Goal: Task Accomplishment & Management: Use online tool/utility

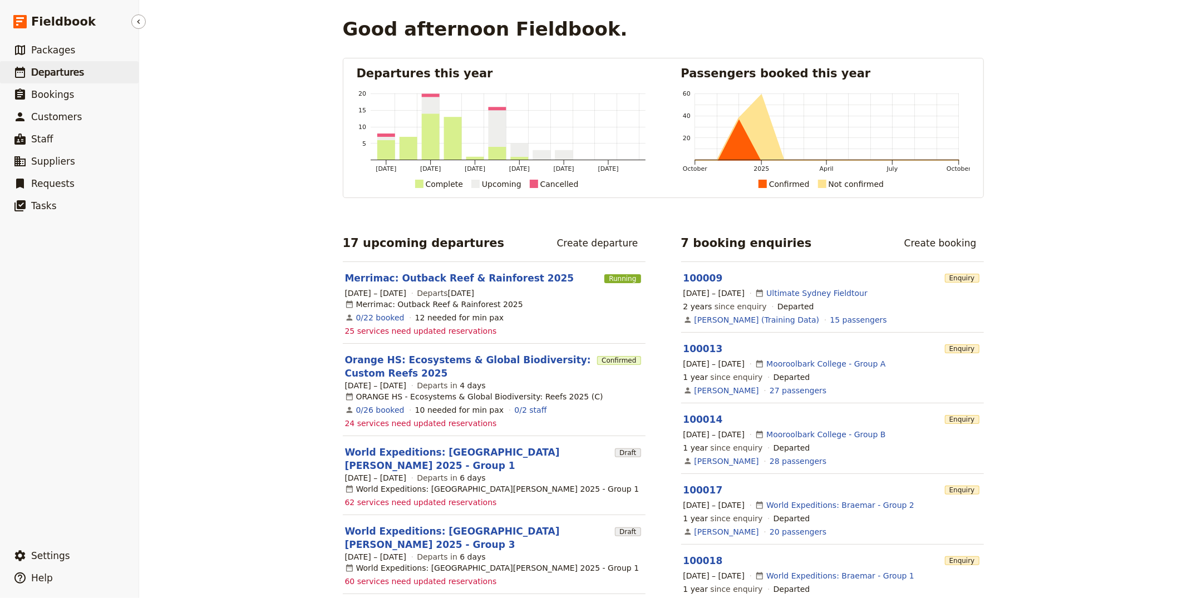
click at [26, 75] on icon at bounding box center [19, 72] width 13 height 13
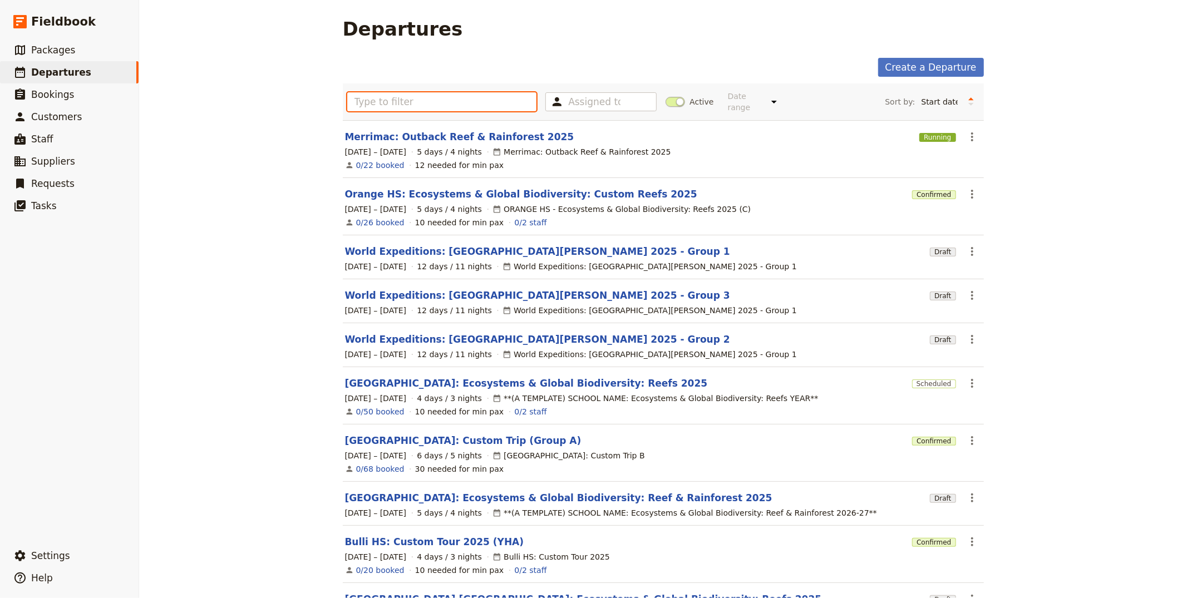
click at [400, 109] on input "text" at bounding box center [442, 101] width 190 height 19
click at [402, 104] on input "text" at bounding box center [442, 101] width 190 height 19
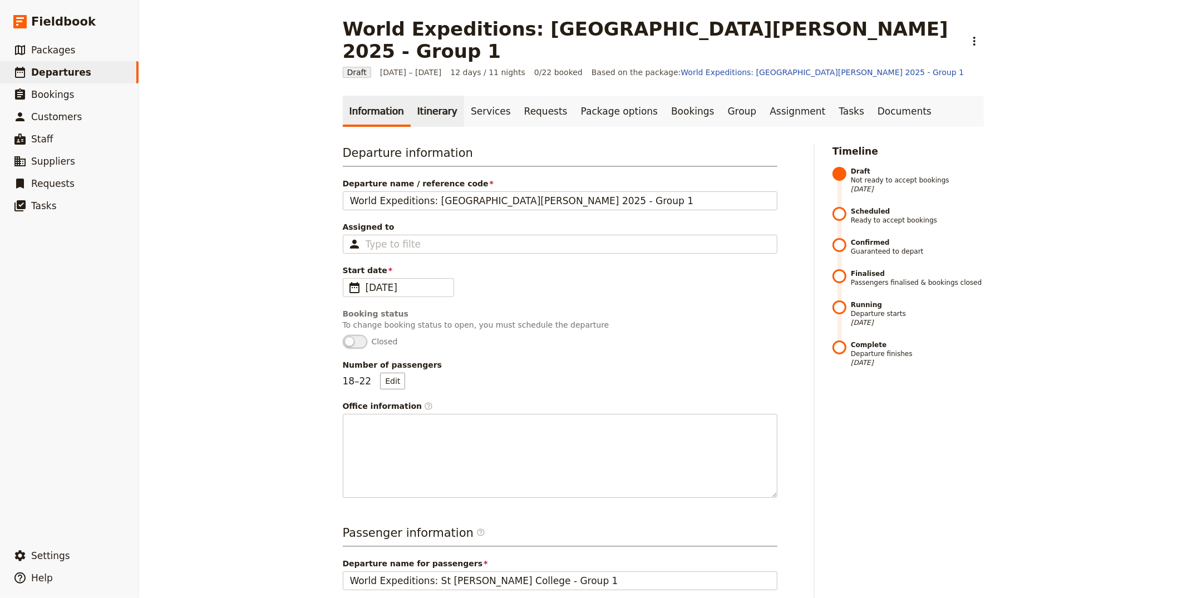
click at [411, 96] on link "Itinerary" at bounding box center [437, 111] width 53 height 31
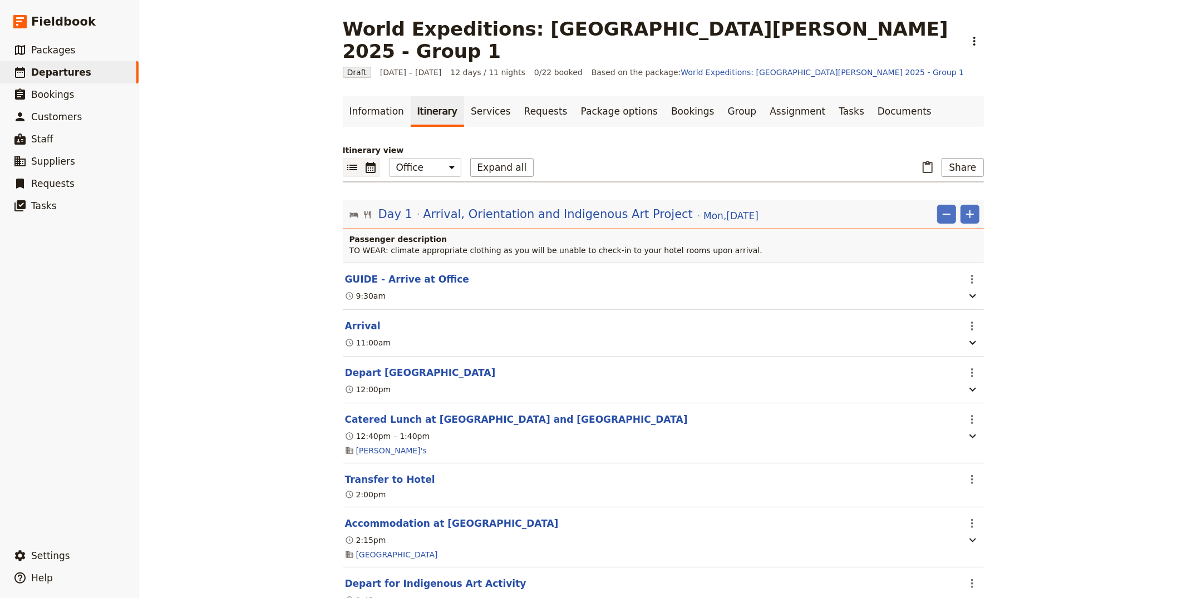
click at [372, 161] on icon "Calendar view" at bounding box center [370, 167] width 13 height 13
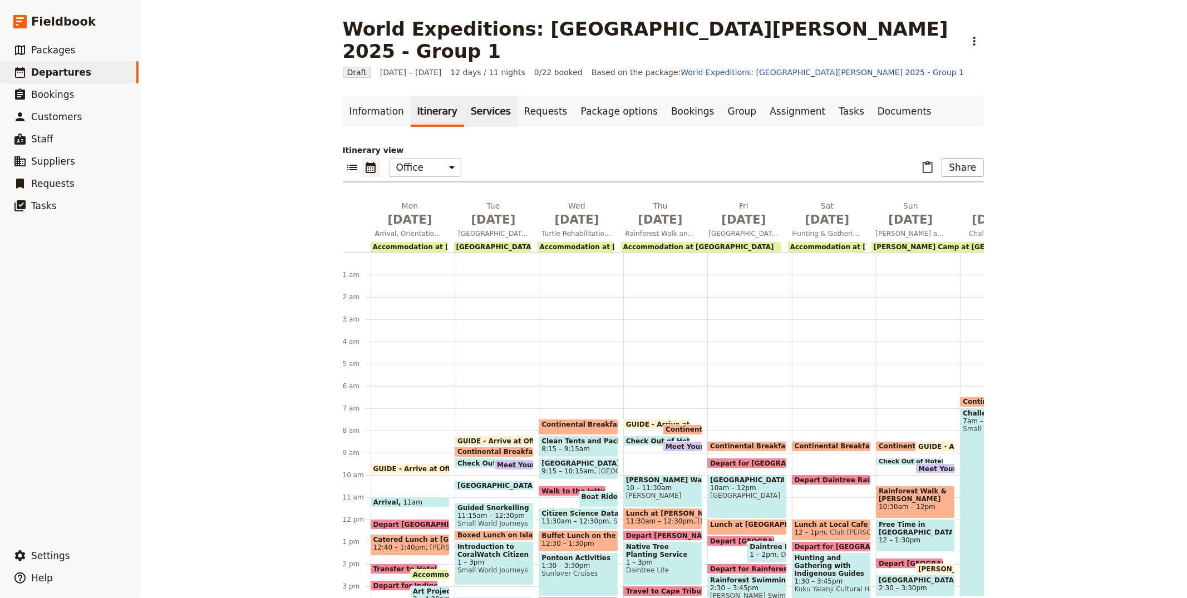
scroll to position [134, 0]
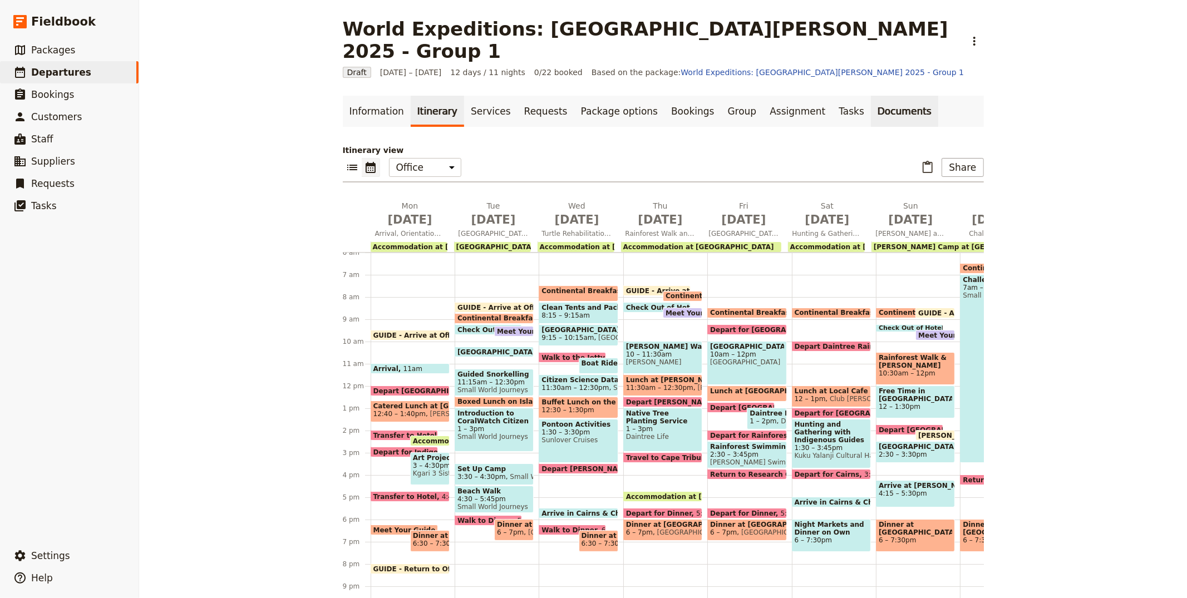
click at [881, 96] on link "Documents" at bounding box center [904, 111] width 67 height 31
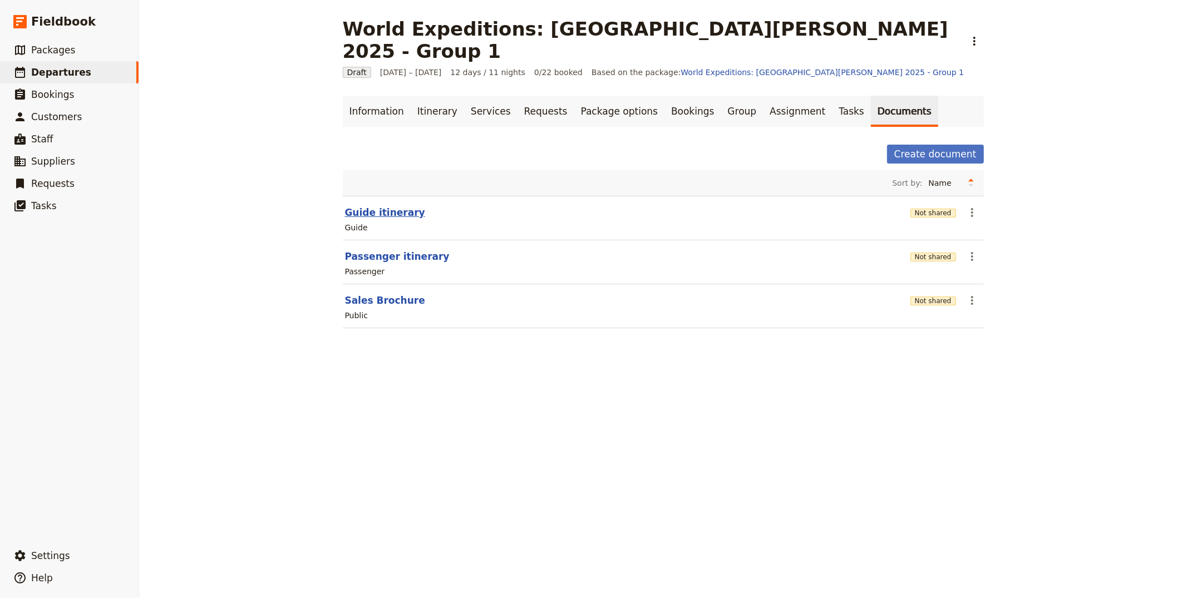
click at [384, 206] on button "Guide itinerary" at bounding box center [385, 212] width 80 height 13
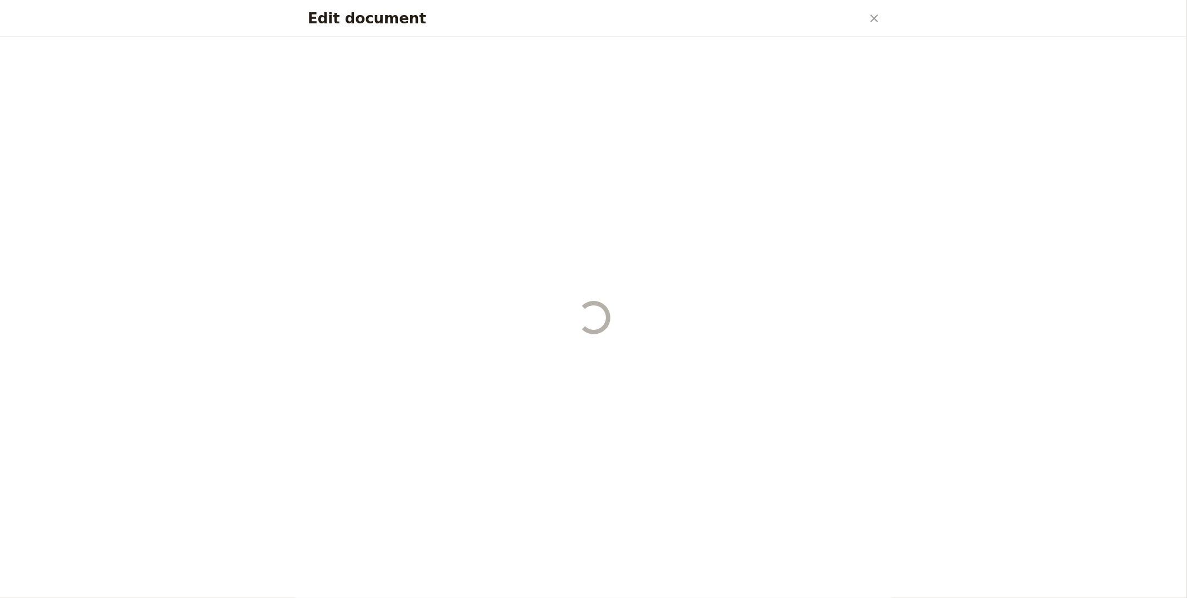
select select "STAFF"
select select "RUN_SHEET"
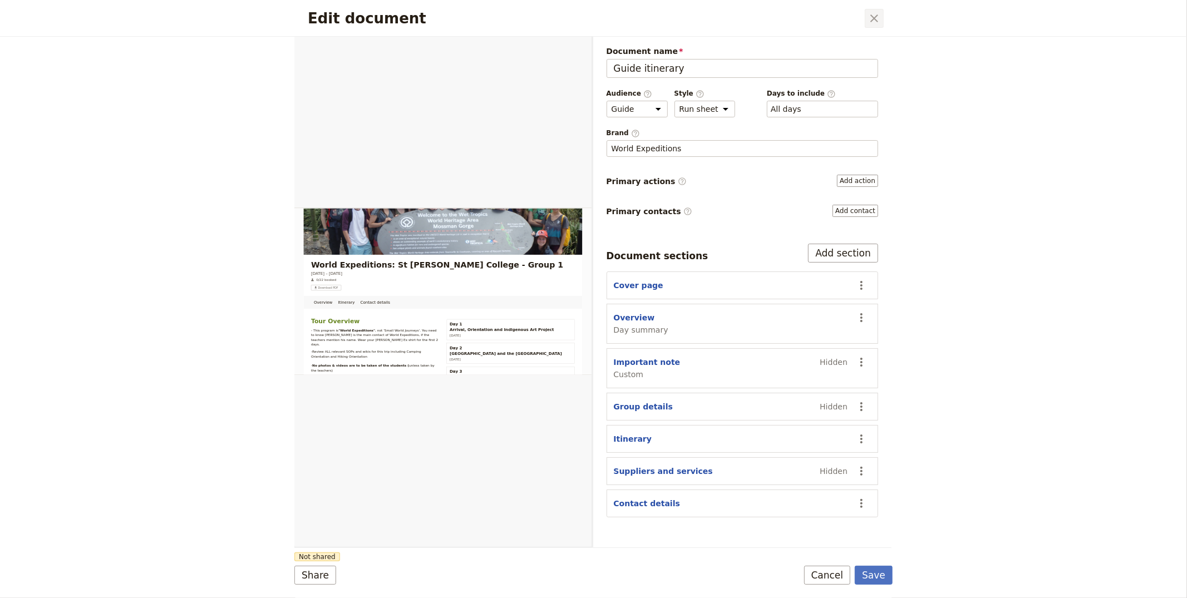
click at [872, 24] on icon "Close dialog" at bounding box center [874, 18] width 13 height 13
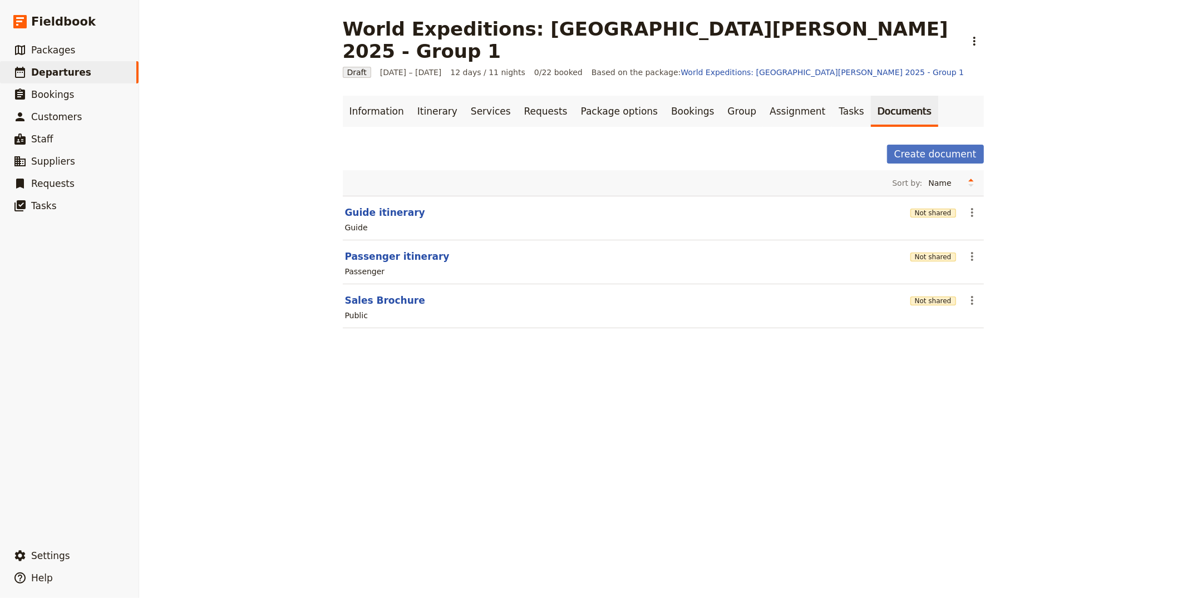
click at [399, 198] on section "Guide itinerary Not shared ​ Guide" at bounding box center [663, 218] width 641 height 45
click at [400, 206] on button "Guide itinerary" at bounding box center [385, 212] width 80 height 13
select select "STAFF"
select select "RUN_SHEET"
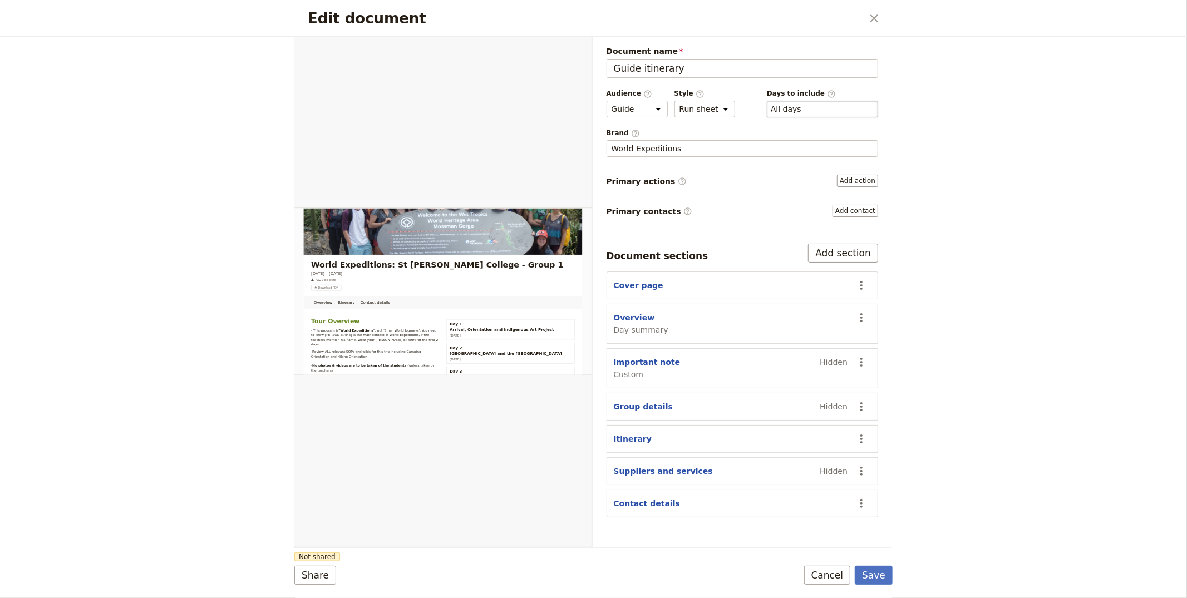
click at [829, 109] on div "​ All days 1, 2, 3, 4, 5, 6, 7, 8, 9, 10, 11, 12" at bounding box center [822, 109] width 111 height 17
click at [802, 109] on button "​ All days" at bounding box center [786, 109] width 31 height 11
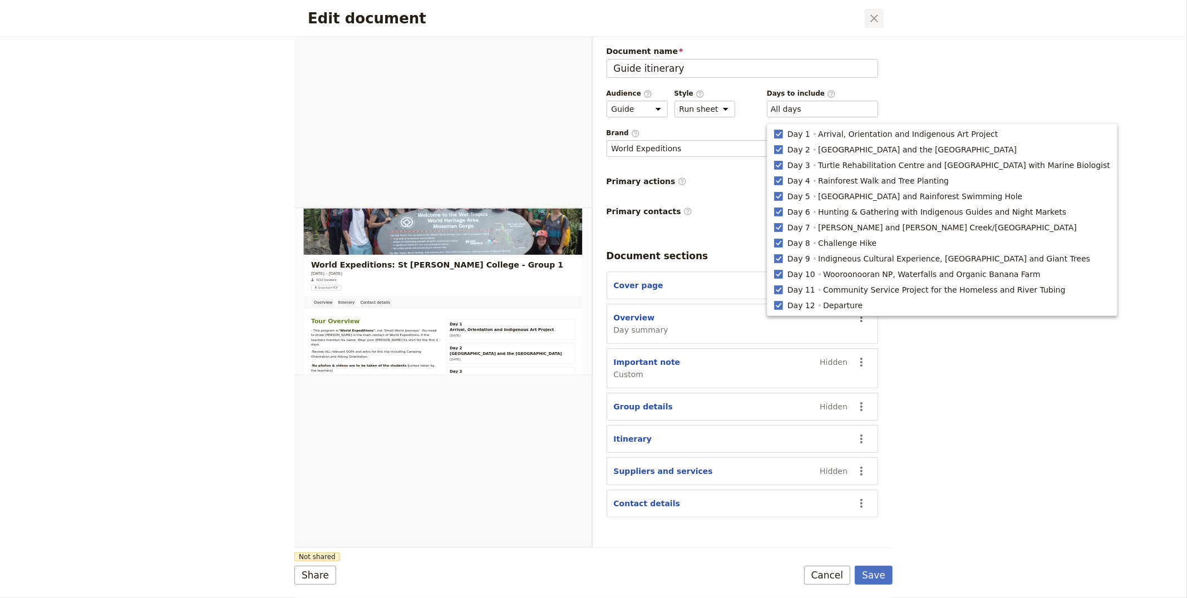
click at [870, 24] on icon "Close dialog" at bounding box center [874, 18] width 13 height 13
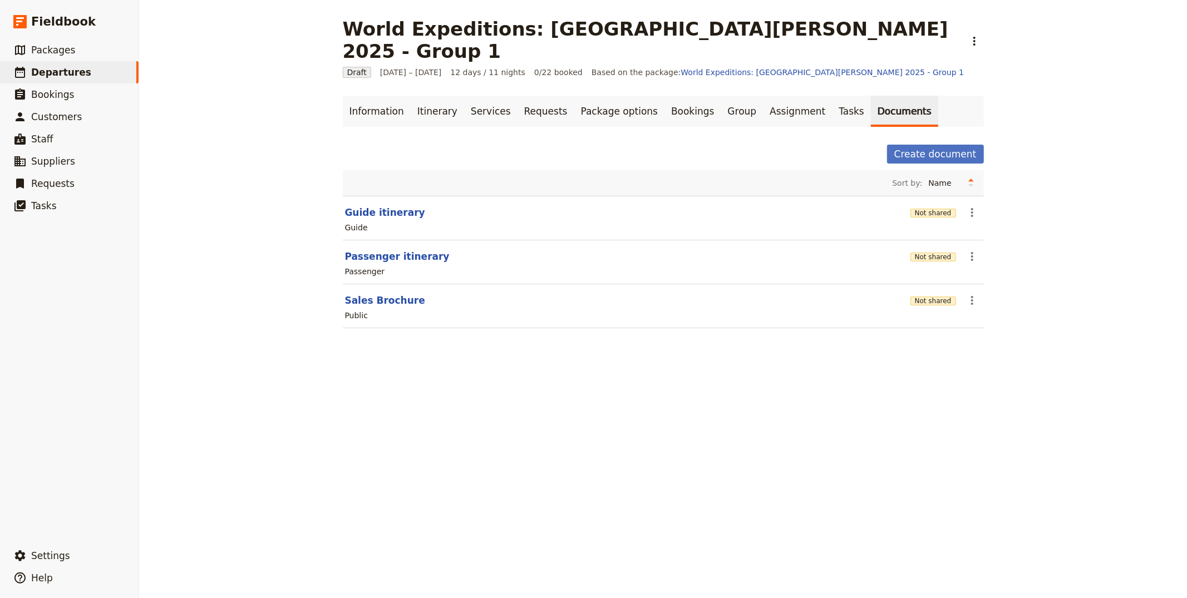
click at [1010, 321] on div "World Expeditions: St Leonard's College 2025 - Group 1 ​ Draft 20 – 31 Oct 2025…" at bounding box center [663, 299] width 1048 height 598
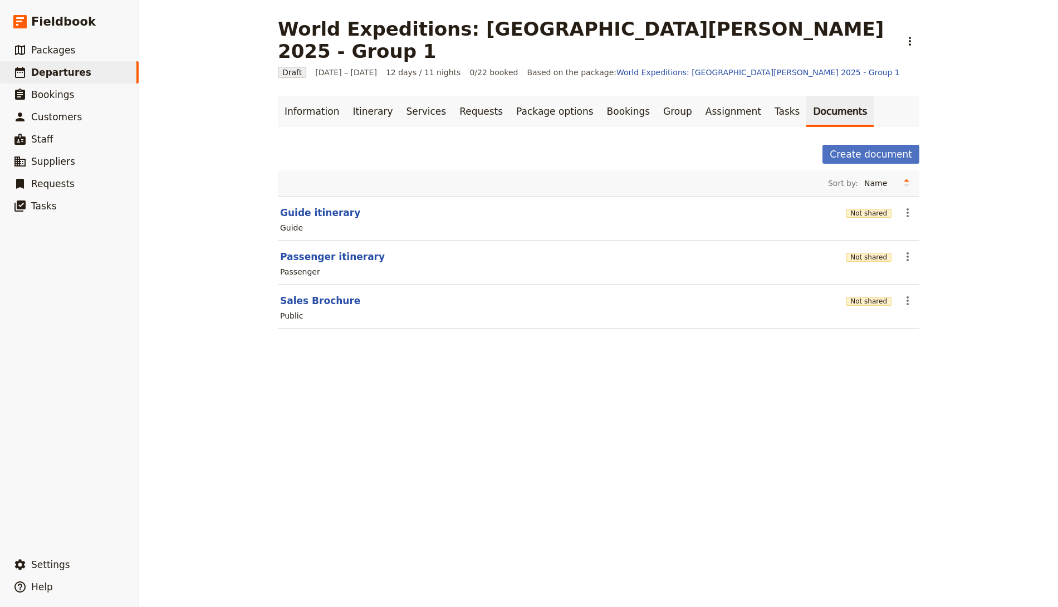
click at [463, 175] on div "Sort by: Name Most recently updated Most recently created" at bounding box center [598, 183] width 632 height 17
click at [316, 206] on button "Guide itinerary" at bounding box center [320, 212] width 80 height 13
select select "STAFF"
select select "RUN_SHEET"
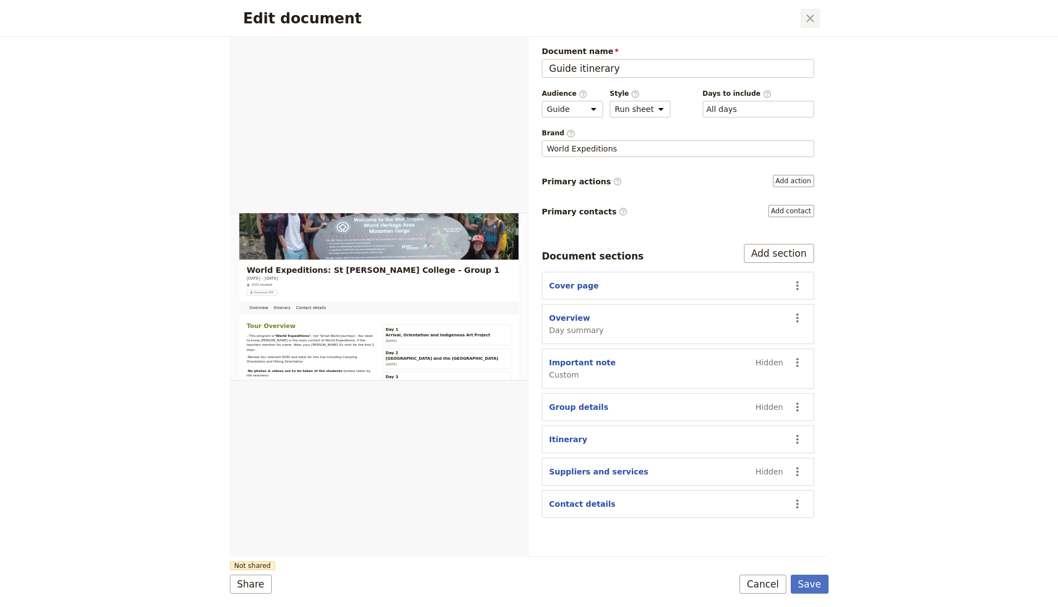
click at [803, 21] on icon "Close dialog" at bounding box center [809, 18] width 13 height 13
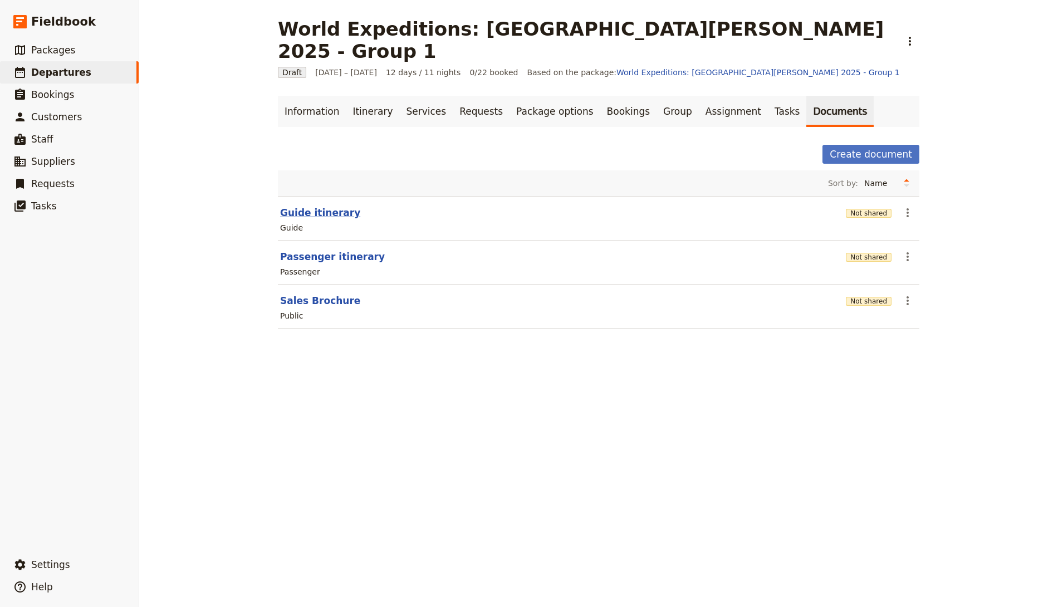
click at [307, 206] on button "Guide itinerary" at bounding box center [320, 212] width 80 height 13
select select "STAFF"
select select "RUN_SHEET"
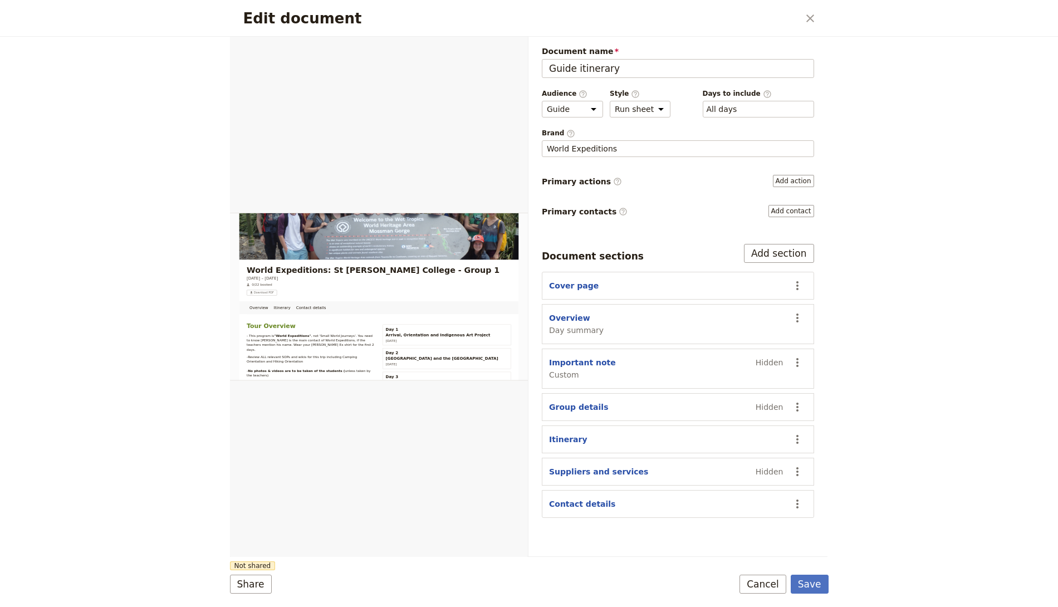
click at [817, 3] on div "Edit document ​" at bounding box center [529, 18] width 598 height 37
click at [806, 9] on button "​" at bounding box center [810, 18] width 19 height 19
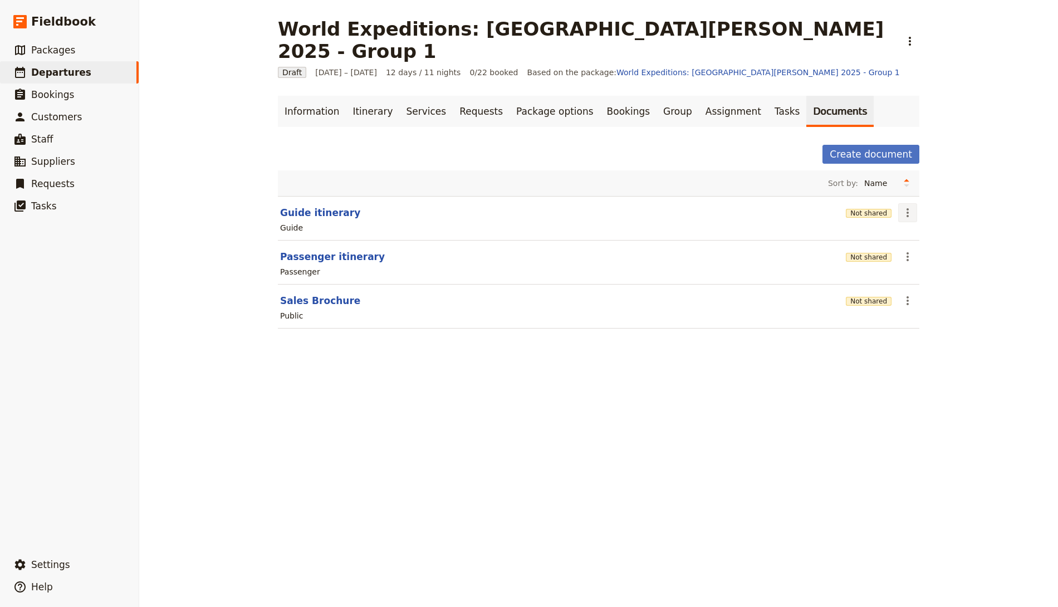
click at [905, 206] on icon "Actions" at bounding box center [907, 212] width 13 height 13
click at [322, 206] on button "Guide itinerary" at bounding box center [320, 212] width 80 height 13
select select "STAFF"
select select "RUN_SHEET"
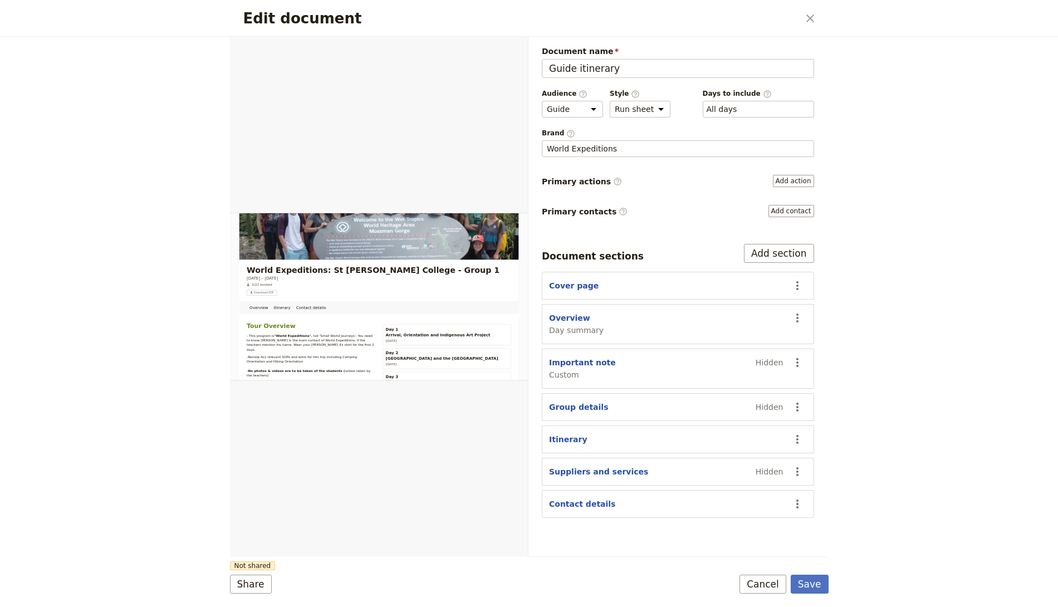
click at [736, 117] on div "Document name Guide itinerary Preview Audience ​ Public Passenger Guide Style ​…" at bounding box center [678, 282] width 272 height 472
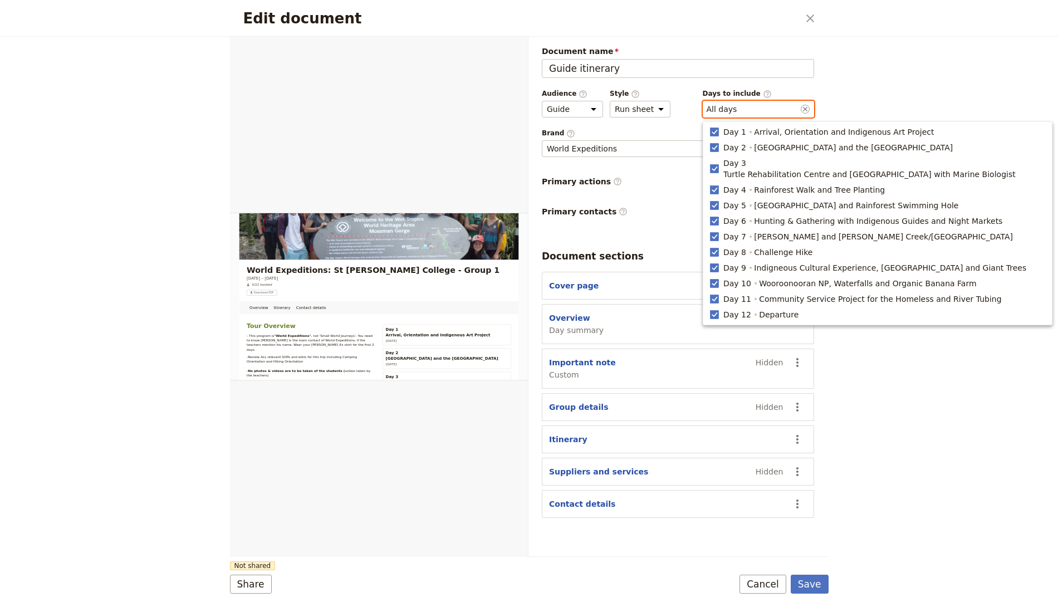
click at [733, 106] on button "​ All days" at bounding box center [721, 109] width 31 height 11
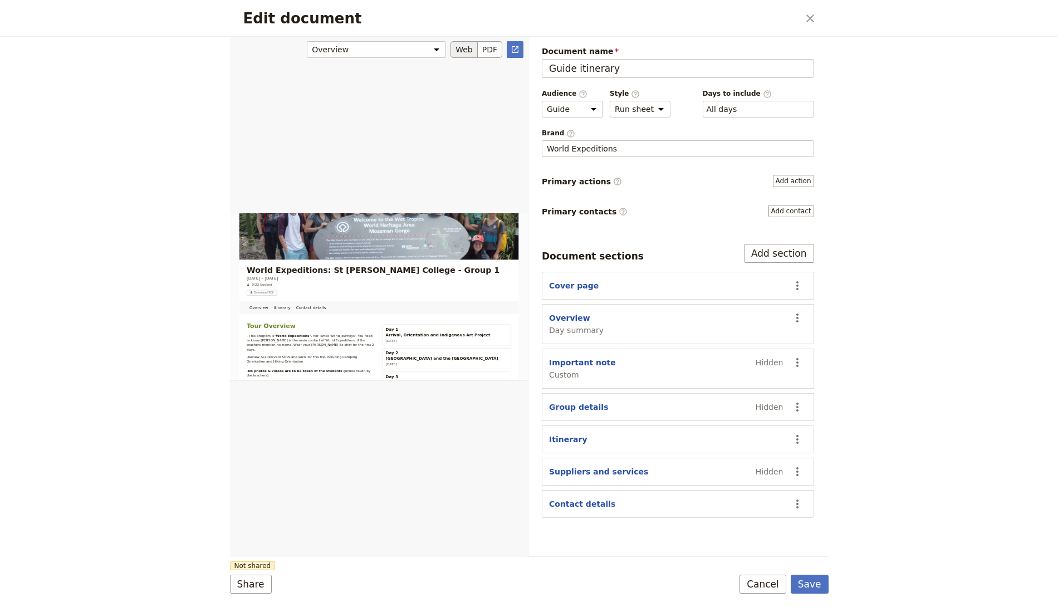
drag, startPoint x: 306, startPoint y: 524, endPoint x: 257, endPoint y: 578, distance: 73.3
click at [306, 524] on div "Edit document" at bounding box center [379, 296] width 298 height 521
click at [253, 538] on button "Share" at bounding box center [251, 584] width 42 height 19
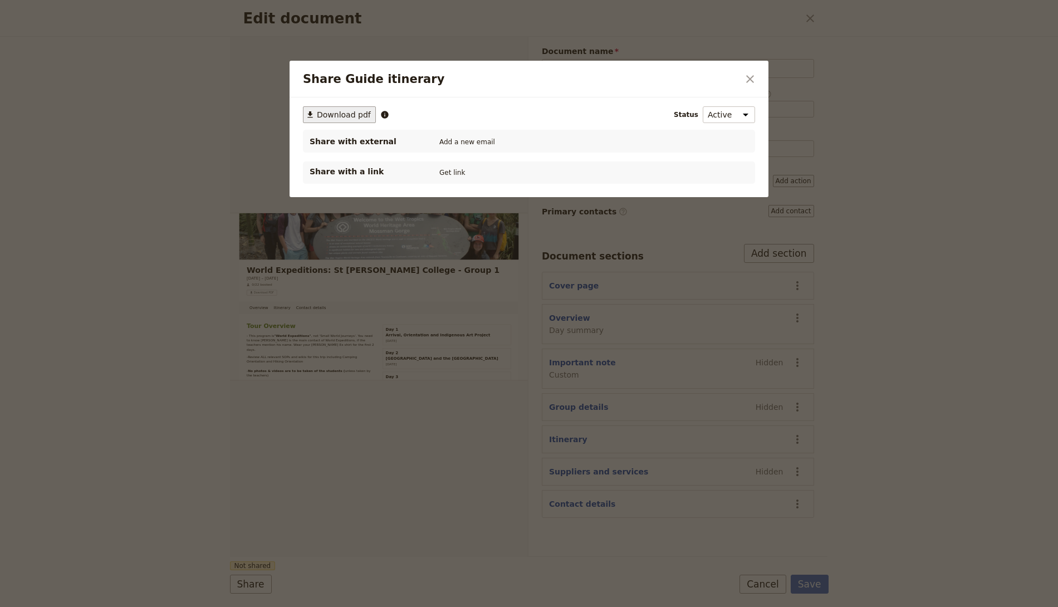
click at [344, 114] on span "Download pdf" at bounding box center [344, 114] width 54 height 11
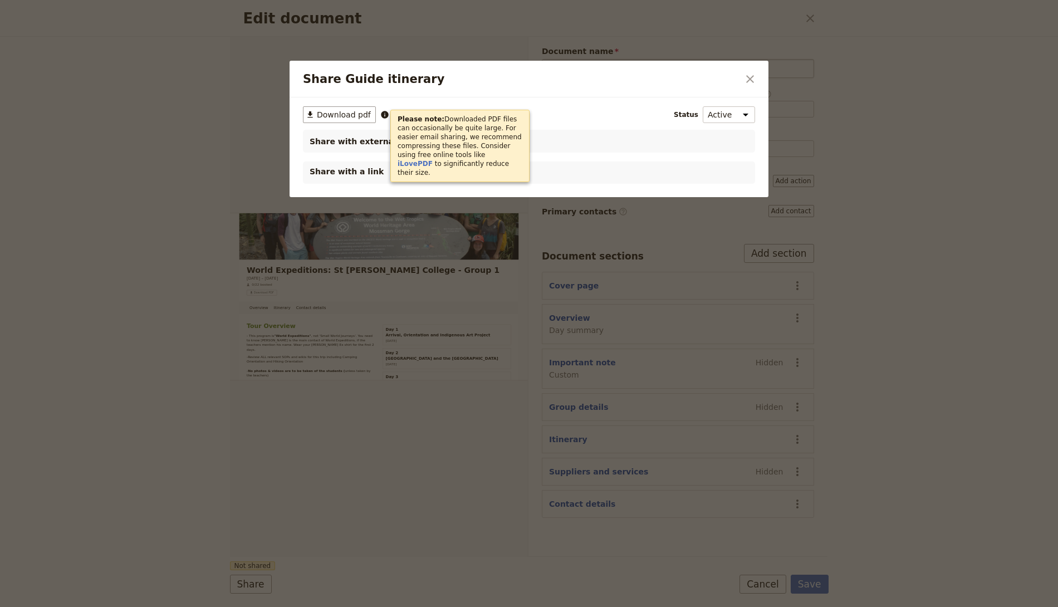
click at [773, 64] on div at bounding box center [529, 303] width 1058 height 607
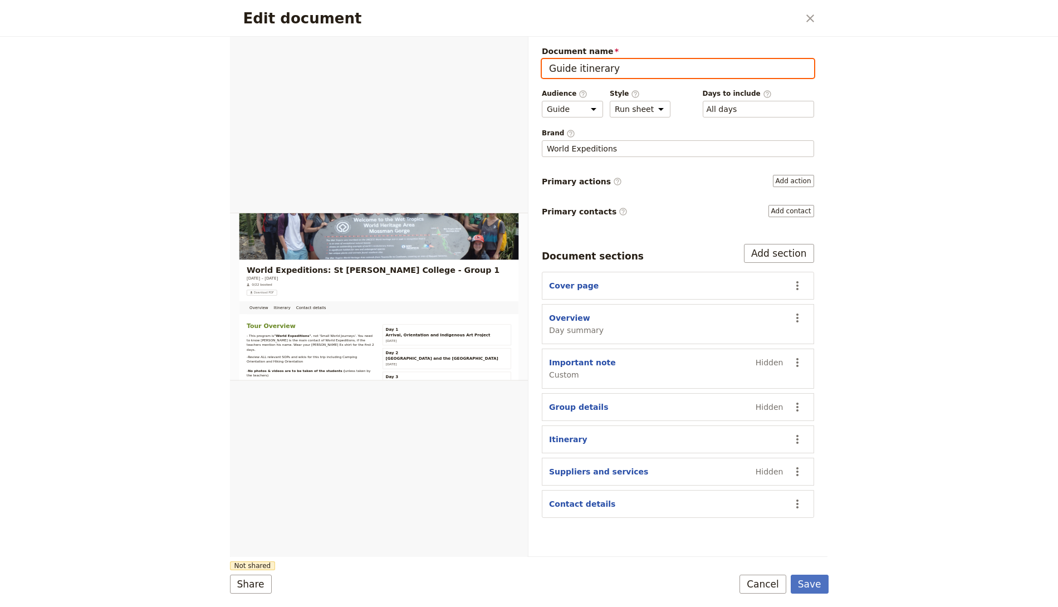
click at [754, 75] on input "Guide itinerary" at bounding box center [678, 68] width 272 height 19
click at [940, 81] on div "Edit document ​ Overview Itinerary Contact details Web PDF ​ Document name Guid…" at bounding box center [529, 303] width 1058 height 607
click at [773, 101] on div "​ All days 1, 2, 3, 4, 5, 6, 7, 8, 9, 10, 11, 12" at bounding box center [758, 109] width 111 height 17
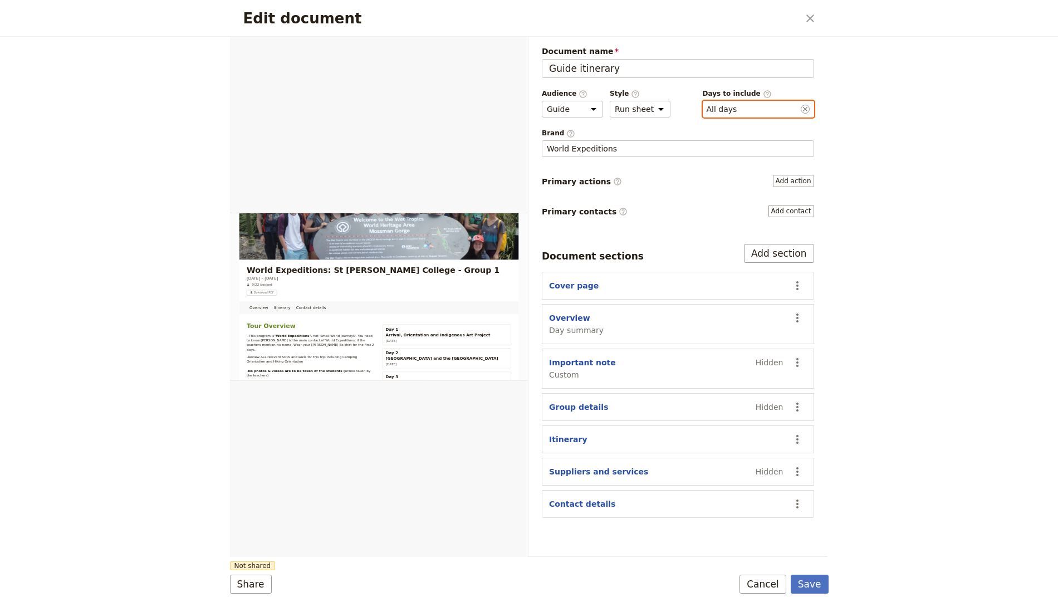
click at [737, 104] on button "​ All days" at bounding box center [721, 109] width 31 height 11
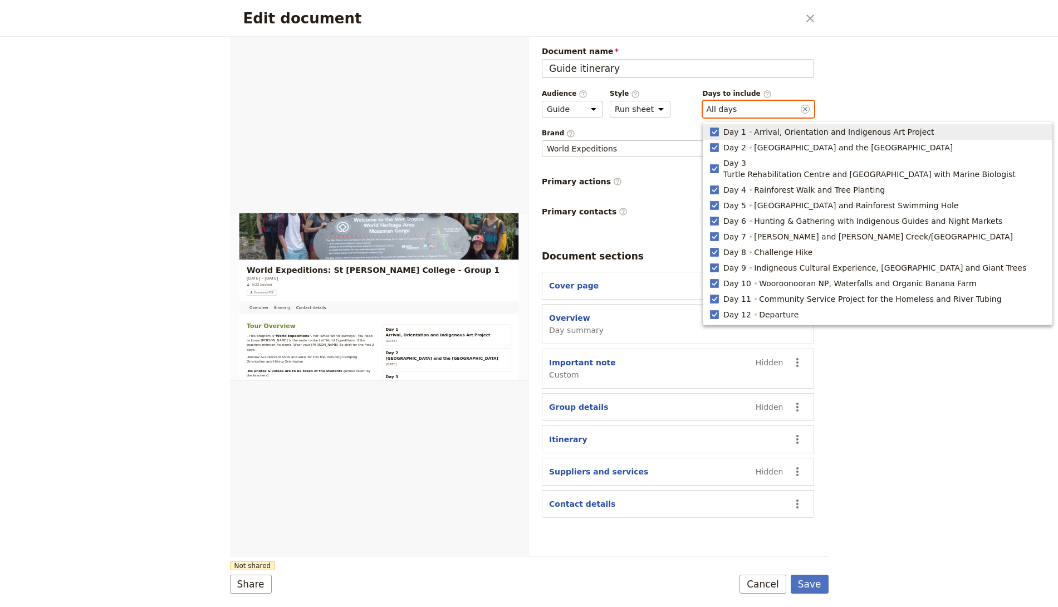
click at [819, 132] on span "Arrival, Orientation and Indigenous Art Project" at bounding box center [844, 131] width 180 height 11
type input "2, 3, 4, 5, 6, 7, 8, 9, 10, 11, 12"
checkbox input "false"
click at [807, 146] on span "[GEOGRAPHIC_DATA] and the [GEOGRAPHIC_DATA]" at bounding box center [853, 147] width 199 height 11
type input "3, 4, 5, 6, 7, 8, 9, 10, 11, 12"
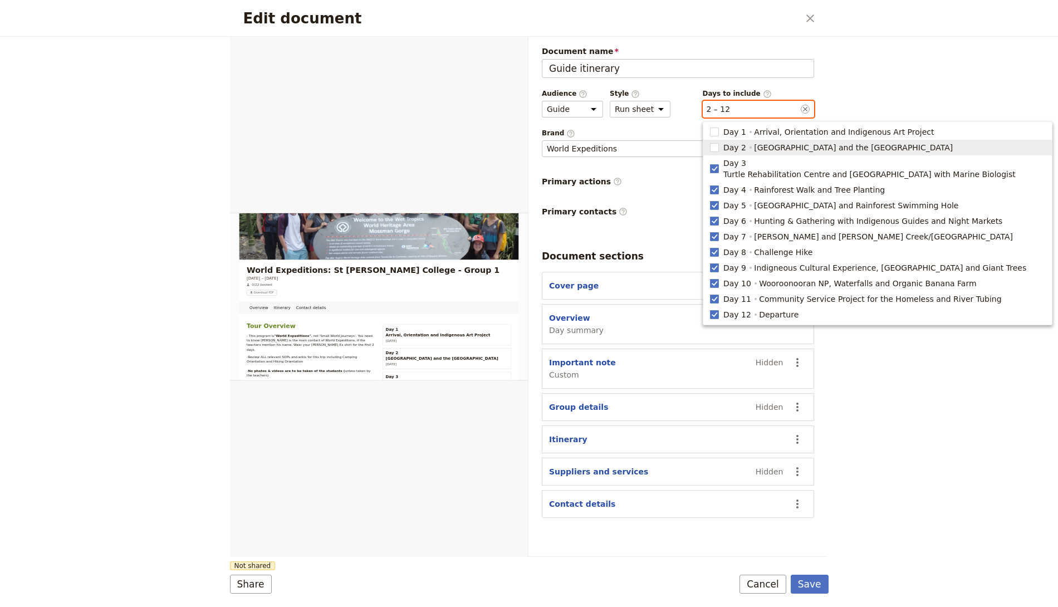
checkbox input "false"
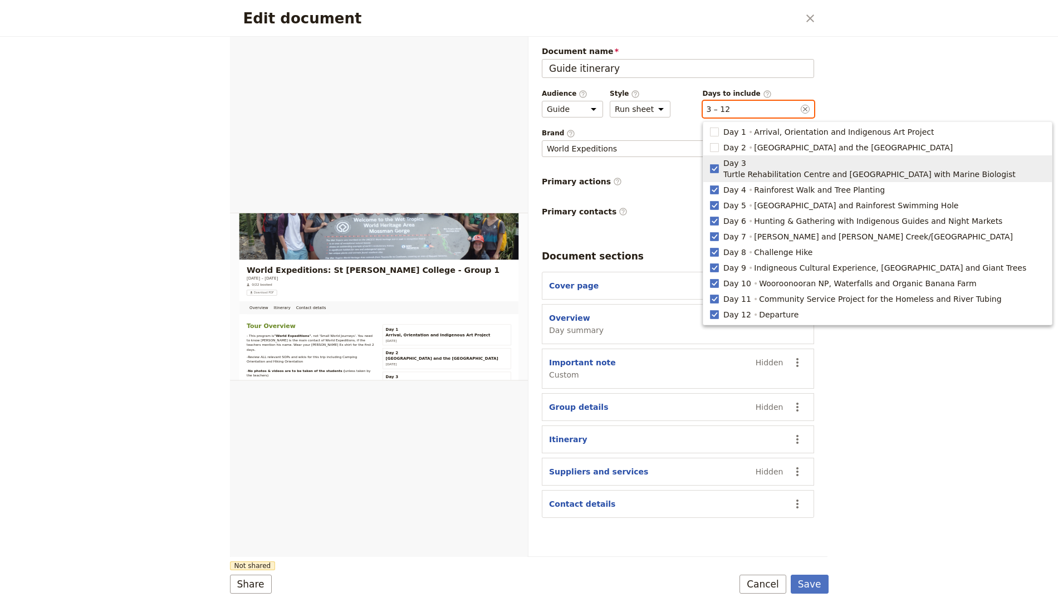
click at [798, 169] on span "Turtle Rehabilitation Centre and [GEOGRAPHIC_DATA] with Marine Biologist" at bounding box center [869, 174] width 292 height 11
type input "4, 5, 6, 7, 8, 9, 10, 11, 12"
checkbox input "false"
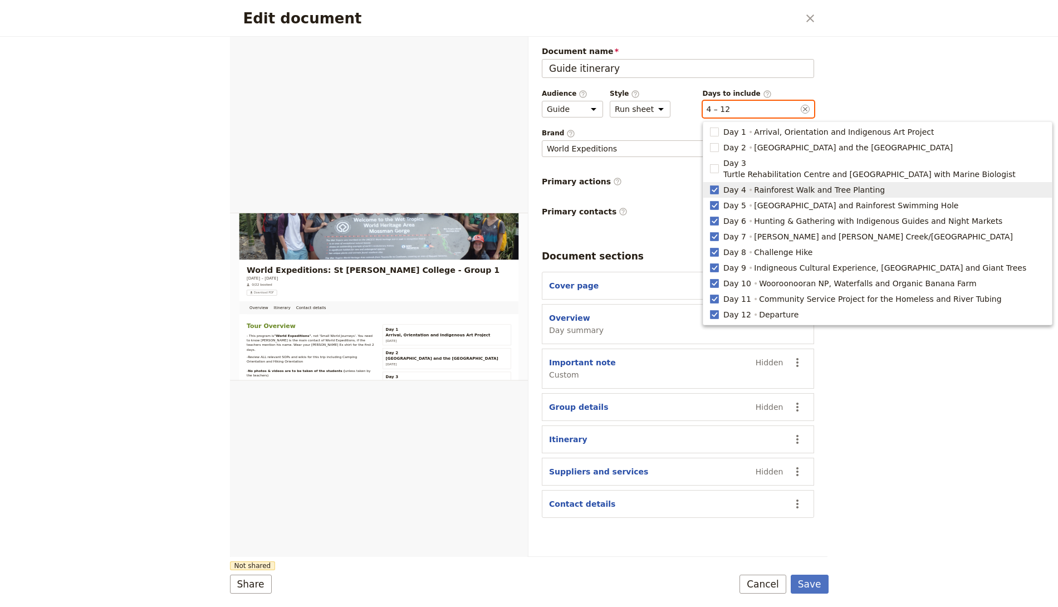
click at [789, 184] on span "Rainforest Walk and Tree Planting" at bounding box center [819, 189] width 131 height 11
type input "5, 6, 7, 8, 9, 10, 11, 12"
checkbox input "false"
click at [785, 200] on span "[GEOGRAPHIC_DATA] and Rainforest Swimming Hole" at bounding box center [856, 205] width 204 height 11
type input "6, 7, 8, 9, 10, 11, 12"
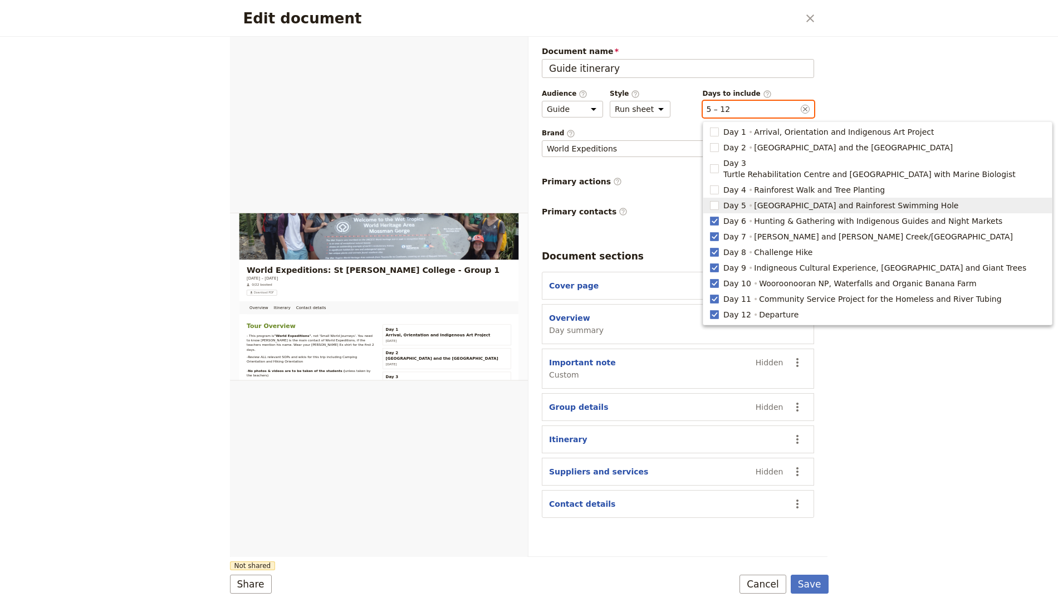
checkbox input "false"
click at [779, 215] on span "Hunting & Gathering with Indigenous Guides and Night Markets" at bounding box center [878, 220] width 248 height 11
type input "7, 8, 9, 10, 11, 12"
checkbox input "false"
click at [772, 231] on span "Kuranda and Davies Creek/Dinden National Park" at bounding box center [883, 236] width 259 height 11
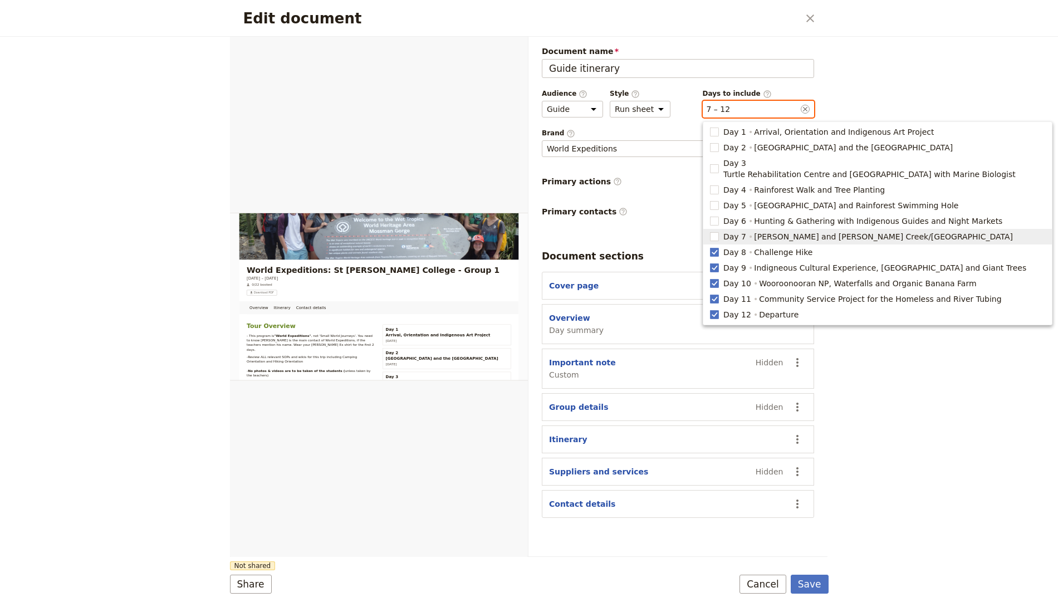
type input "8, 9, 10, 11, 12"
checkbox input "false"
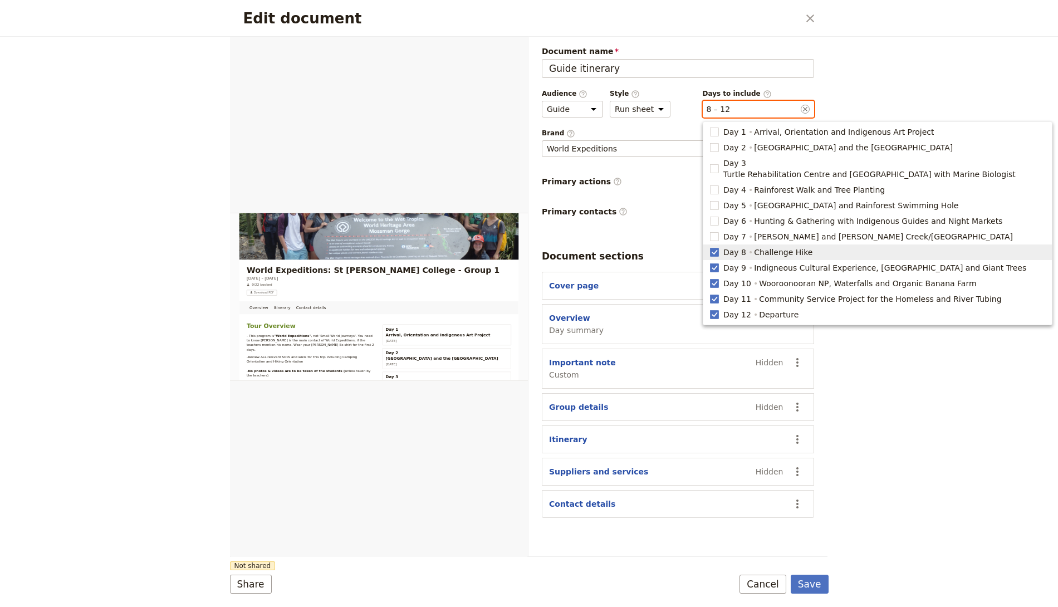
click at [763, 247] on span "Challenge Hike" at bounding box center [783, 252] width 58 height 11
type input "9, 10, 11, 12"
checkbox input "false"
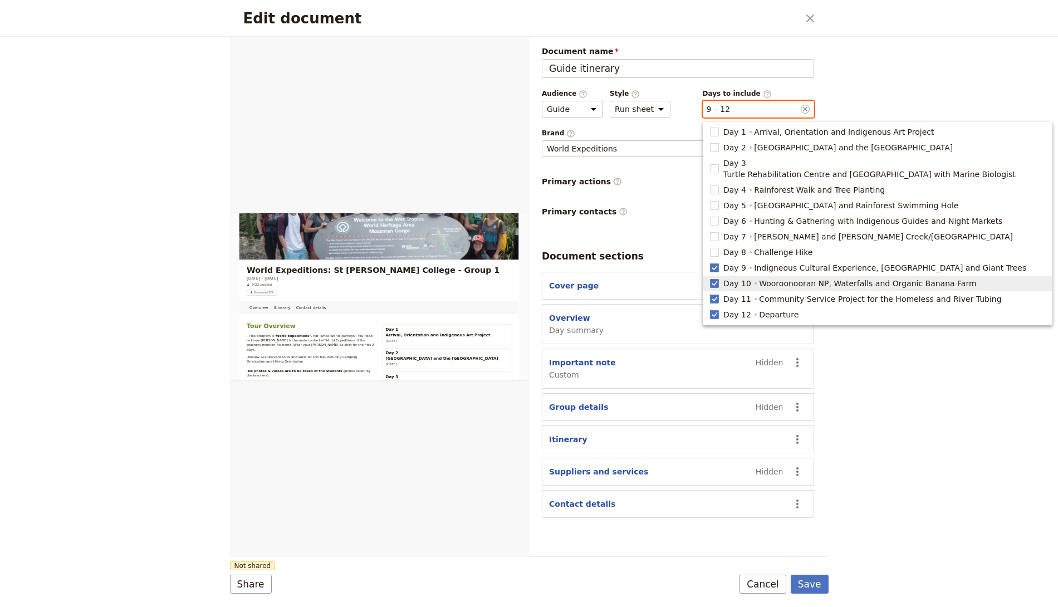
click at [754, 263] on button "Day 9 Indigneous Cultural Experience, Crater Lakes and Giant Trees" at bounding box center [877, 268] width 348 height 16
type input "10, 11, 12"
checkbox input "false"
click at [753, 277] on div "Day 10 Wooroonooran NP, Waterfalls and Organic Banana Farm" at bounding box center [850, 283] width 256 height 13
type input "11, 12"
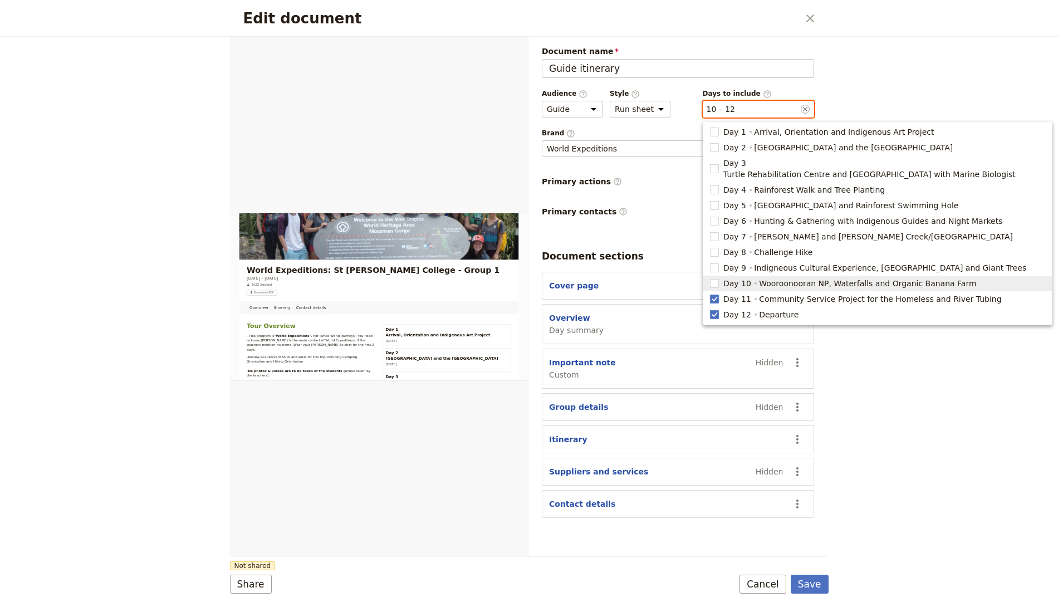
checkbox input "false"
click at [759, 293] on span "Community Service Project for the Homeless and River Tubing" at bounding box center [880, 298] width 242 height 11
type input "12"
checkbox input "false"
drag, startPoint x: 744, startPoint y: 306, endPoint x: 843, endPoint y: 149, distance: 185.9
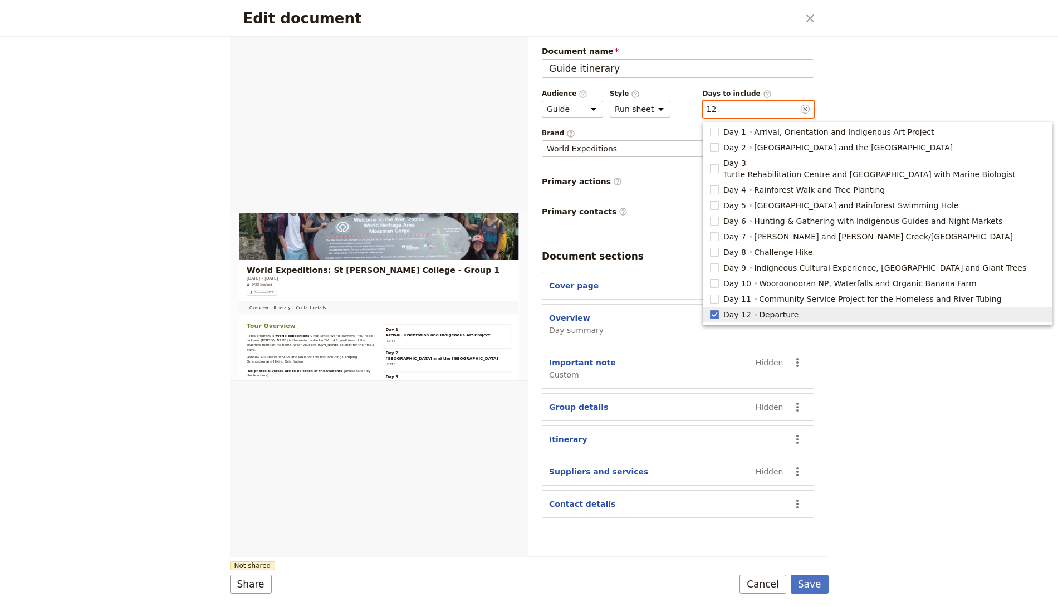
click at [744, 309] on span "Day 12" at bounding box center [737, 314] width 28 height 11
checkbox input "false"
drag, startPoint x: 883, startPoint y: 82, endPoint x: 873, endPoint y: 46, distance: 37.7
click at [883, 82] on div "Edit document ​ Overview Contact details Web PDF ​ Document name Guide itinerar…" at bounding box center [529, 303] width 1058 height 607
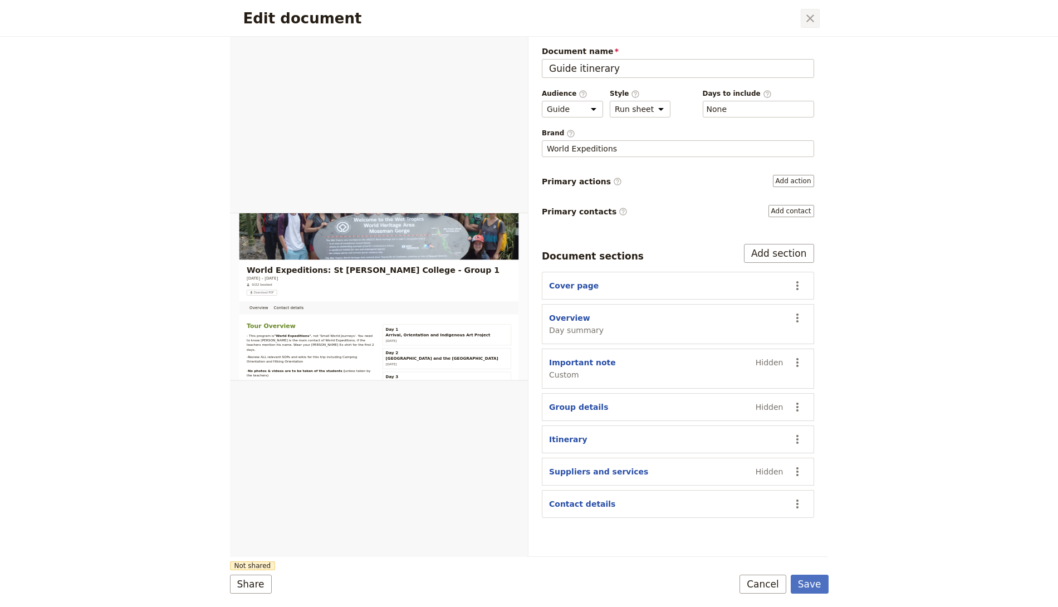
click at [810, 9] on button "​" at bounding box center [810, 18] width 19 height 19
click at [815, 27] on div "Edit document ​" at bounding box center [529, 18] width 598 height 37
click at [811, 13] on icon "Close dialog" at bounding box center [809, 18] width 13 height 13
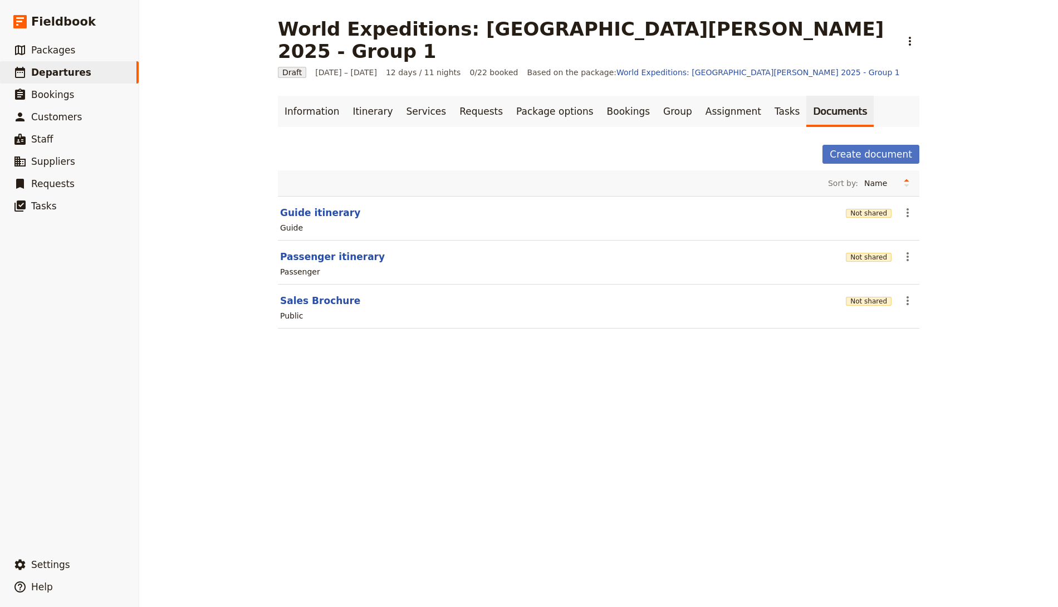
click at [338, 206] on header "Guide itinerary" at bounding box center [560, 212] width 561 height 13
click at [335, 206] on header "Guide itinerary" at bounding box center [560, 212] width 561 height 13
click at [289, 206] on button "Guide itinerary" at bounding box center [320, 212] width 80 height 13
select select "STAFF"
select select "RUN_SHEET"
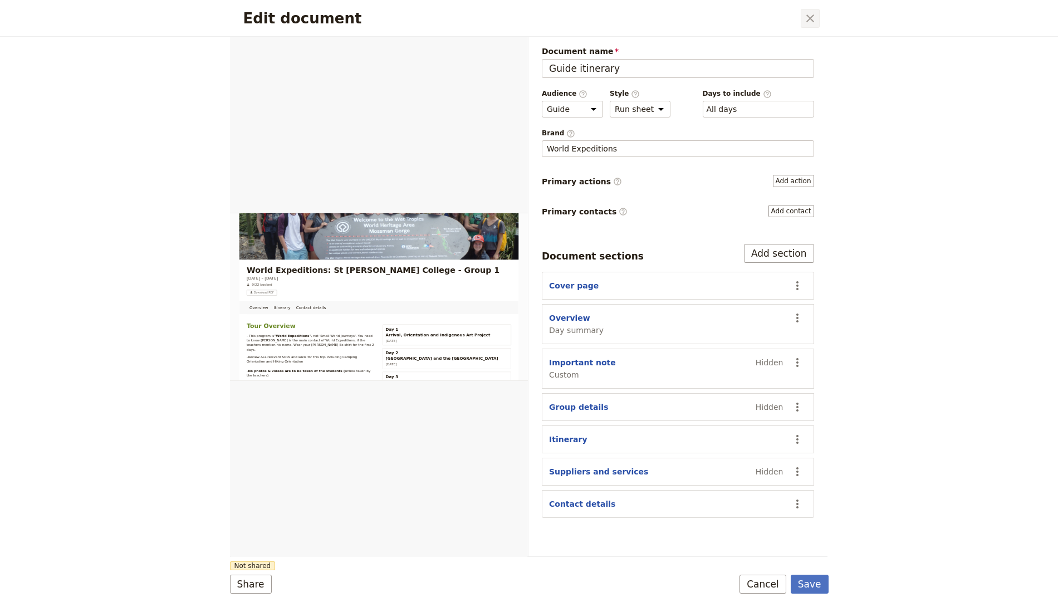
click at [806, 14] on icon "Close dialog" at bounding box center [810, 18] width 8 height 8
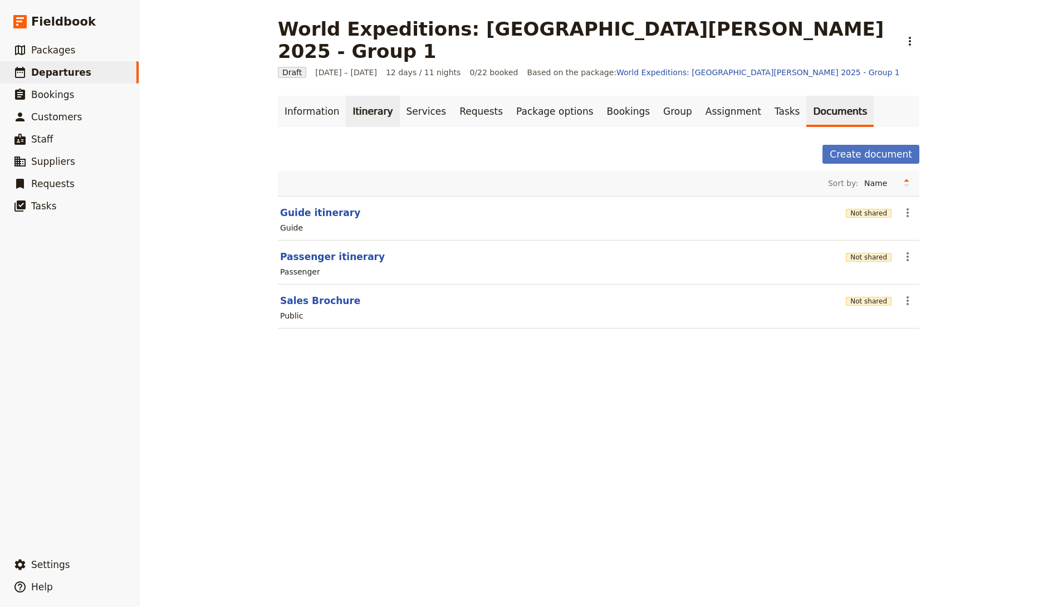
click at [351, 96] on link "Itinerary" at bounding box center [372, 111] width 53 height 31
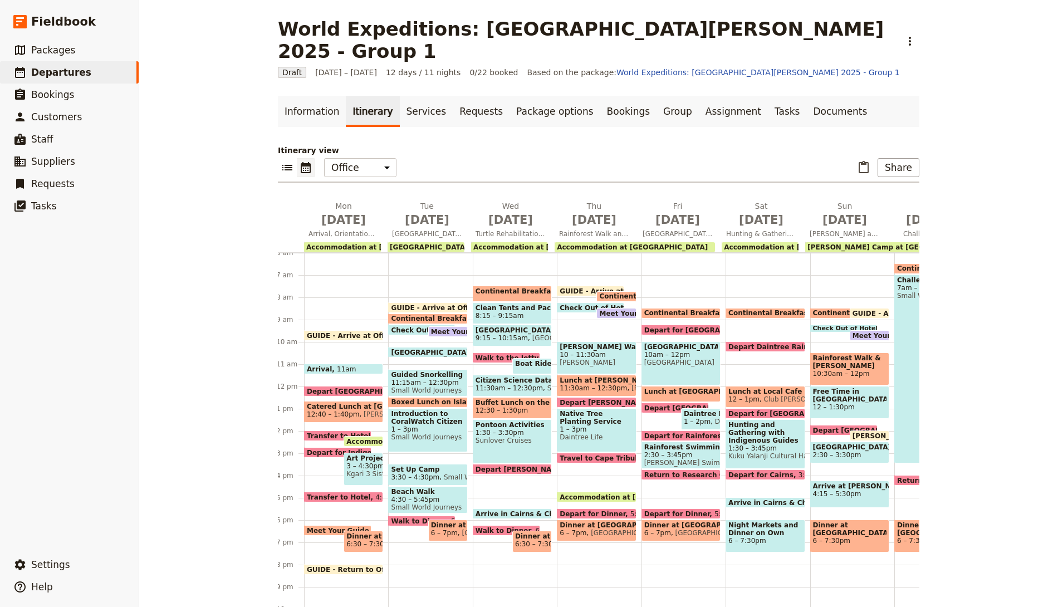
scroll to position [0, 2]
click at [886, 158] on button "Share" at bounding box center [898, 167] width 42 height 19
click at [640, 118] on div "Information Itinerary Services Requests Package options Bookings Group Assignme…" at bounding box center [598, 354] width 641 height 517
click at [656, 96] on link "Group" at bounding box center [677, 111] width 42 height 31
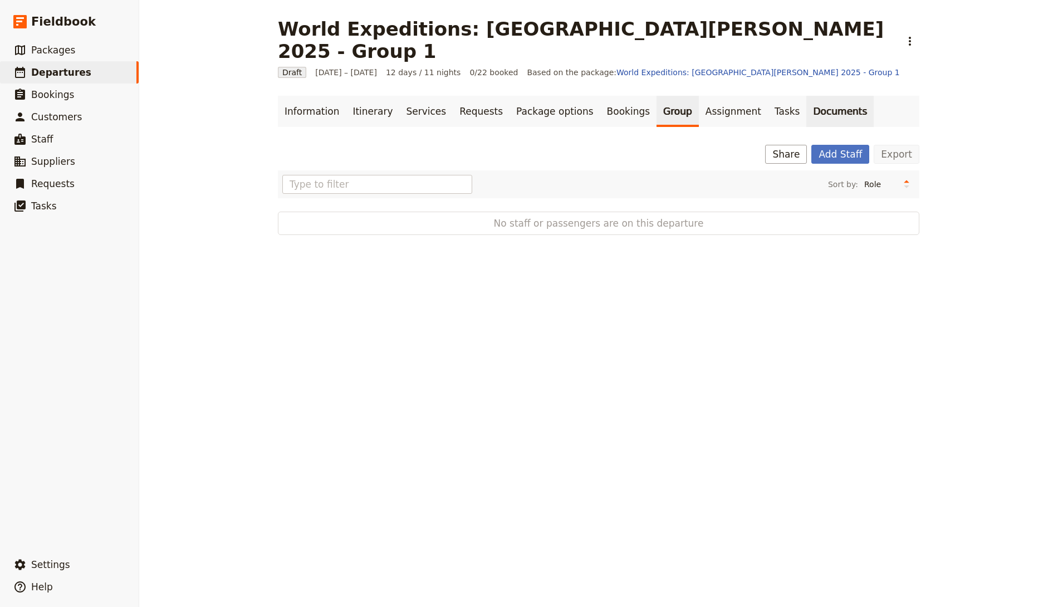
click at [806, 96] on link "Documents" at bounding box center [839, 111] width 67 height 31
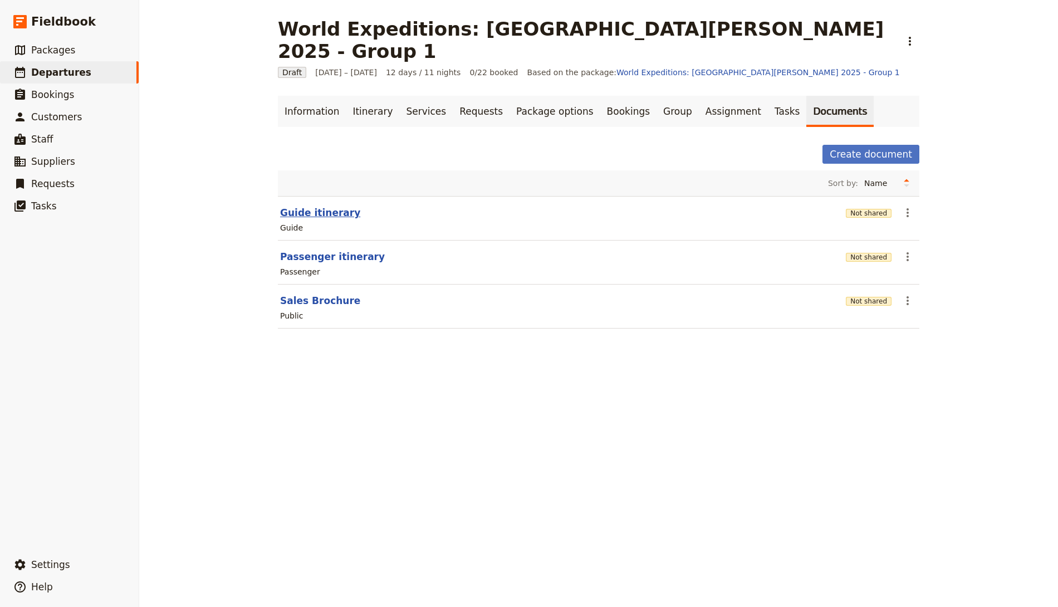
click at [317, 206] on button "Guide itinerary" at bounding box center [320, 212] width 80 height 13
select select "STAFF"
select select "RUN_SHEET"
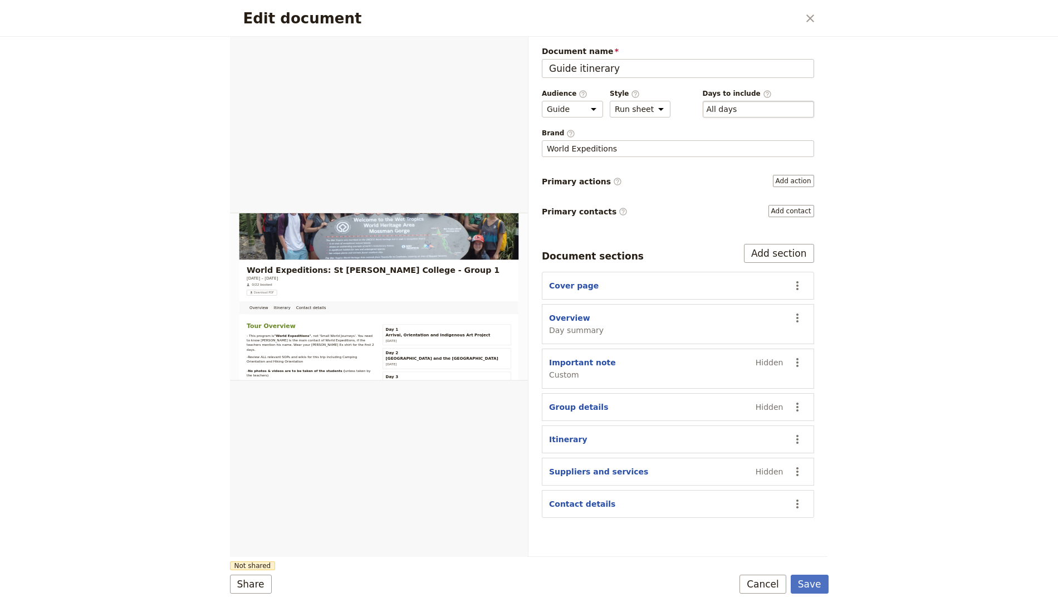
click at [773, 113] on div "​ All days 1, 2, 3, 4, 5, 6, 7, 8, 9, 10, 11, 12" at bounding box center [758, 109] width 111 height 17
click at [737, 113] on button "​ All days" at bounding box center [721, 109] width 31 height 11
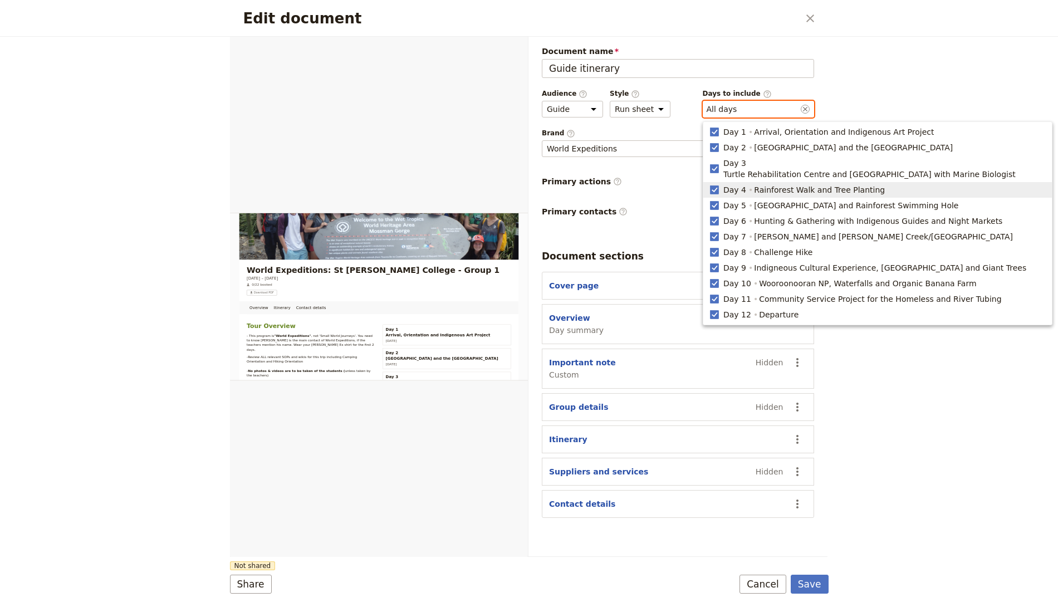
click at [742, 184] on span "Day 4" at bounding box center [734, 189] width 23 height 11
type input "1, 2, 3, 5, 6, 7, 8, 9, 10, 11, 12"
checkbox input "false"
click at [739, 200] on span "Day 5" at bounding box center [734, 205] width 23 height 11
type input "1, 2, 3, 6, 7, 8, 9, 10, 11, 12"
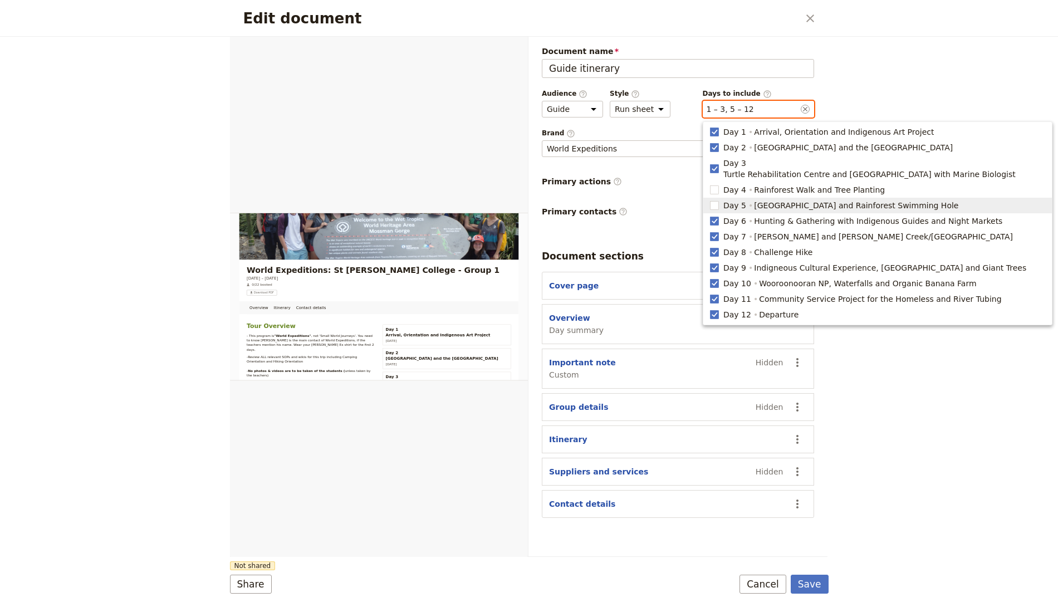
checkbox input "false"
click at [733, 215] on span "Day 6" at bounding box center [734, 220] width 23 height 11
type input "1, 2, 3, 7, 8, 9, 10, 11, 12"
checkbox input "false"
click at [732, 231] on span "Day 7" at bounding box center [734, 236] width 23 height 11
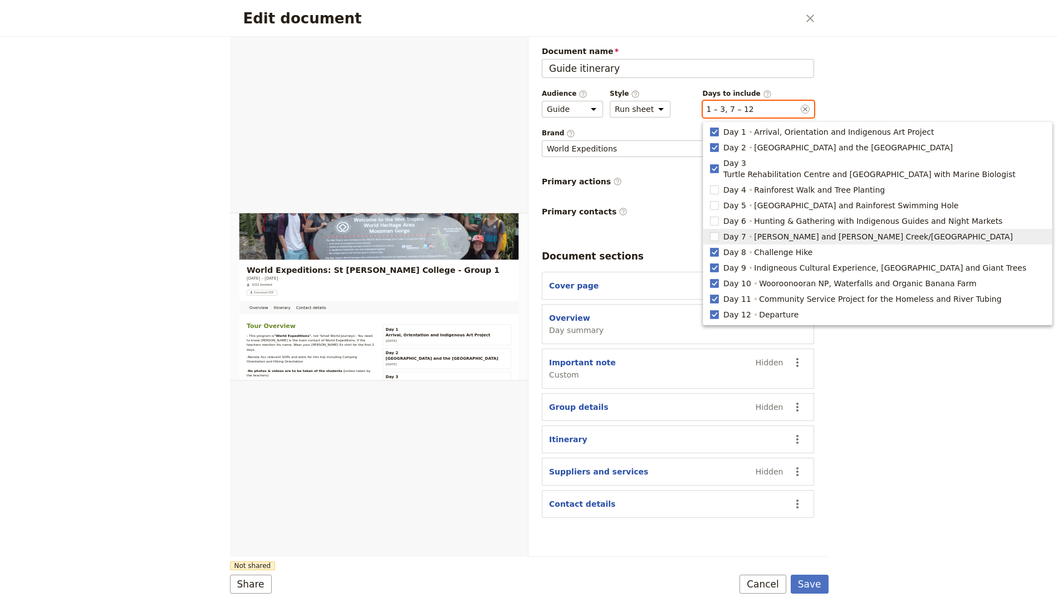
type input "1, 2, 3, 8, 9, 10, 11, 12"
checkbox input "false"
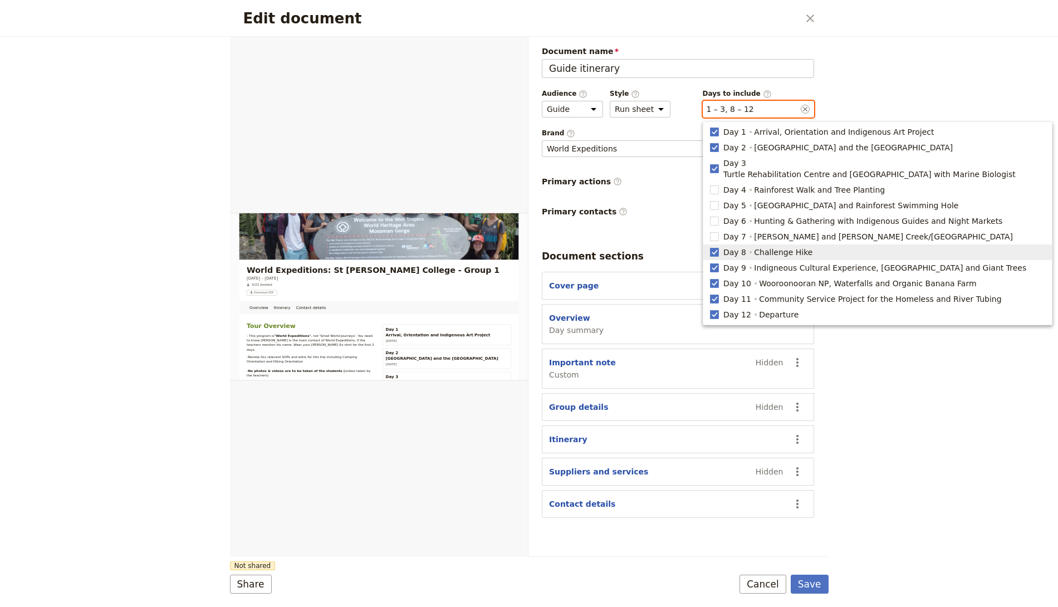
click at [731, 247] on span "Day 8" at bounding box center [734, 252] width 23 height 11
type input "1, 2, 3, 9, 10, 11, 12"
checkbox input "false"
click at [732, 262] on span "Day 9" at bounding box center [734, 267] width 23 height 11
type input "1, 2, 3, 10, 11, 12"
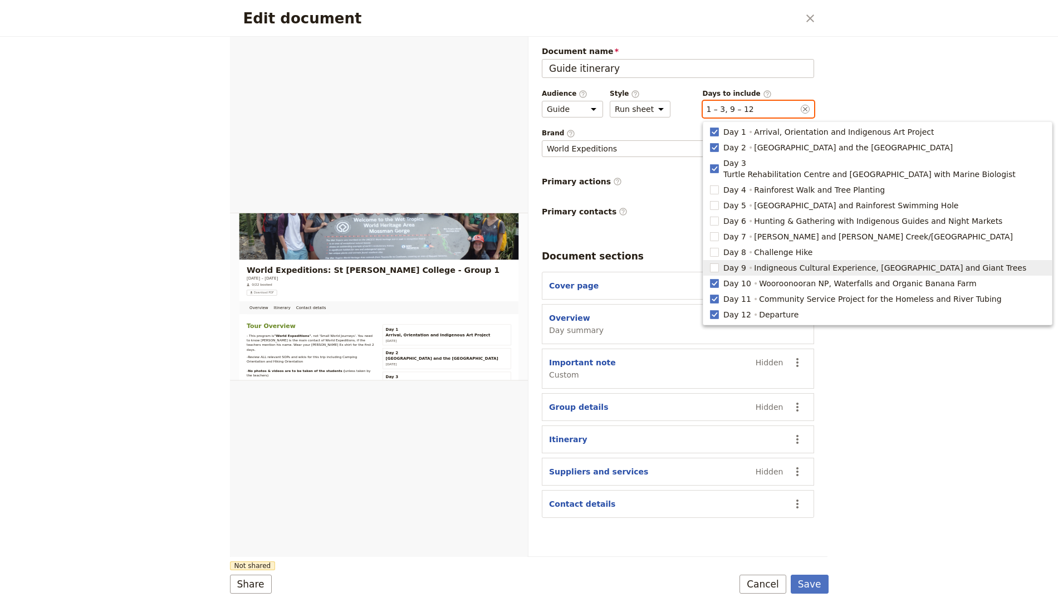
checkbox input "false"
click at [730, 278] on span "Day 10" at bounding box center [737, 283] width 28 height 11
type input "1, 2, 3, 11, 12"
checkbox input "false"
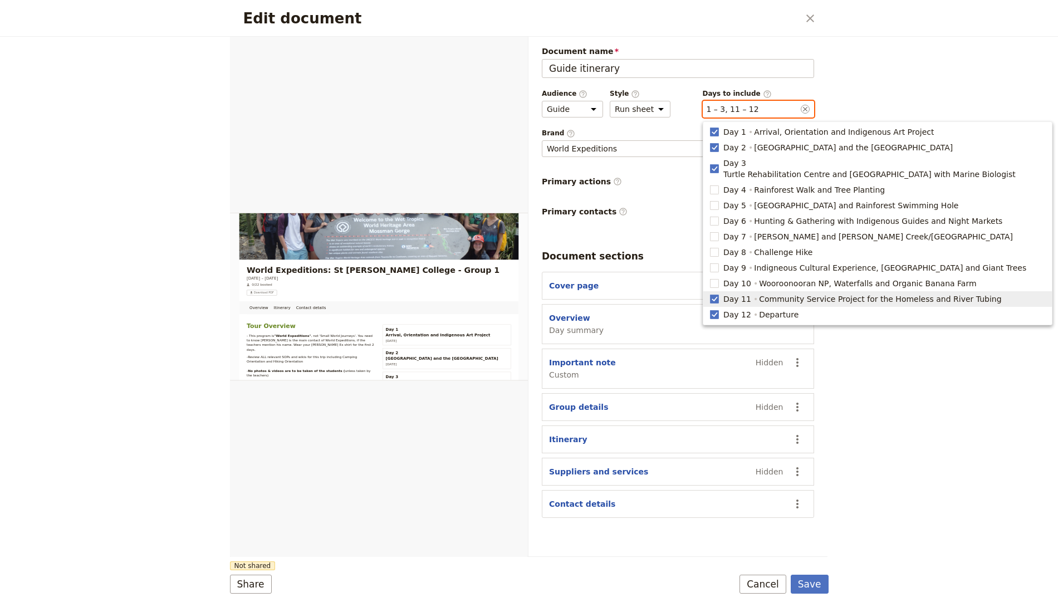
click at [729, 293] on span "Day 11" at bounding box center [737, 298] width 28 height 11
type input "1, 2, 3, 12"
checkbox input "false"
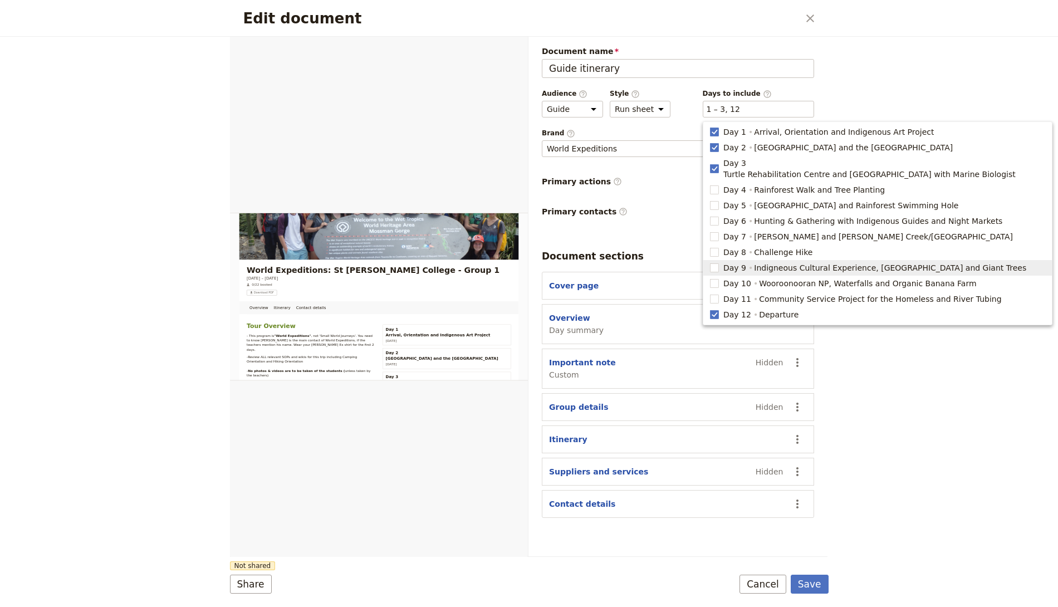
drag, startPoint x: 952, startPoint y: 427, endPoint x: 861, endPoint y: 276, distance: 176.6
click at [953, 426] on div "Edit document ​ Overview Itinerary Contact details Web PDF ​ Document name Guid…" at bounding box center [529, 303] width 1058 height 607
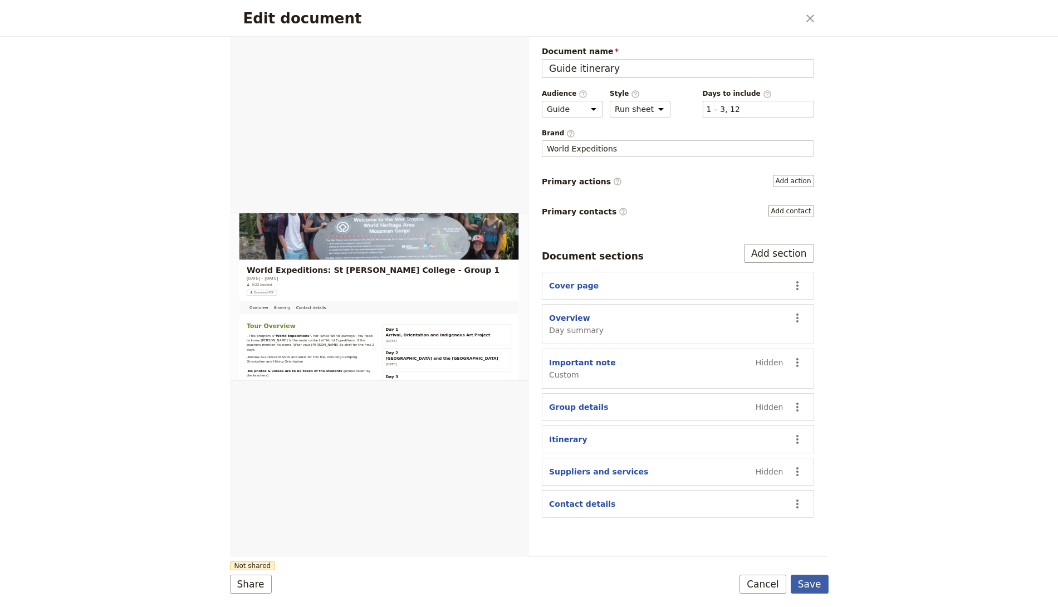
click at [815, 538] on button "Save" at bounding box center [810, 584] width 38 height 19
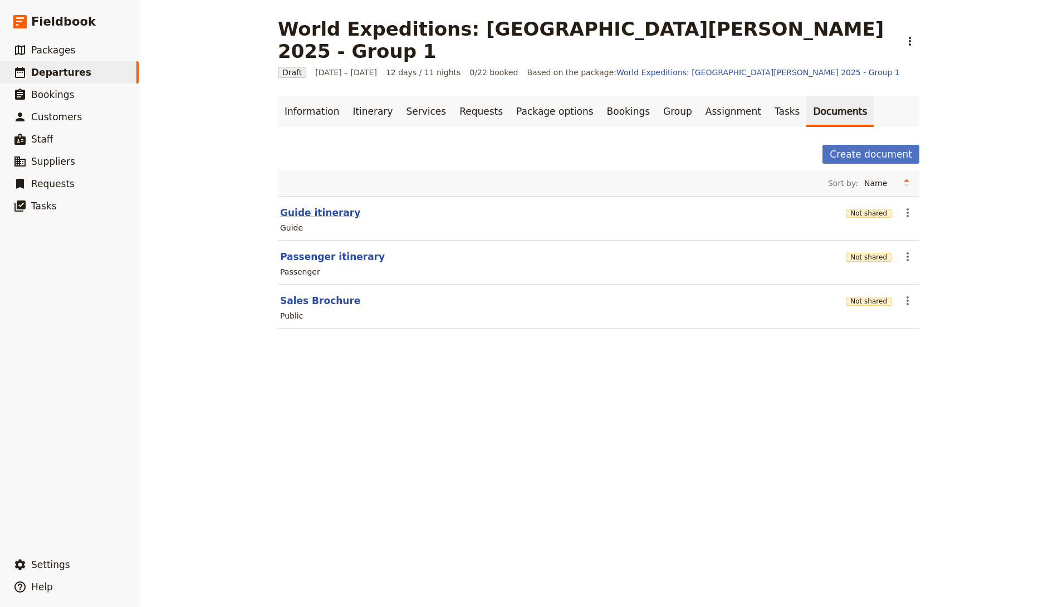
click at [318, 206] on button "Guide itinerary" at bounding box center [320, 212] width 80 height 13
select select "STAFF"
select select "RUN_SHEET"
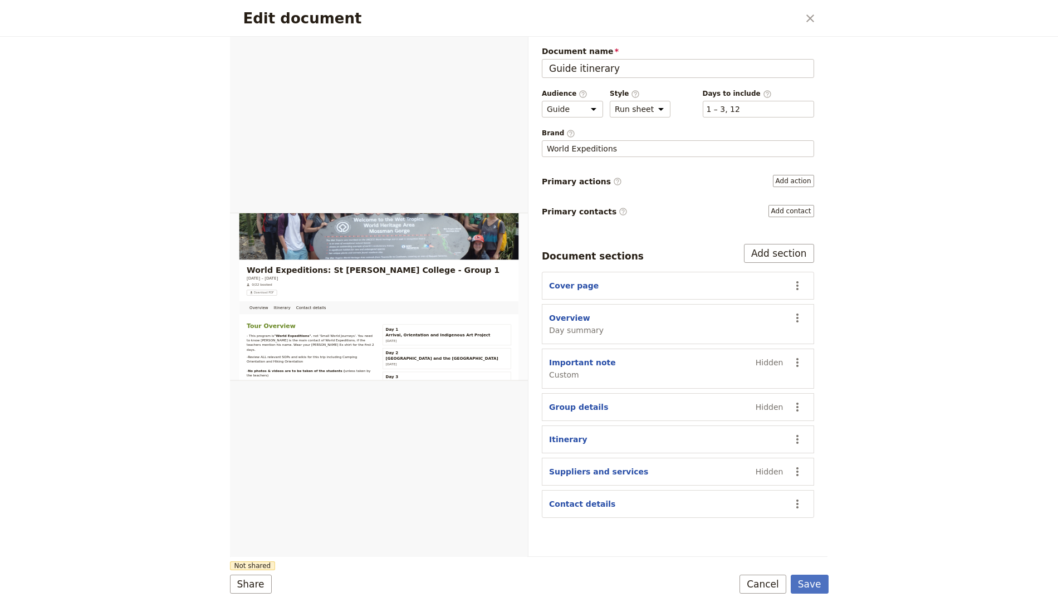
click at [808, 18] on icon "Close dialog" at bounding box center [810, 18] width 8 height 8
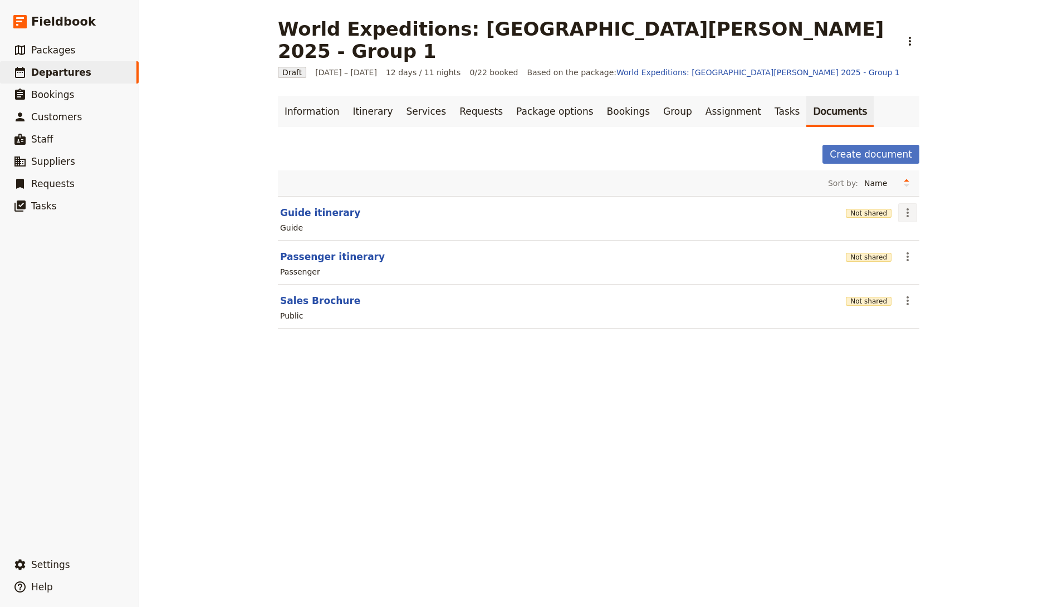
click at [901, 206] on icon "Actions" at bounding box center [907, 212] width 13 height 13
click at [918, 210] on span "Share" at bounding box center [912, 213] width 22 height 11
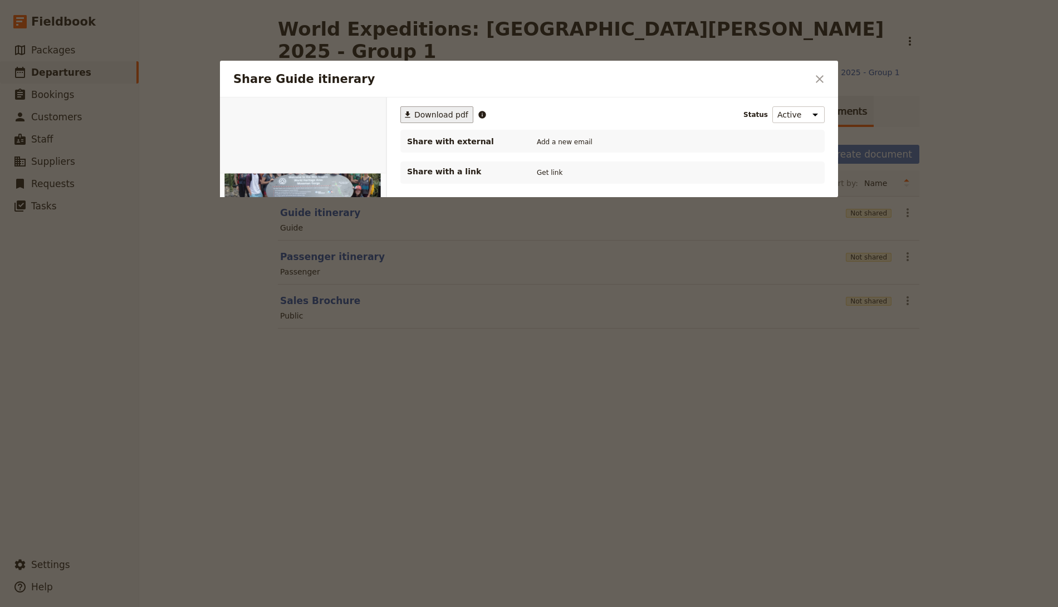
click at [447, 114] on span "Download pdf" at bounding box center [441, 114] width 54 height 11
click at [823, 81] on icon "Close dialog" at bounding box center [820, 79] width 8 height 8
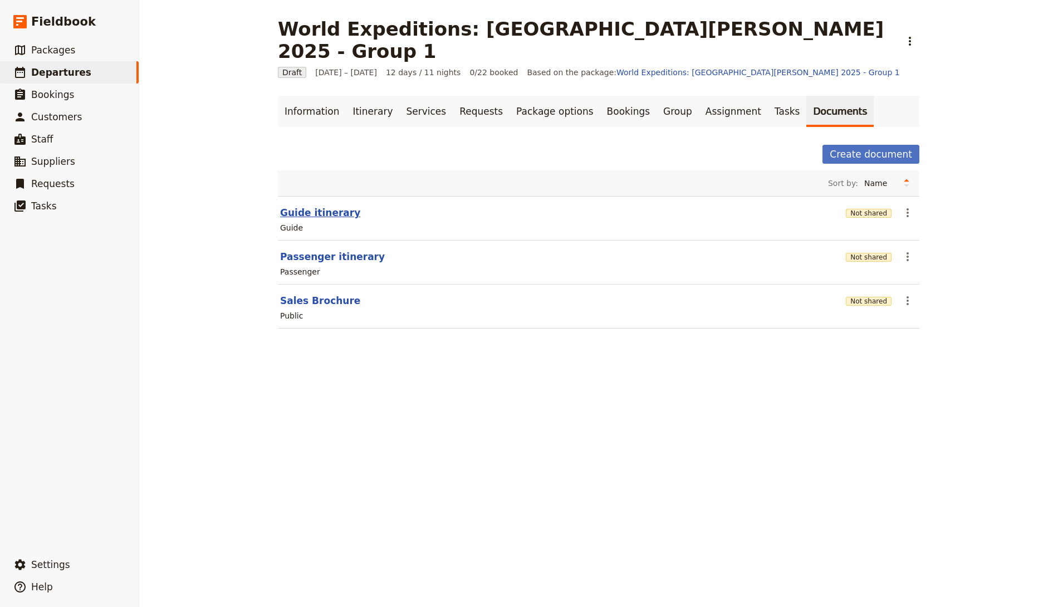
click at [318, 206] on button "Guide itinerary" at bounding box center [320, 212] width 80 height 13
select select "STAFF"
select select "RUN_SHEET"
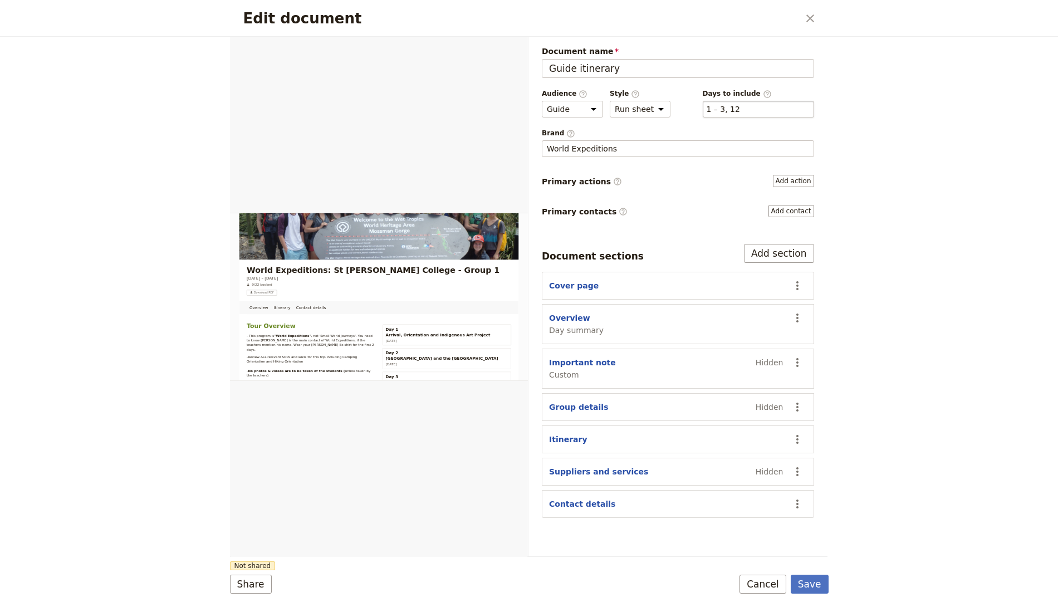
click at [750, 112] on div "​ 1 – 3, 12 1, 2, 3, 12" at bounding box center [758, 109] width 111 height 17
click at [740, 112] on button "​ 1 – 3, 12" at bounding box center [722, 109] width 33 height 11
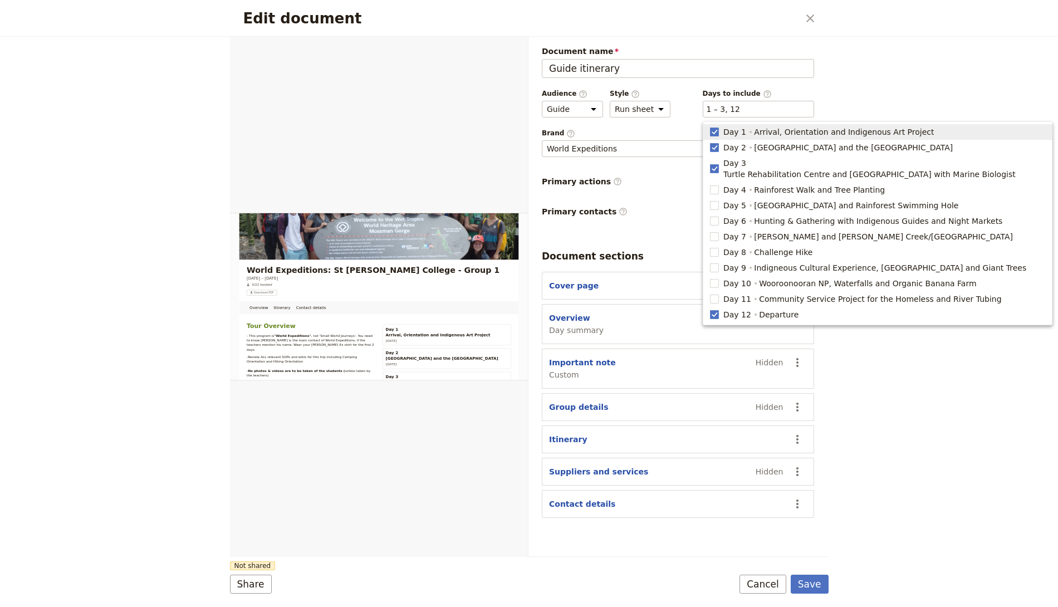
click at [934, 110] on div "Edit document ​ Overview Itinerary Contact details Web PDF ​ Document name Guid…" at bounding box center [529, 303] width 1058 height 607
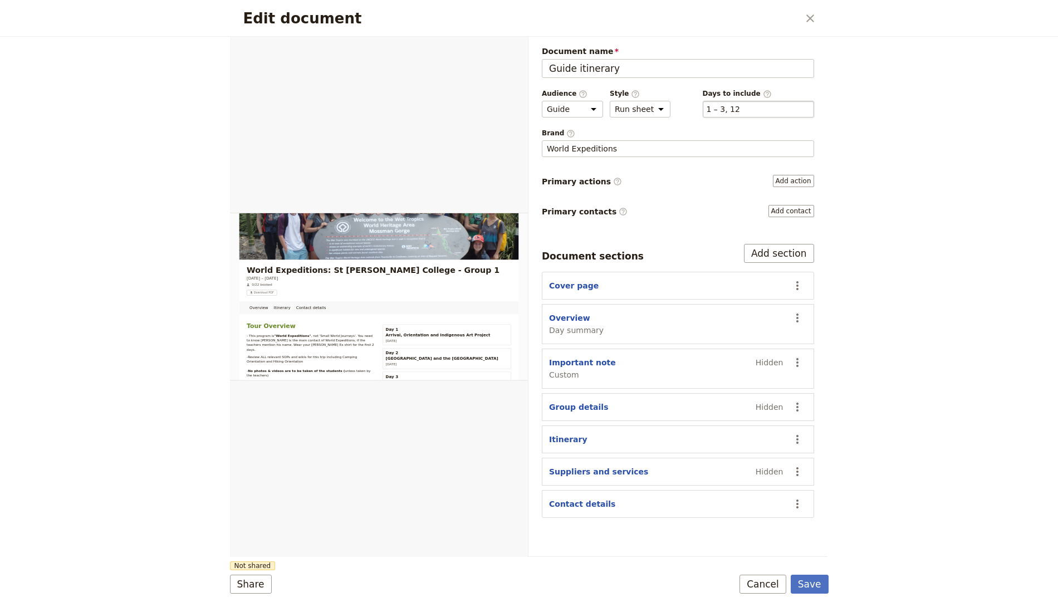
click at [760, 114] on div "​ 1 – 3, 12 1, 2, 3, 12" at bounding box center [758, 109] width 111 height 17
click at [740, 114] on button "​ 1 – 3, 12" at bounding box center [722, 109] width 33 height 11
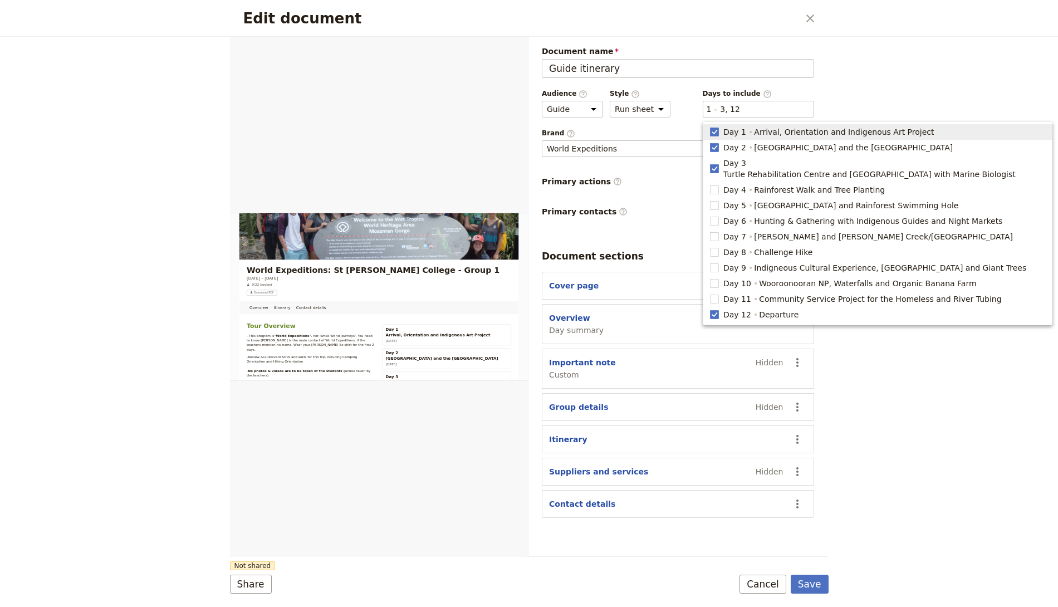
click at [866, 88] on div "Edit document ​ Overview Itinerary Contact details Web PDF ​ Document name Guid…" at bounding box center [529, 303] width 1058 height 607
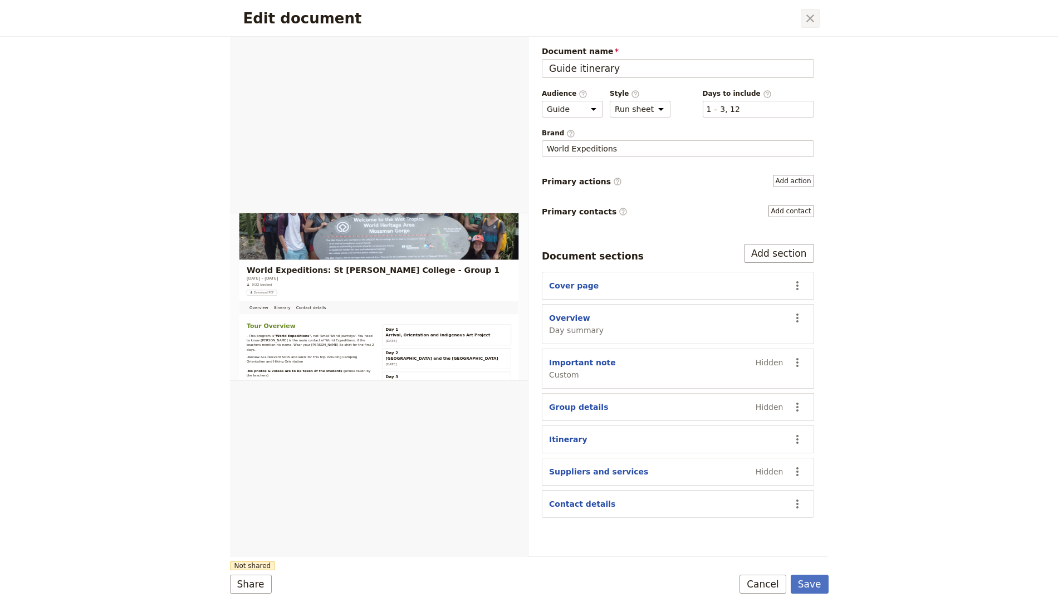
click at [810, 22] on icon "Close dialog" at bounding box center [809, 18] width 13 height 13
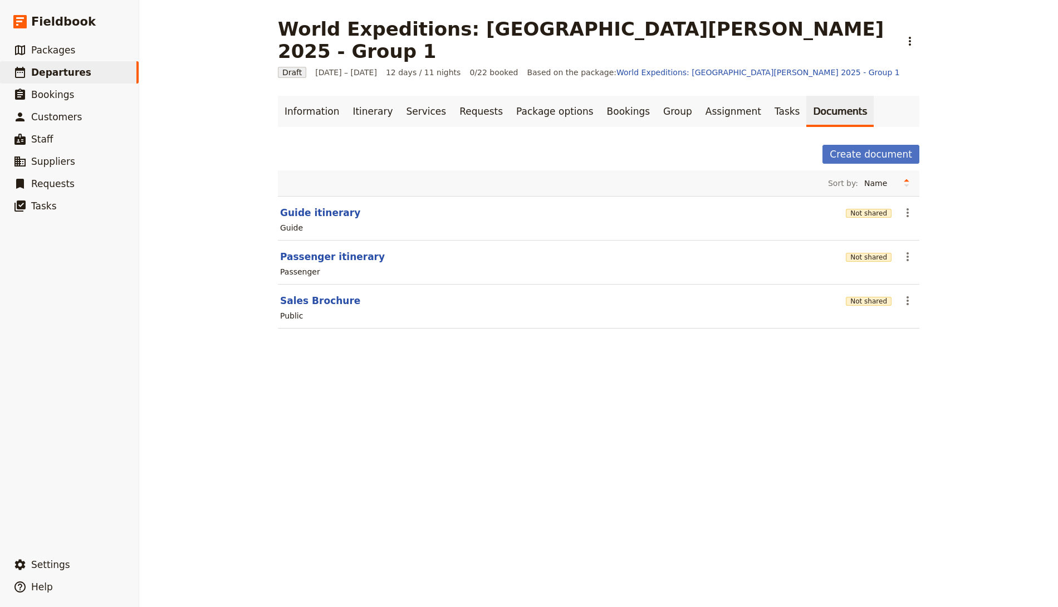
click at [469, 309] on div "Public" at bounding box center [598, 315] width 639 height 13
click at [297, 206] on button "Guide itinerary" at bounding box center [320, 212] width 80 height 13
select select "STAFF"
select select "RUN_SHEET"
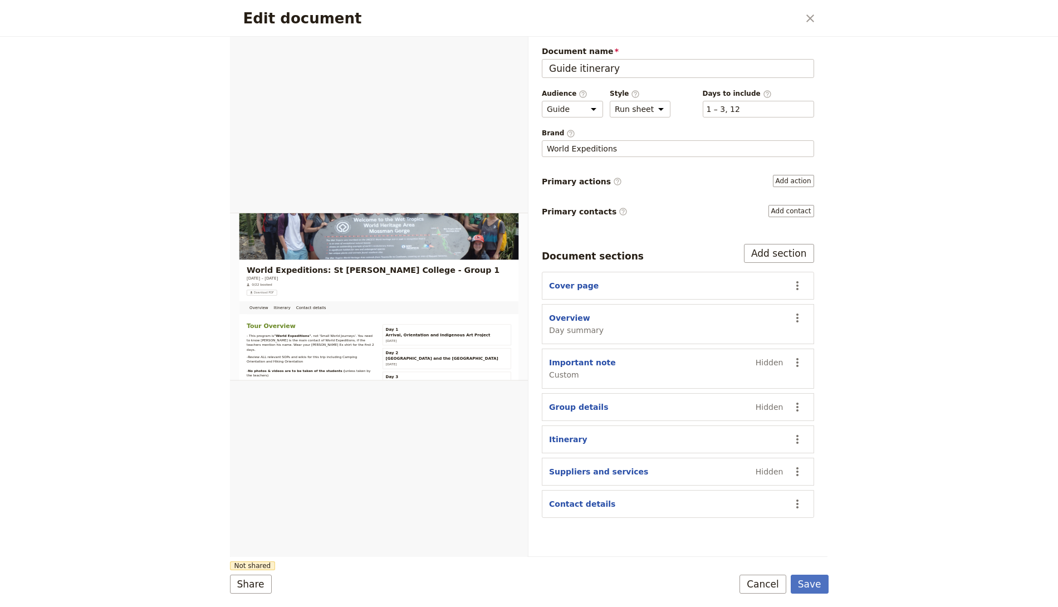
click at [935, 253] on div "Edit document ​ Overview Itinerary Contact details Web PDF ​ Document name Guid…" at bounding box center [529, 303] width 1058 height 607
click at [813, 18] on icon "Close dialog" at bounding box center [809, 18] width 13 height 13
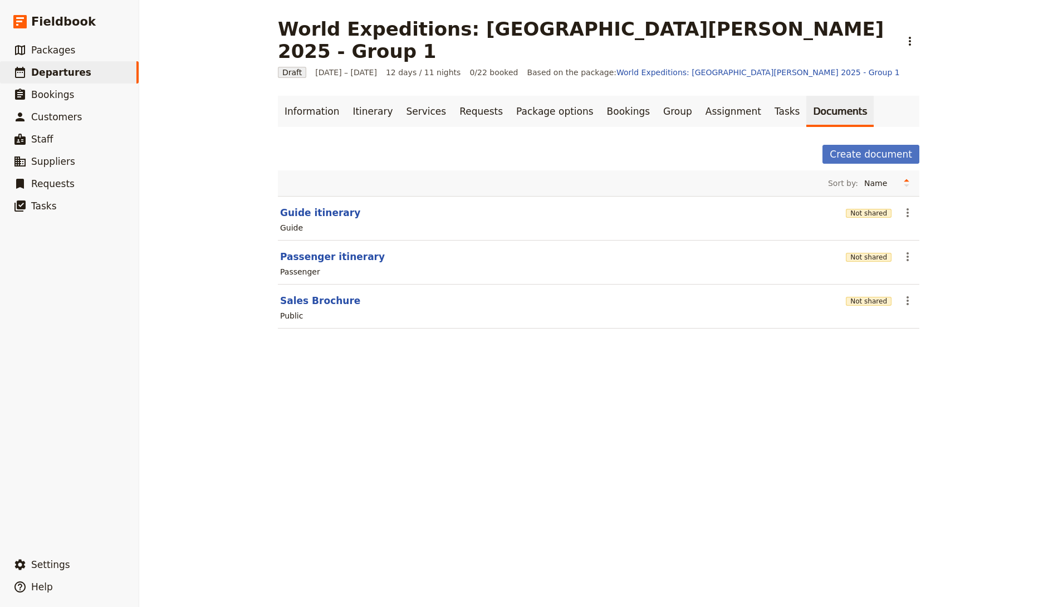
click at [281, 222] on div "Guide" at bounding box center [291, 227] width 23 height 11
click at [286, 222] on div "Guide" at bounding box center [291, 227] width 23 height 11
click at [302, 206] on button "Guide itinerary" at bounding box center [320, 212] width 80 height 13
select select "STAFF"
select select "RUN_SHEET"
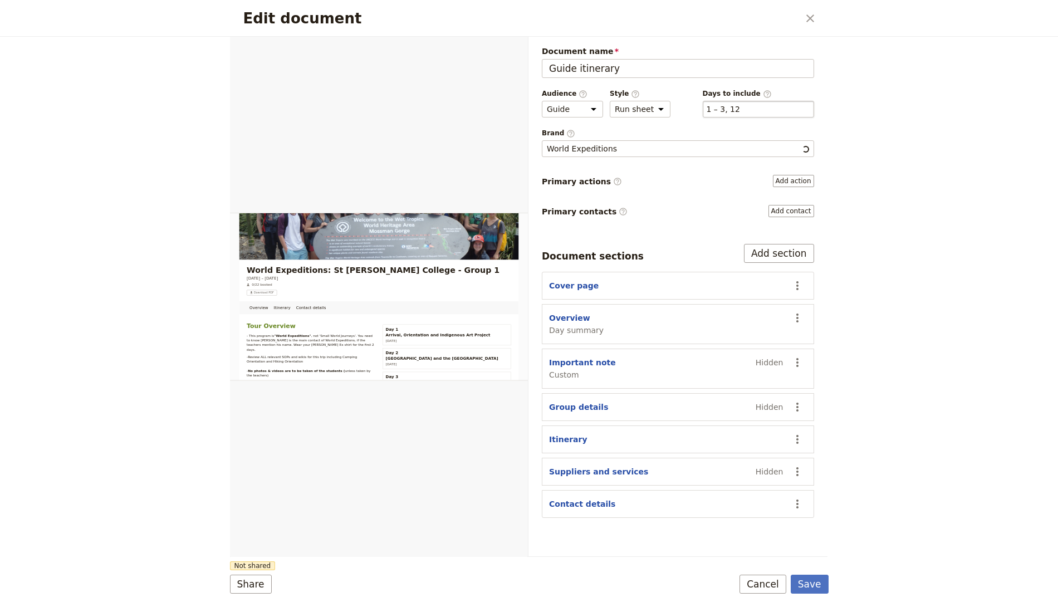
click at [750, 110] on div "​ 1 – 3, 12 1, 2, 3, 12" at bounding box center [758, 109] width 111 height 17
click at [740, 110] on button "​ 1 – 3, 12" at bounding box center [722, 109] width 33 height 11
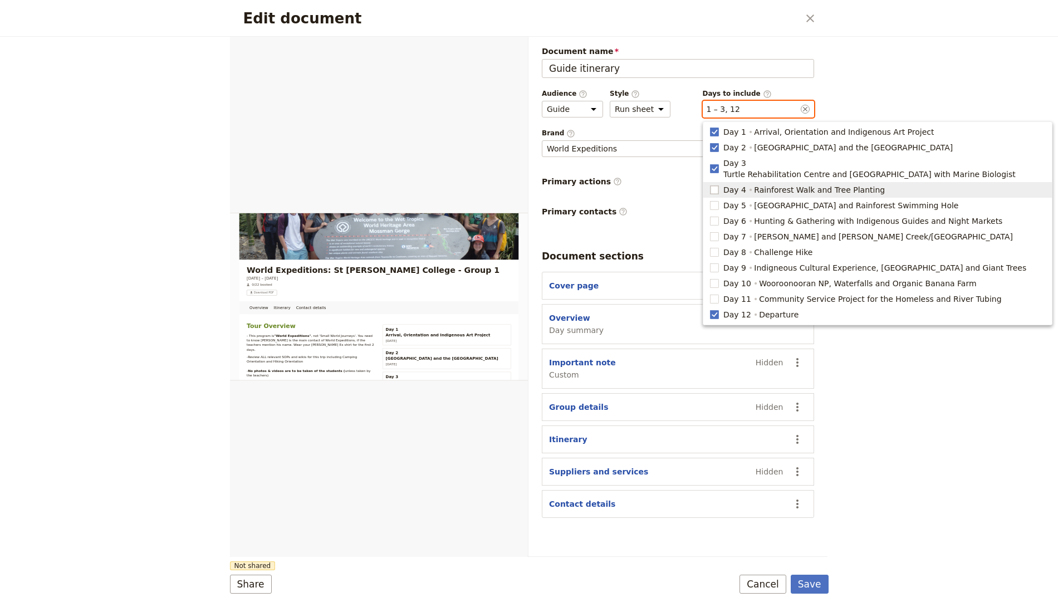
click at [718, 185] on rect "button" at bounding box center [714, 189] width 8 height 8
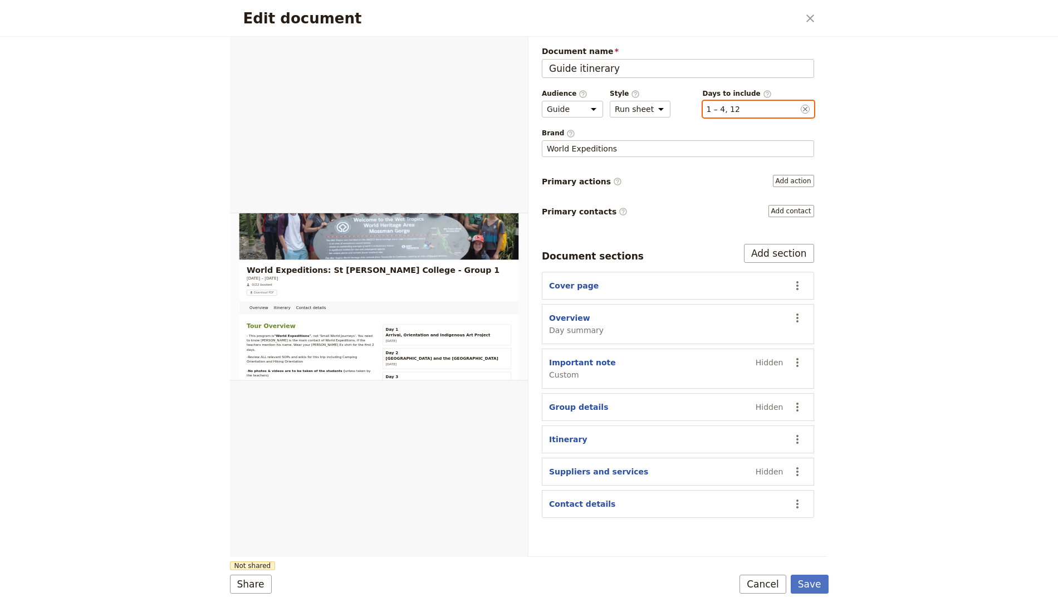
click at [722, 110] on button "​ 1 – 4, 12" at bounding box center [722, 109] width 33 height 11
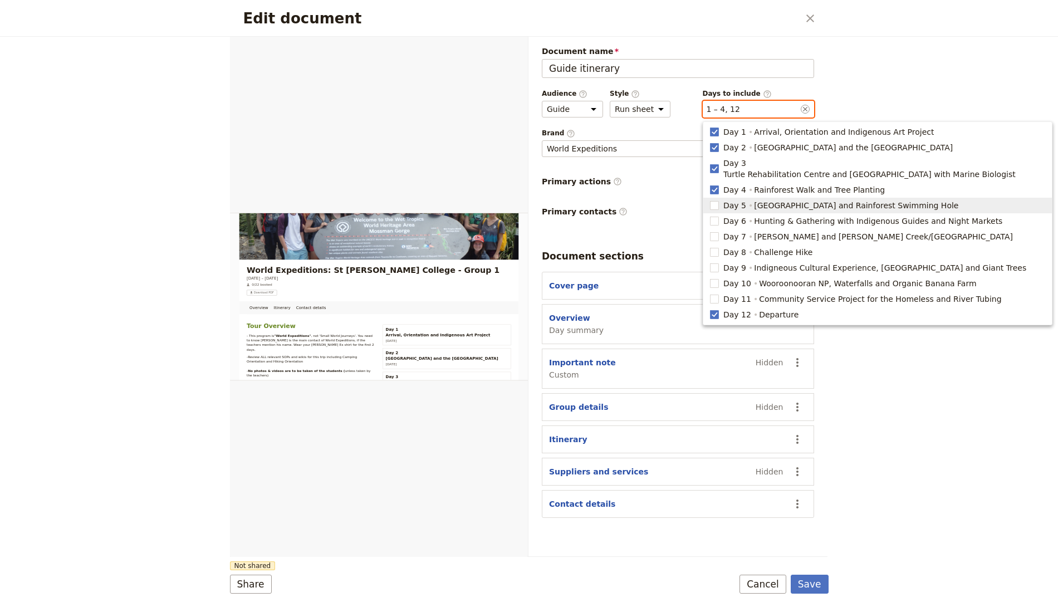
drag, startPoint x: 725, startPoint y: 197, endPoint x: 742, endPoint y: 117, distance: 80.8
click at [725, 200] on span "Day 5" at bounding box center [734, 205] width 23 height 11
type input "1, 2, 3, 4, 5, 12"
checkbox input "true"
click at [721, 215] on span "Day 6 Hunting & Gathering with Indigenous Guides and Night Markets" at bounding box center [877, 220] width 335 height 11
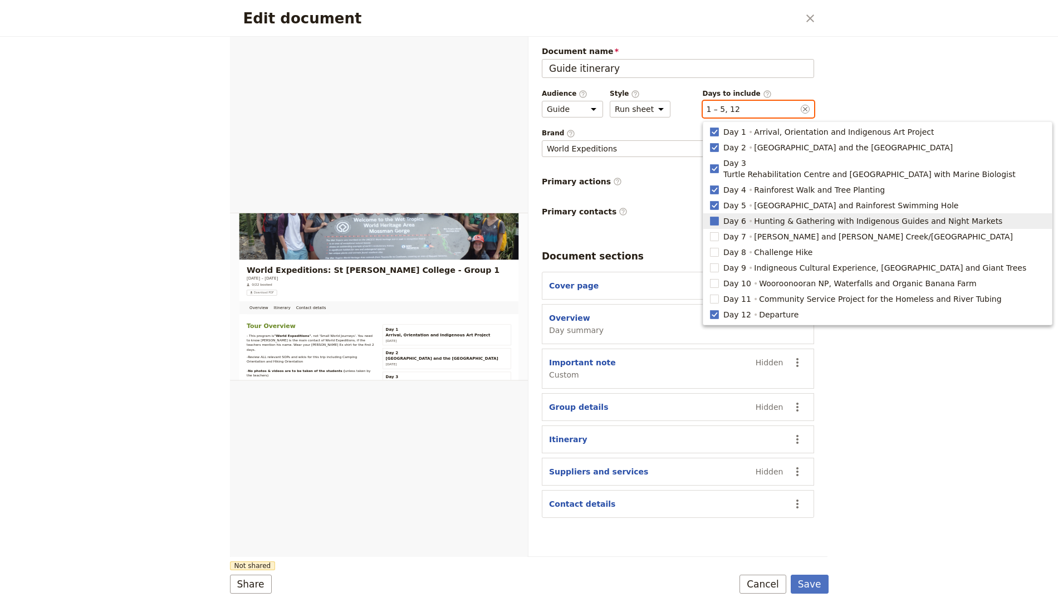
type input "1, 2, 3, 4, 5, 6, 12"
checkbox input "true"
click at [729, 231] on span "Day 7" at bounding box center [734, 236] width 23 height 11
type input "1, 2, 3, 4, 5, 6, 7, 12"
checkbox input "true"
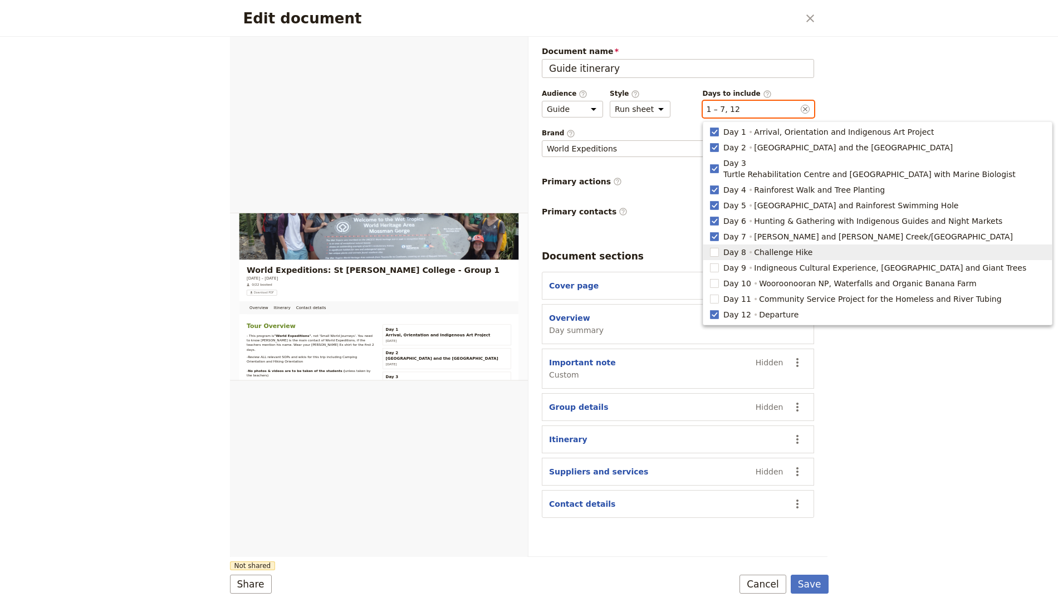
click at [729, 247] on span "Day 8" at bounding box center [734, 252] width 23 height 11
type input "1, 2, 3, 4, 5, 6, 7, 8, 12"
checkbox input "true"
click at [727, 262] on span "Day 9" at bounding box center [734, 267] width 23 height 11
type input "1, 2, 3, 4, 5, 6, 7, 8, 9, 12"
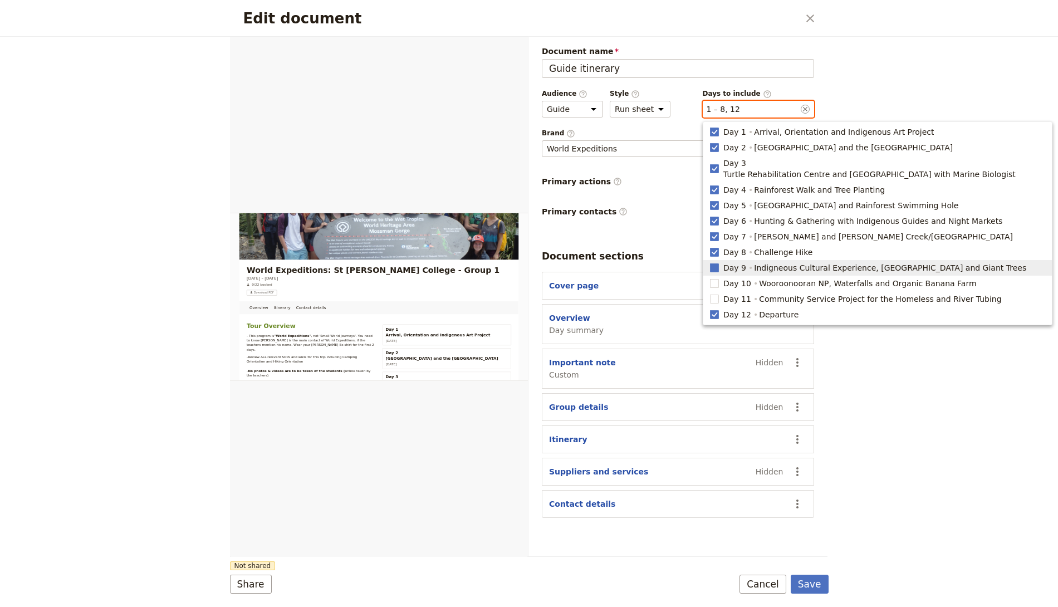
checkbox input "true"
click at [729, 278] on span "Day 10" at bounding box center [737, 283] width 28 height 11
type input "1, 2, 3, 4, 5, 6, 7, 8, 9, 10, 12"
checkbox input "true"
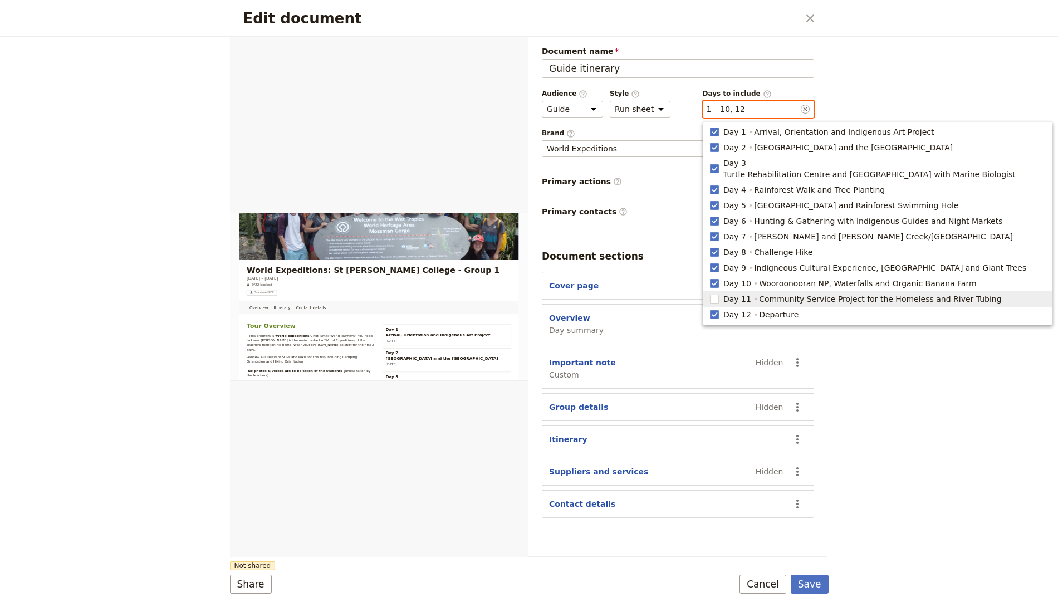
click at [729, 293] on span "Day 11" at bounding box center [737, 298] width 28 height 11
type input "1, 2, 3, 4, 5, 6, 7, 8, 9, 10, 11, 12"
checkbox input "true"
click at [808, 538] on button "Save" at bounding box center [810, 584] width 38 height 19
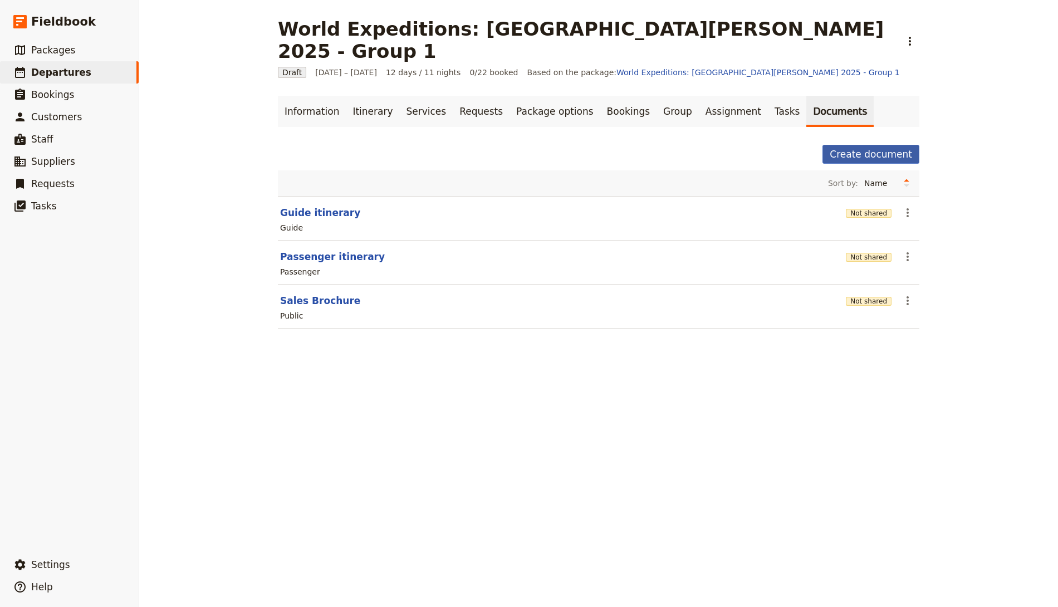
click at [859, 145] on button "Create document" at bounding box center [870, 154] width 97 height 19
select select "RUN_SHEET"
select select "DEFAULT"
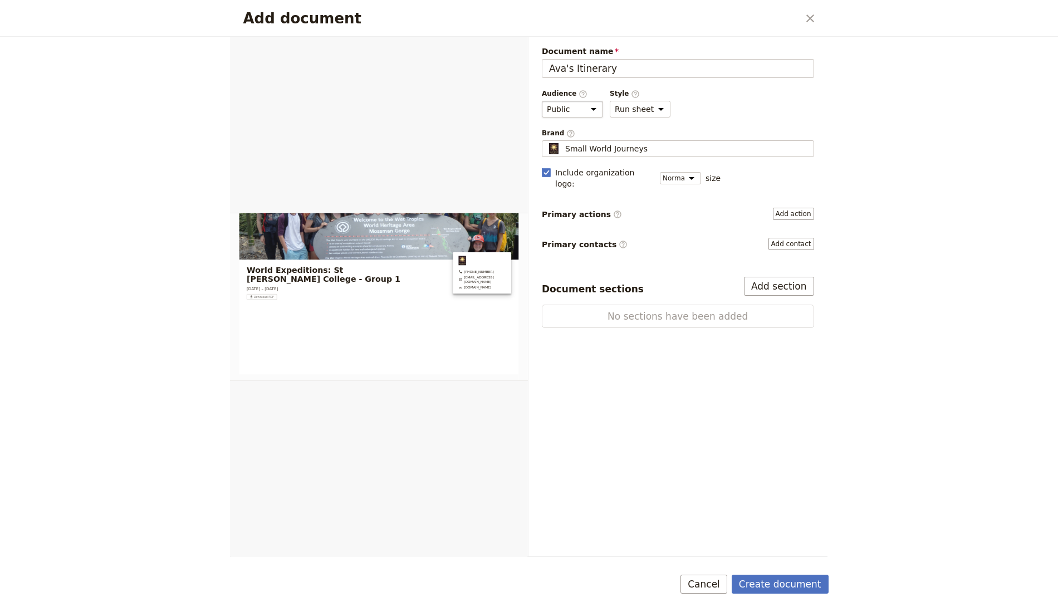
type input "Ava's Itinerary"
click at [595, 110] on select "Public Passenger Guide" at bounding box center [572, 109] width 61 height 17
select select "STAFF"
click at [542, 101] on select "Public Passenger Guide" at bounding box center [572, 109] width 61 height 17
click at [788, 277] on button "Add section" at bounding box center [779, 286] width 70 height 19
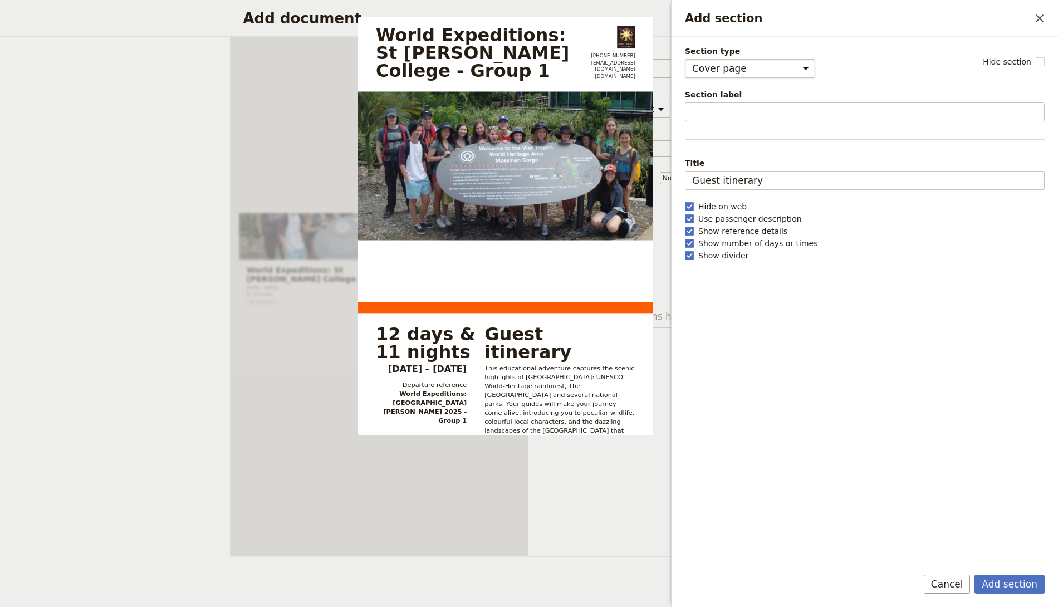
click at [719, 73] on select "Cover page Day summary Itinerary Group details Contact details Suppliers and se…" at bounding box center [750, 68] width 130 height 19
select select "ITINERARY"
click at [685, 59] on select "Cover page Day summary Itinerary Group details Contact details Suppliers and se…" at bounding box center [750, 68] width 130 height 19
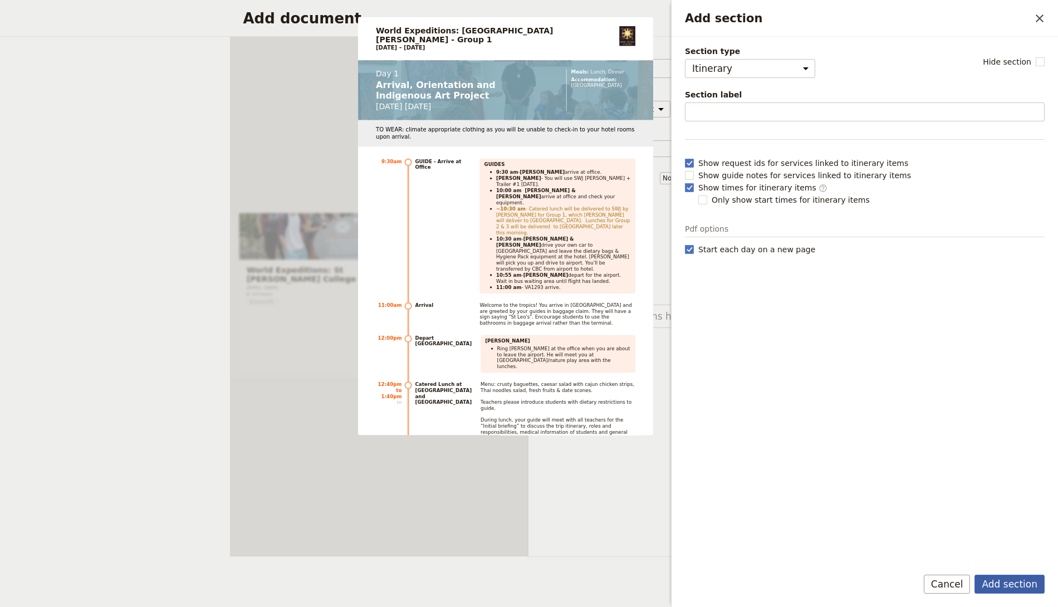
click at [1014, 538] on button "Add section" at bounding box center [1009, 584] width 70 height 19
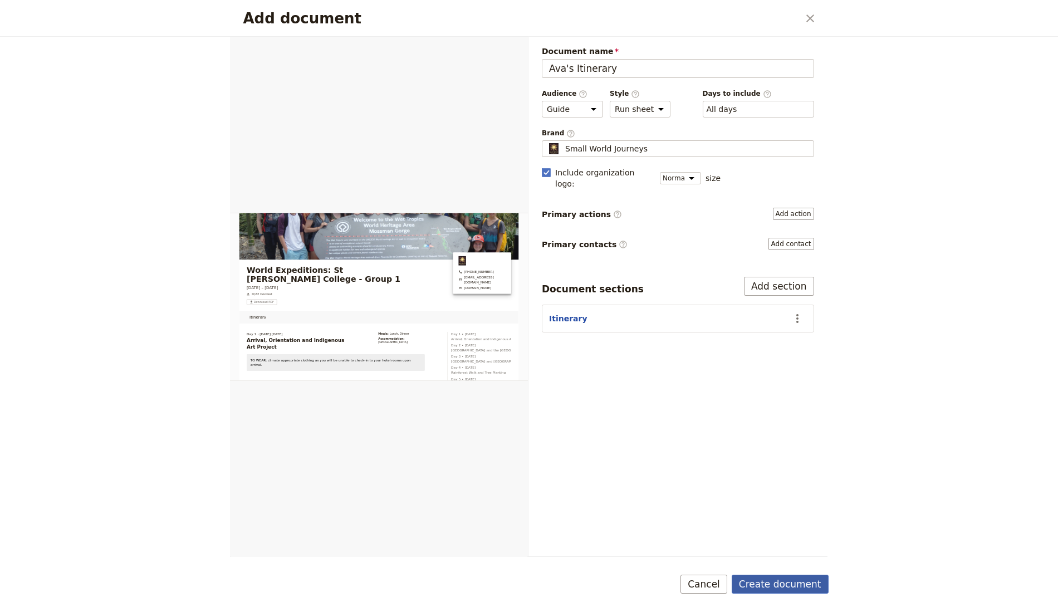
click at [794, 538] on button "Create document" at bounding box center [779, 584] width 97 height 19
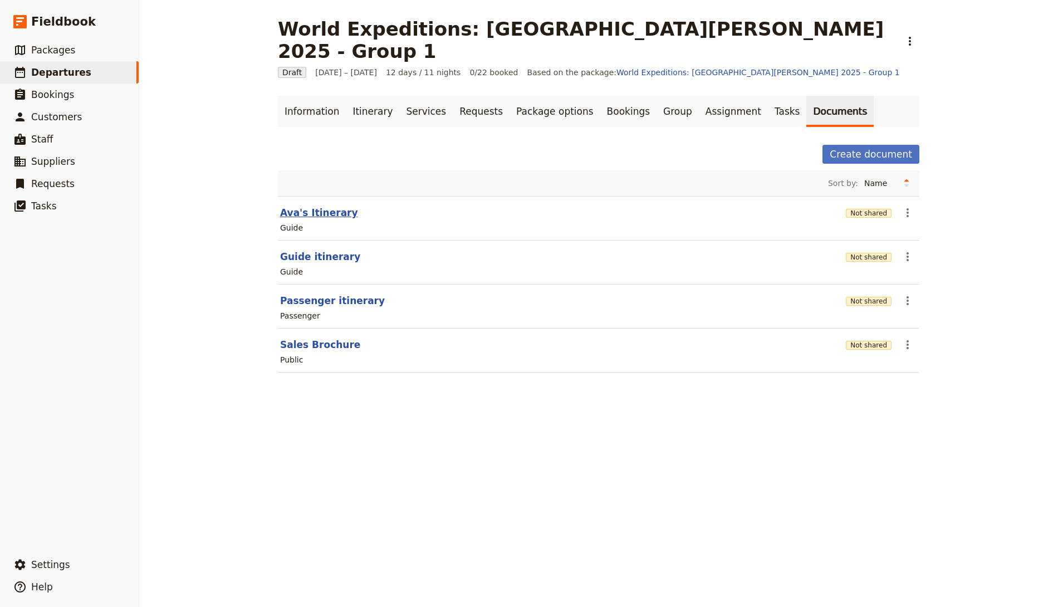
click at [312, 206] on button "Ava's Itinerary" at bounding box center [319, 212] width 78 height 13
select select "STAFF"
select select "RUN_SHEET"
select select "DEFAULT"
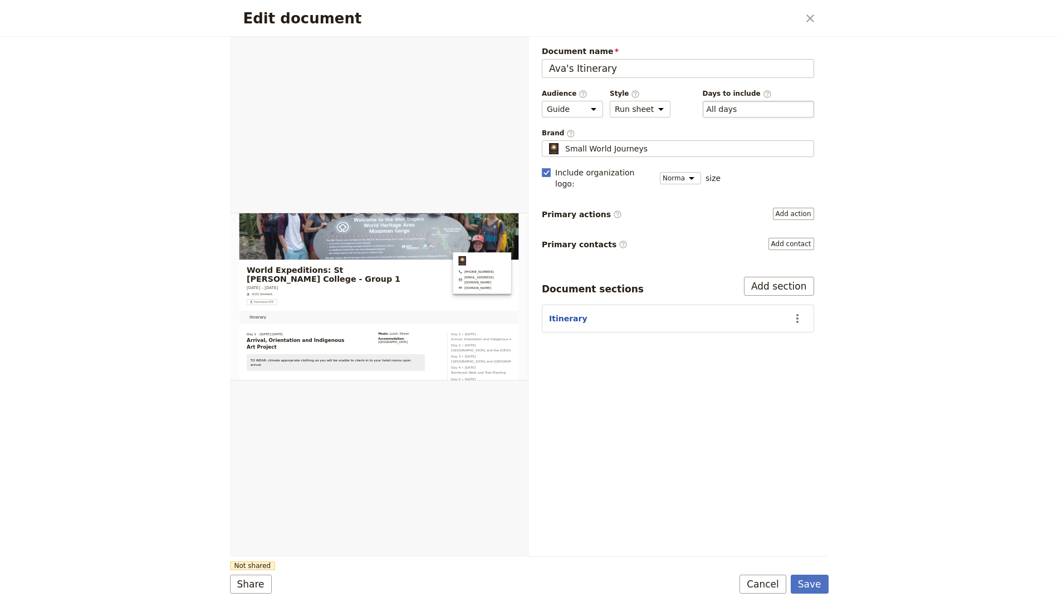
click at [778, 101] on div "​ All days 1, 2, 3, 4, 5, 6, 7, 8, 9, 10, 11, 12" at bounding box center [758, 109] width 111 height 17
click at [737, 104] on button "​ All days" at bounding box center [721, 109] width 31 height 11
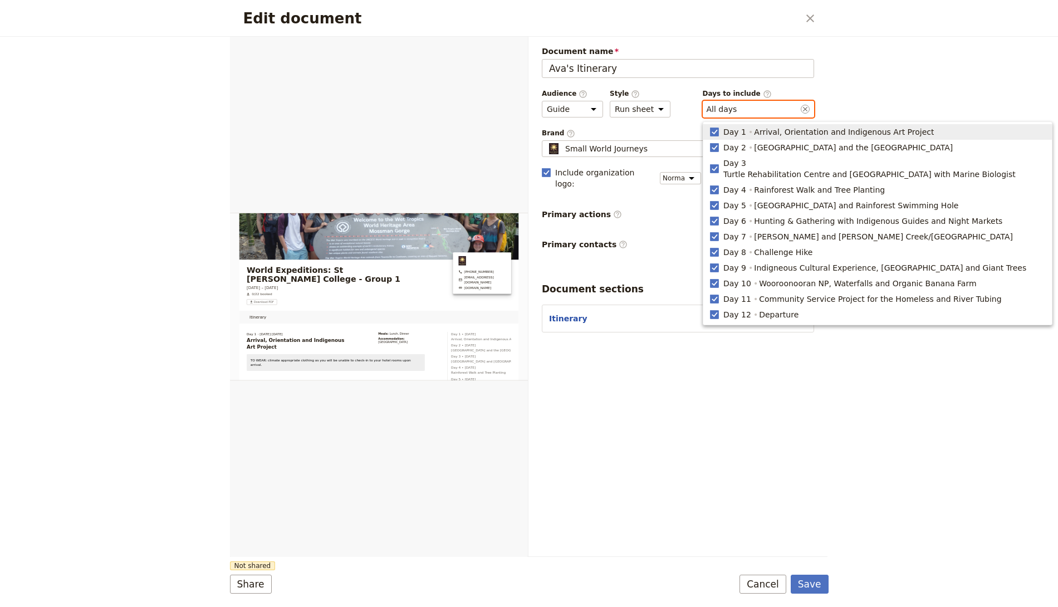
click at [754, 131] on span "Arrival, Orientation and Indigenous Art Project" at bounding box center [844, 131] width 180 height 11
type input "2, 3, 4, 5, 6, 7, 8, 9, 10, 11, 12"
checkbox input "false"
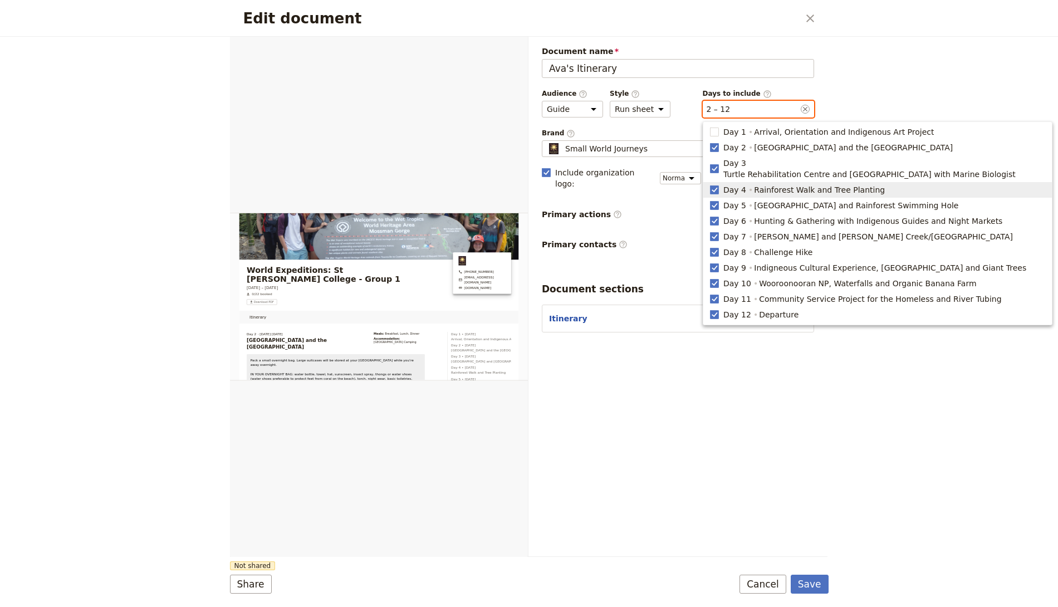
click at [733, 184] on span "Day 4" at bounding box center [734, 189] width 23 height 11
type input "2, 3, 5, 6, 7, 8, 9, 10, 11, 12"
checkbox input "false"
drag, startPoint x: 733, startPoint y: 196, endPoint x: 730, endPoint y: 209, distance: 13.0
click at [733, 200] on span "Day 5" at bounding box center [734, 205] width 23 height 11
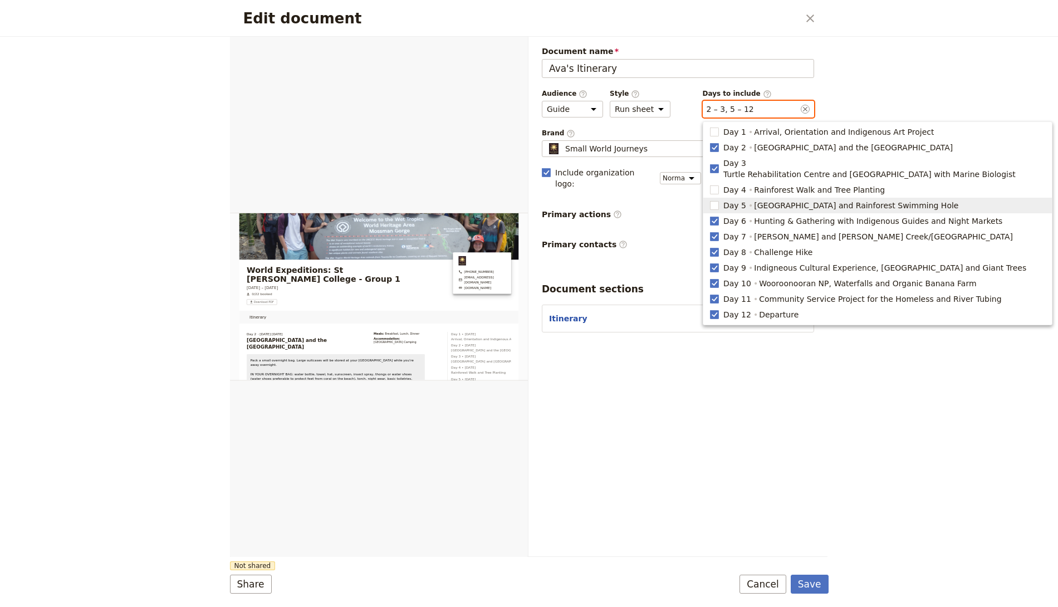
type input "2, 3, 6, 7, 8, 9, 10, 11, 12"
checkbox input "false"
click at [730, 215] on span "Day 6" at bounding box center [734, 220] width 23 height 11
type input "2, 3, 7, 8, 9, 10, 11, 12"
checkbox input "false"
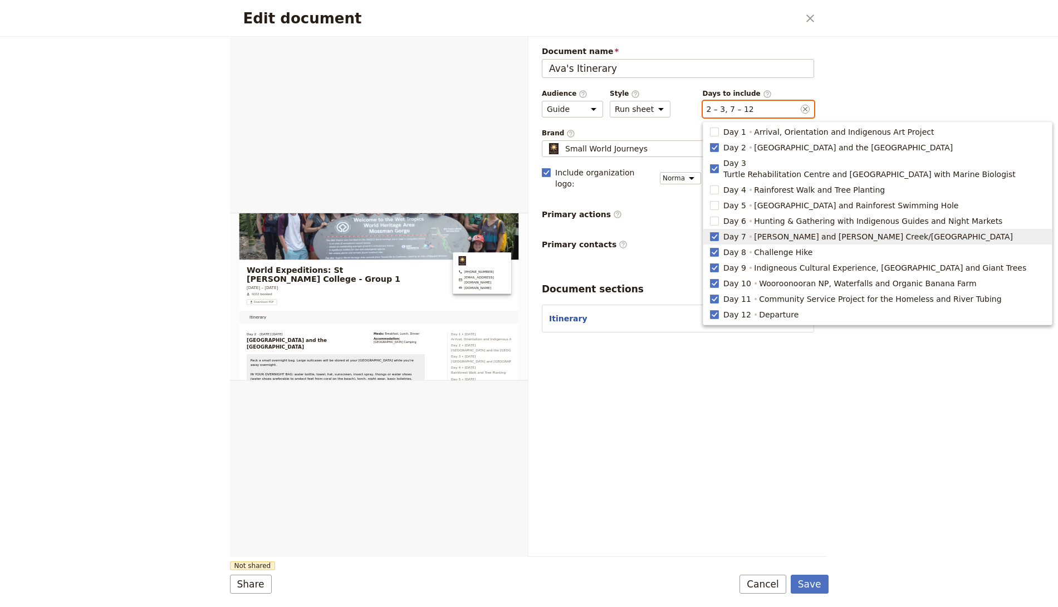
click at [730, 231] on span "Day 7" at bounding box center [734, 236] width 23 height 11
type input "2, 3, 8, 9, 10, 11, 12"
checkbox input "false"
click at [728, 262] on span "Day 9" at bounding box center [734, 267] width 23 height 11
type input "2, 3, 8, 10, 11, 12"
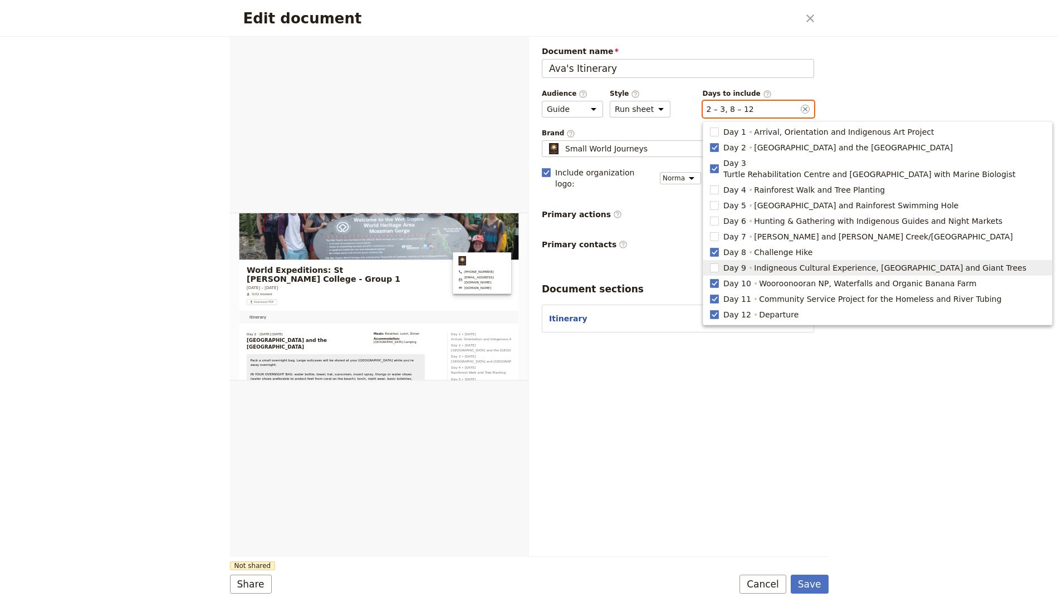
checkbox input "false"
click at [730, 278] on span "Day 10" at bounding box center [737, 283] width 28 height 11
type input "2, 3, 8, 11, 12"
checkbox input "false"
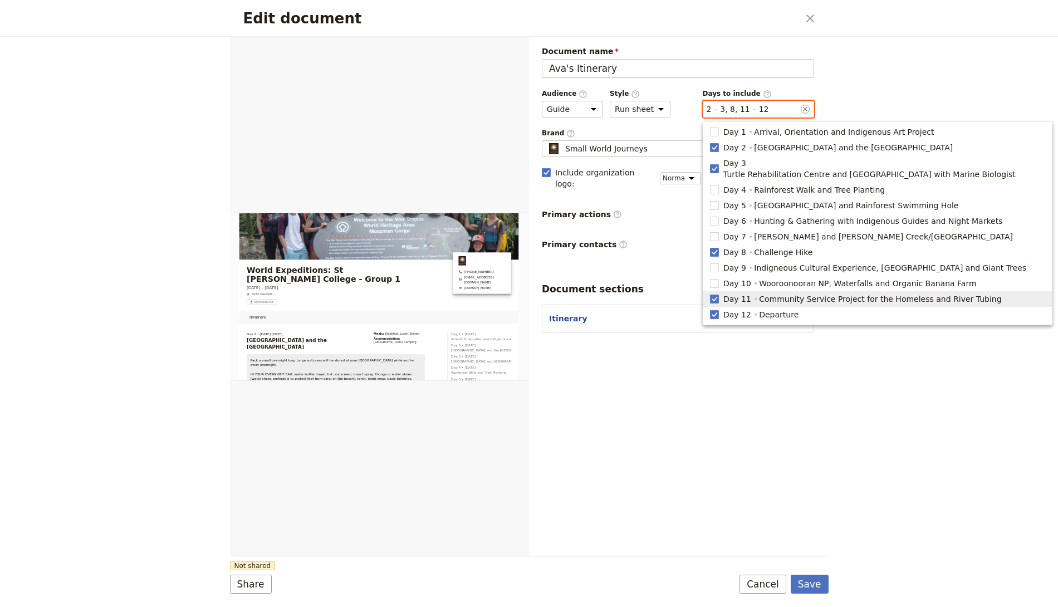
click at [730, 293] on span "Day 11" at bounding box center [737, 298] width 28 height 11
type input "2, 3, 8, 12"
checkbox input "false"
click at [730, 309] on button "Day 12 Departure" at bounding box center [877, 315] width 348 height 16
type input "2, 3, 8"
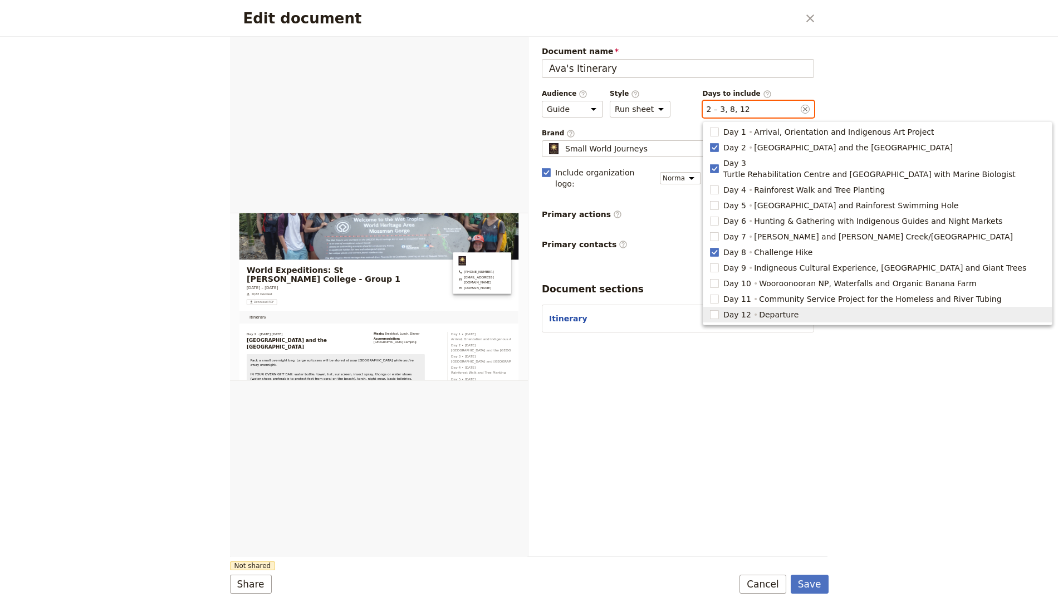
checkbox input "false"
click at [814, 538] on button "Save" at bounding box center [810, 584] width 38 height 19
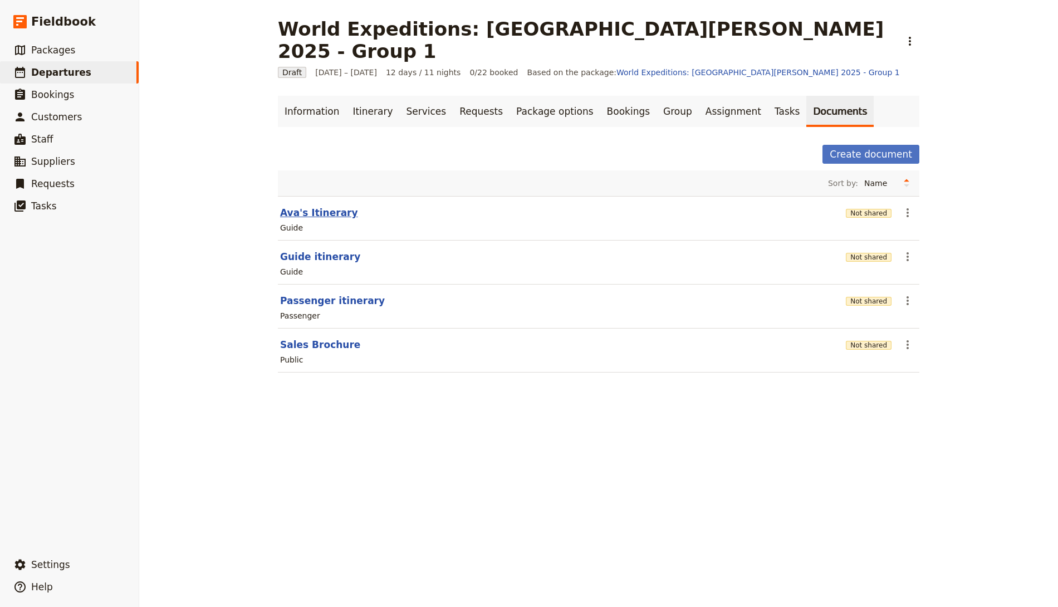
click at [286, 206] on button "Ava's Itinerary" at bounding box center [319, 212] width 78 height 13
select select "STAFF"
select select "RUN_SHEET"
select select "DEFAULT"
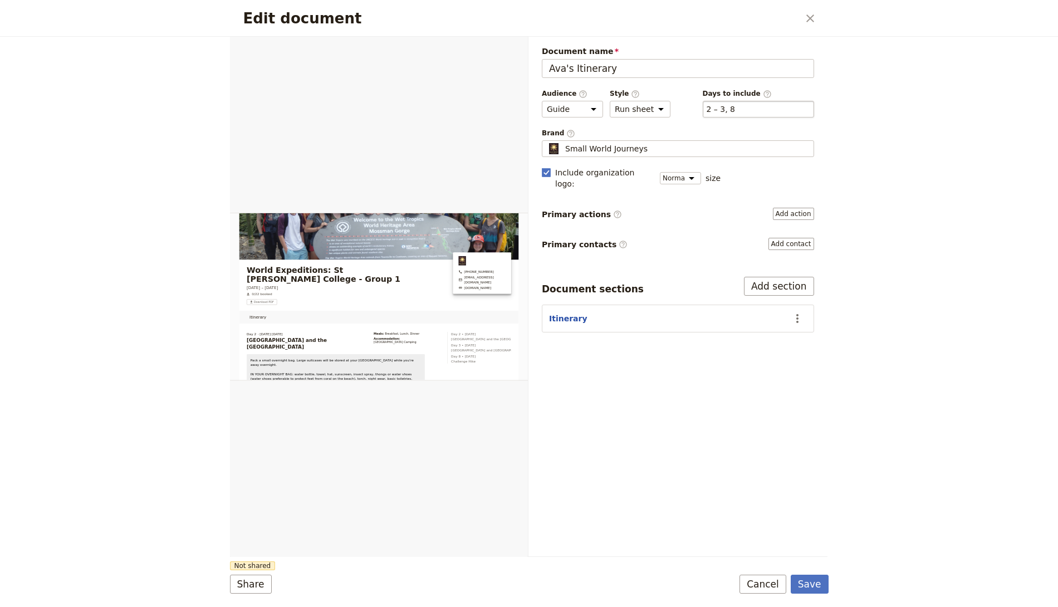
click at [742, 103] on div "​ 2 – 3, 8 2, 3, 8" at bounding box center [758, 109] width 111 height 17
click at [735, 104] on button "​ 2 – 3, 8" at bounding box center [720, 109] width 29 height 11
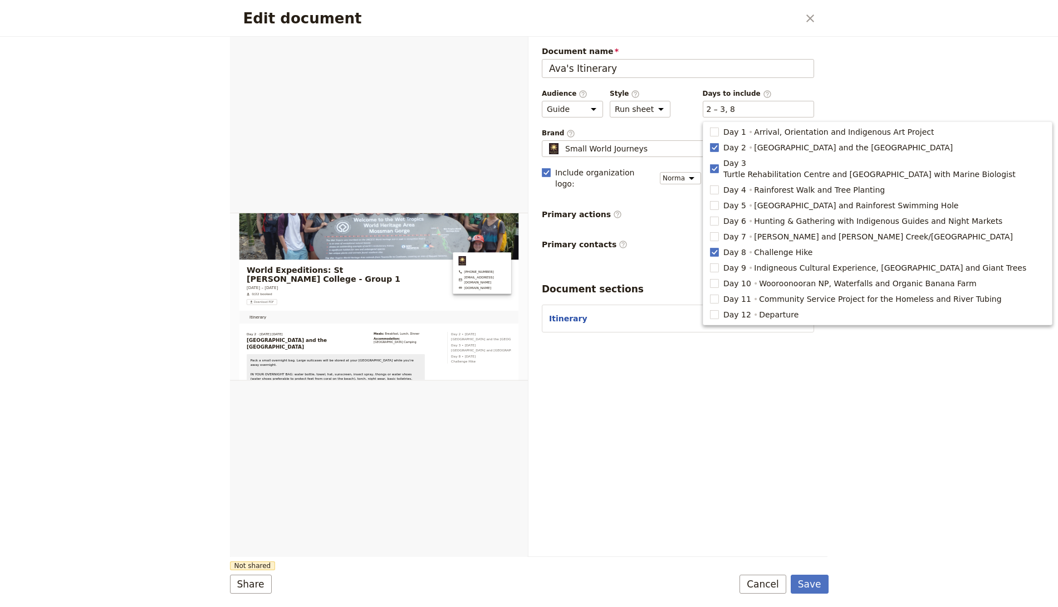
click at [848, 106] on div "Edit document ​ Web PDF ​ Document name Ava's Itinerary Preview Audience ​ Publ…" at bounding box center [529, 303] width 1058 height 607
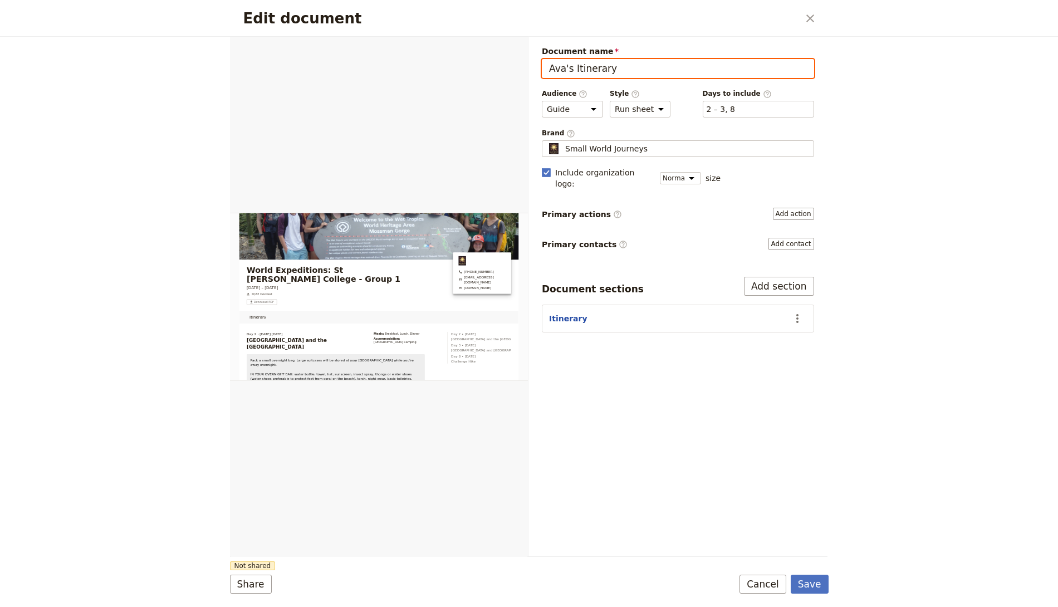
click at [621, 69] on input "Ava's Itinerary" at bounding box center [678, 68] width 272 height 19
type input "Ava's Itinerary Group 1"
click at [791, 538] on button "Save" at bounding box center [810, 584] width 38 height 19
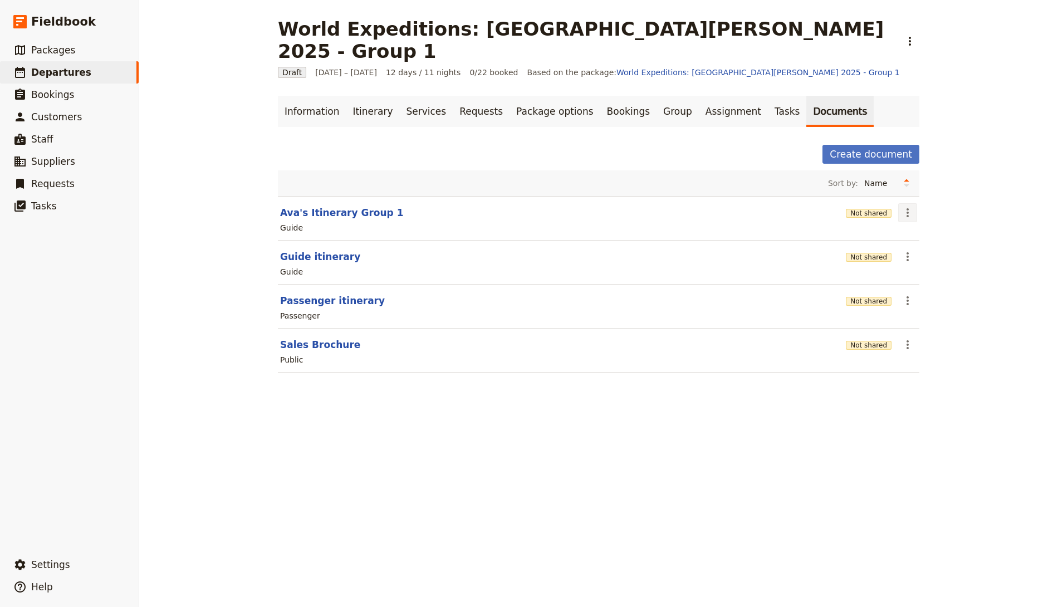
click at [906, 208] on icon "Actions" at bounding box center [907, 212] width 2 height 9
click at [918, 210] on span "Share" at bounding box center [912, 213] width 22 height 11
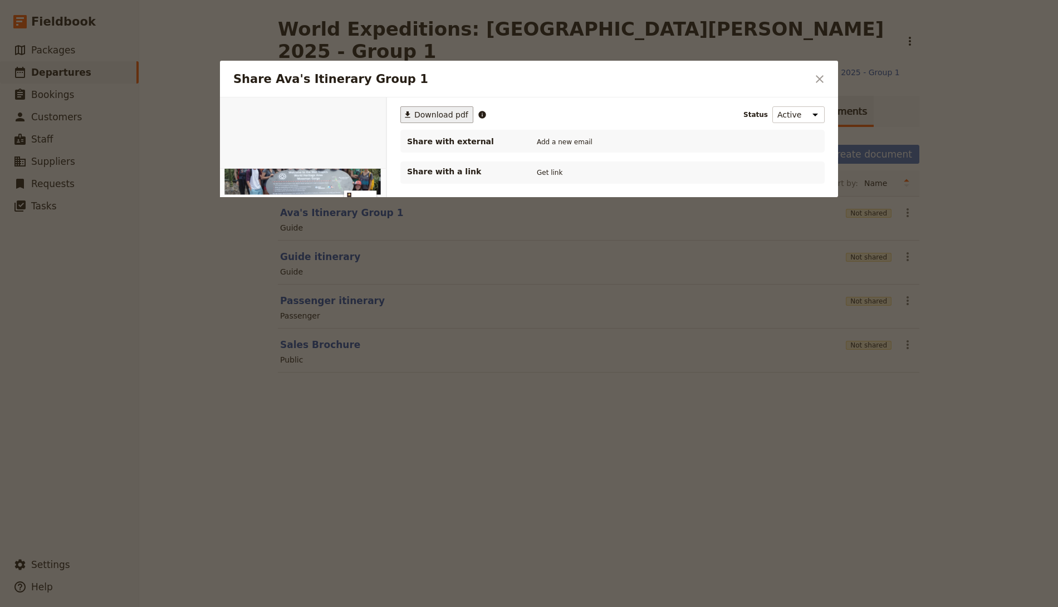
click at [454, 113] on span "Download pdf" at bounding box center [441, 114] width 54 height 11
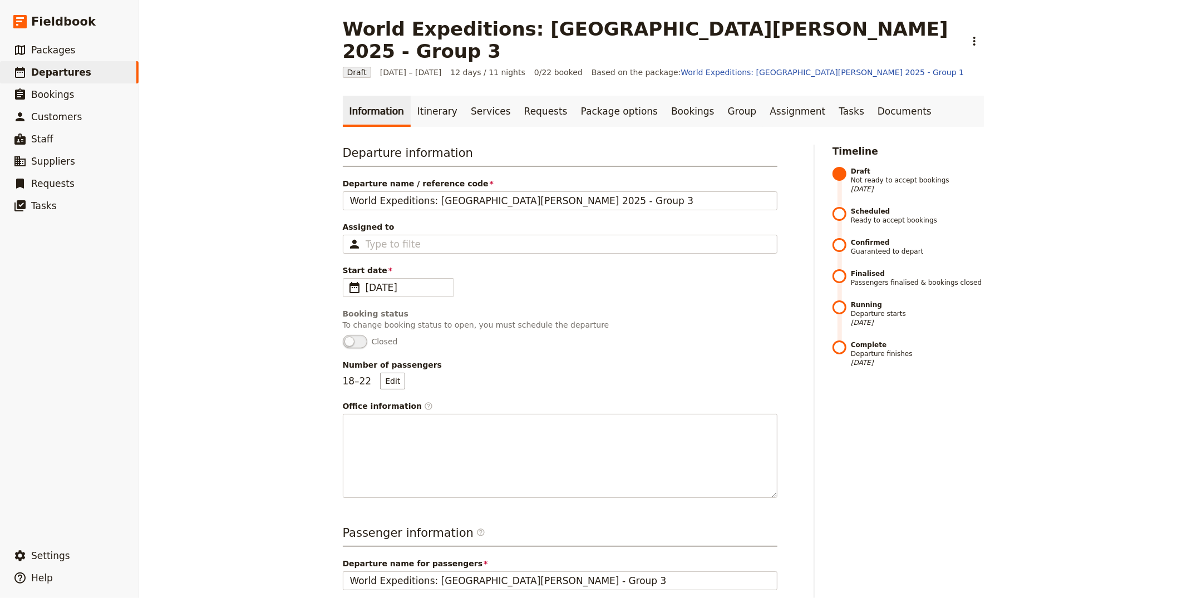
drag, startPoint x: 424, startPoint y: 74, endPoint x: 420, endPoint y: 116, distance: 41.9
click at [424, 96] on link "Itinerary" at bounding box center [437, 111] width 53 height 31
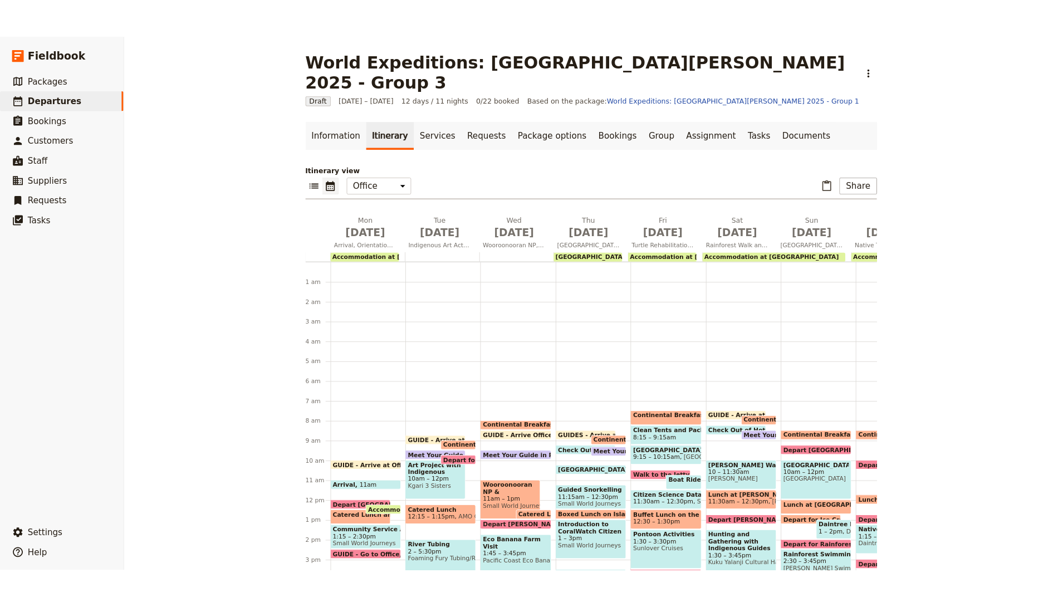
scroll to position [145, 0]
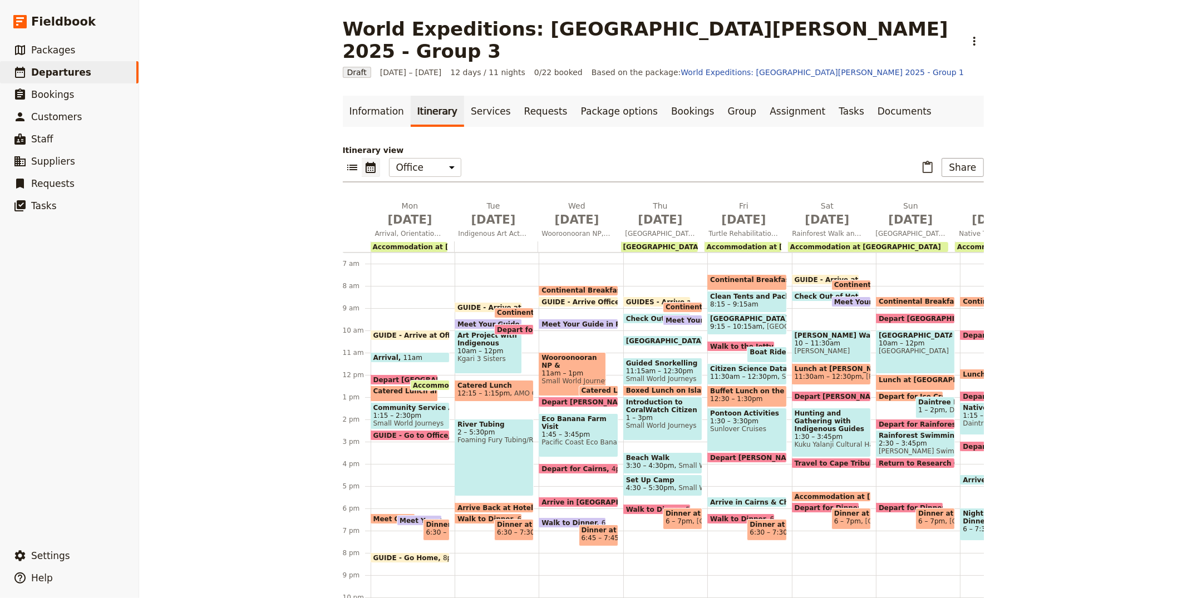
click at [367, 161] on icon "Calendar view" at bounding box center [370, 167] width 13 height 13
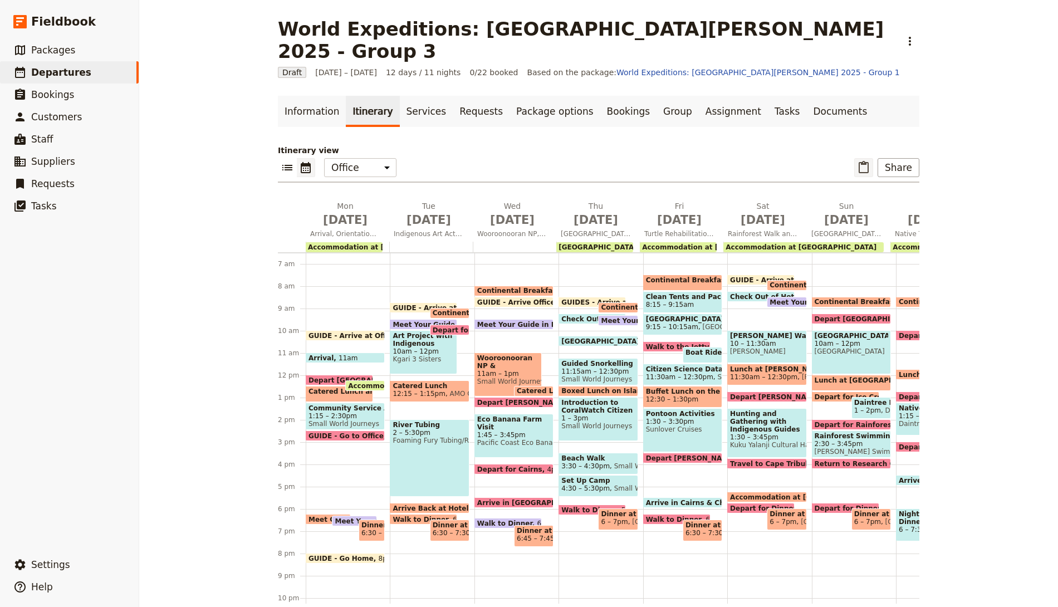
click at [865, 161] on icon "Paste itinerary item" at bounding box center [863, 167] width 13 height 13
click at [806, 96] on link "Documents" at bounding box center [839, 111] width 67 height 31
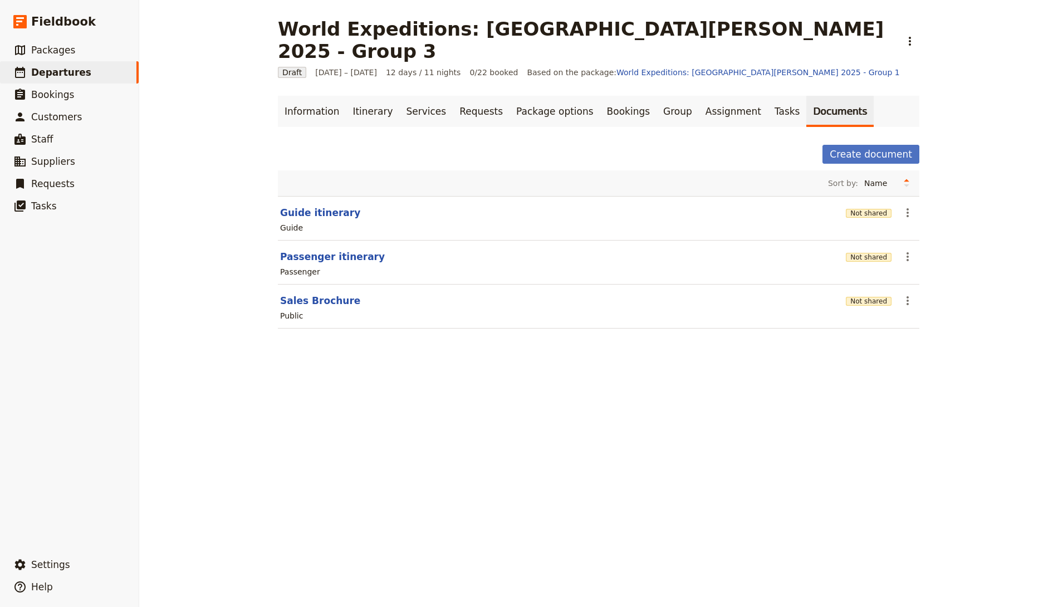
click at [381, 115] on div "Information Itinerary Services Requests Package options Bookings Group Assignme…" at bounding box center [598, 219] width 641 height 246
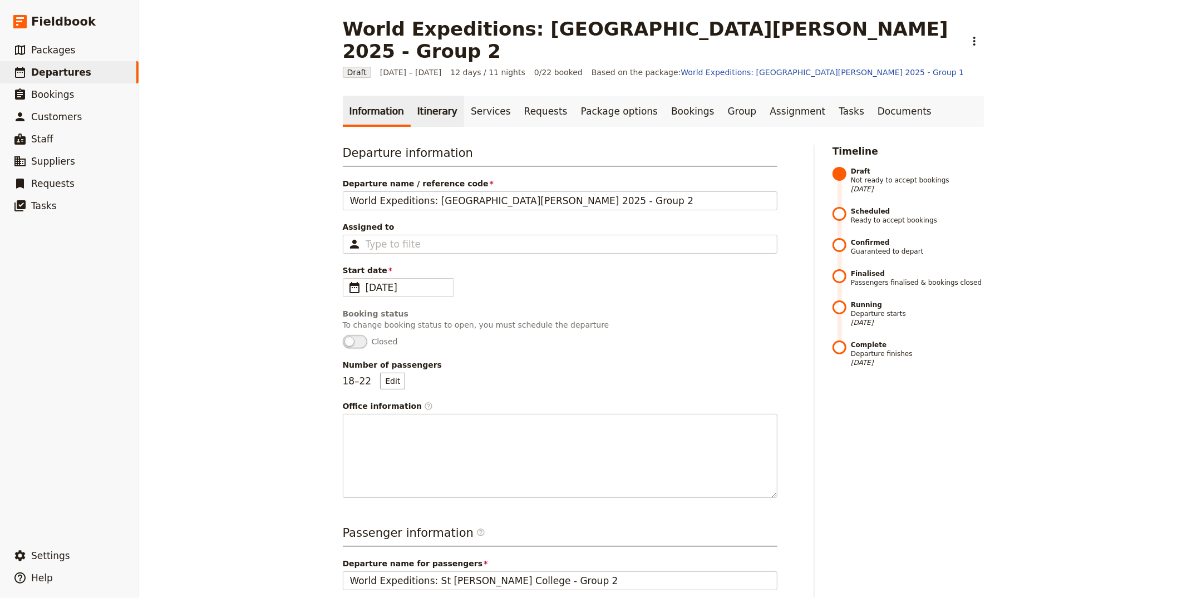
click at [412, 96] on link "Itinerary" at bounding box center [437, 111] width 53 height 31
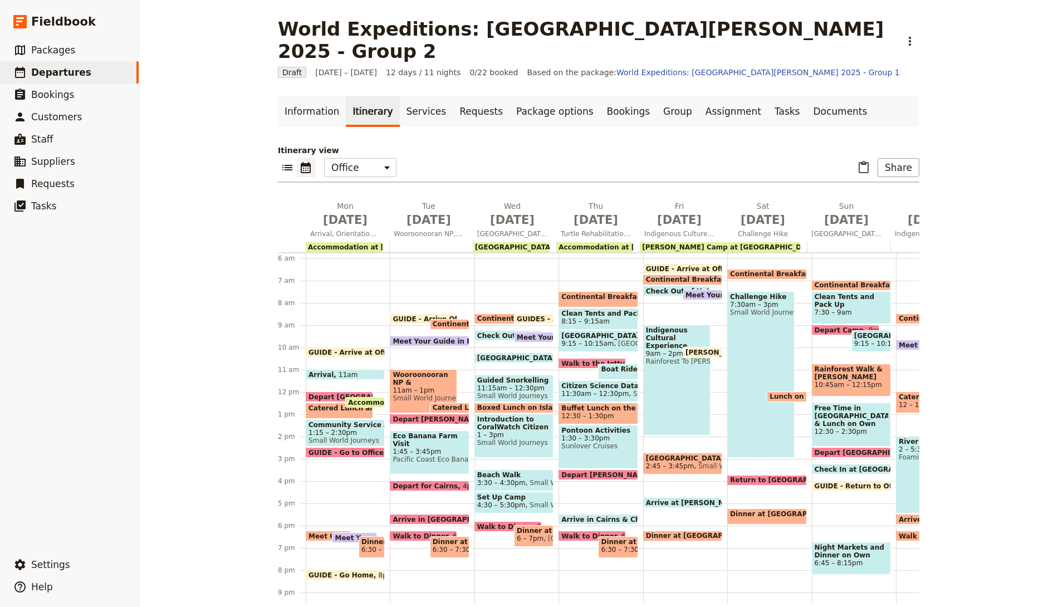
scroll to position [128, 0]
click at [811, 96] on link "Documents" at bounding box center [839, 111] width 67 height 31
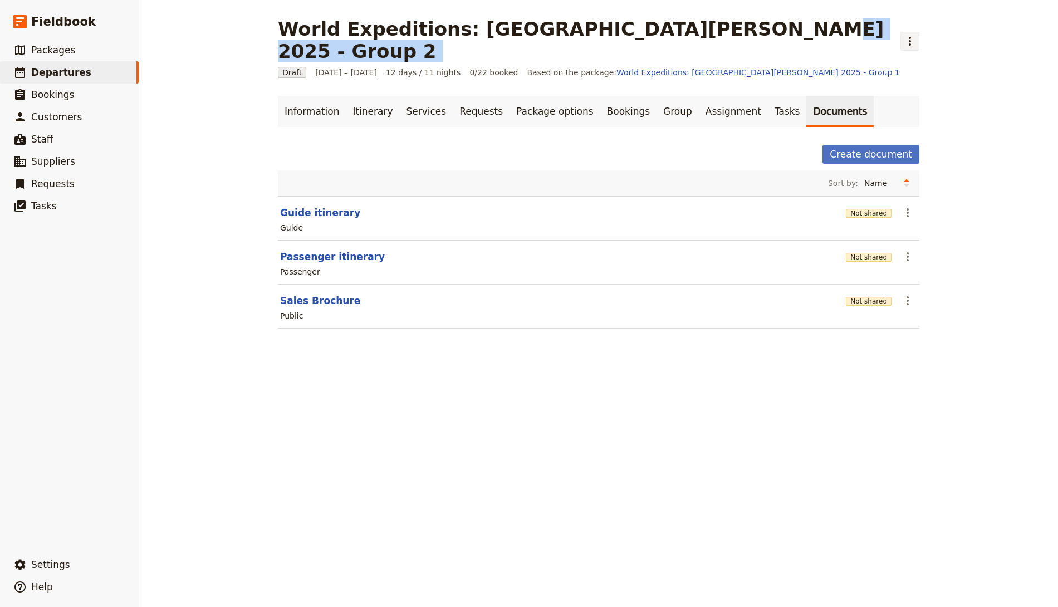
drag, startPoint x: 683, startPoint y: 30, endPoint x: 757, endPoint y: 27, distance: 73.5
click at [760, 28] on div "World Expeditions: St Leonard's College 2025 - Group 2 ​" at bounding box center [598, 40] width 641 height 45
click at [858, 145] on button "Create document" at bounding box center [870, 154] width 97 height 19
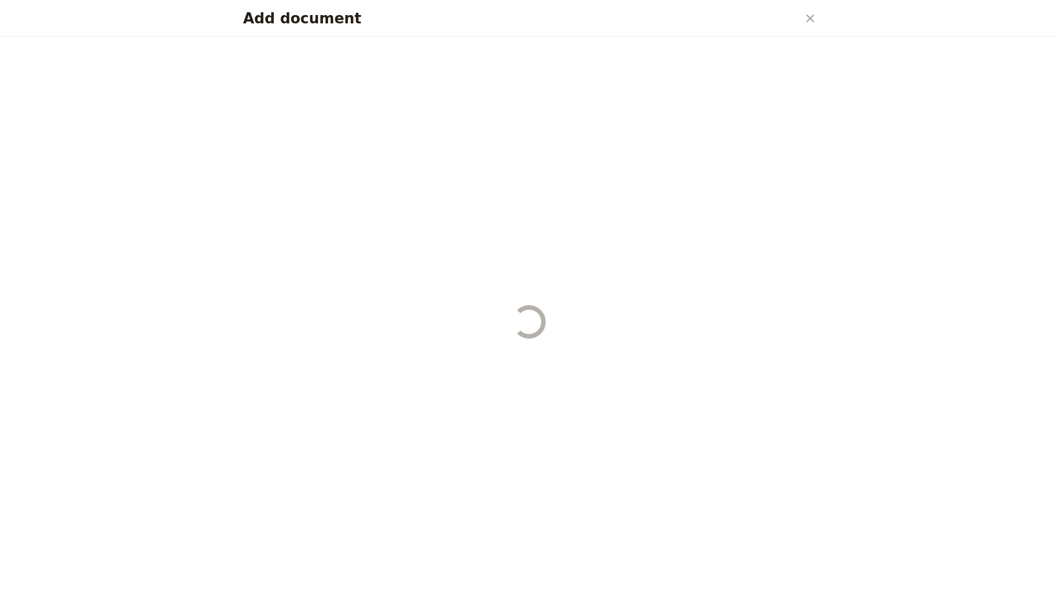
select select "RUN_SHEET"
select select "DEFAULT"
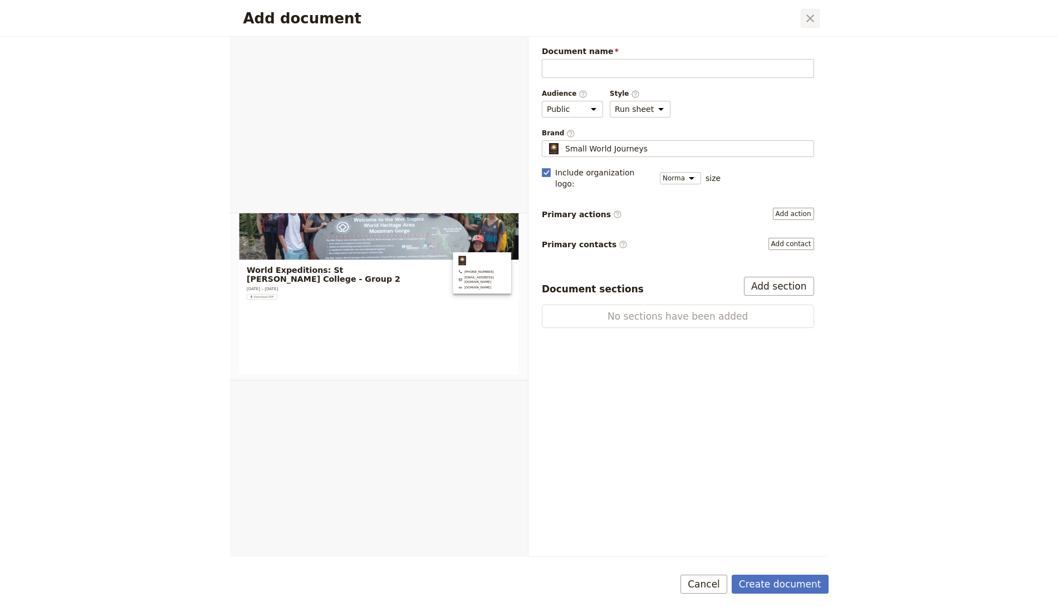
click at [806, 18] on icon "Close dialog" at bounding box center [809, 18] width 13 height 13
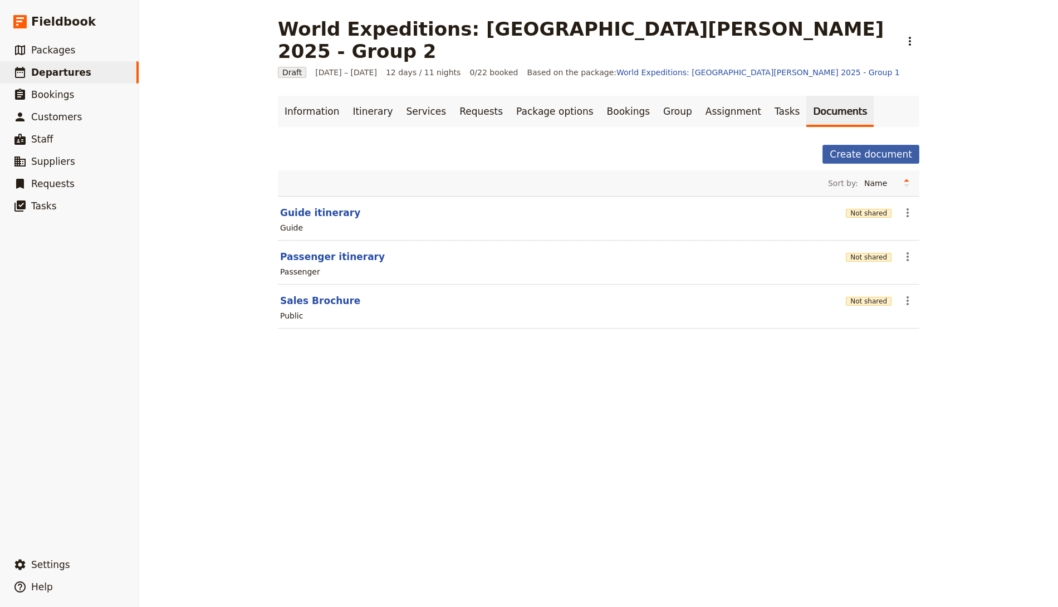
click at [865, 145] on button "Create document" at bounding box center [870, 154] width 97 height 19
select select "RUN_SHEET"
select select "DEFAULT"
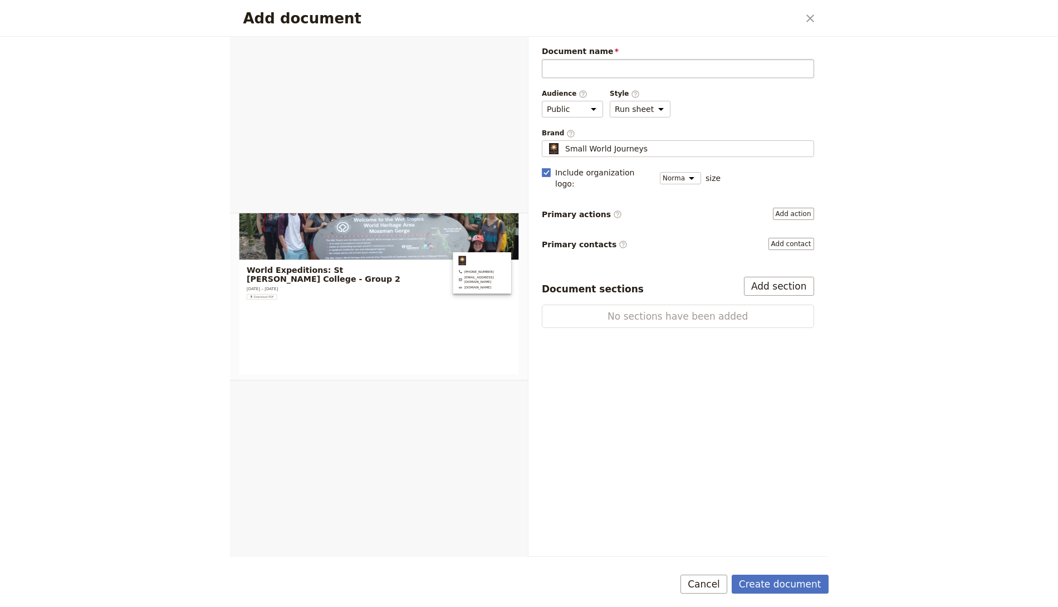
click at [667, 63] on input "Document name" at bounding box center [678, 68] width 272 height 19
type input "Eva's Guide Itinerary - Group 2"
click at [572, 110] on select "Public Passenger Guide" at bounding box center [572, 109] width 61 height 17
select select "STAFF"
click at [542, 101] on select "Public Passenger Guide" at bounding box center [572, 109] width 61 height 17
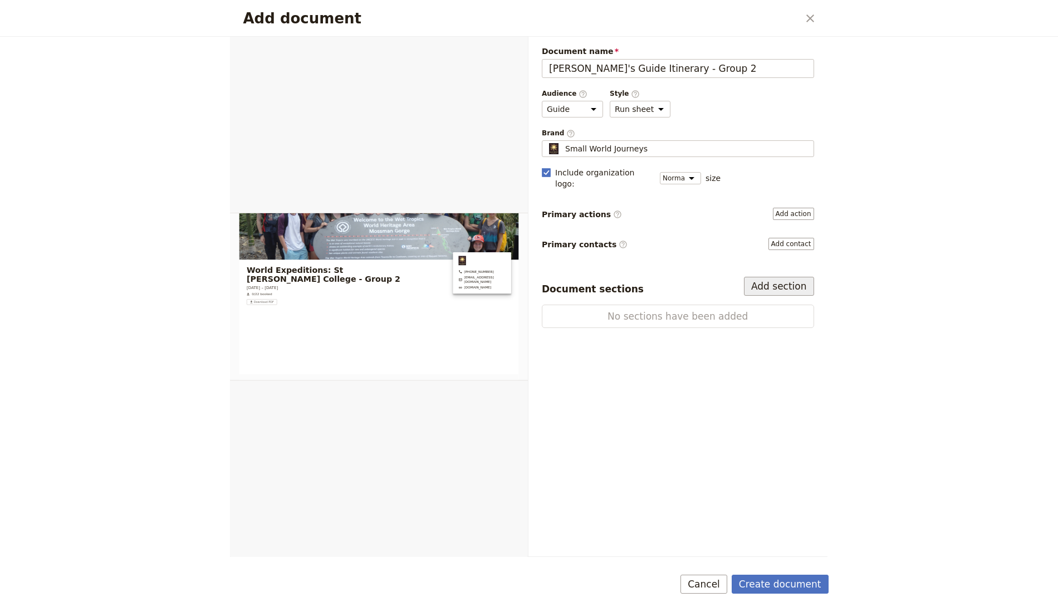
click at [772, 277] on button "Add section" at bounding box center [779, 286] width 70 height 19
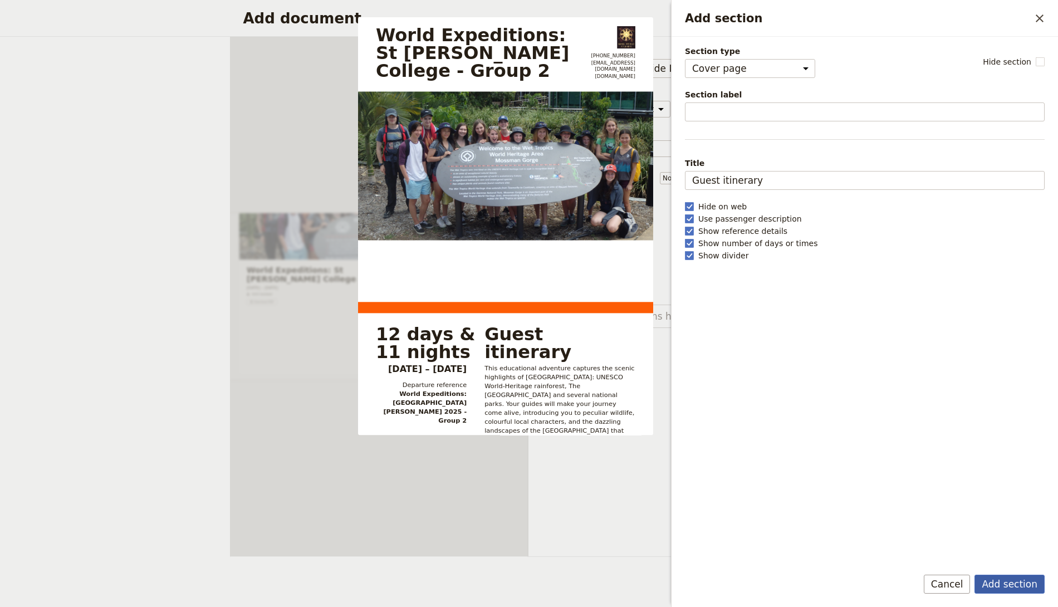
click at [1012, 538] on button "Add section" at bounding box center [1009, 584] width 70 height 19
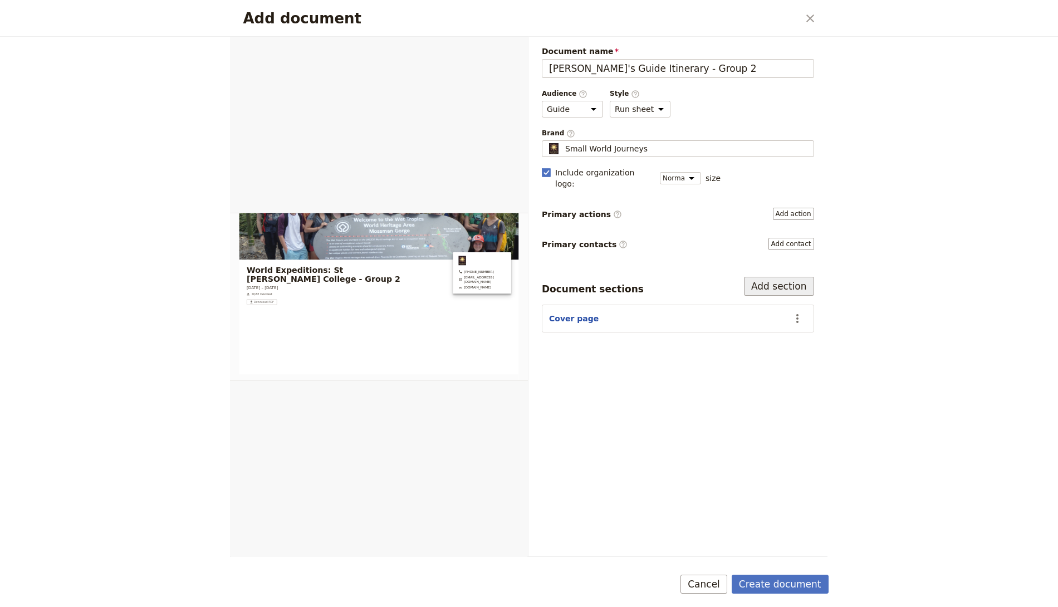
click at [774, 277] on button "Add section" at bounding box center [779, 286] width 70 height 19
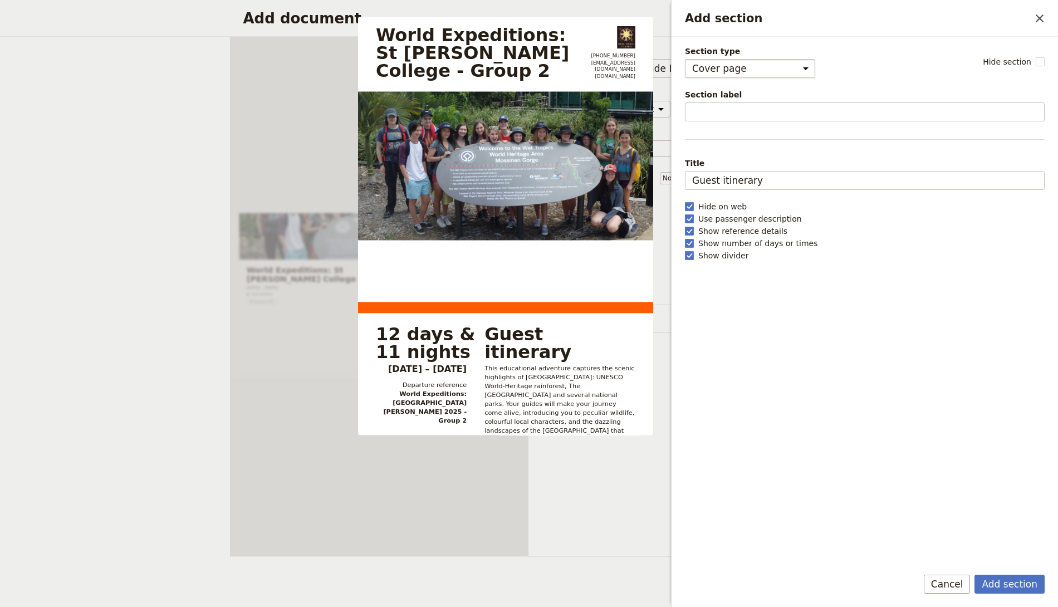
click at [748, 68] on select "Cover page Day summary Itinerary Group details Contact details Suppliers and se…" at bounding box center [750, 68] width 130 height 19
select select "DAY_SUMMARY"
click at [685, 59] on select "Cover page Day summary Itinerary Group details Contact details Suppliers and se…" at bounding box center [750, 68] width 130 height 19
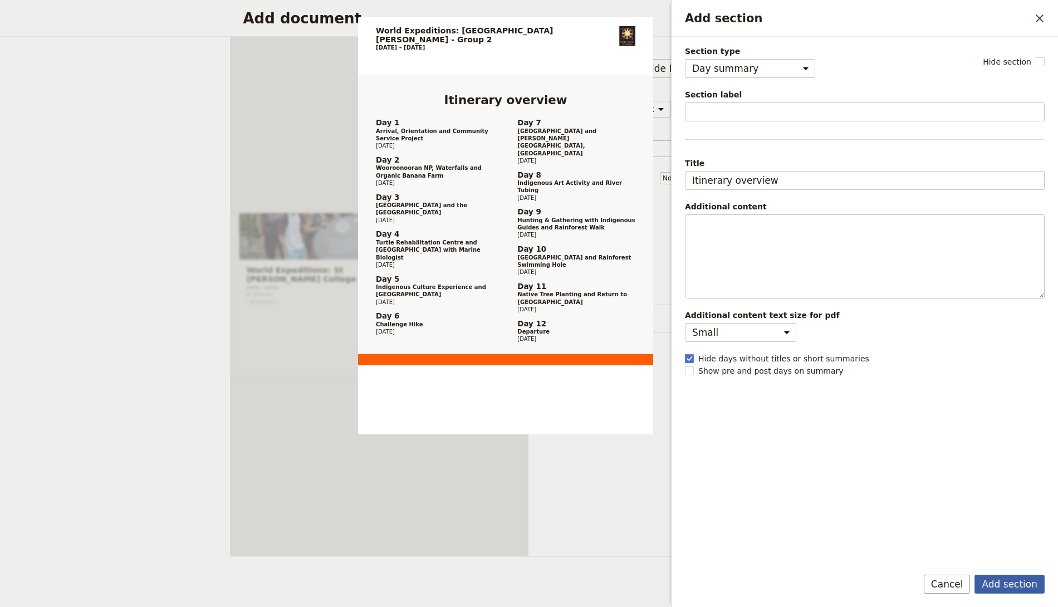
click at [1007, 538] on button "Add section" at bounding box center [1009, 584] width 70 height 19
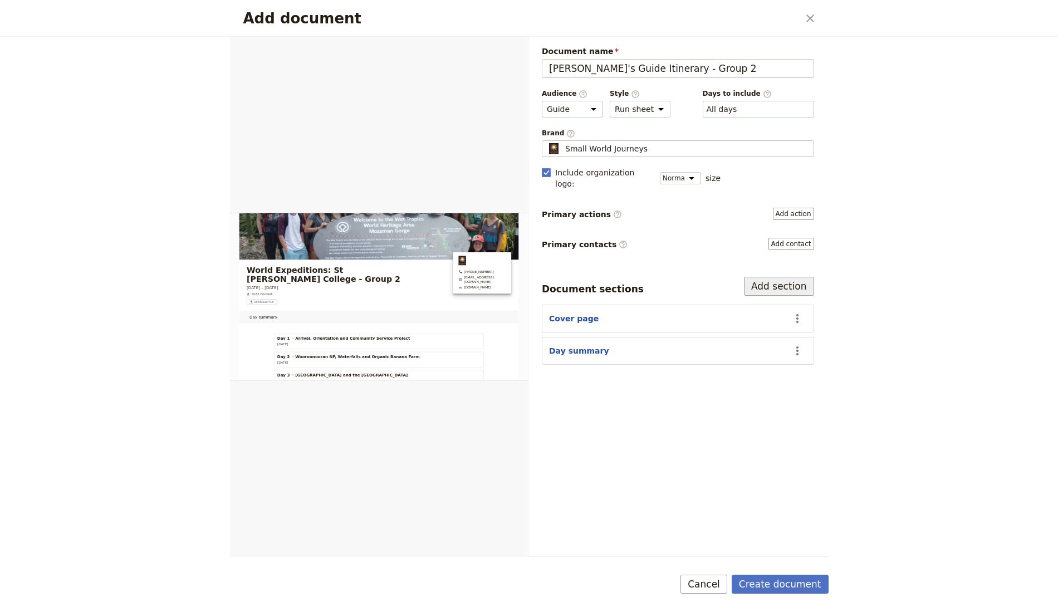
click at [792, 277] on button "Add section" at bounding box center [779, 286] width 70 height 19
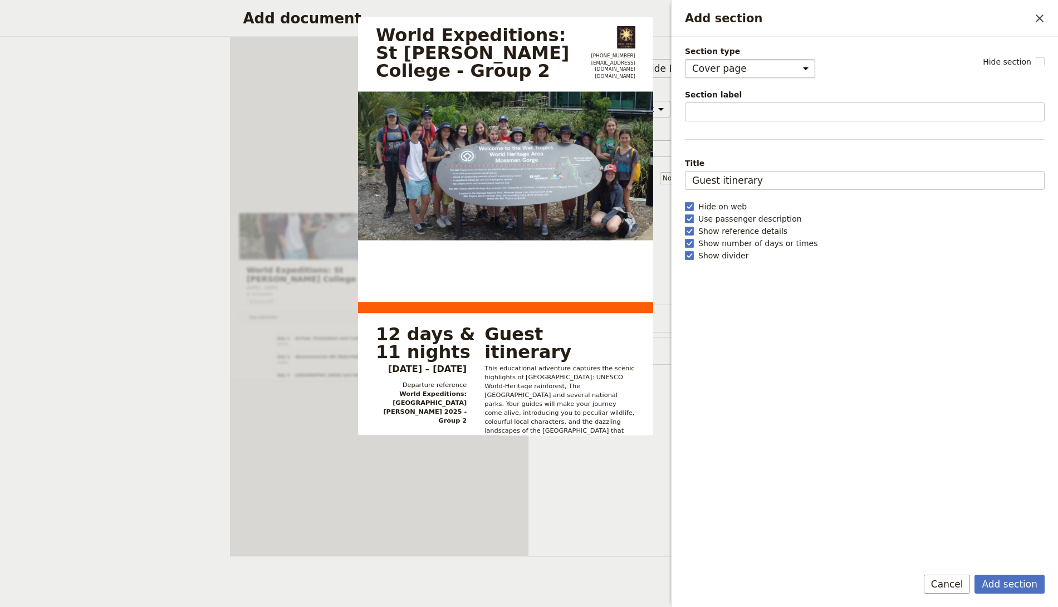
click at [740, 67] on select "Cover page Day summary Itinerary Group details Contact details Suppliers and se…" at bounding box center [750, 68] width 130 height 19
select select "ITINERARY"
click at [685, 59] on select "Cover page Day summary Itinerary Group details Contact details Suppliers and se…" at bounding box center [750, 68] width 130 height 19
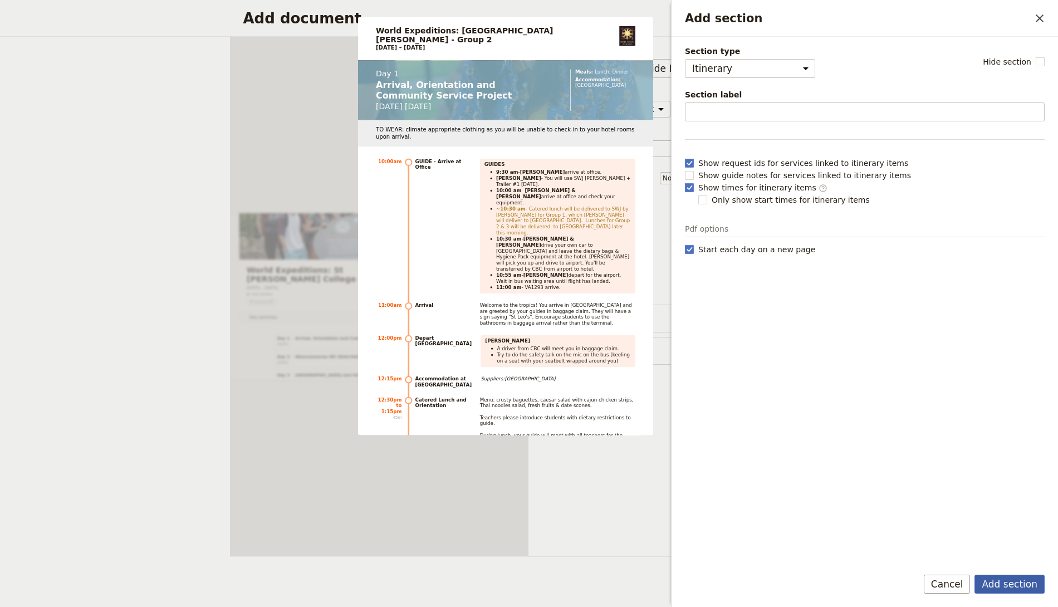
click at [1006, 538] on button "Add section" at bounding box center [1009, 584] width 70 height 19
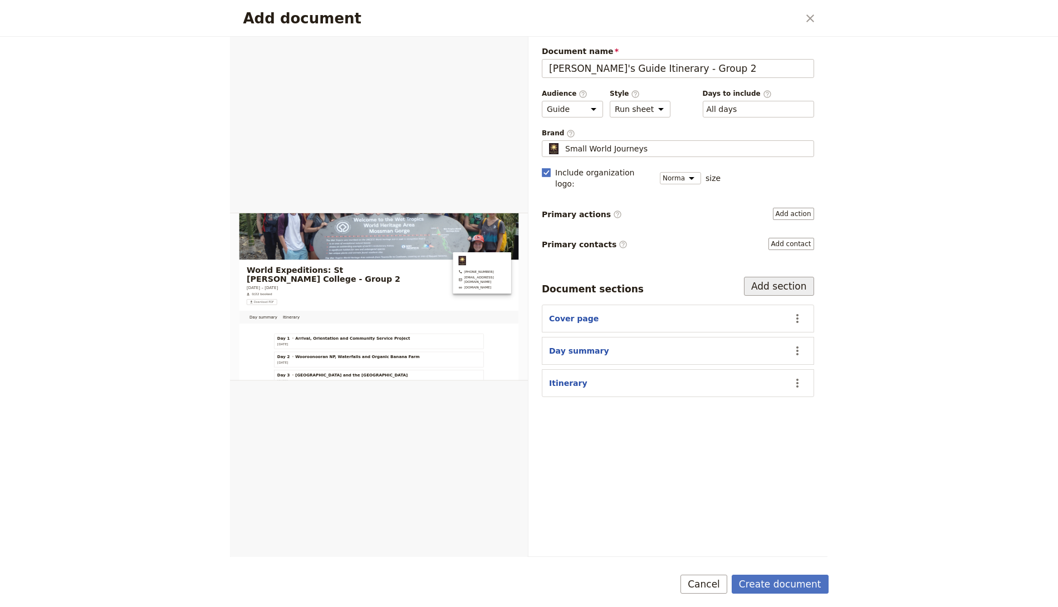
click at [770, 277] on button "Add section" at bounding box center [779, 286] width 70 height 19
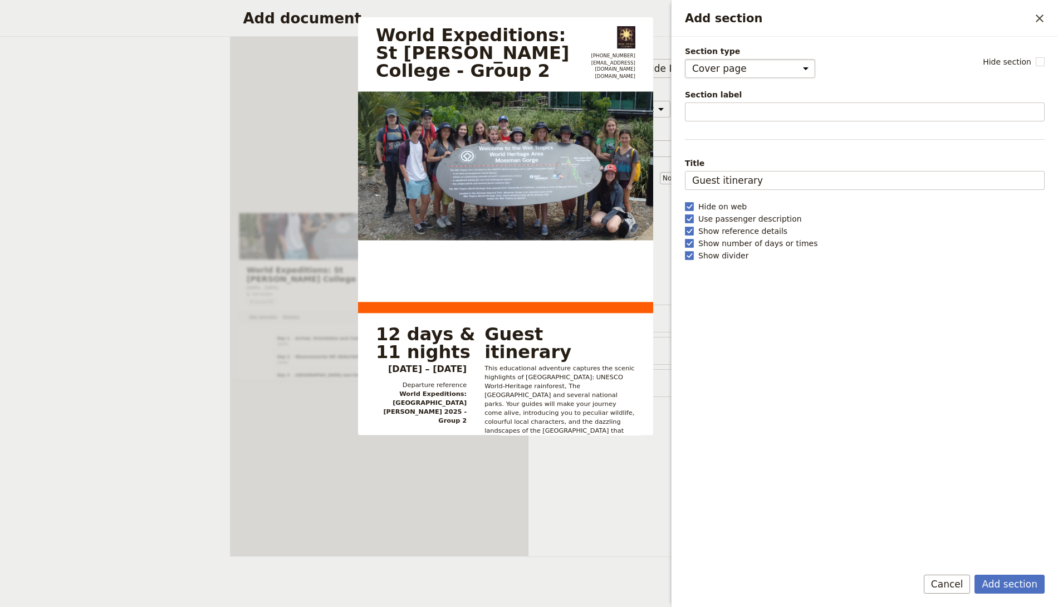
click at [742, 65] on select "Cover page Day summary Itinerary Group details Contact details Suppliers and se…" at bounding box center [750, 68] width 130 height 19
select select "CONTACT_DETAILS"
click at [685, 59] on select "Cover page Day summary Itinerary Group details Contact details Suppliers and se…" at bounding box center [750, 68] width 130 height 19
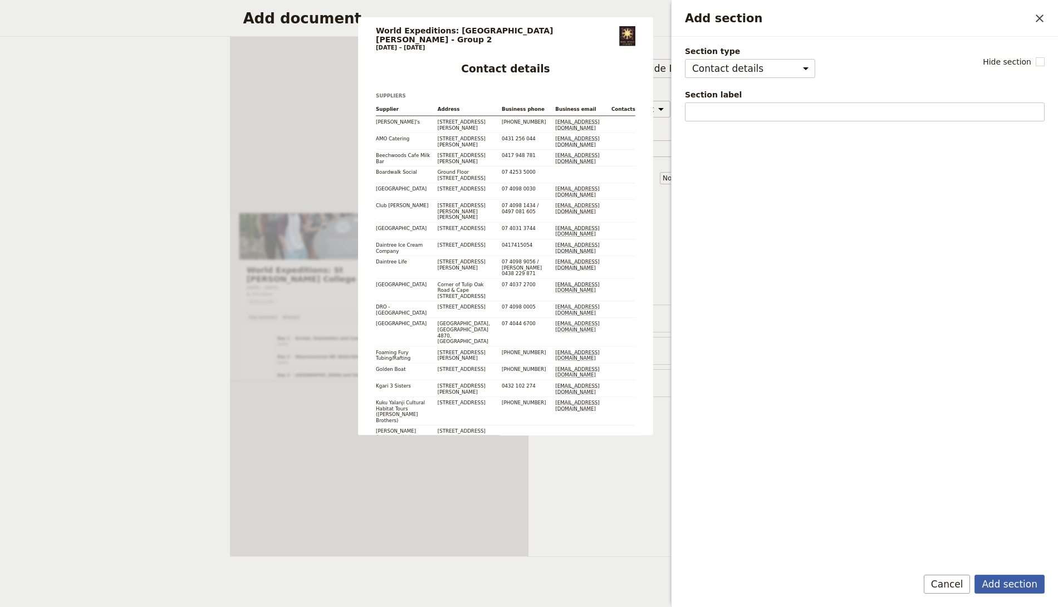
click at [1004, 538] on button "Add section" at bounding box center [1009, 584] width 70 height 19
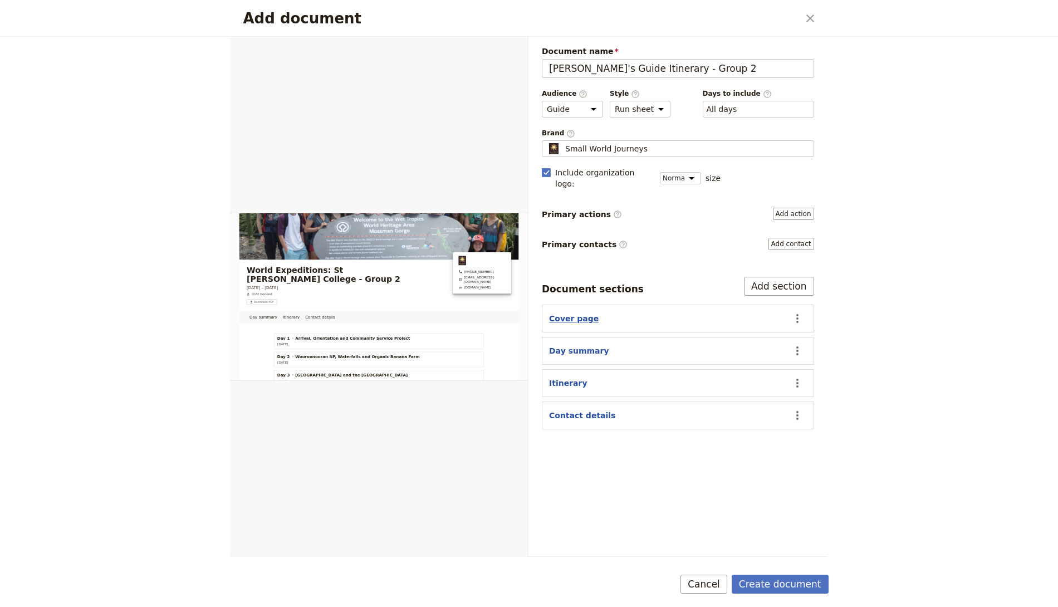
click at [572, 313] on button "Cover page" at bounding box center [574, 318] width 50 height 11
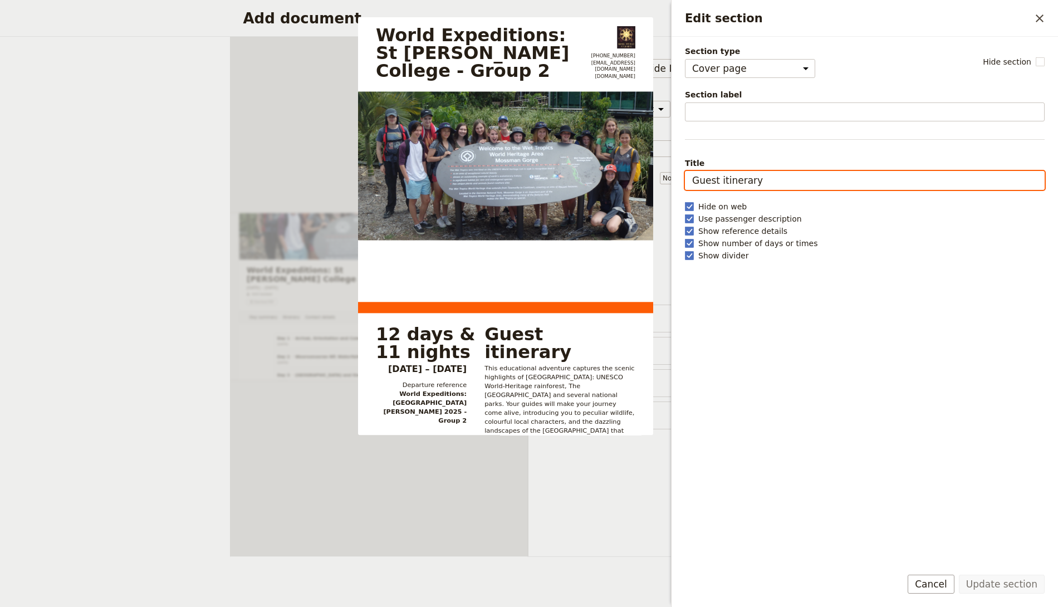
click at [701, 177] on input "Guest itinerary" at bounding box center [865, 180] width 360 height 19
paste input "Eva's Guide Itinerary - Group 1"
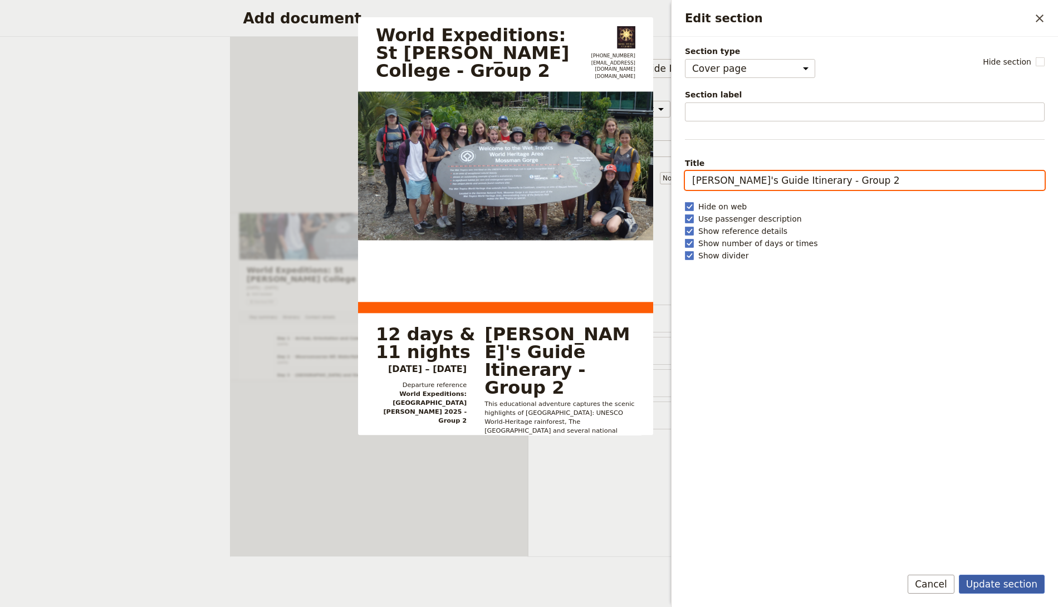
type input "[PERSON_NAME]'s Guide Itinerary - Group 2"
click at [1009, 538] on button "Update section" at bounding box center [1002, 584] width 86 height 19
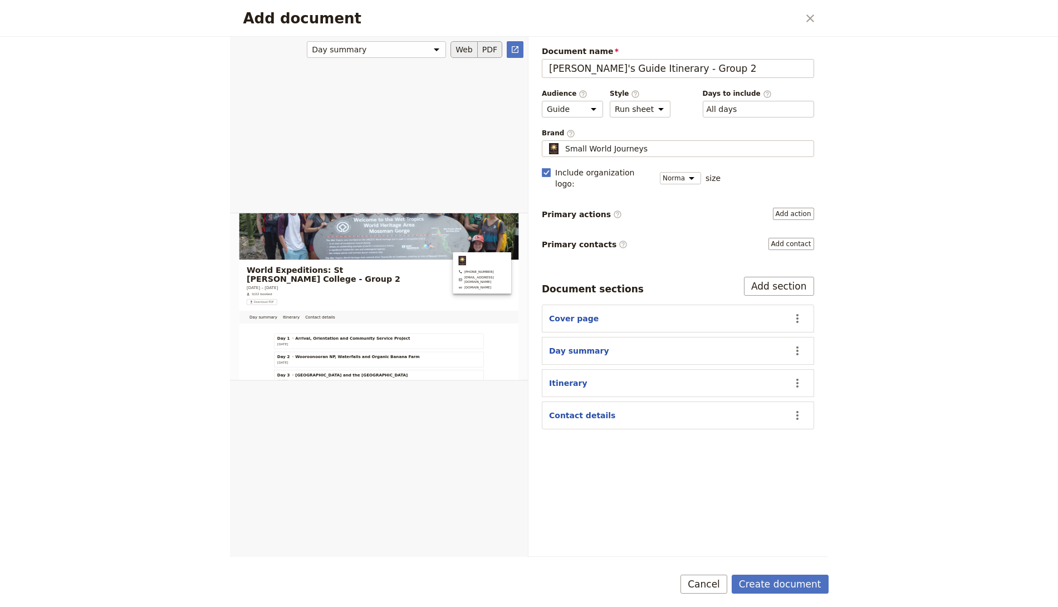
click at [488, 49] on button "PDF" at bounding box center [490, 49] width 24 height 17
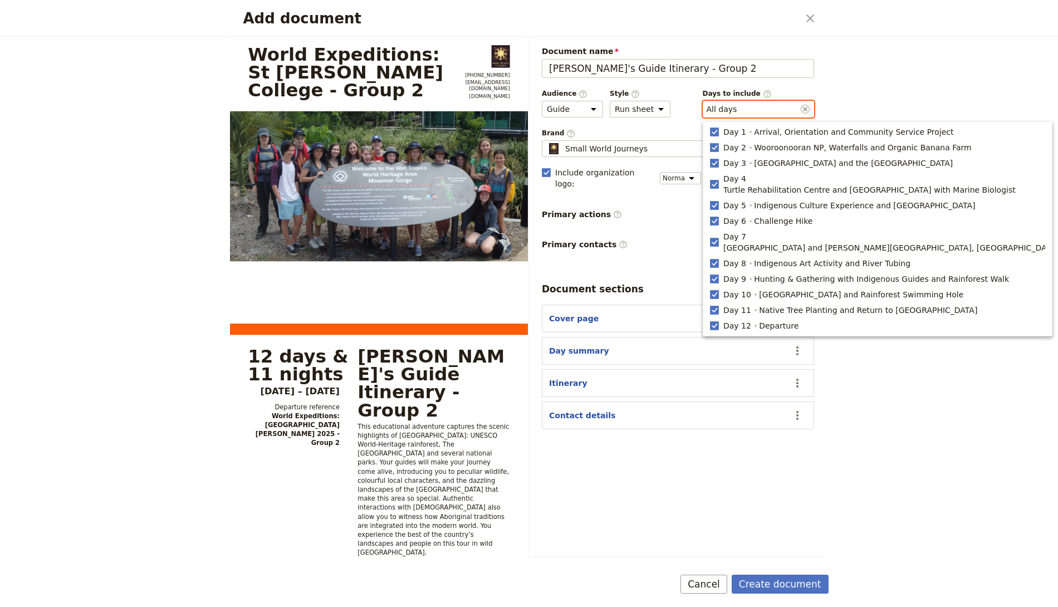
click at [733, 107] on button "​ All days" at bounding box center [721, 109] width 31 height 11
click at [712, 134] on rect "button" at bounding box center [714, 131] width 8 height 8
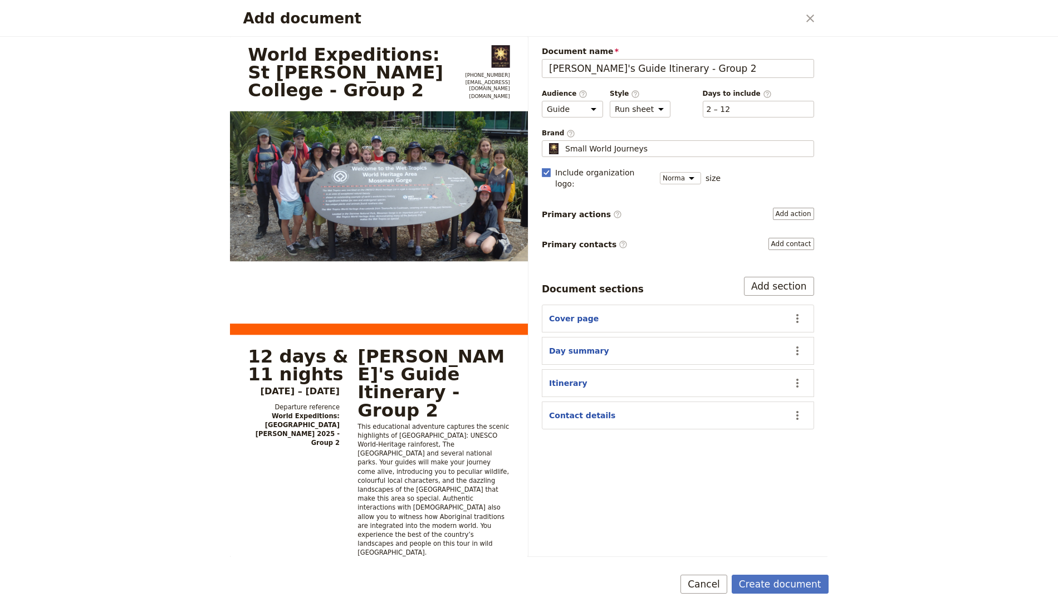
click at [717, 155] on div "Brand ​ Small World Journeys Small World Journeys" at bounding box center [678, 143] width 272 height 29
click at [726, 104] on button "​ 2 – 12" at bounding box center [718, 109] width 24 height 11
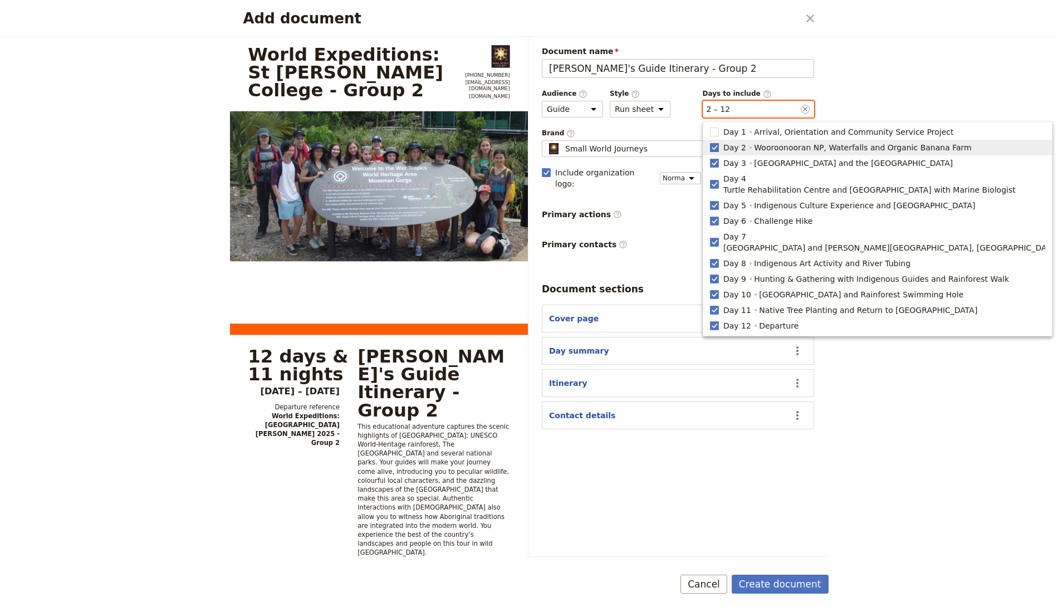
click at [716, 148] on rect "button" at bounding box center [714, 147] width 8 height 8
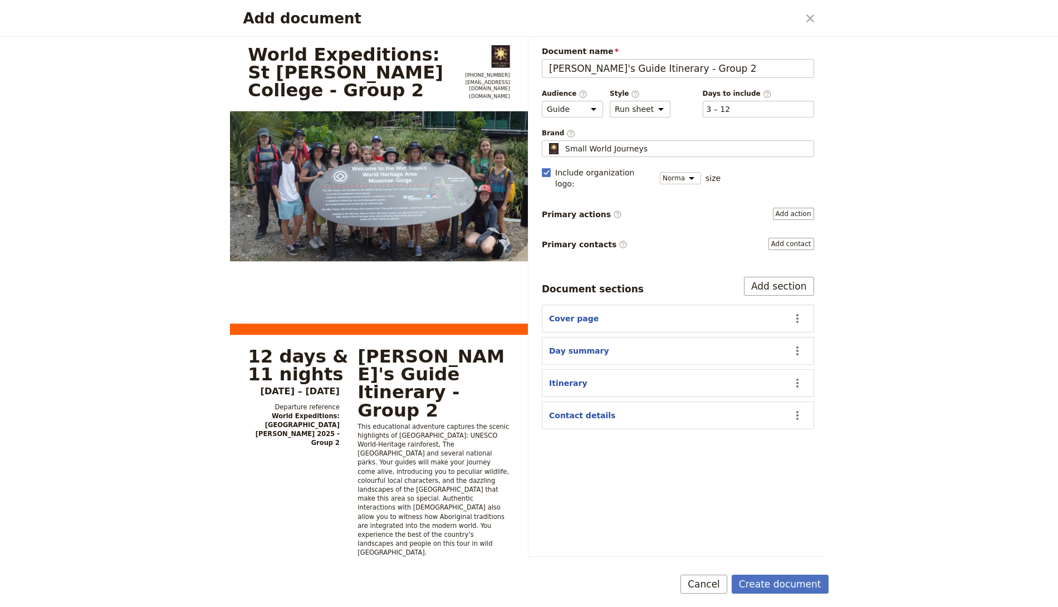
click at [725, 96] on span "Days to include ​" at bounding box center [758, 93] width 111 height 9
click at [752, 98] on div "Days to include ​ ​ 3 – 12 3, 4, 5, 6, 7, 8, 9, 10, 11, 12" at bounding box center [758, 103] width 111 height 28
click at [744, 113] on div "​ 3 – 12 3, 4, 5, 6, 7, 8, 9, 10, 11, 12" at bounding box center [758, 109] width 111 height 17
click at [730, 113] on button "​ 3 – 12" at bounding box center [718, 109] width 24 height 11
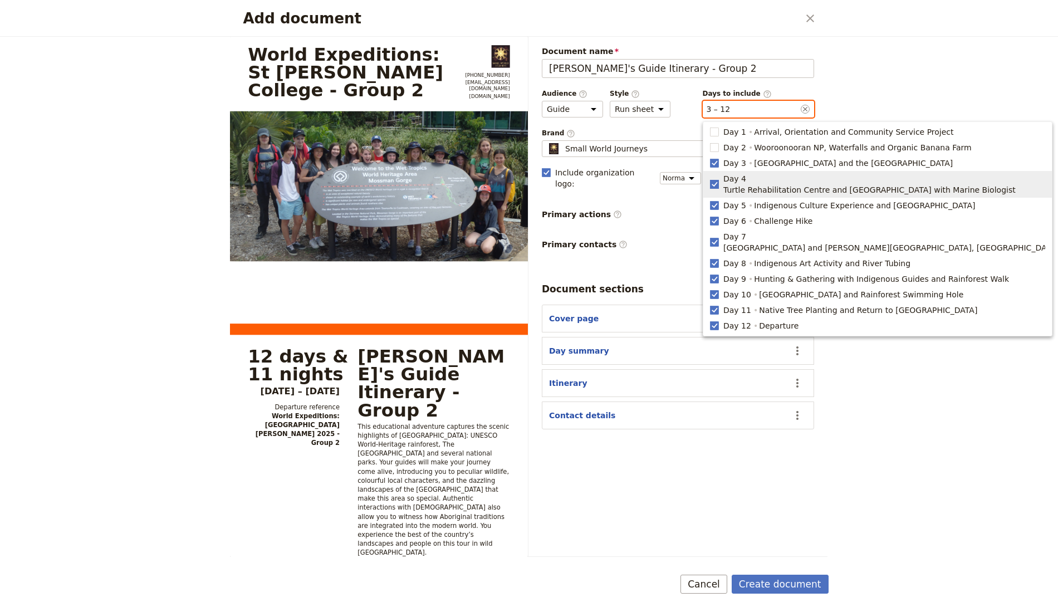
click at [717, 180] on rect "button" at bounding box center [714, 184] width 8 height 8
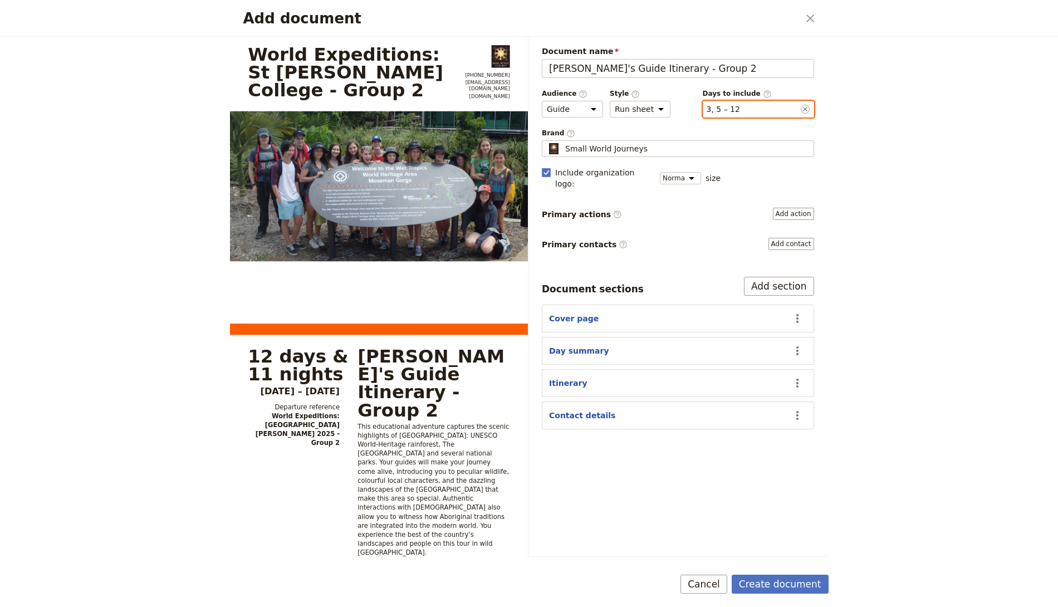
click at [725, 105] on button "​ 3, 5 – 12" at bounding box center [722, 109] width 33 height 11
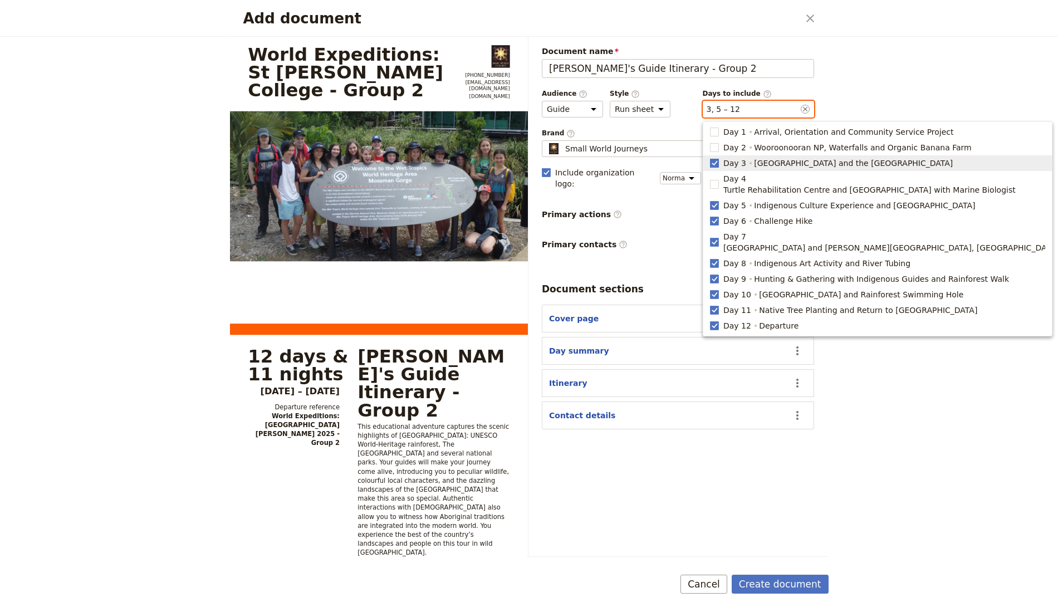
click at [711, 164] on rect "button" at bounding box center [714, 163] width 8 height 8
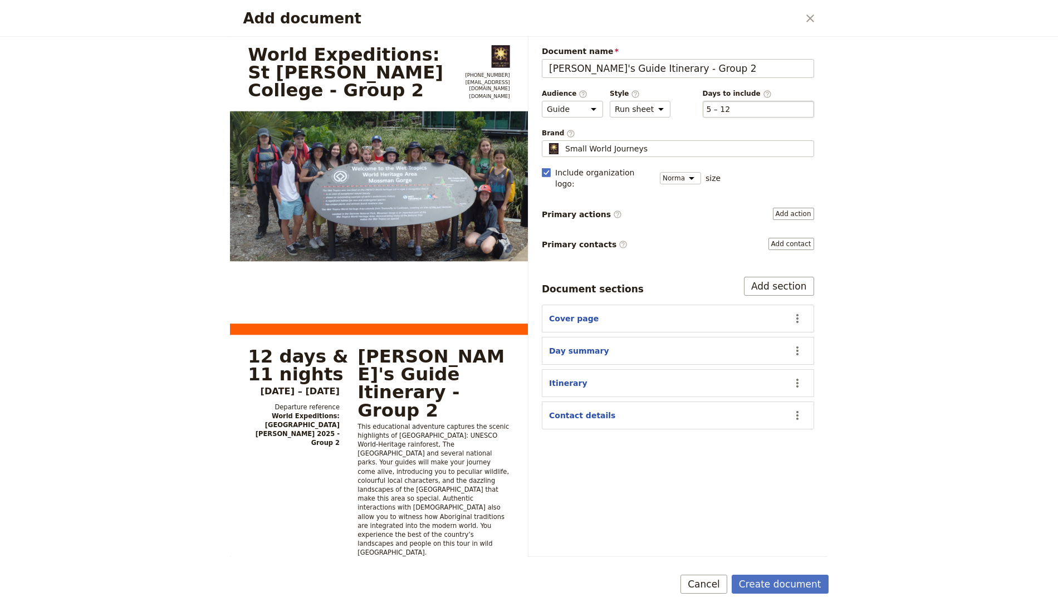
click at [746, 107] on div "​ 5 – 12 5, 6, 7, 8, 9, 10, 11, 12" at bounding box center [758, 109] width 111 height 17
click at [730, 107] on button "​ 5 – 12" at bounding box center [718, 109] width 24 height 11
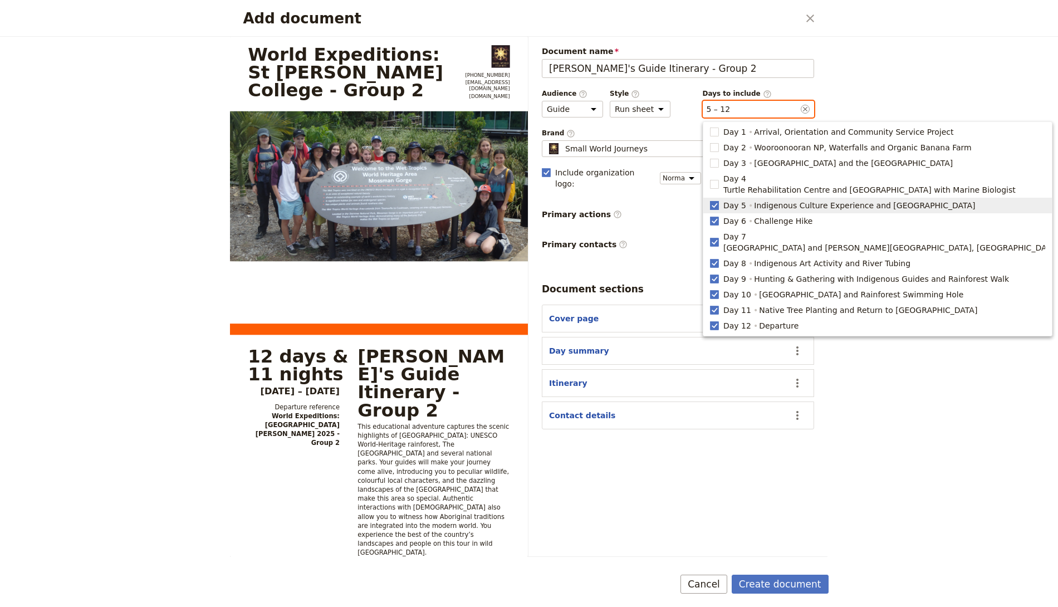
click at [715, 201] on rect "button" at bounding box center [714, 205] width 8 height 8
type input "6, 7, 8, 9, 10, 11, 12"
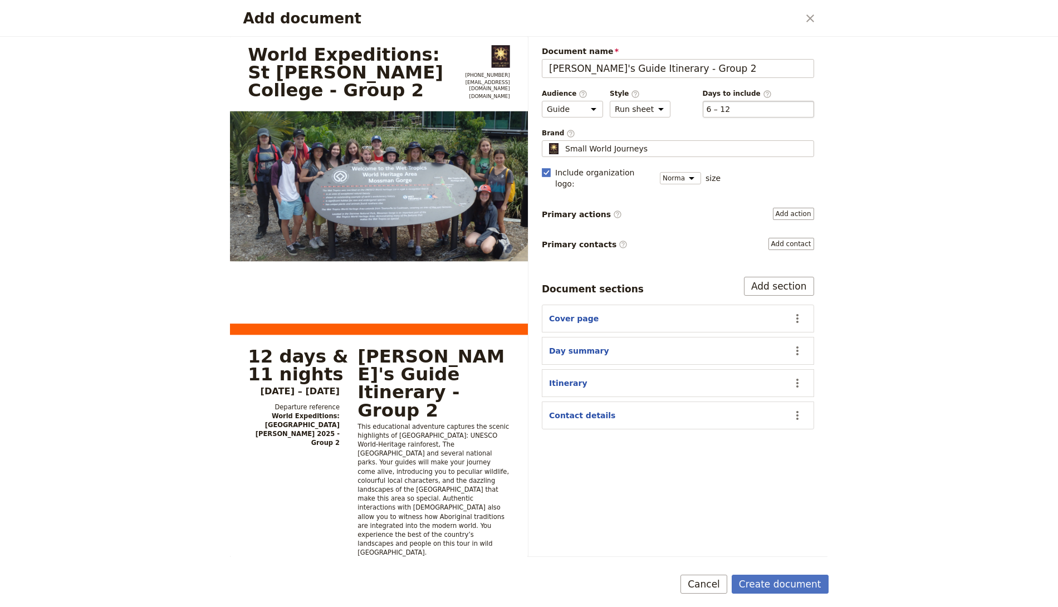
click at [751, 108] on div "​ 6 – 12 6, 7, 8, 9, 10, 11, 12" at bounding box center [758, 109] width 111 height 17
click at [730, 108] on button "​ 6 – 12" at bounding box center [718, 109] width 24 height 11
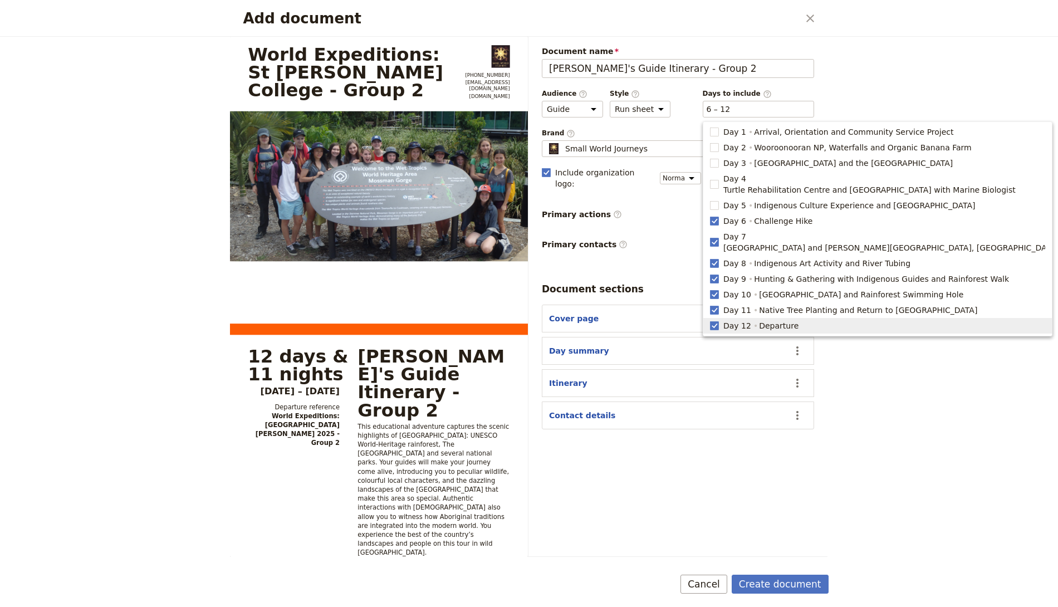
click at [766, 538] on form "World Expeditions: St Leonard's College - Group 2 +61 07 4054 6693 groups@small…" at bounding box center [529, 322] width 598 height 570
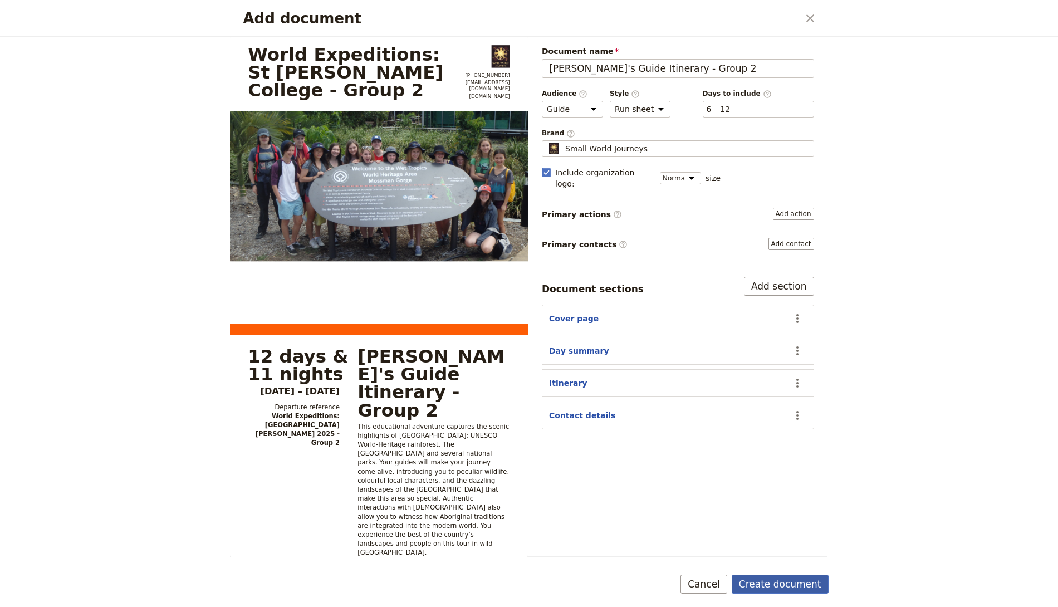
click at [769, 538] on button "Create document" at bounding box center [779, 584] width 97 height 19
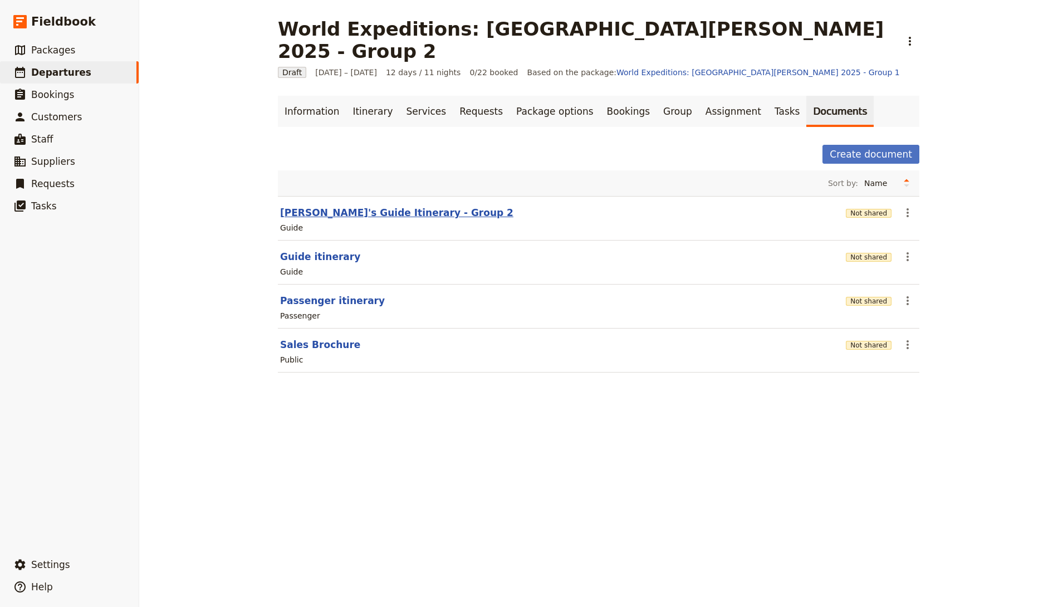
click at [337, 206] on button "[PERSON_NAME]'s Guide Itinerary - Group 2" at bounding box center [396, 212] width 233 height 13
select select "STAFF"
select select "RUN_SHEET"
select select "DEFAULT"
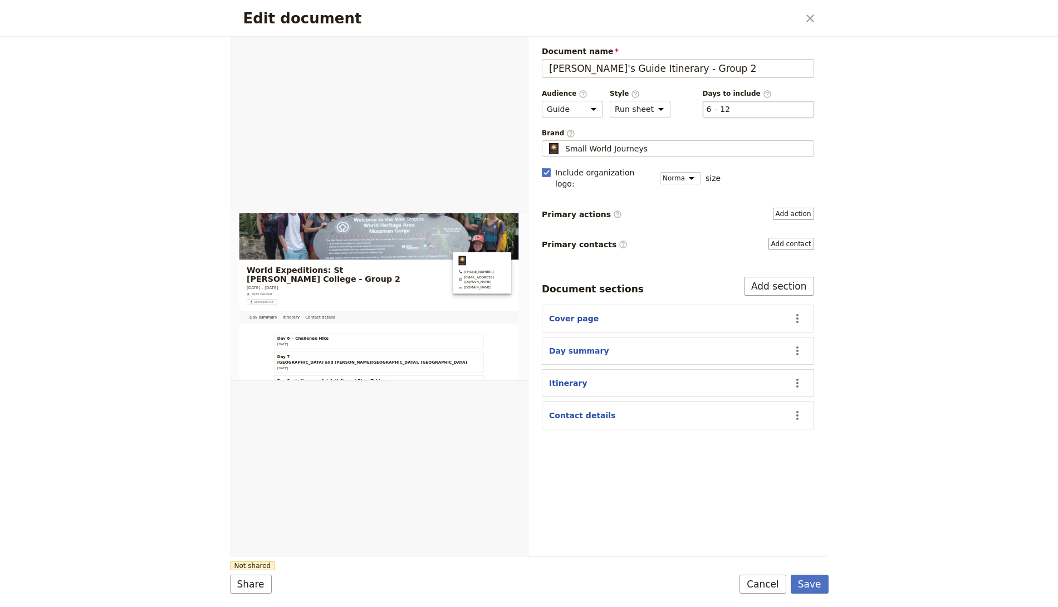
click at [734, 111] on div "​ 6 – 12 6, 7, 8, 9, 10, 11, 12" at bounding box center [758, 109] width 111 height 17
click at [730, 111] on button "​ 6 – 12" at bounding box center [718, 109] width 24 height 11
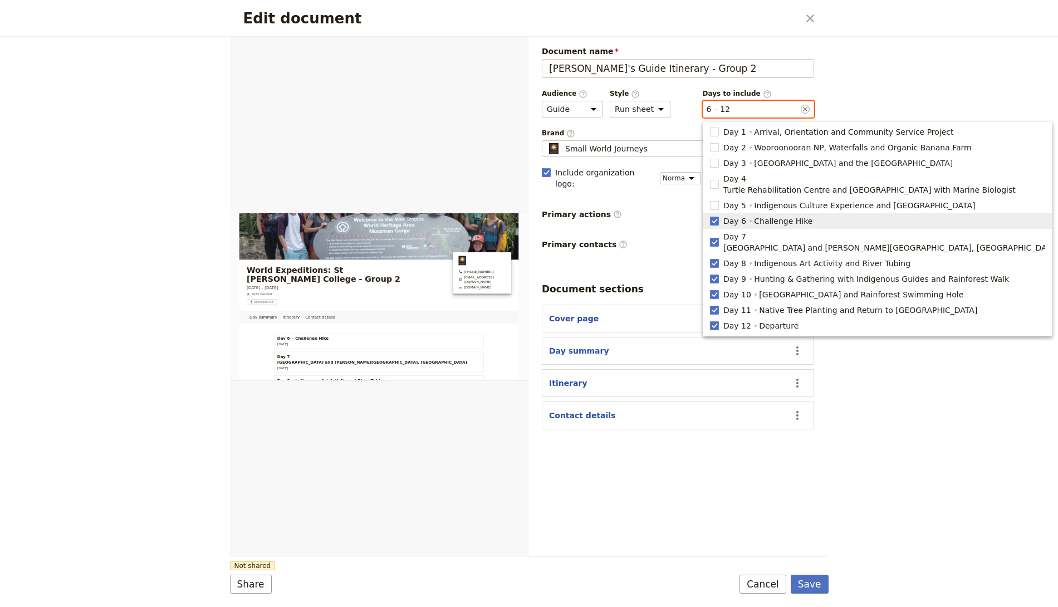
click at [712, 217] on polygon "button" at bounding box center [714, 220] width 6 height 6
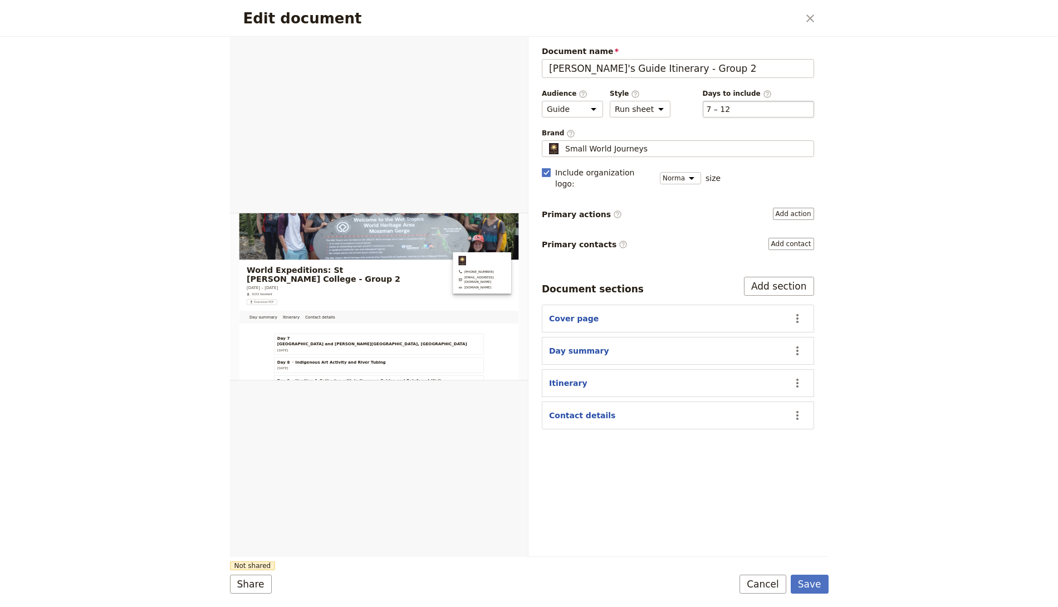
click at [739, 102] on div "​ 7 – 12 7, 8, 9, 10, 11, 12" at bounding box center [758, 109] width 111 height 17
click at [730, 104] on button "​ 7 – 12" at bounding box center [718, 109] width 24 height 11
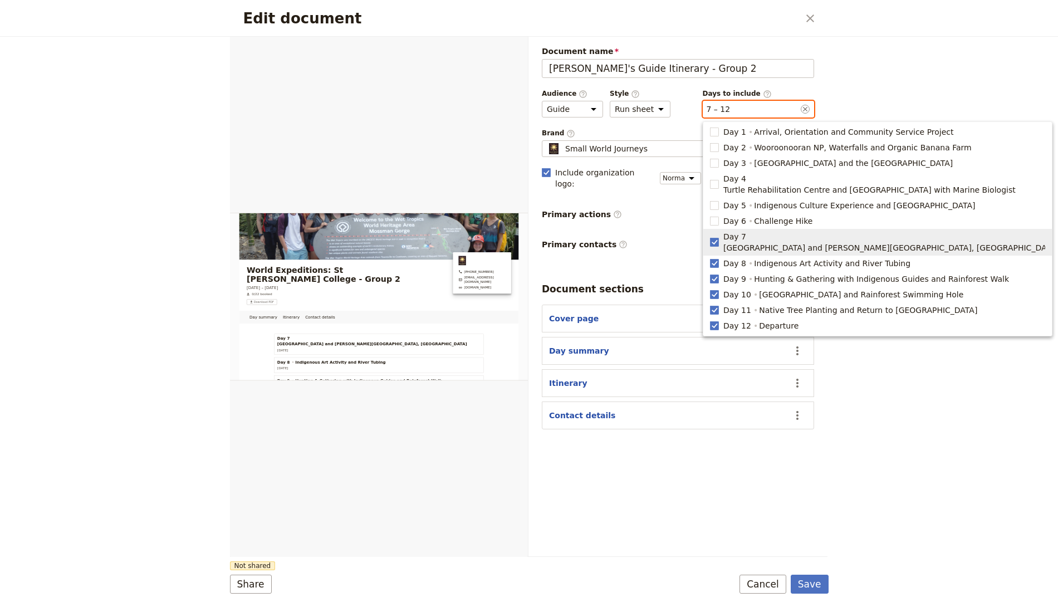
click at [714, 238] on rect "button" at bounding box center [714, 242] width 8 height 8
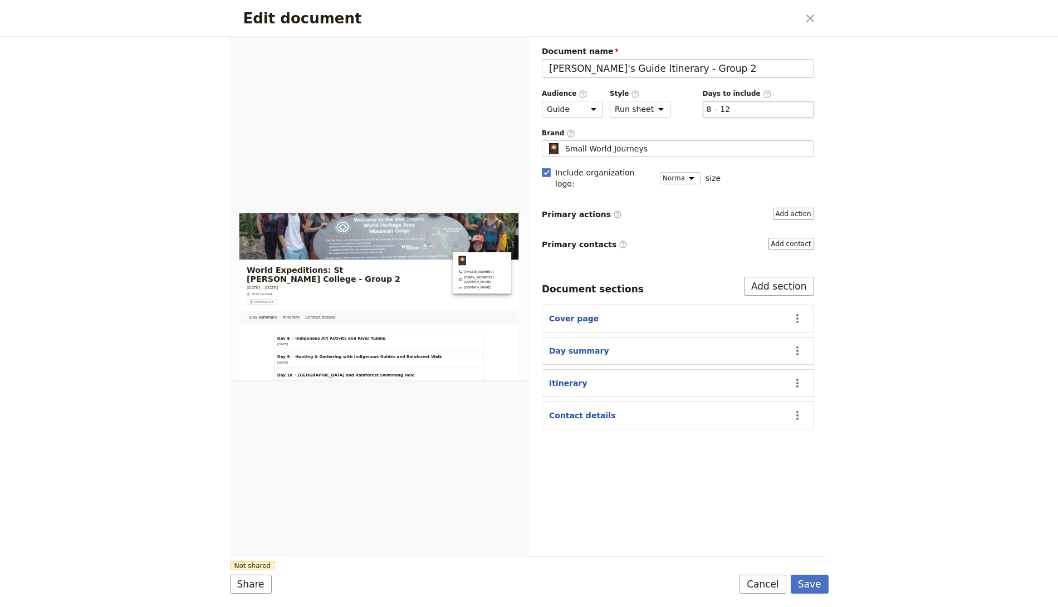
drag, startPoint x: 746, startPoint y: 92, endPoint x: 742, endPoint y: 105, distance: 13.4
click at [745, 92] on span "Days to include ​" at bounding box center [758, 93] width 111 height 9
click at [730, 104] on button "​ 8 – 12" at bounding box center [718, 109] width 24 height 11
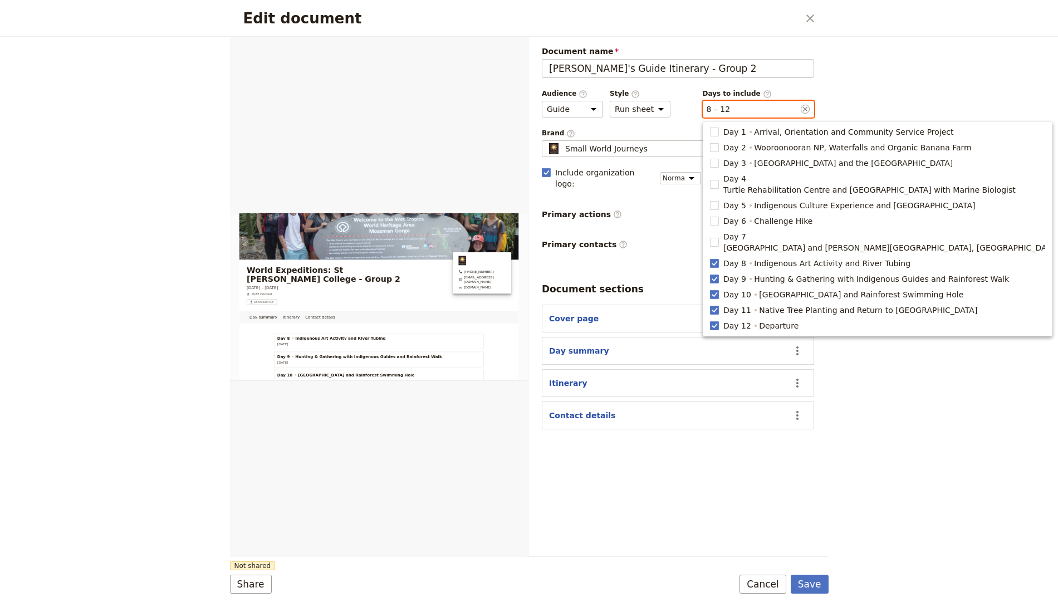
click at [742, 105] on div "​ 8 – 12 8, 9, 10, 11, 12" at bounding box center [758, 109] width 111 height 17
click at [730, 105] on button "​ 8 – 12" at bounding box center [718, 109] width 24 height 11
click at [806, 107] on icon "Clear input" at bounding box center [804, 109] width 4 height 4
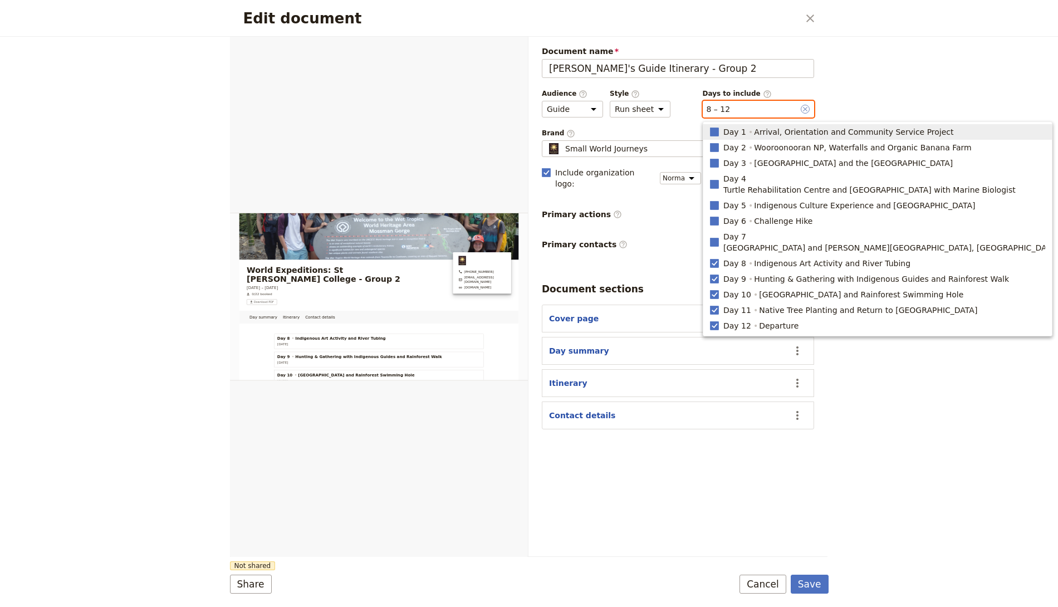
type input "1, 2, 3, 4, 5, 6, 7, 8, 9, 10, 11, 12"
checkbox input "true"
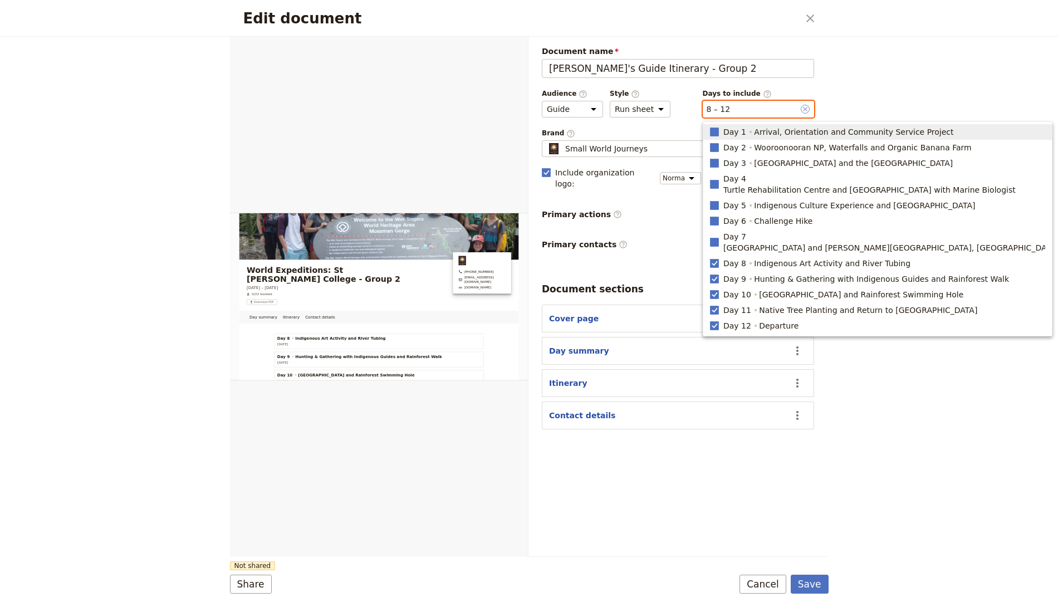
checkbox input "true"
click at [804, 109] on icon "Clear input" at bounding box center [805, 109] width 9 height 9
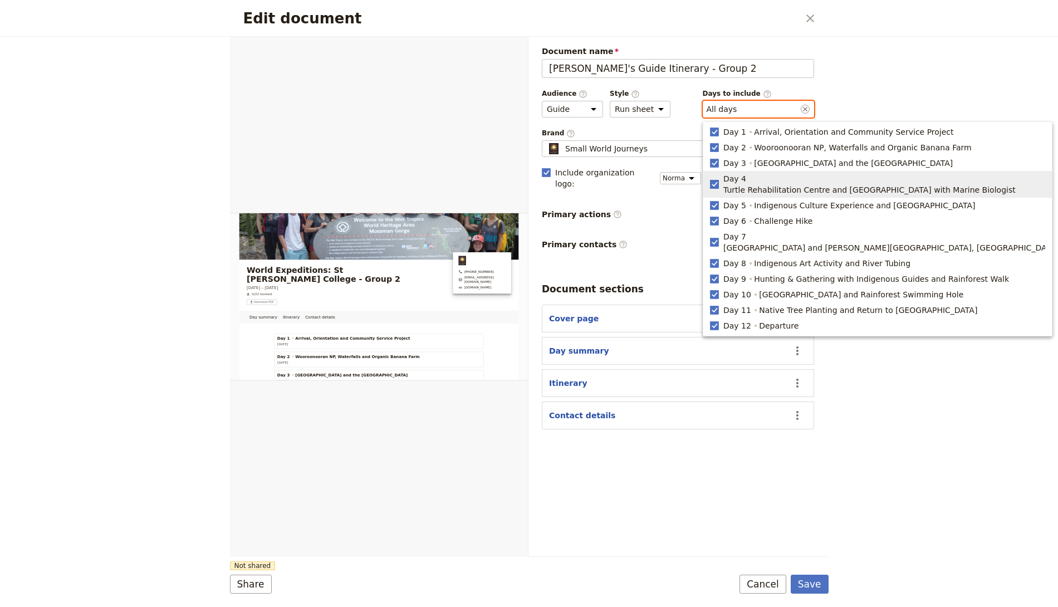
click at [714, 180] on rect "button" at bounding box center [714, 184] width 8 height 8
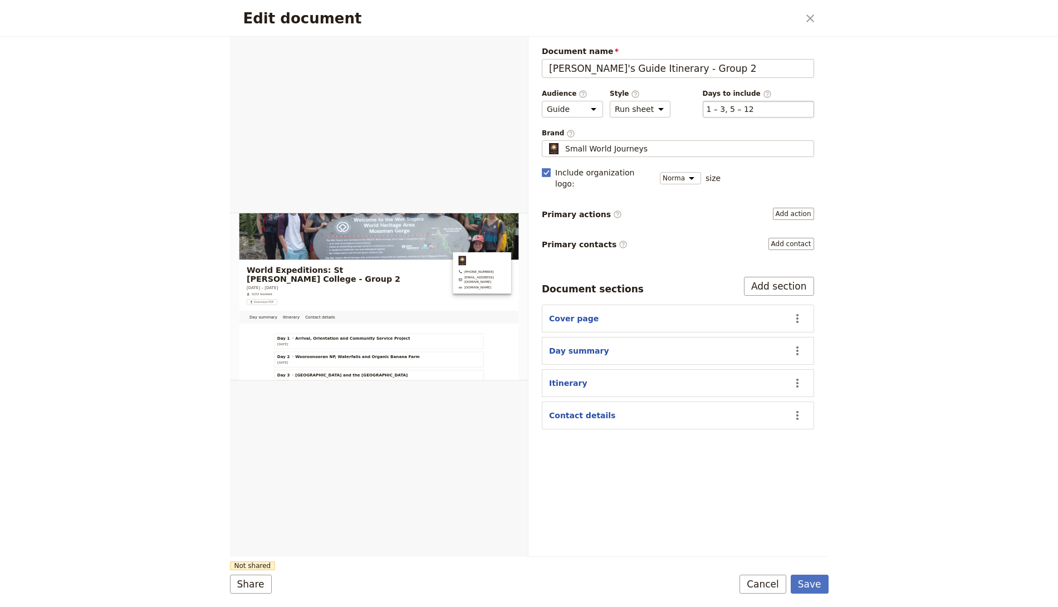
click at [725, 113] on div "​ 1 – 3, 5 – 12 1, 2, 3, 5, 6, 7, 8, 9, 10, 11, 12" at bounding box center [758, 109] width 111 height 17
click at [725, 113] on button "​ 1 – 3, 5 – 12" at bounding box center [729, 109] width 47 height 11
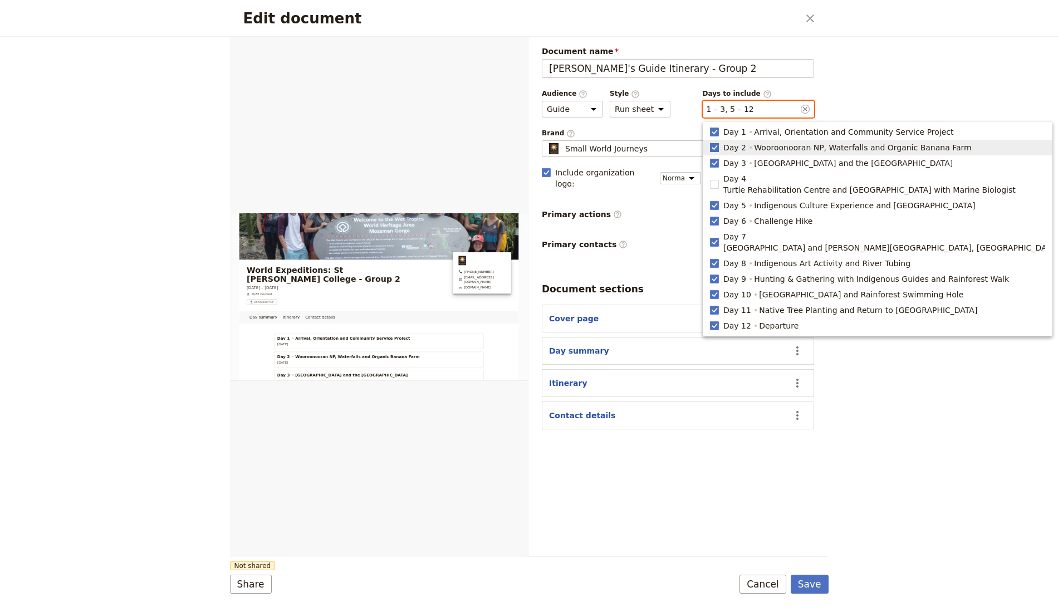
click at [714, 150] on rect "button" at bounding box center [714, 147] width 8 height 8
click at [730, 104] on button "​ 1, 3, 5 – 12" at bounding box center [727, 109] width 43 height 11
click at [711, 130] on rect "button" at bounding box center [714, 131] width 8 height 8
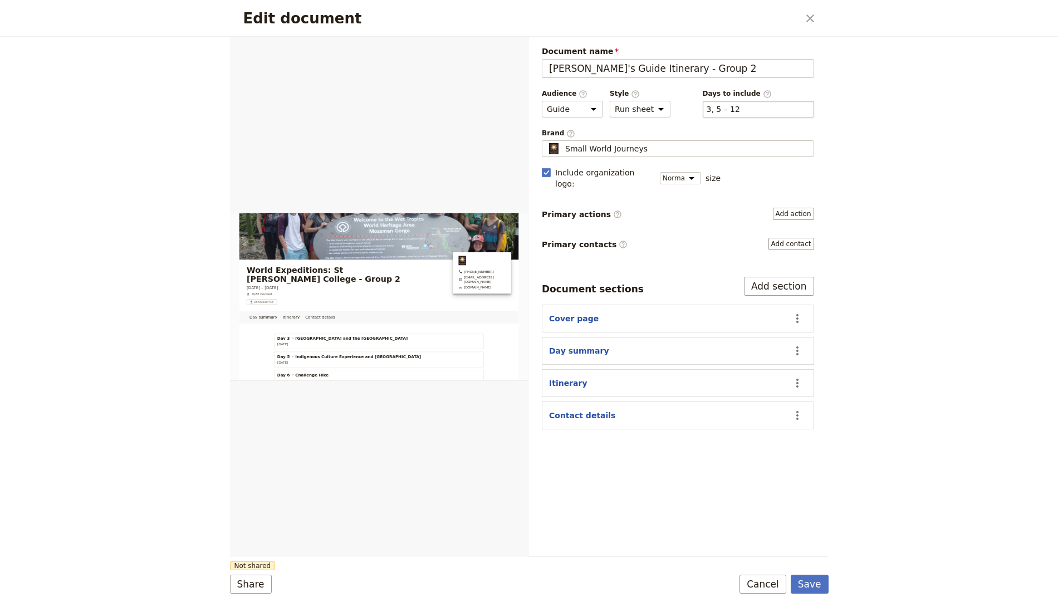
click at [730, 101] on div "​ 3, 5 – 12 3, 5, 6, 7, 8, 9, 10, 11, 12" at bounding box center [758, 109] width 111 height 17
click at [730, 104] on button "​ 3, 5 – 12" at bounding box center [722, 109] width 33 height 11
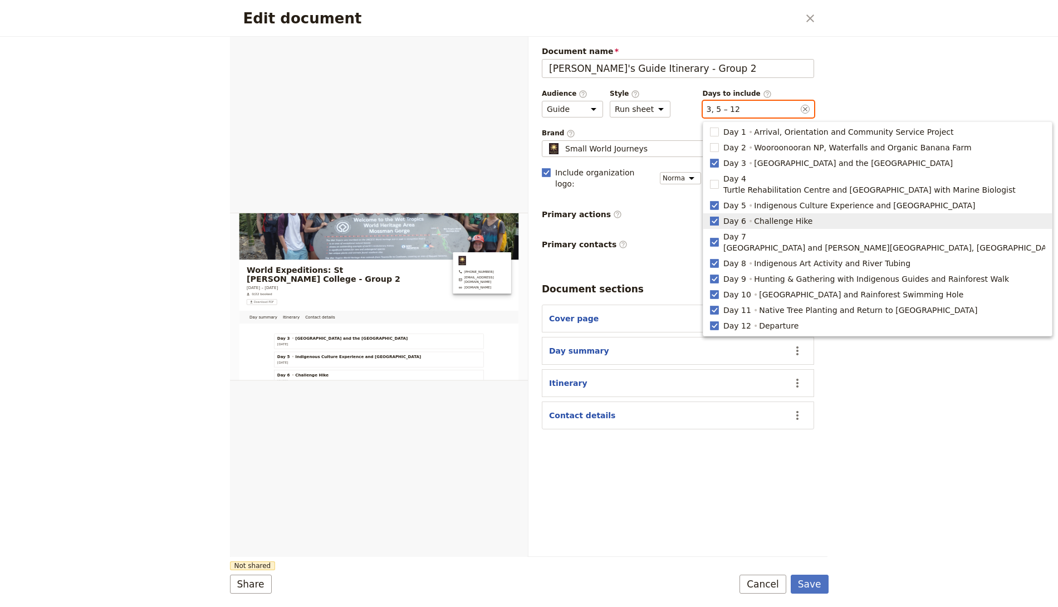
click at [712, 217] on rect "button" at bounding box center [714, 221] width 8 height 8
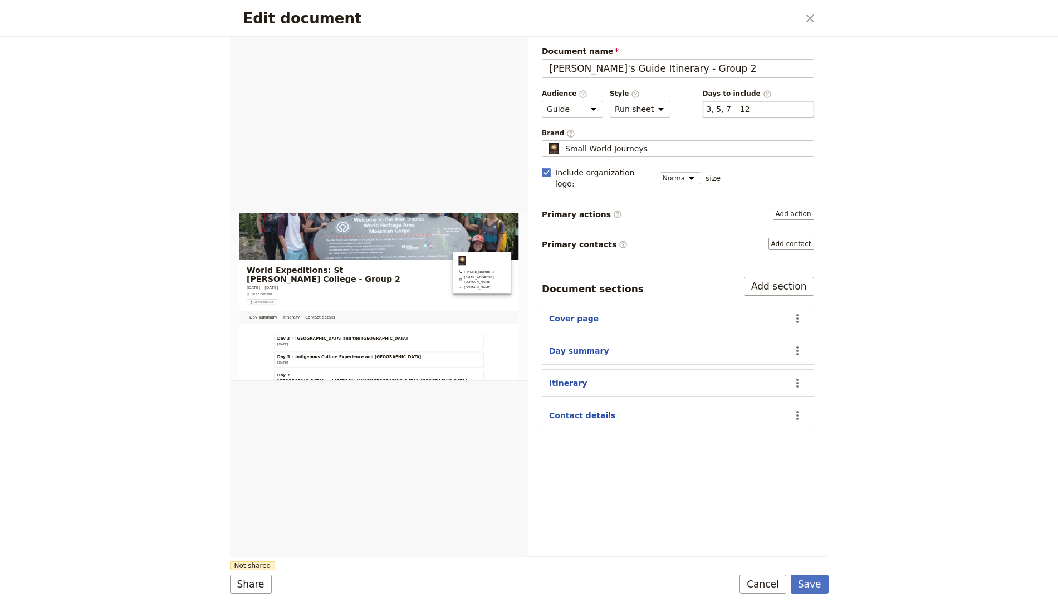
click at [757, 114] on div "​ 3, 5, 7 – 12 3, 5, 7, 8, 9, 10, 11, 12" at bounding box center [758, 109] width 111 height 17
click at [750, 114] on button "​ 3, 5, 7 – 12" at bounding box center [727, 109] width 43 height 11
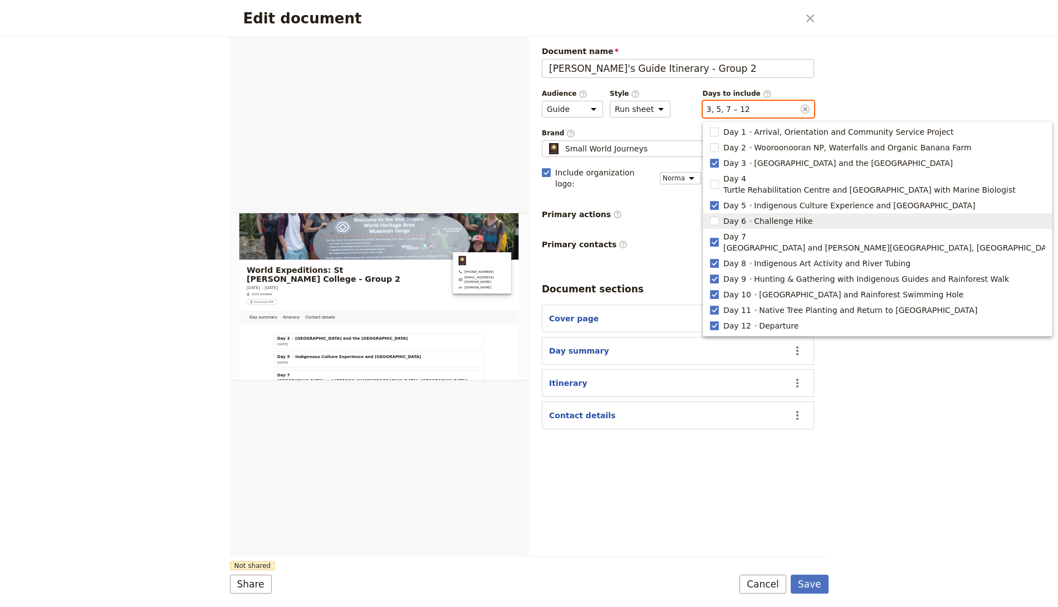
click at [714, 217] on rect "button" at bounding box center [714, 221] width 8 height 8
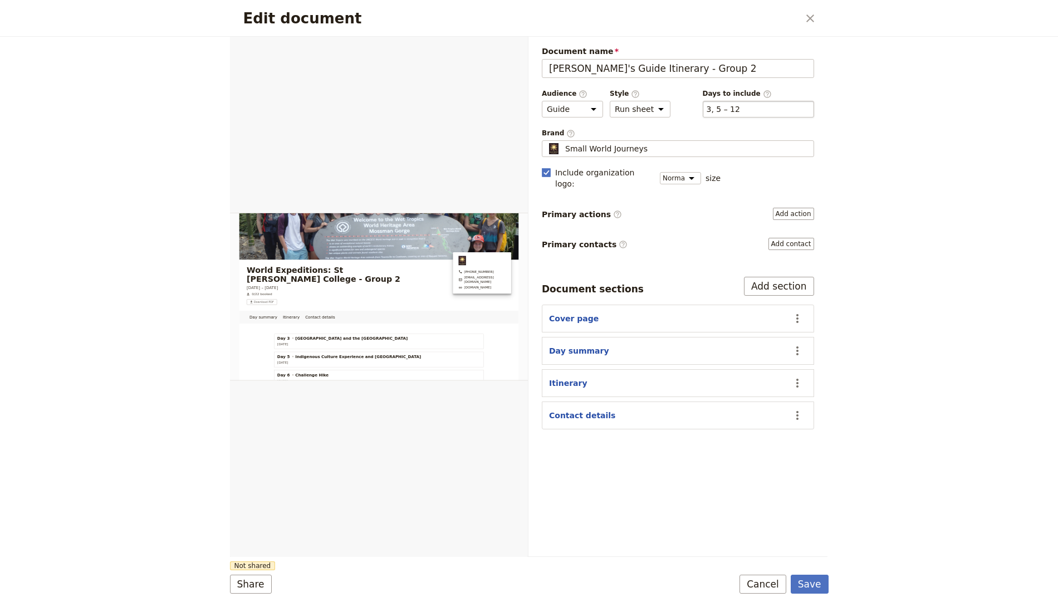
click at [764, 108] on div "​ 3, 5 – 12 3, 5, 6, 7, 8, 9, 10, 11, 12" at bounding box center [758, 109] width 111 height 17
click at [740, 108] on button "​ 3, 5 – 12" at bounding box center [722, 109] width 33 height 11
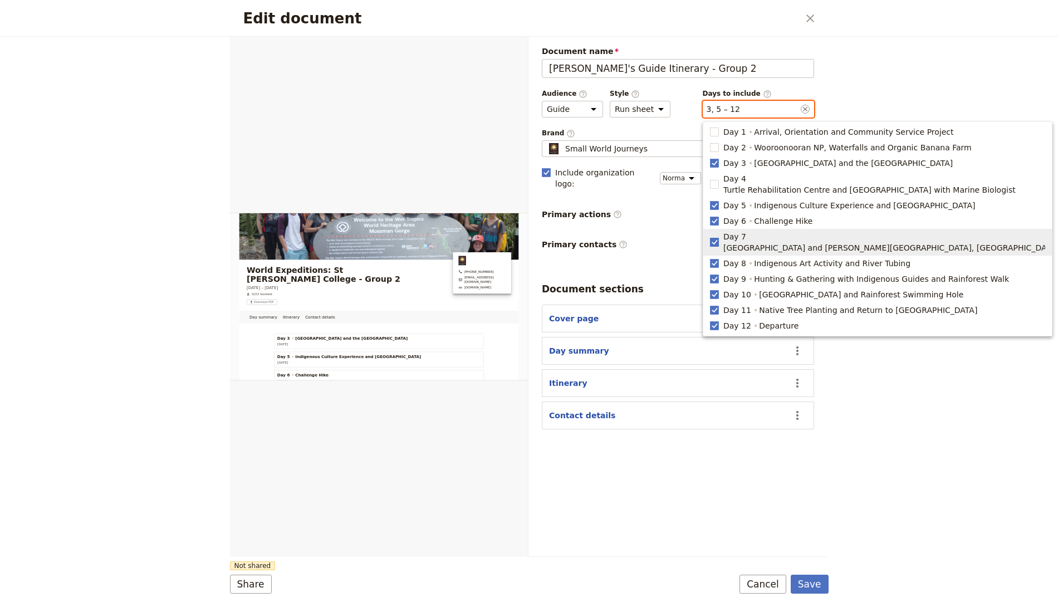
click at [711, 238] on rect "button" at bounding box center [714, 242] width 8 height 8
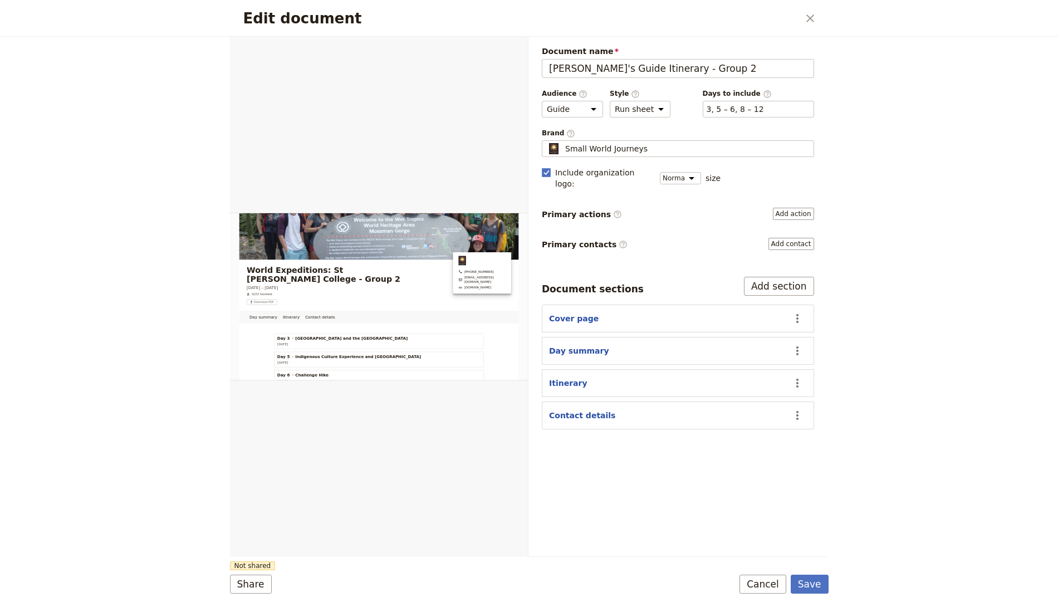
click at [775, 114] on div "​ 3, 5 – 6, 8 – 12 3, 5, 6, 8, 9, 10, 11, 12" at bounding box center [758, 109] width 111 height 17
click at [764, 114] on button "​ 3, 5 – 6, 8 – 12" at bounding box center [734, 109] width 57 height 11
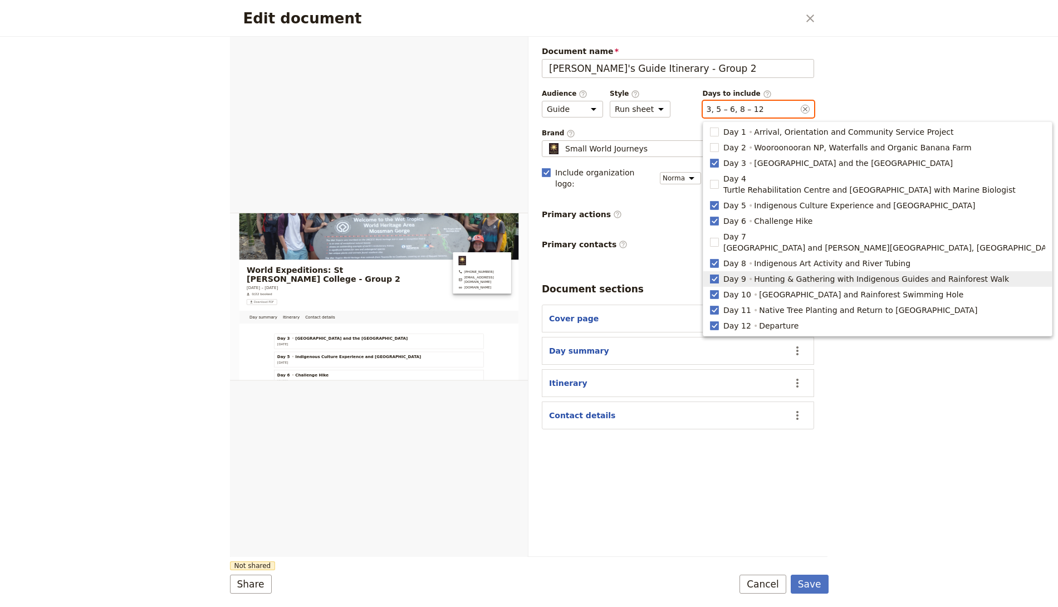
click at [716, 275] on polygon "button" at bounding box center [714, 278] width 6 height 6
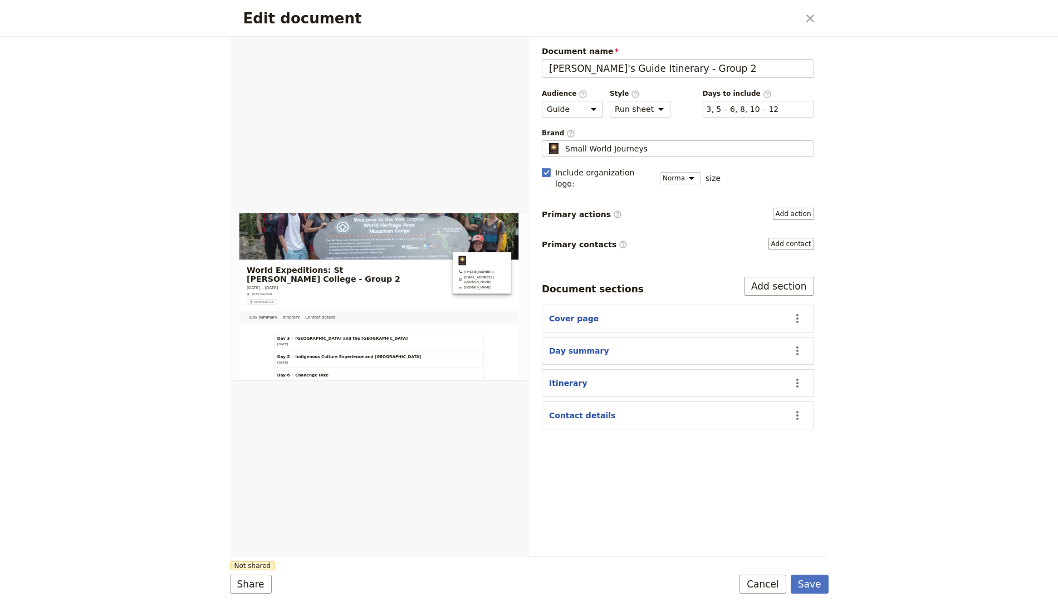
click at [778, 116] on div "Document name Eva's Guide Itinerary - Group 2 Preview Audience ​ Public Passeng…" at bounding box center [678, 238] width 272 height 384
click at [777, 107] on div "​ 3, 5 – 6, 8, 10 – 12 3, 5, 6, 8, 10, 11, 12" at bounding box center [758, 109] width 111 height 17
click at [777, 107] on button "​ 3, 5 – 6, 8, 10 – 12" at bounding box center [742, 109] width 72 height 11
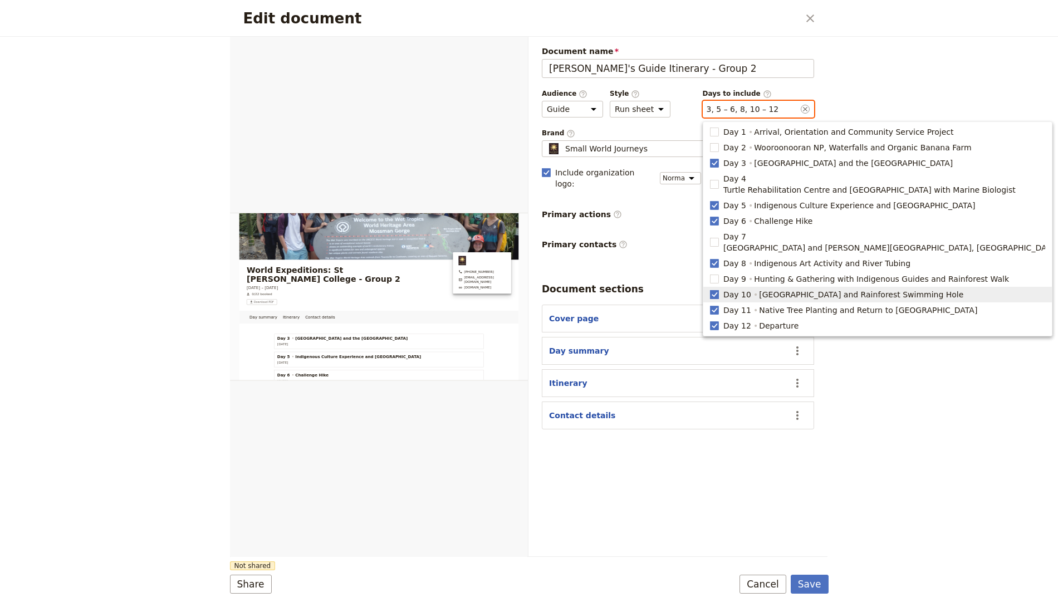
click at [713, 290] on rect "button" at bounding box center [714, 294] width 8 height 8
click at [769, 109] on button "​ 3, 5 – 6, 8, 11 – 12" at bounding box center [742, 109] width 72 height 11
click at [713, 306] on rect "button" at bounding box center [714, 310] width 8 height 8
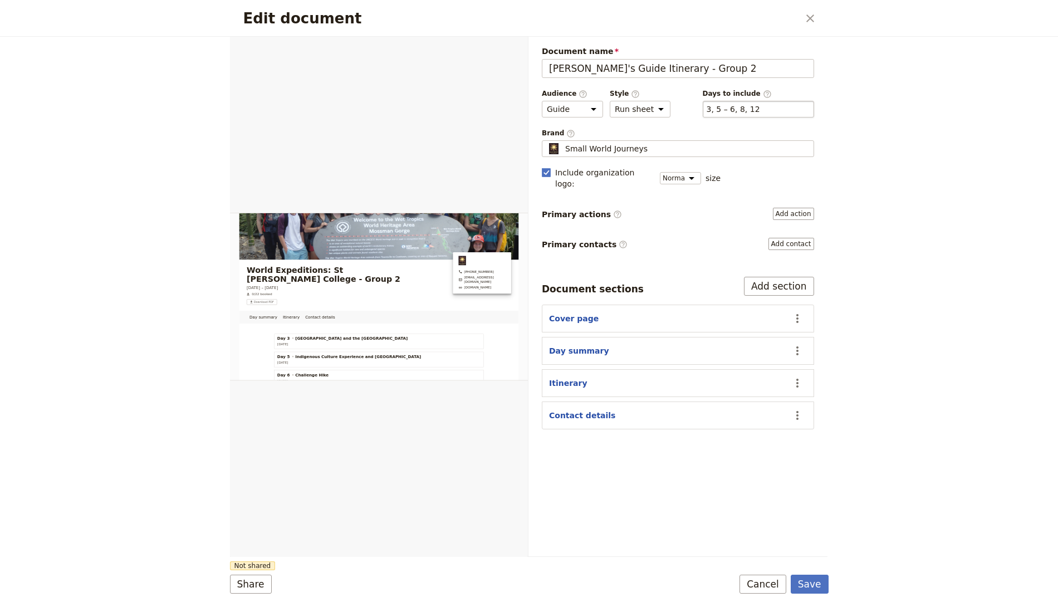
click at [765, 103] on div "​ 3, 5 – 6, 8, 12 3, 5, 6, 8, 12" at bounding box center [758, 109] width 111 height 17
click at [760, 104] on button "​ 3, 5 – 6, 8, 12" at bounding box center [732, 109] width 53 height 11
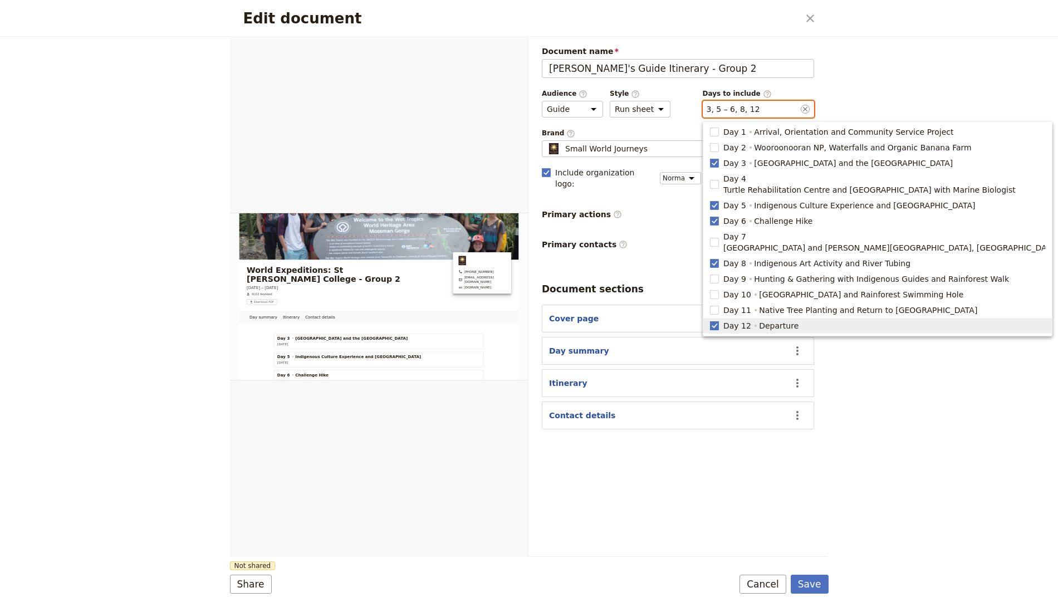
click at [715, 321] on rect "button" at bounding box center [714, 325] width 8 height 8
type input "3, 5, 6, 8"
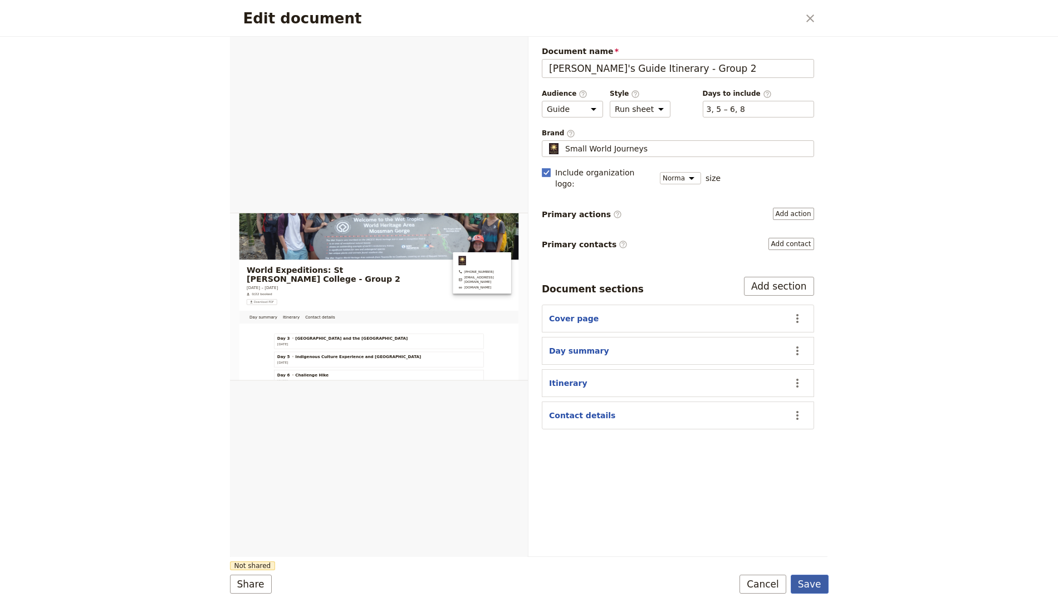
click at [815, 538] on button "Save" at bounding box center [810, 584] width 38 height 19
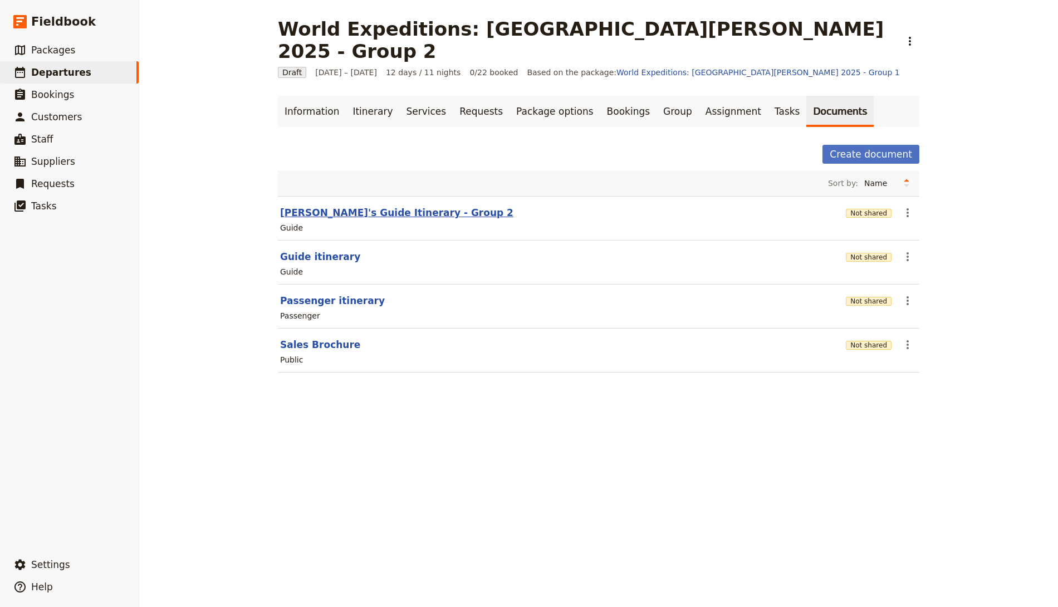
click at [353, 206] on button "Eva's Guide Itinerary - Group 2" at bounding box center [396, 212] width 233 height 13
select select "STAFF"
select select "RUN_SHEET"
select select "DEFAULT"
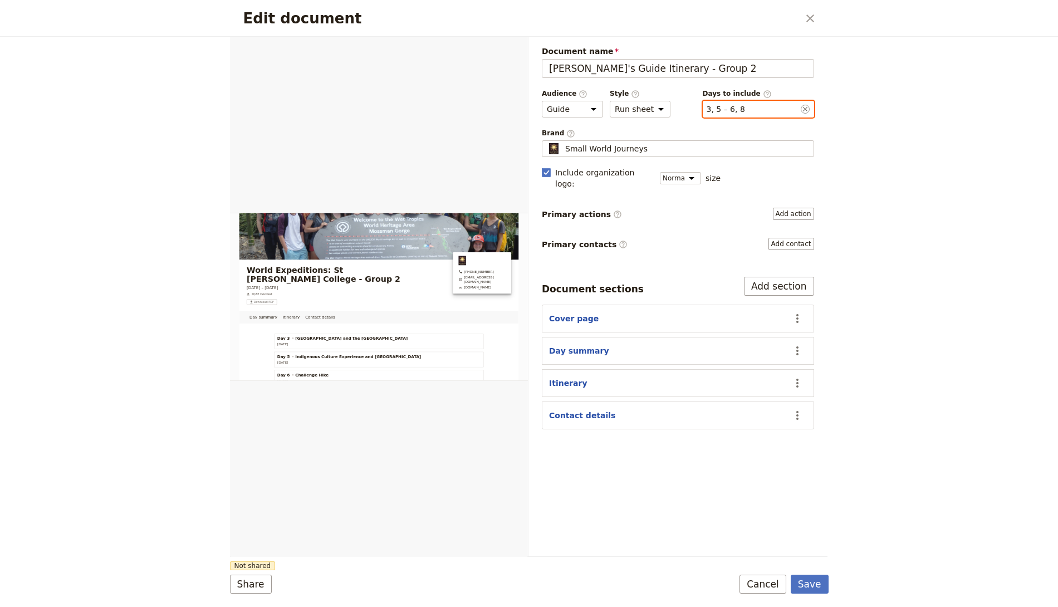
click at [734, 104] on button "​ 3, 5 – 6, 8" at bounding box center [725, 109] width 38 height 11
click at [884, 101] on div "Edit document ​ Day summary Itinerary Contact details Web PDF ​ Document name E…" at bounding box center [529, 303] width 1058 height 607
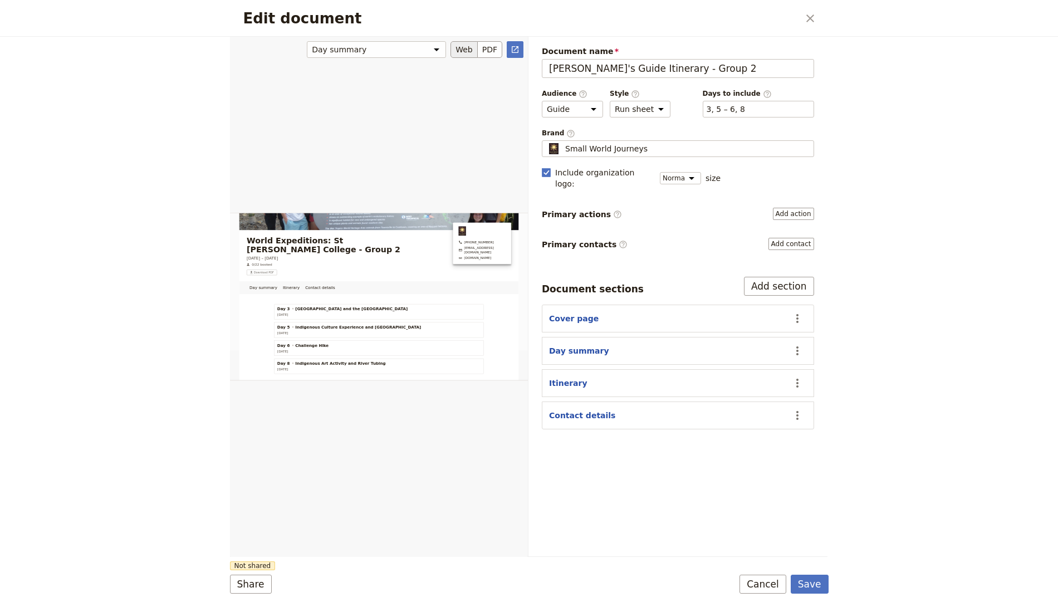
click at [475, 47] on button "Web" at bounding box center [463, 49] width 27 height 17
click at [483, 45] on button "PDF" at bounding box center [490, 49] width 24 height 17
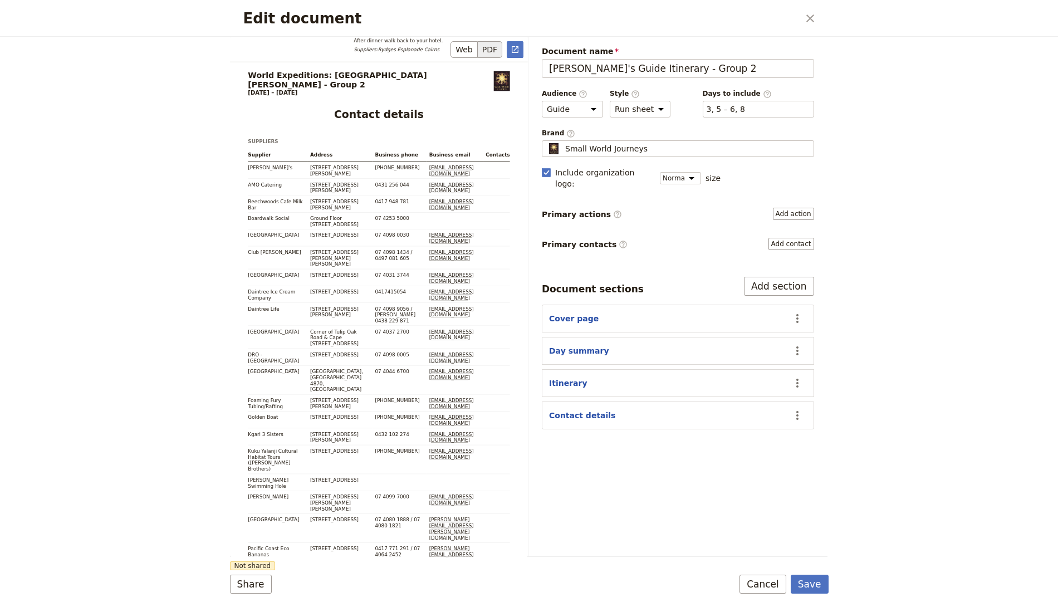
scroll to position [6215, 0]
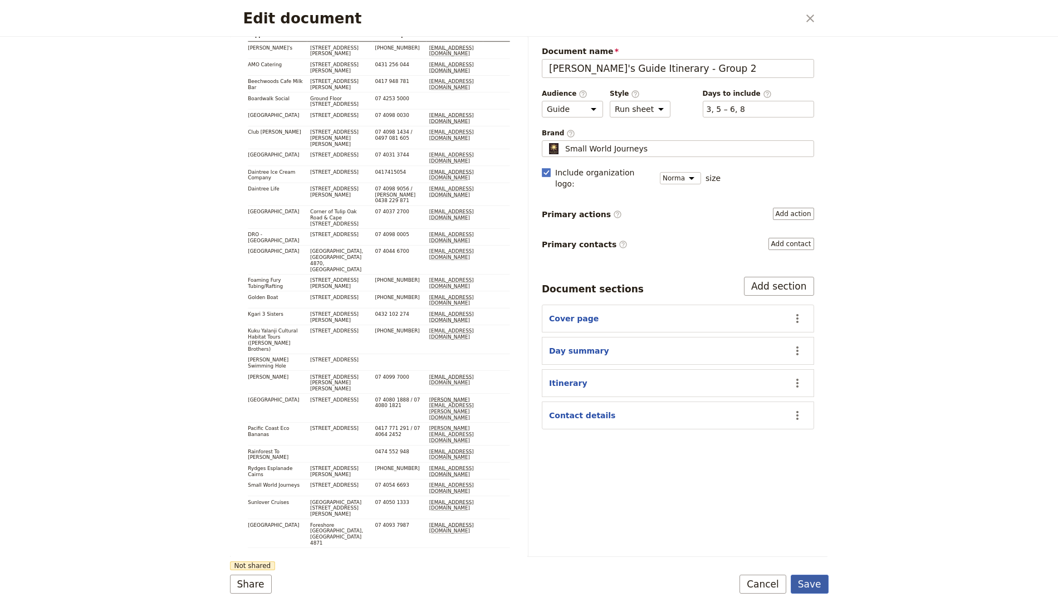
click at [812, 538] on button "Save" at bounding box center [810, 584] width 38 height 19
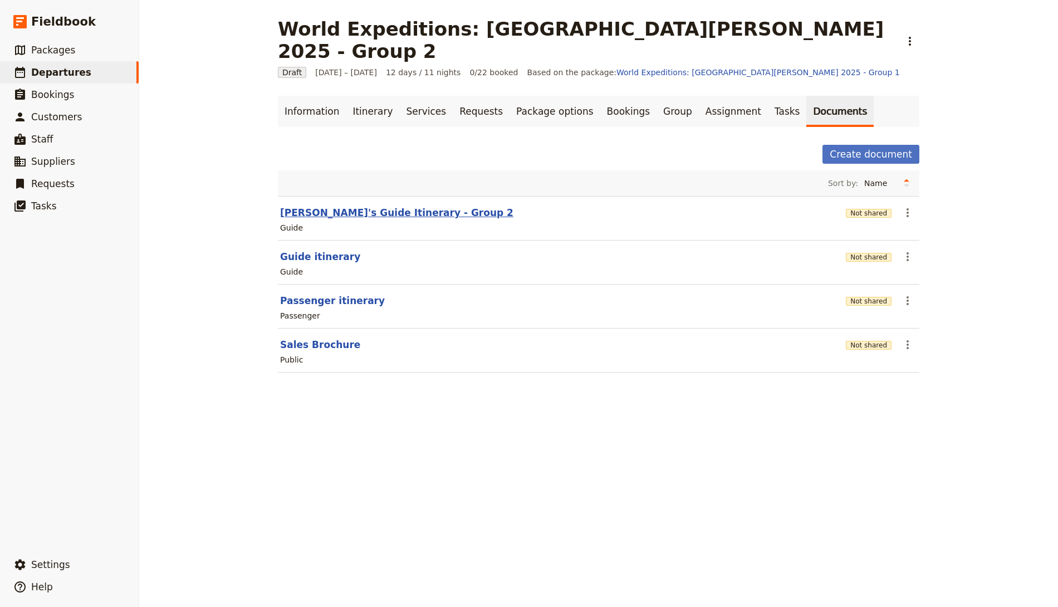
click at [310, 206] on button "Eva's Guide Itinerary - Group 2" at bounding box center [396, 212] width 233 height 13
select select "STAFF"
select select "RUN_SHEET"
select select "DEFAULT"
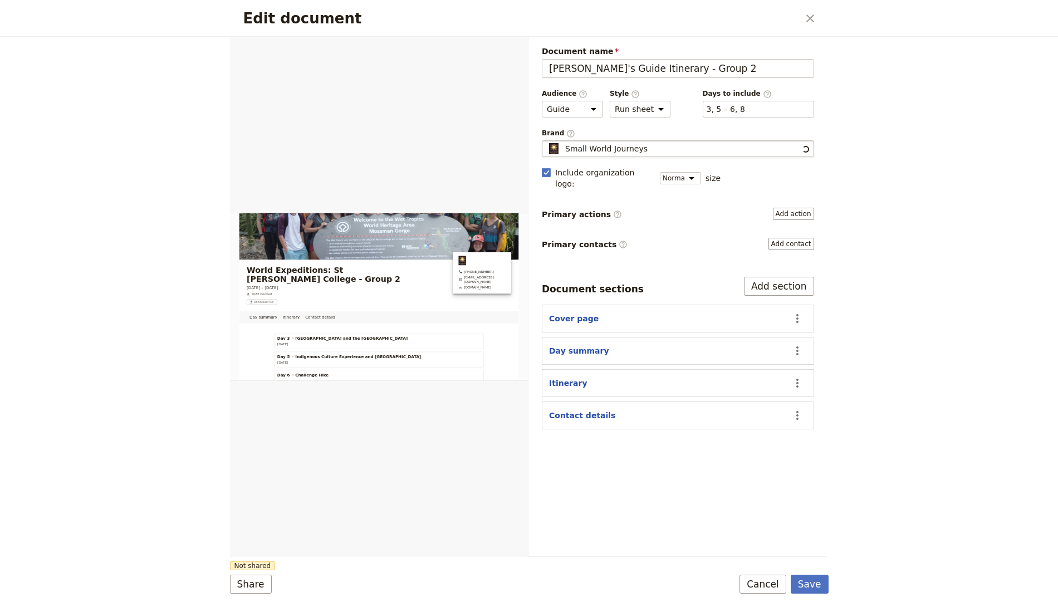
scroll to position [0, 0]
click at [747, 105] on div "​ 3, 5 – 6, 8 3, 5, 6, 8" at bounding box center [758, 109] width 111 height 17
click at [745, 105] on button "​ 3, 5 – 6, 8" at bounding box center [725, 109] width 38 height 11
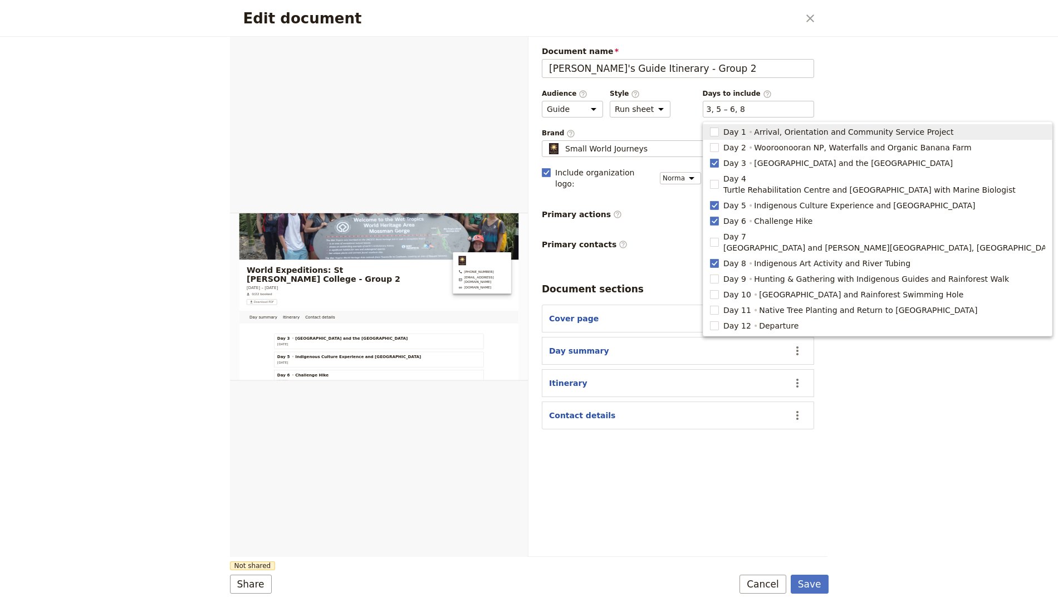
click at [566, 257] on div "Document name Eva's Guide Itinerary - Group 2 Preview Audience ​ Public Passeng…" at bounding box center [678, 238] width 272 height 384
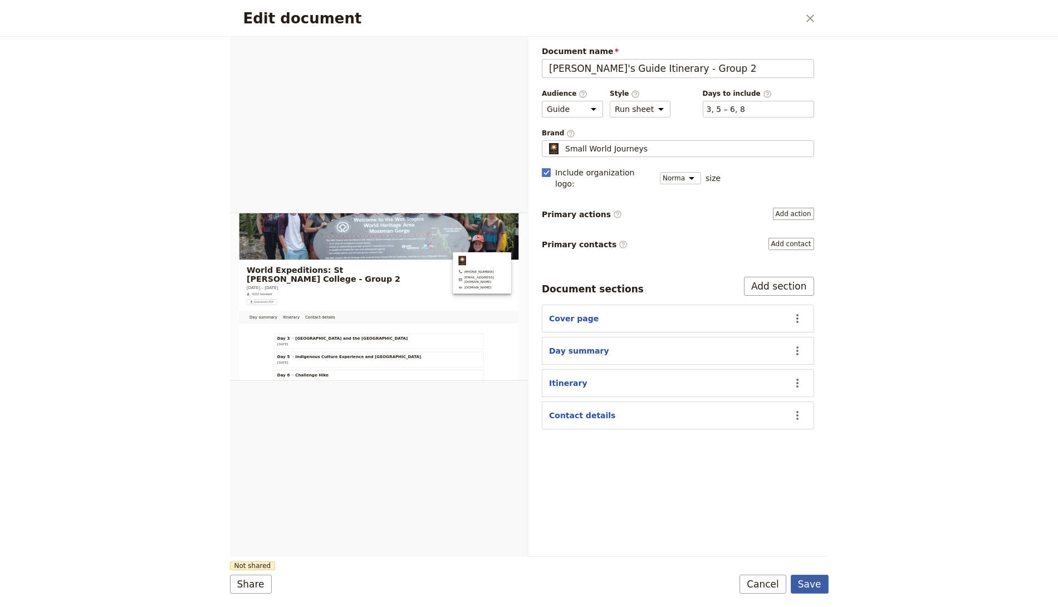
click at [814, 538] on button "Save" at bounding box center [810, 584] width 38 height 19
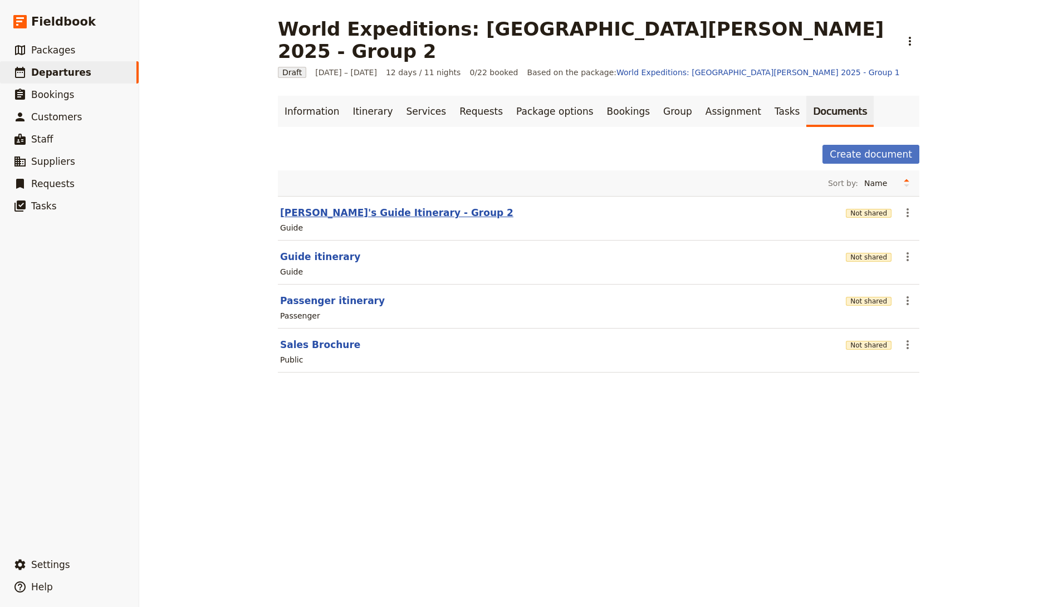
click at [360, 206] on button "Eva's Guide Itinerary - Group 2" at bounding box center [396, 212] width 233 height 13
select select "STAFF"
select select "RUN_SHEET"
select select "DEFAULT"
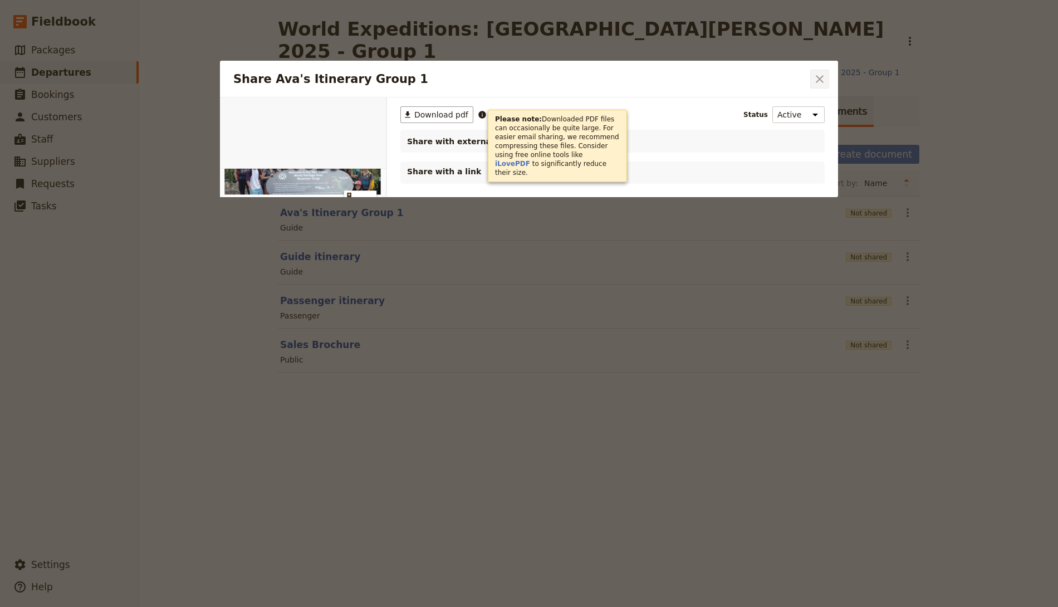
click at [826, 78] on button "​" at bounding box center [819, 79] width 19 height 19
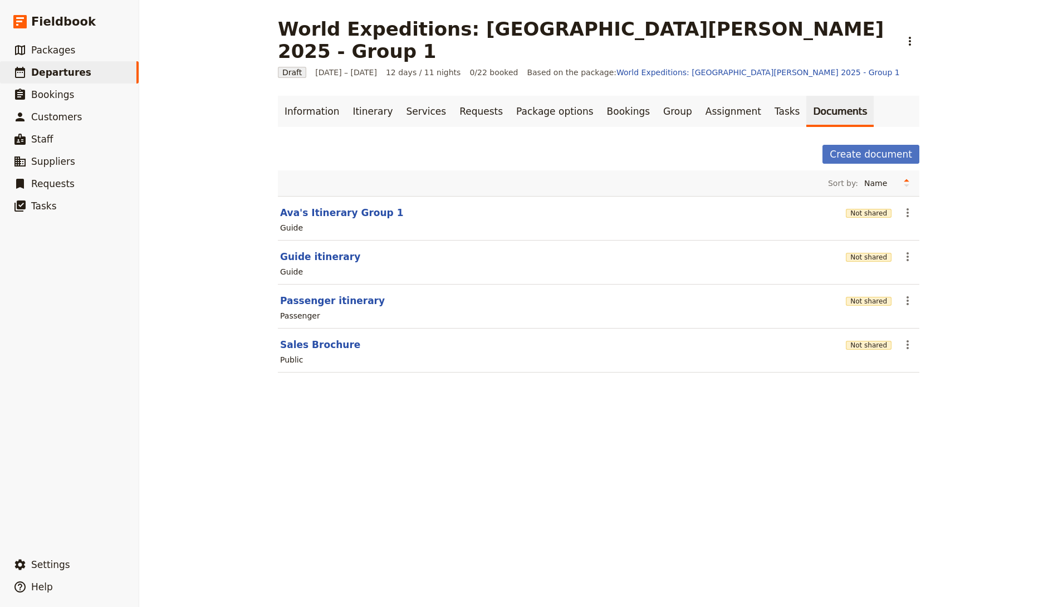
drag, startPoint x: 293, startPoint y: 207, endPoint x: 299, endPoint y: 205, distance: 6.8
click at [295, 222] on div "Guide" at bounding box center [291, 227] width 23 height 11
click at [297, 221] on div "Guide" at bounding box center [598, 227] width 639 height 13
click at [296, 221] on div "Guide" at bounding box center [598, 227] width 639 height 13
click at [297, 221] on div "Guide" at bounding box center [598, 227] width 639 height 13
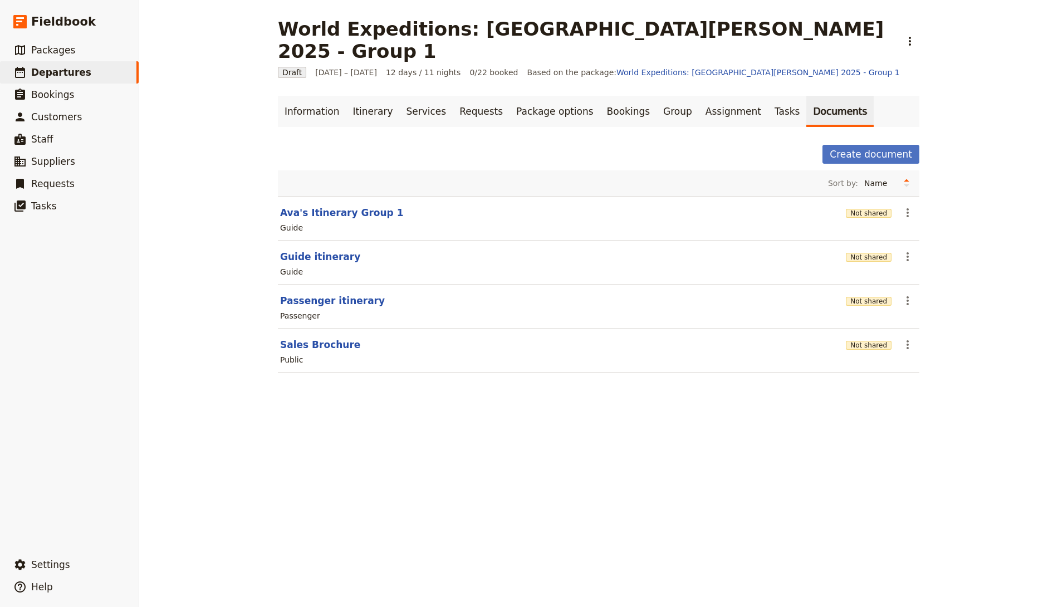
click at [298, 221] on div "Guide" at bounding box center [598, 227] width 639 height 13
click at [299, 250] on button "Guide itinerary" at bounding box center [320, 256] width 80 height 13
select select "STAFF"
select select "RUN_SHEET"
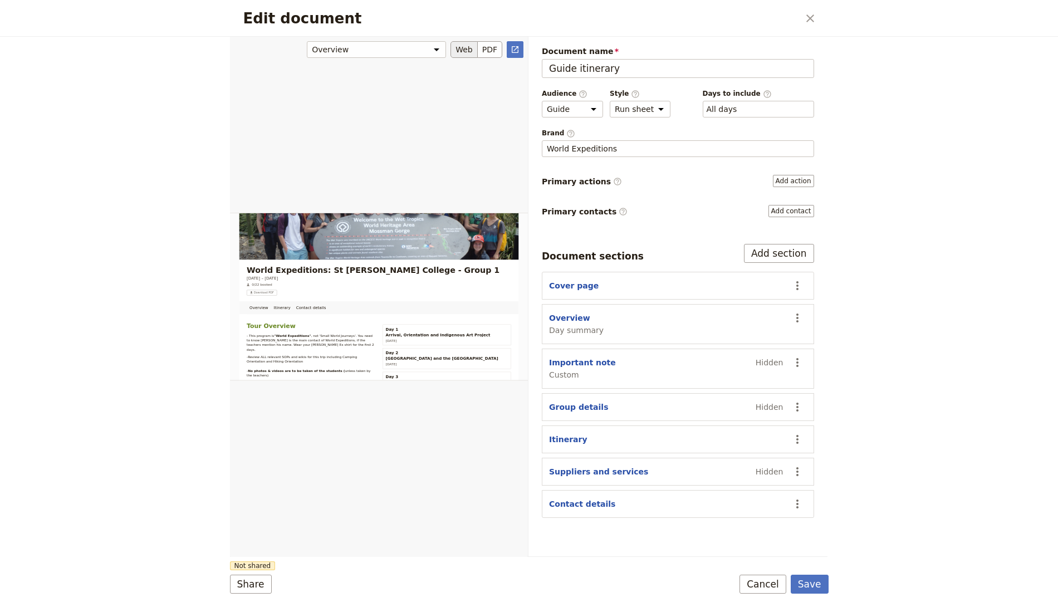
scroll to position [18, 0]
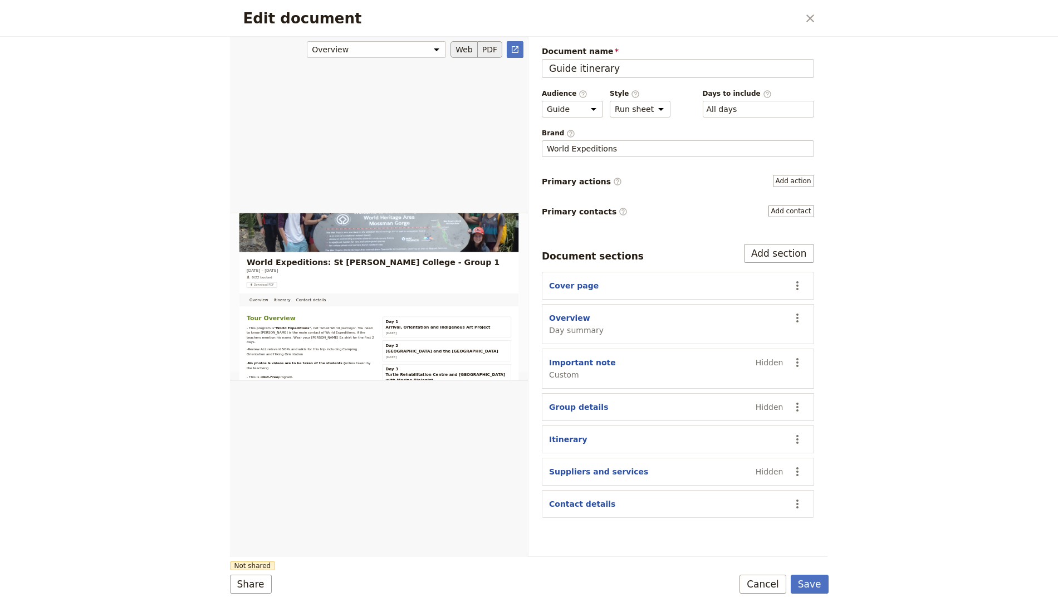
click at [497, 46] on button "PDF" at bounding box center [490, 49] width 24 height 17
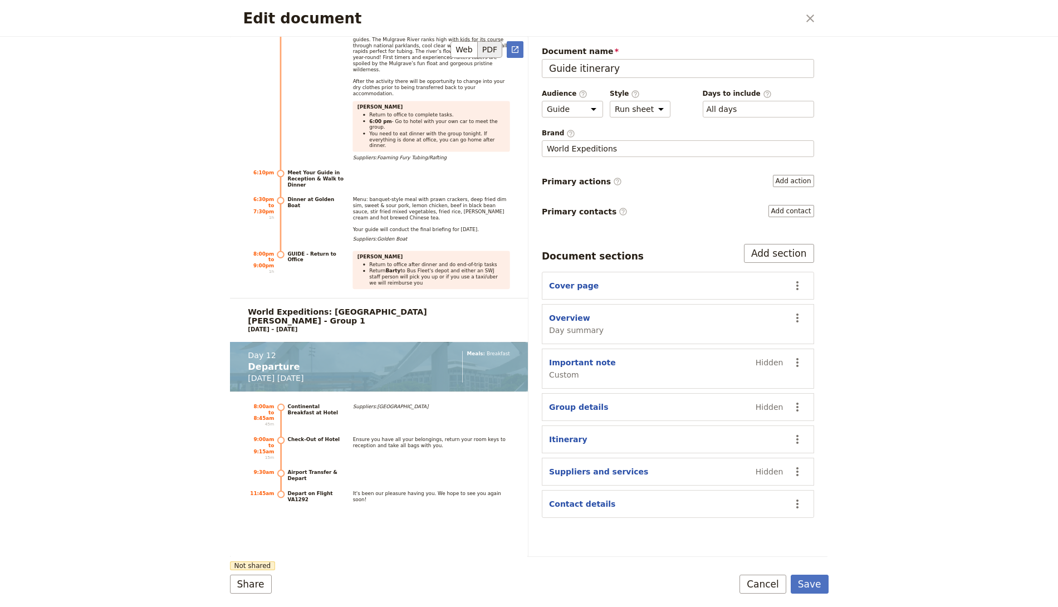
scroll to position [13799, 0]
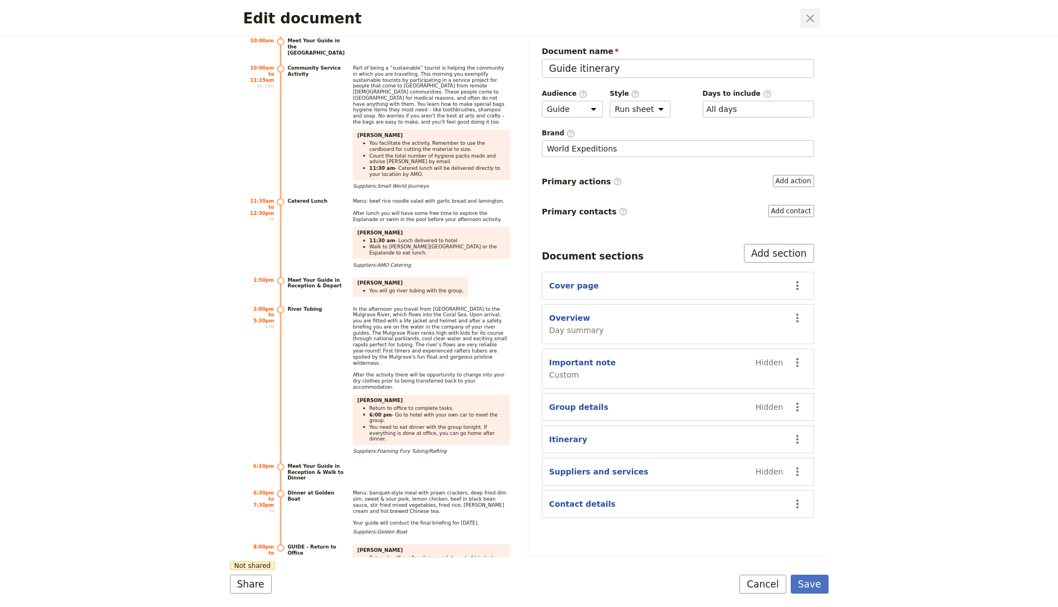
click at [811, 17] on icon "Close dialog" at bounding box center [810, 18] width 8 height 8
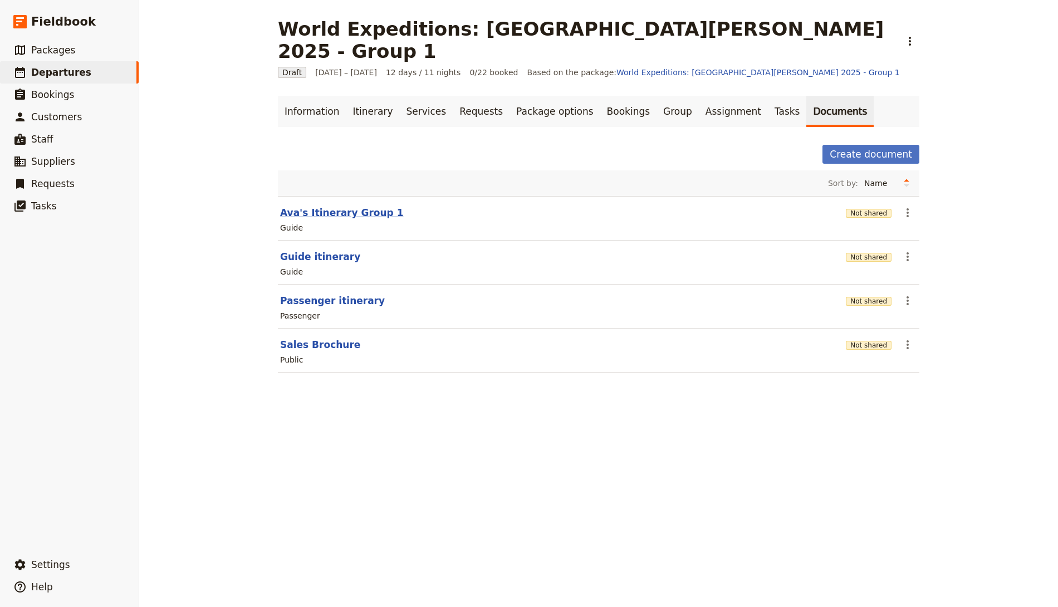
click at [333, 206] on button "Ava's Itinerary Group 1" at bounding box center [342, 212] width 124 height 13
select select "STAFF"
select select "RUN_SHEET"
select select "DEFAULT"
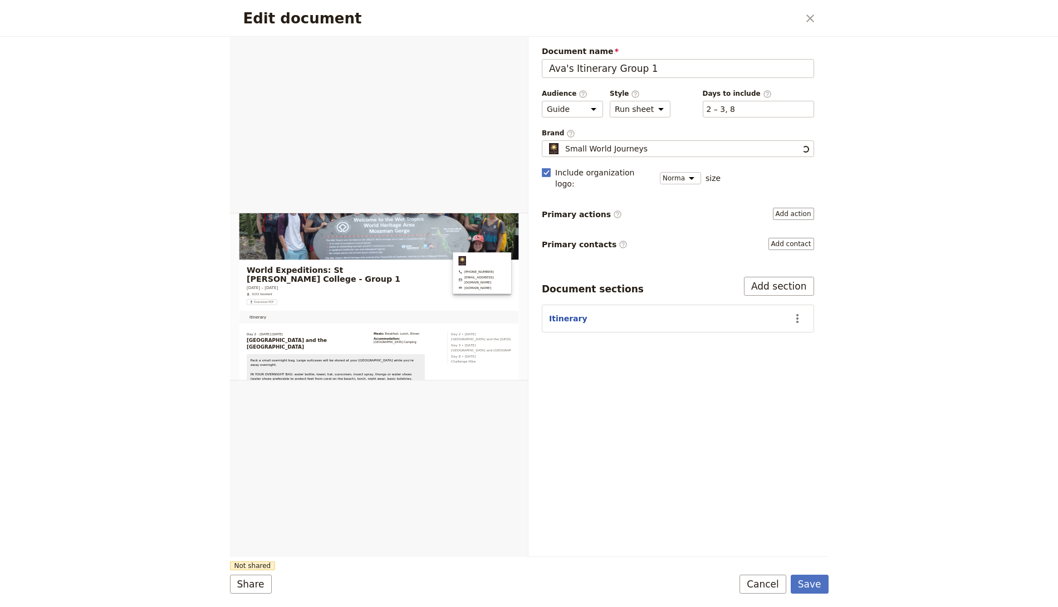
scroll to position [0, 0]
click at [492, 51] on button "PDF" at bounding box center [490, 49] width 24 height 17
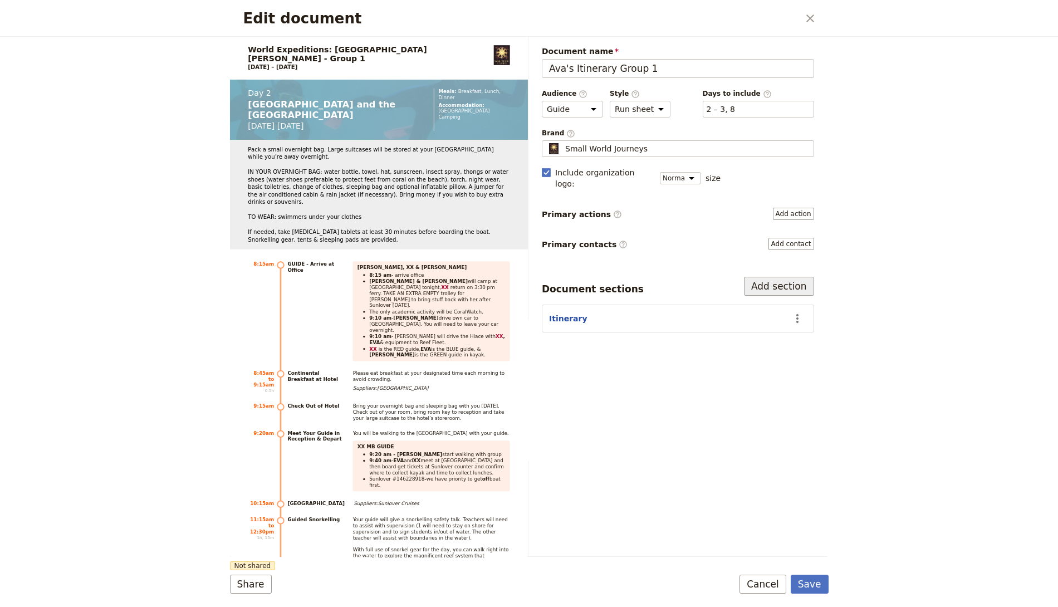
click at [803, 277] on button "Add section" at bounding box center [779, 286] width 70 height 19
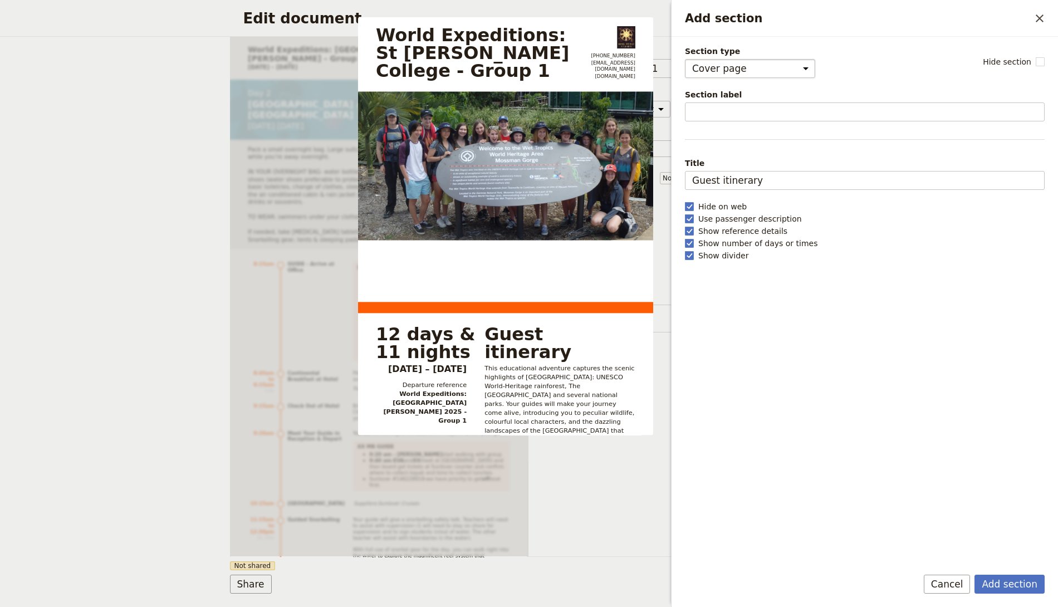
click at [772, 59] on select "Cover page Day summary Itinerary Group details Contact details Suppliers and se…" at bounding box center [750, 68] width 130 height 19
select select "DAY_SUMMARY"
click at [685, 59] on select "Cover page Day summary Itinerary Group details Contact details Suppliers and se…" at bounding box center [750, 68] width 130 height 19
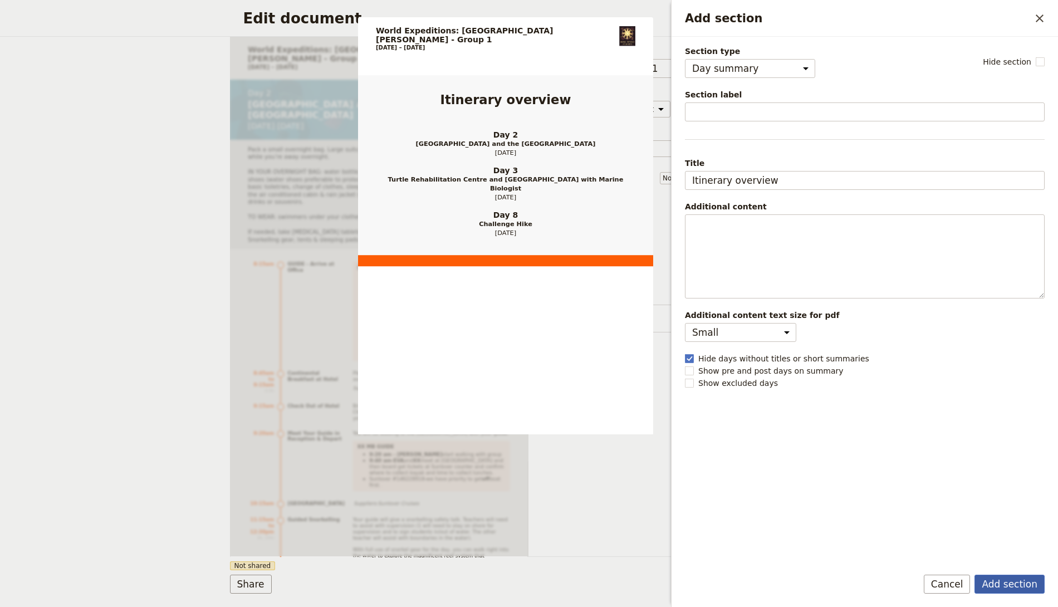
click at [1012, 588] on button "Add section" at bounding box center [1009, 584] width 70 height 19
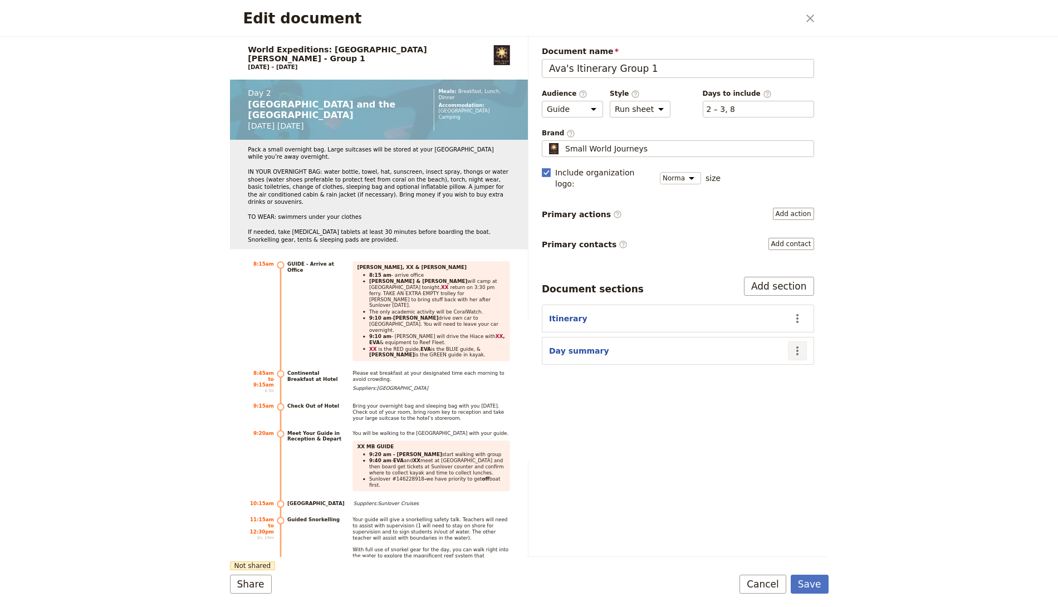
click at [798, 344] on icon "Actions" at bounding box center [797, 350] width 13 height 13
click at [760, 391] on span "Move up" at bounding box center [754, 392] width 90 height 11
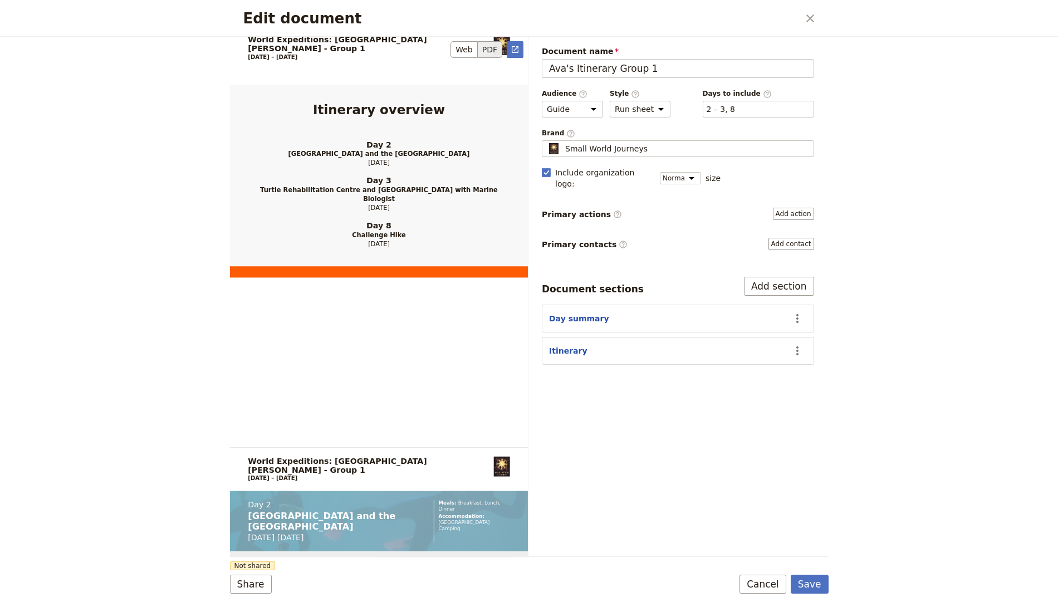
scroll to position [16, 0]
click at [808, 9] on button "​" at bounding box center [810, 18] width 19 height 19
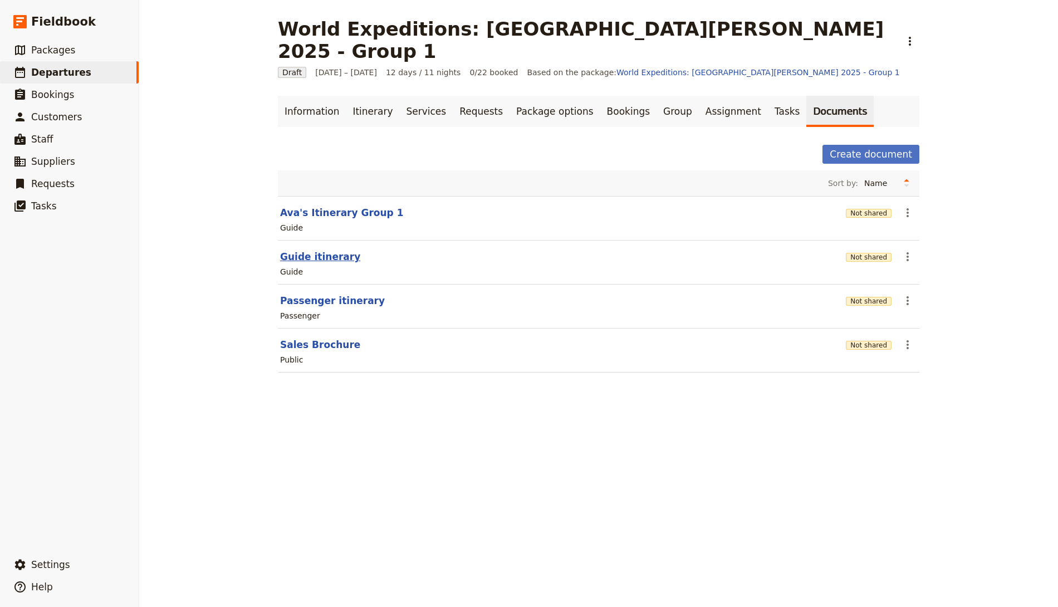
click at [314, 250] on button "Guide itinerary" at bounding box center [320, 256] width 80 height 13
select select "STAFF"
select select "RUN_SHEET"
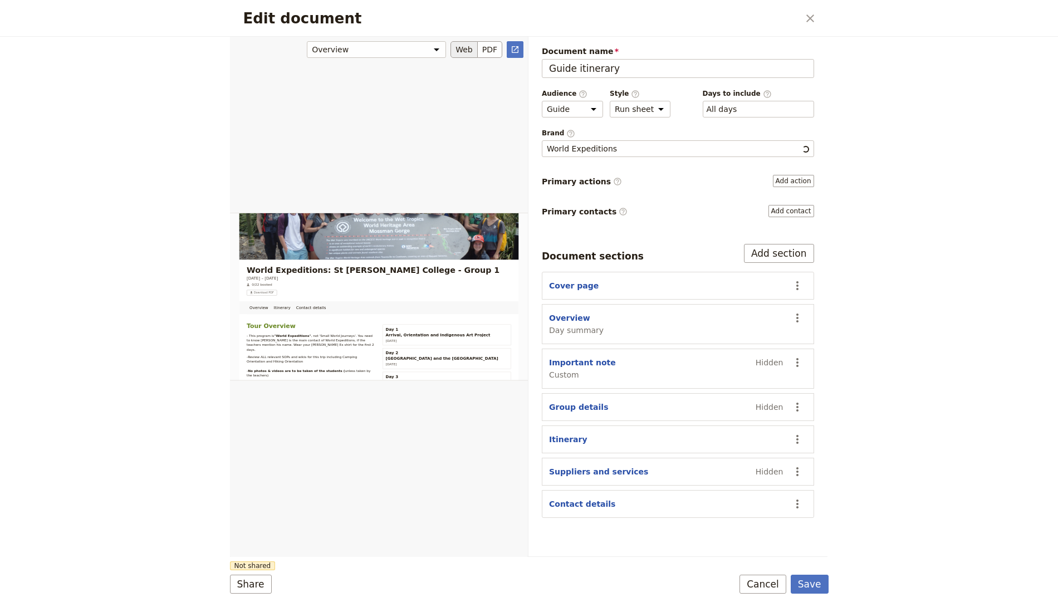
scroll to position [0, 0]
click at [488, 48] on button "PDF" at bounding box center [490, 49] width 24 height 17
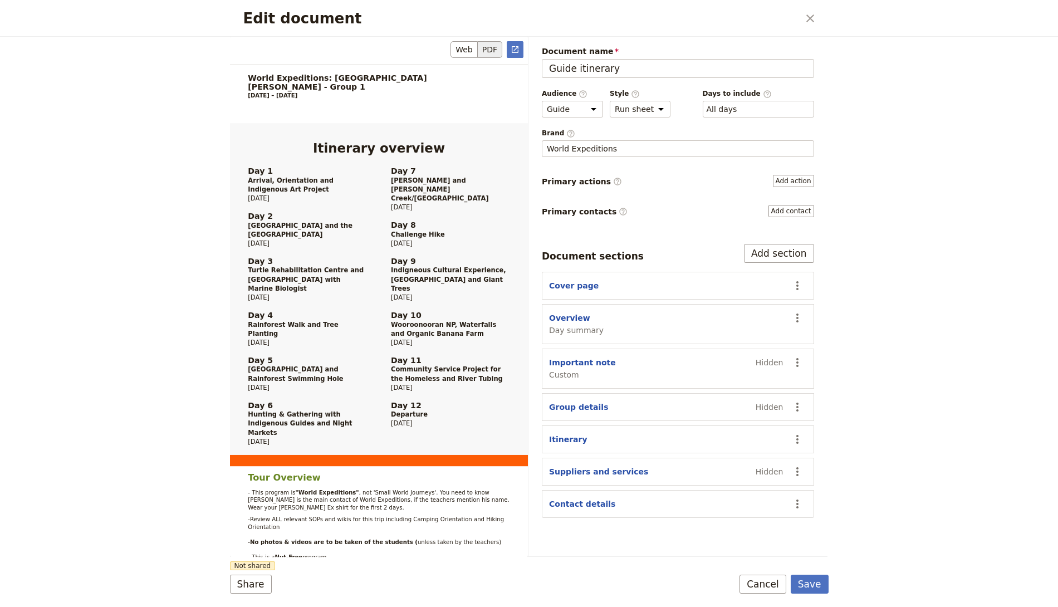
scroll to position [833, 0]
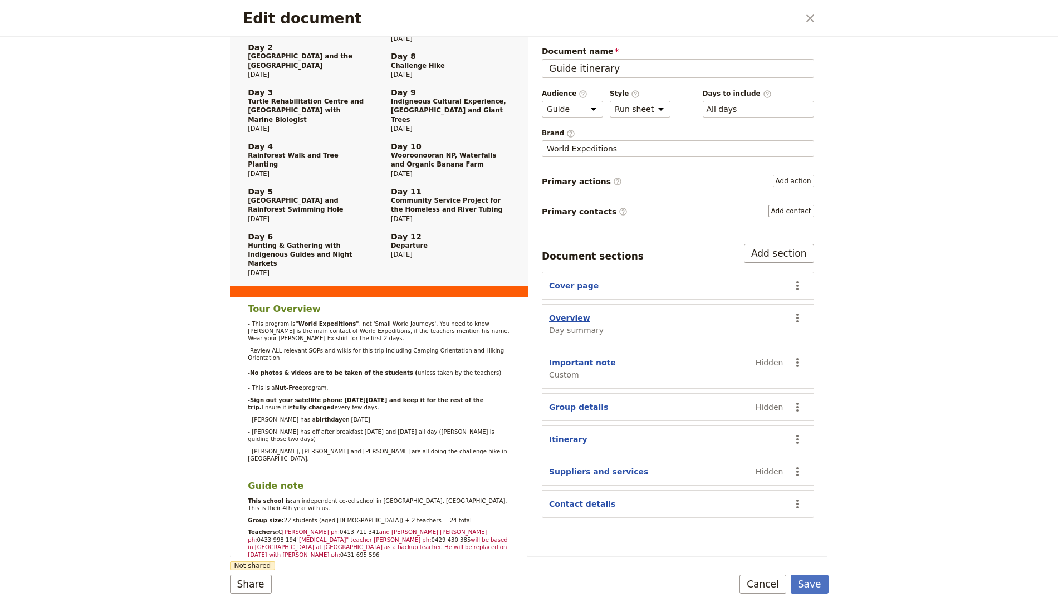
click at [572, 315] on button "Overview" at bounding box center [569, 317] width 41 height 11
select select "DAY_SUMMARY"
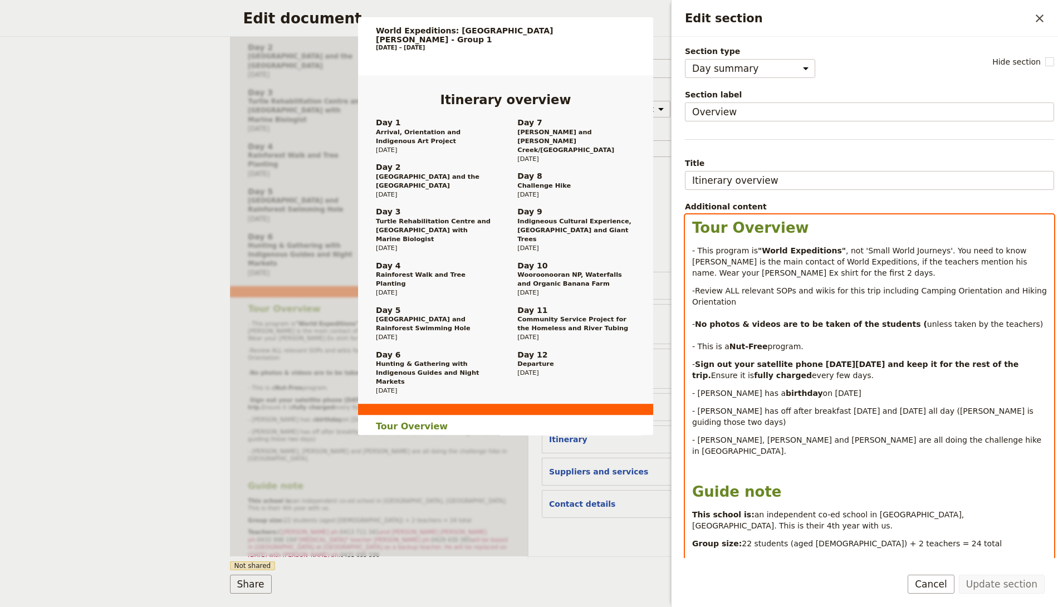
click at [786, 314] on p "-Review ALL relevant SOPs and wikis for this trip including Camping Orientation…" at bounding box center [869, 318] width 355 height 67
click at [936, 360] on strong "Sign out your satellite phone on Thursday 23 Oct and keep it for the rest of th…" at bounding box center [856, 370] width 329 height 20
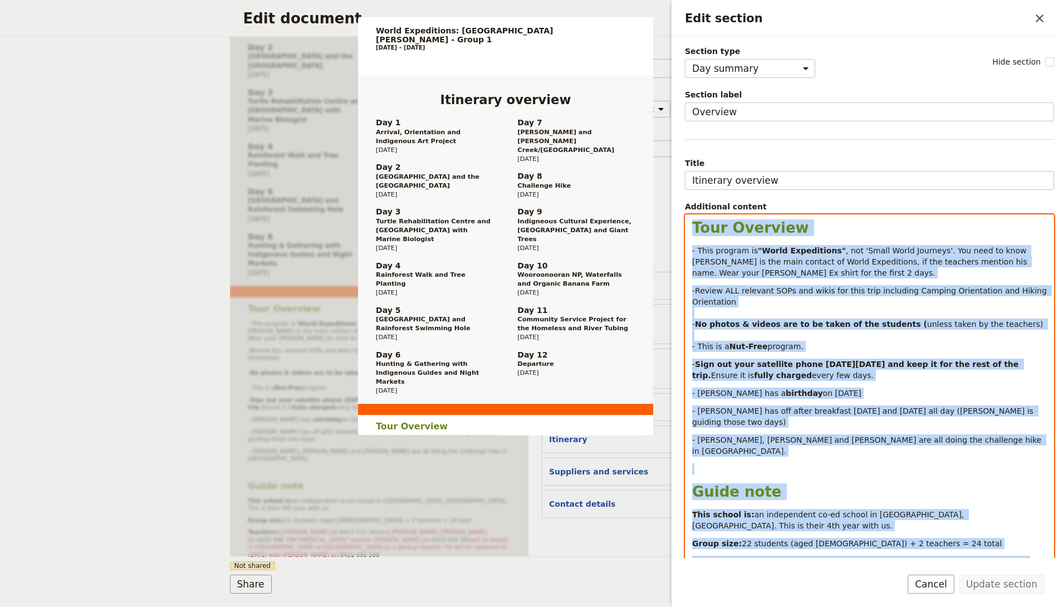
copy div "Tour Overview - This program is "World Expeditions" , not 'Small World Journeys…"
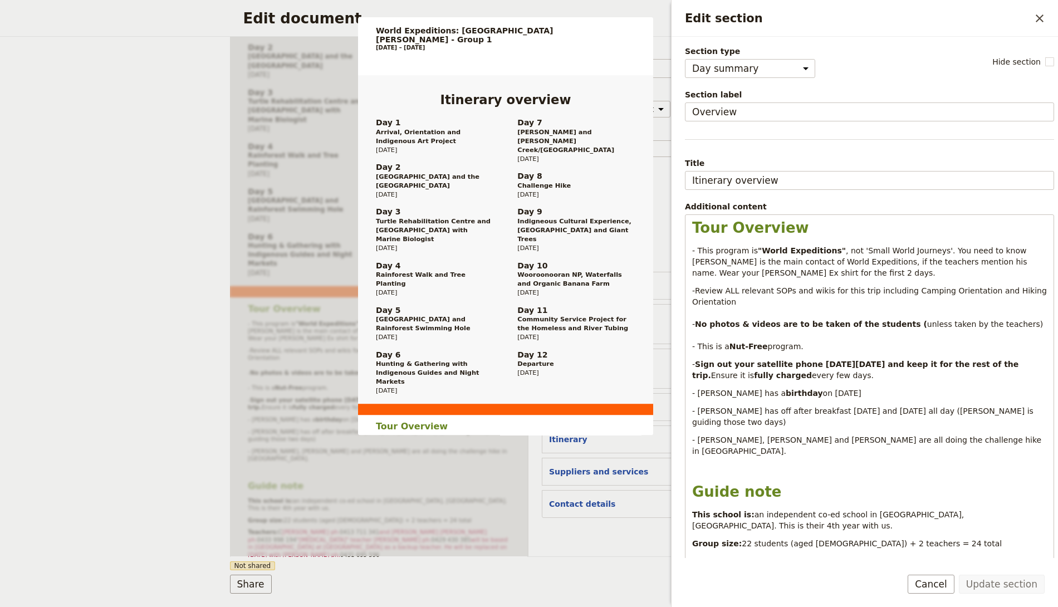
click at [1048, 6] on div "Edit section ​" at bounding box center [864, 18] width 386 height 37
click at [1043, 9] on button "​" at bounding box center [1039, 18] width 19 height 19
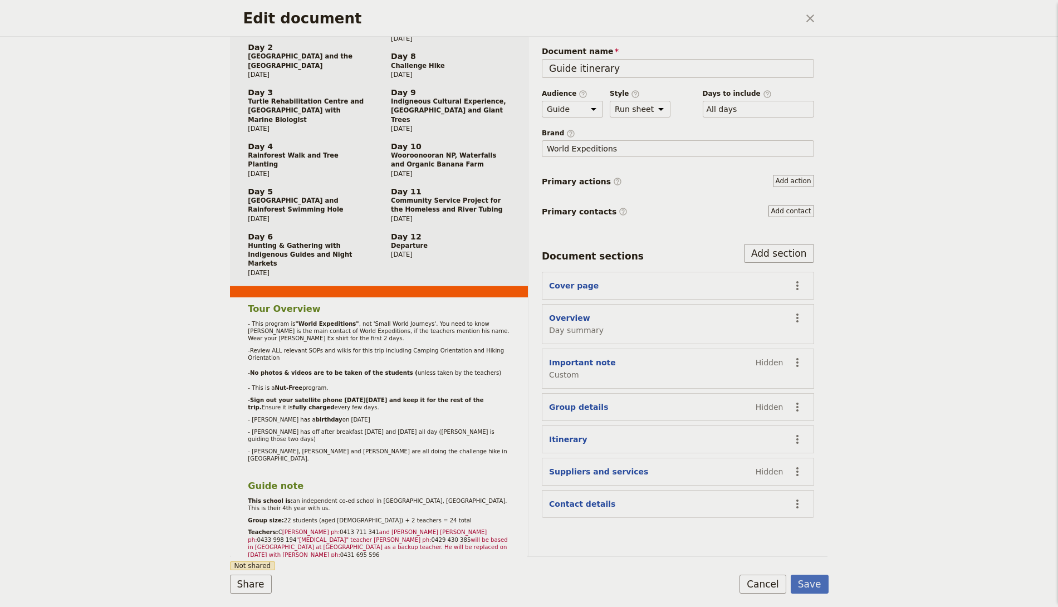
drag, startPoint x: 1042, startPoint y: 14, endPoint x: 968, endPoint y: 11, distance: 74.1
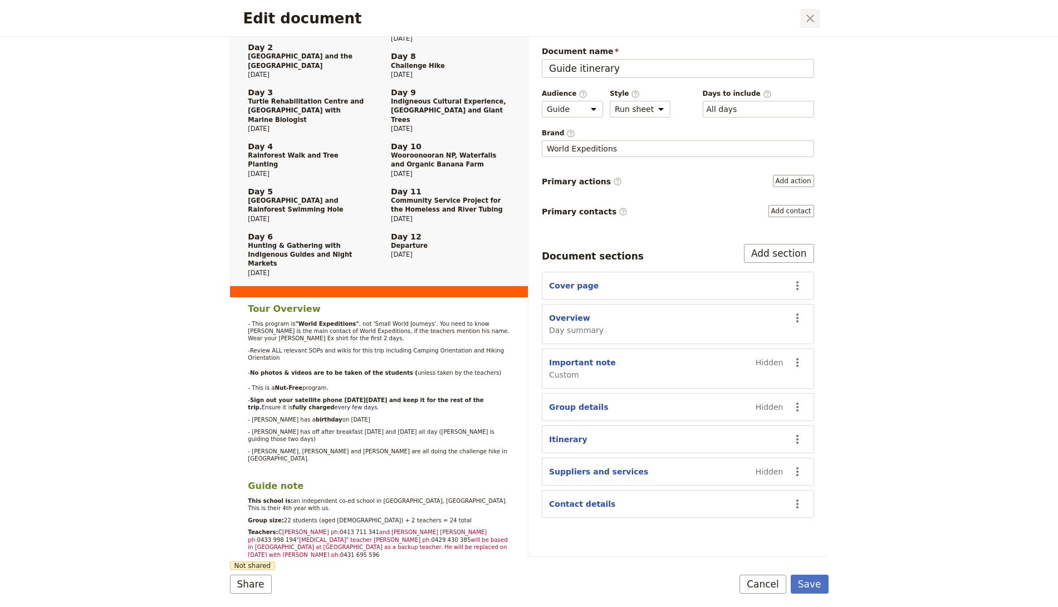
click at [811, 17] on icon "Close dialog" at bounding box center [810, 18] width 8 height 8
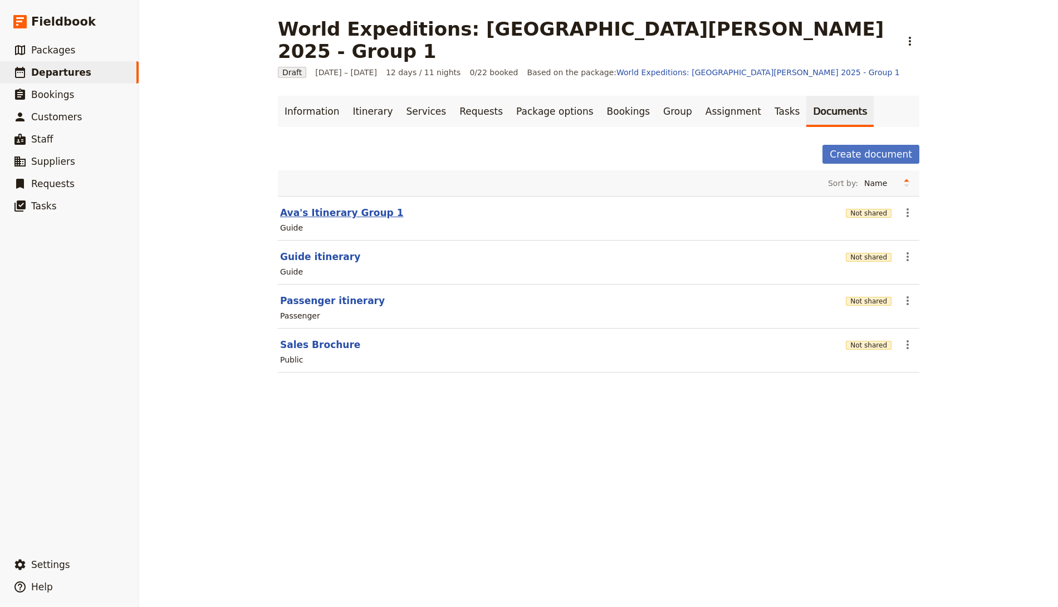
click at [345, 206] on button "Ava's Itinerary Group 1" at bounding box center [342, 212] width 124 height 13
select select "STAFF"
select select "RUN_SHEET"
select select "DEFAULT"
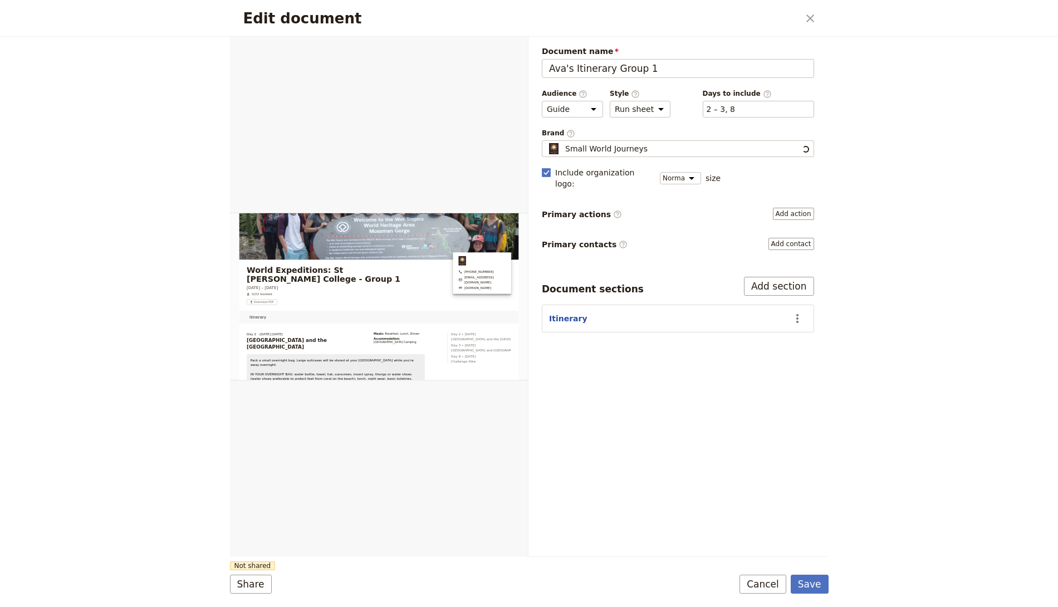
scroll to position [0, 0]
click at [763, 277] on button "Add section" at bounding box center [779, 286] width 70 height 19
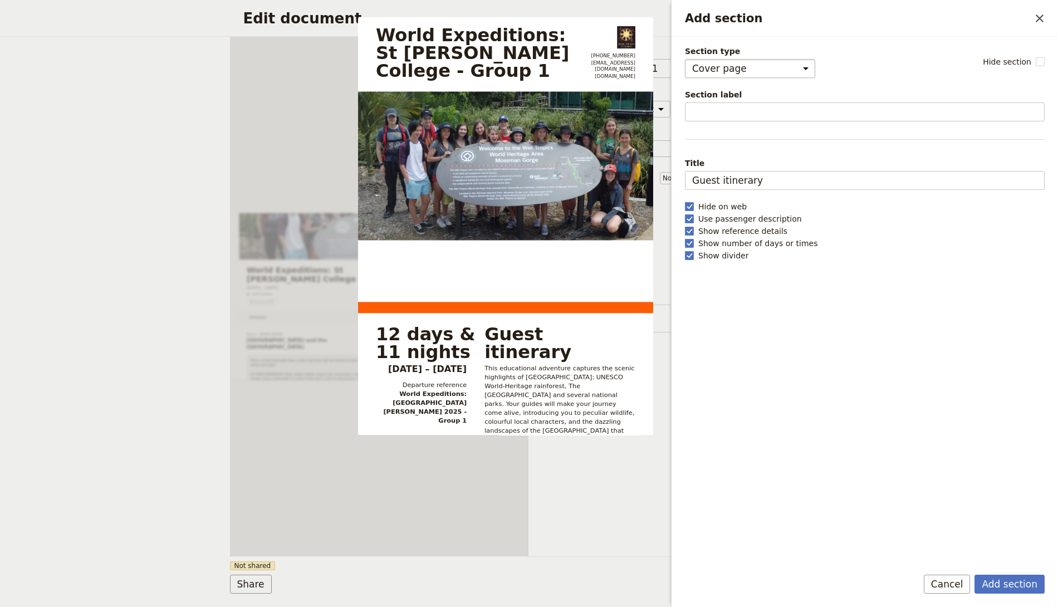
click at [737, 72] on select "Cover page Day summary Itinerary Group details Contact details Suppliers and se…" at bounding box center [750, 68] width 130 height 19
select select "DAY_SUMMARY"
click at [685, 59] on select "Cover page Day summary Itinerary Group details Contact details Suppliers and se…" at bounding box center [750, 68] width 130 height 19
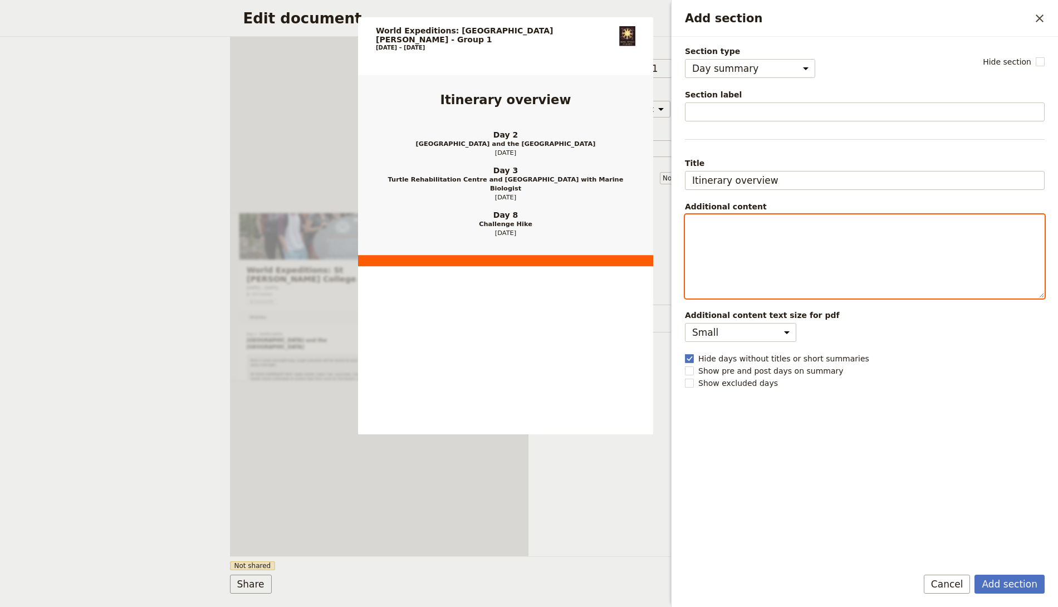
click at [698, 238] on div "Add section" at bounding box center [864, 256] width 359 height 83
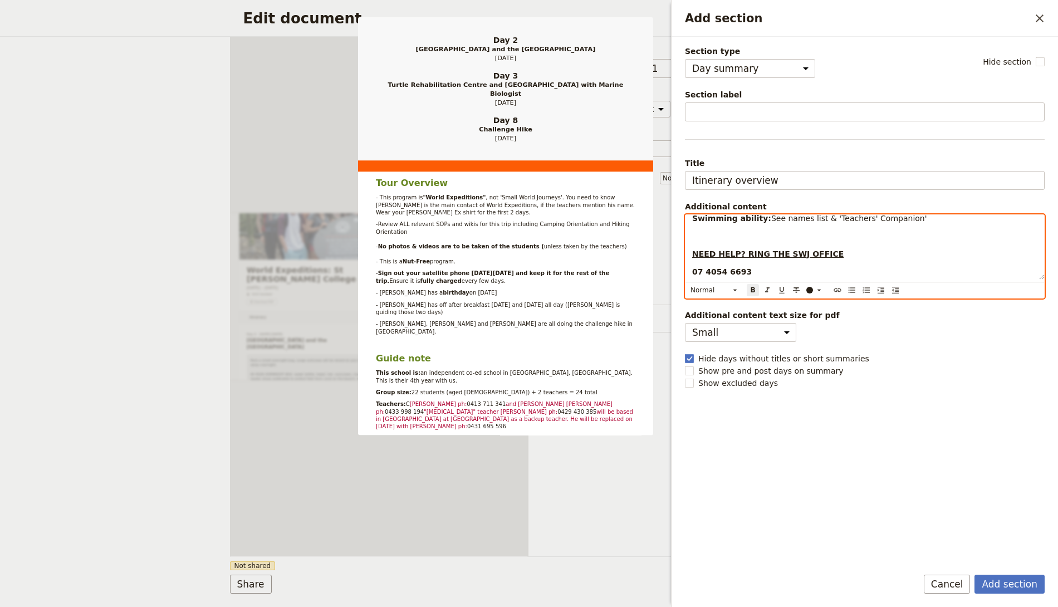
scroll to position [203, 0]
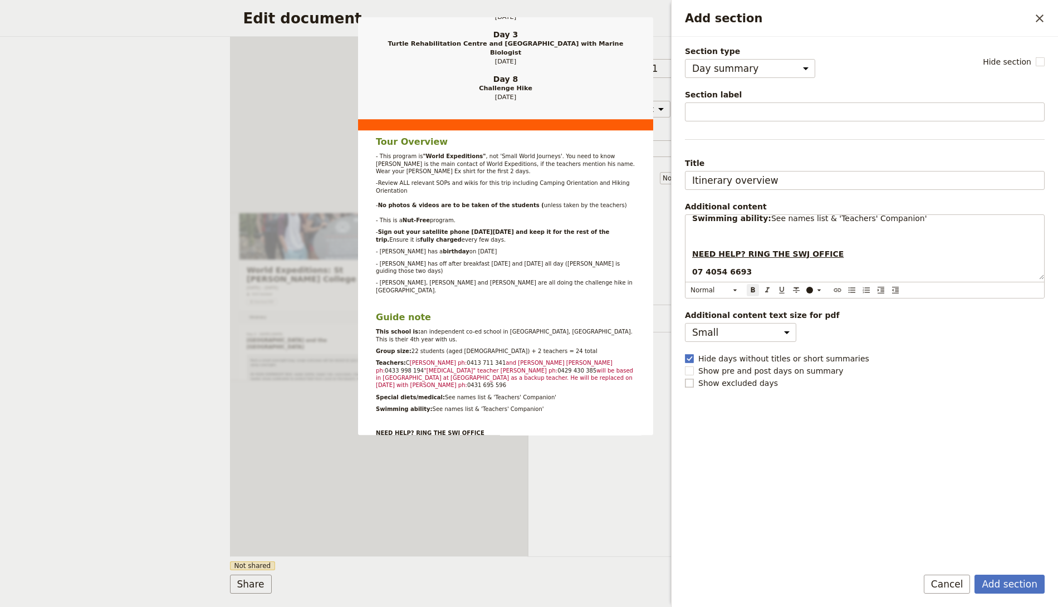
click at [741, 382] on span "Show excluded days" at bounding box center [738, 382] width 80 height 11
click at [685, 377] on input "Show excluded days" at bounding box center [684, 377] width 1 height 1
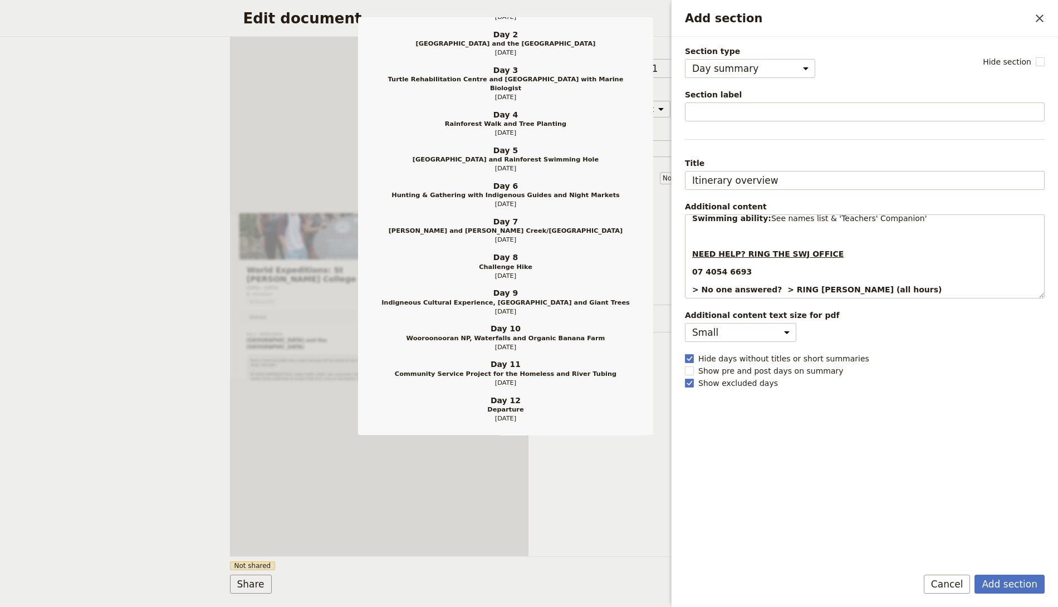
scroll to position [257, 0]
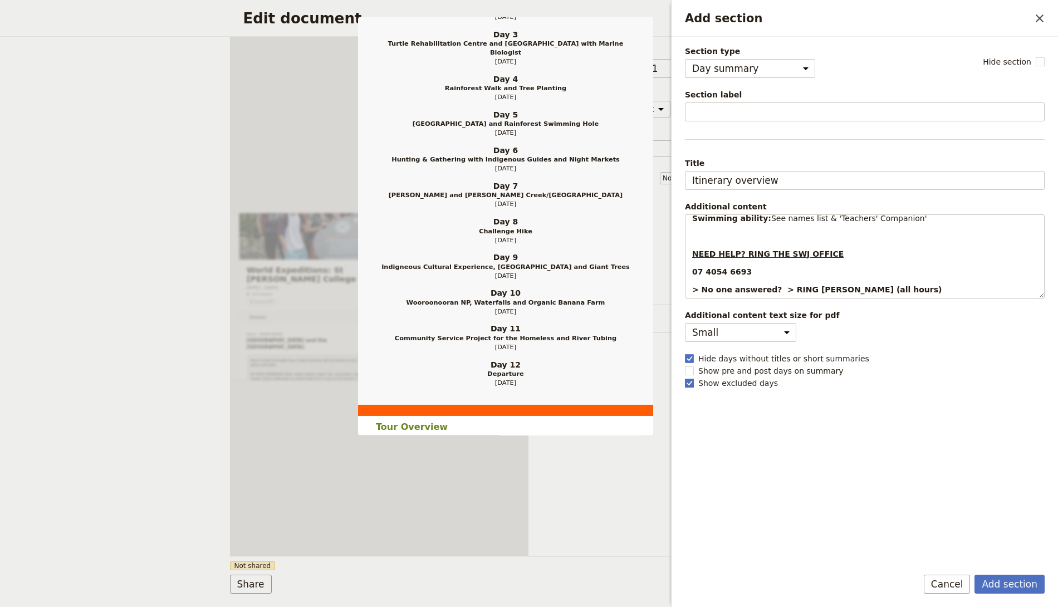
click at [711, 382] on span "Show excluded days" at bounding box center [738, 382] width 80 height 11
click at [685, 377] on input "Show excluded days" at bounding box center [684, 377] width 1 height 1
checkbox input "false"
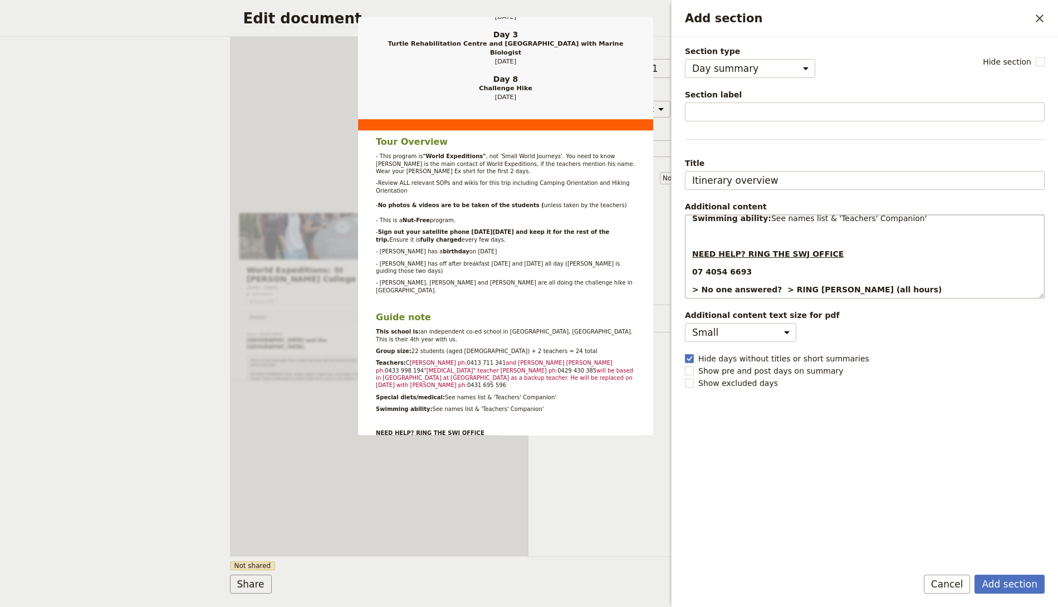
scroll to position [185, 0]
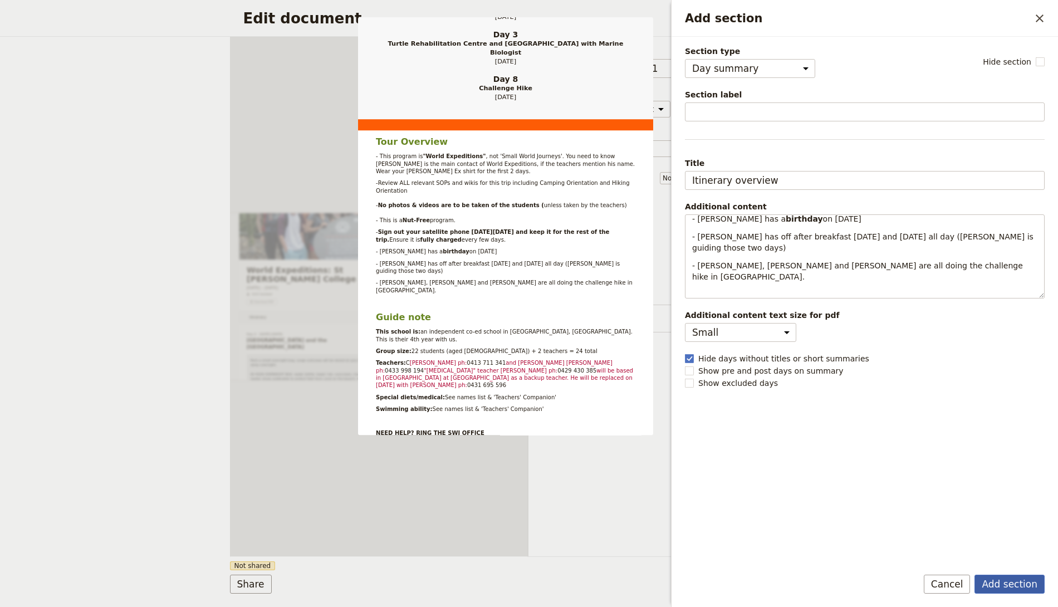
click at [1012, 589] on button "Add section" at bounding box center [1009, 584] width 70 height 19
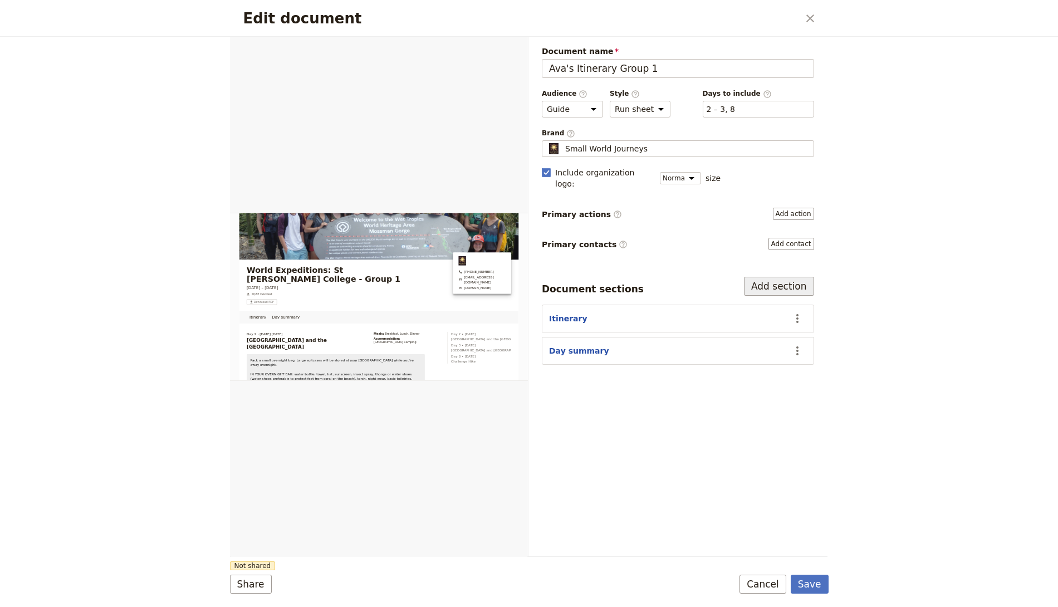
click at [788, 277] on button "Add section" at bounding box center [779, 286] width 70 height 19
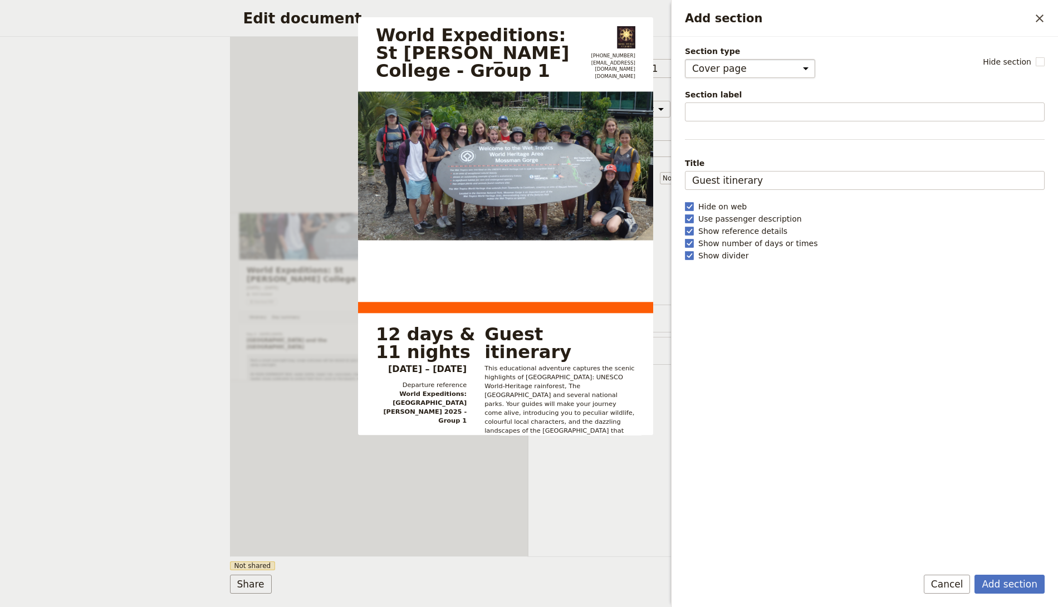
click at [730, 63] on select "Cover page Day summary Itinerary Group details Contact details Suppliers and se…" at bounding box center [750, 68] width 130 height 19
select select "CONTACT_DETAILS"
click at [685, 59] on select "Cover page Day summary Itinerary Group details Contact details Suppliers and se…" at bounding box center [750, 68] width 130 height 19
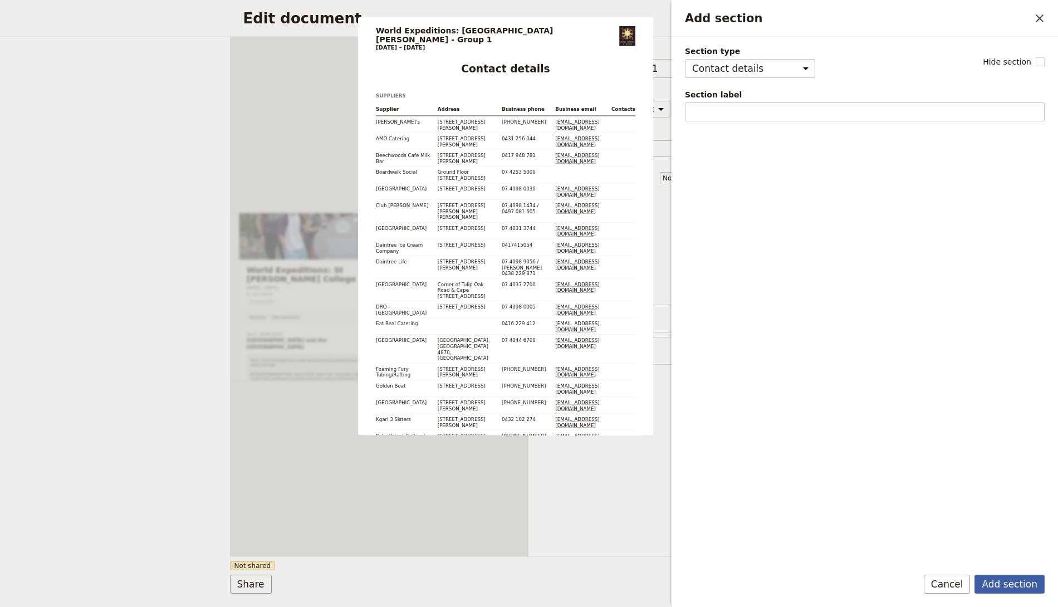
click at [993, 589] on button "Add section" at bounding box center [1009, 584] width 70 height 19
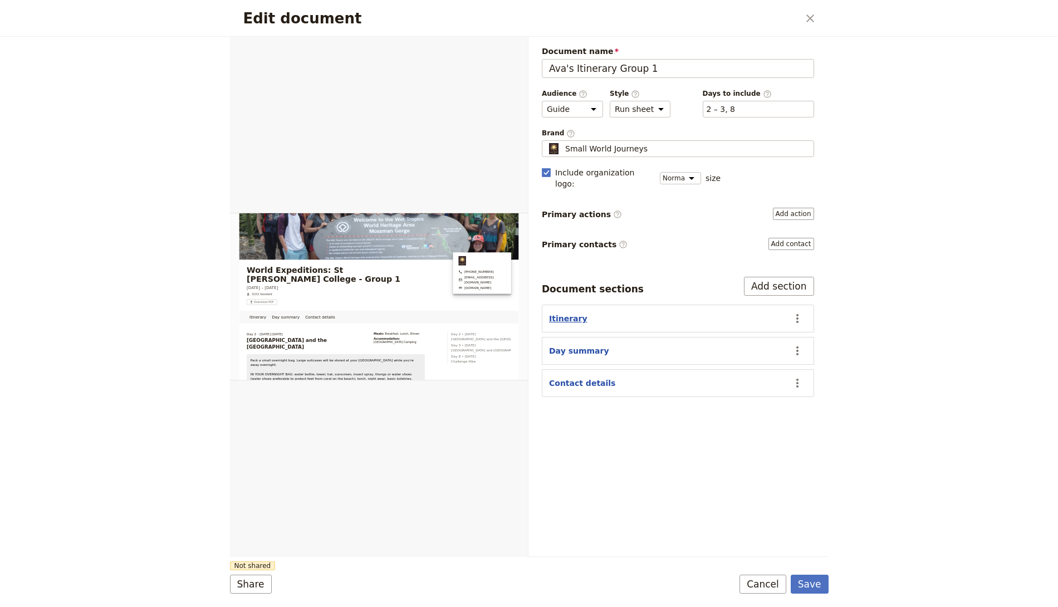
click at [572, 313] on button "Itinerary" at bounding box center [568, 318] width 38 height 11
select select "ITINERARY"
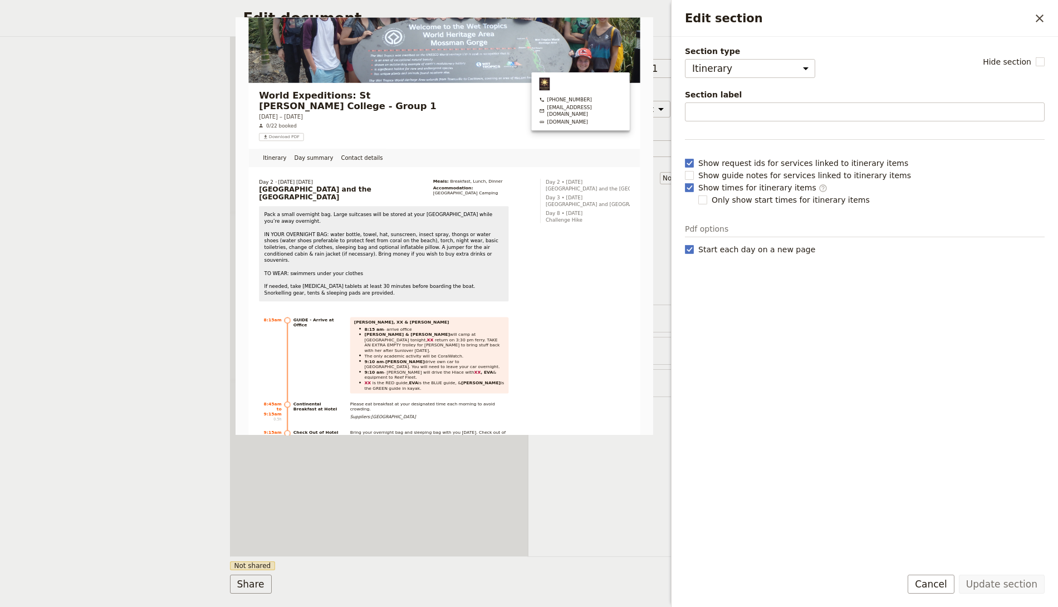
click at [645, 498] on div "Document name Ava's Itinerary Group 1 Preview Audience ​ Public Passenger Guide…" at bounding box center [677, 296] width 299 height 519
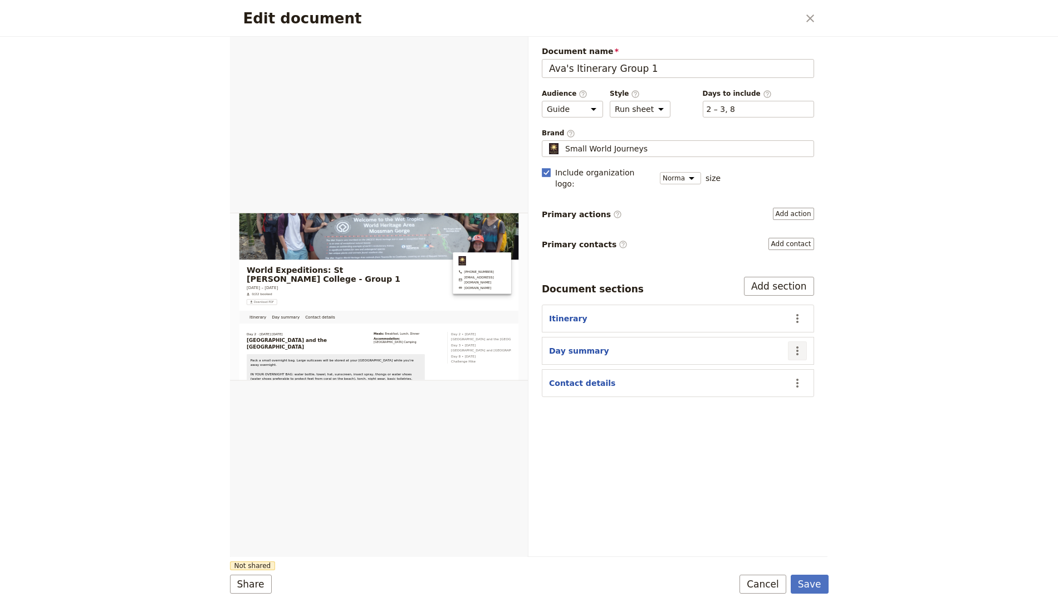
click at [797, 346] on icon "Actions" at bounding box center [797, 350] width 2 height 9
click at [746, 387] on span "Move up" at bounding box center [754, 392] width 90 height 11
select select "68ec568b9644f20590ec42e3"
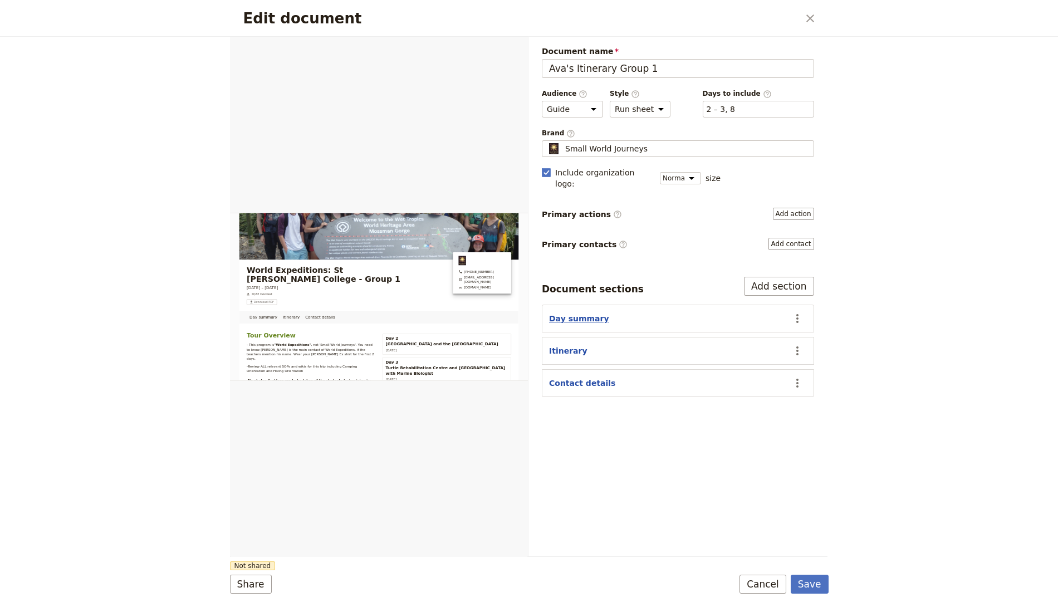
click at [578, 313] on button "Day summary" at bounding box center [579, 318] width 60 height 11
select select "DAY_SUMMARY"
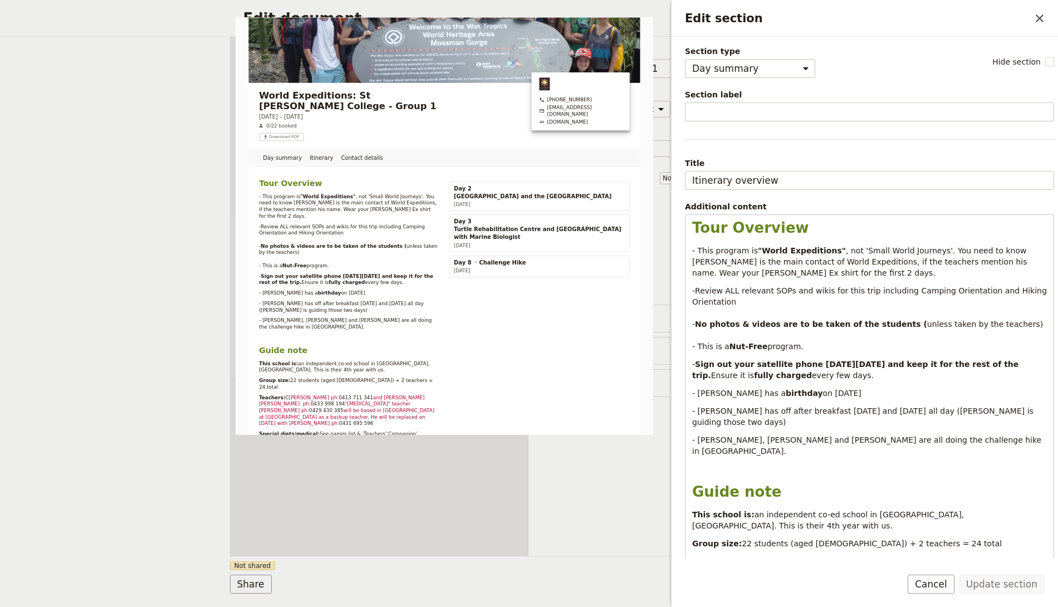
click at [598, 547] on div "Document name Ava's Itinerary Group 1 Preview Audience ​ Public Passenger Guide…" at bounding box center [677, 296] width 299 height 519
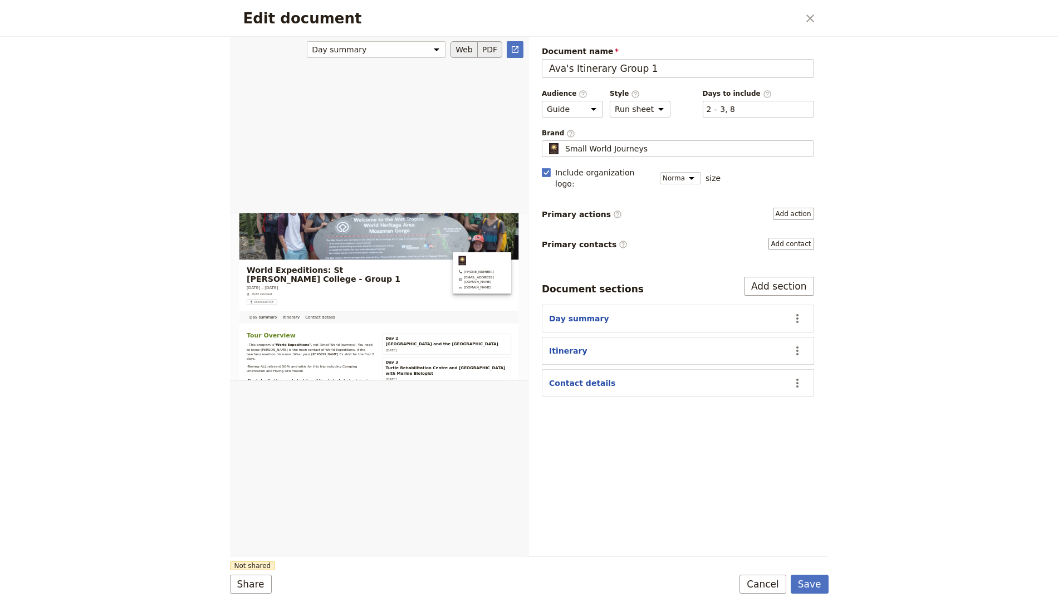
click at [487, 51] on button "PDF" at bounding box center [490, 49] width 24 height 17
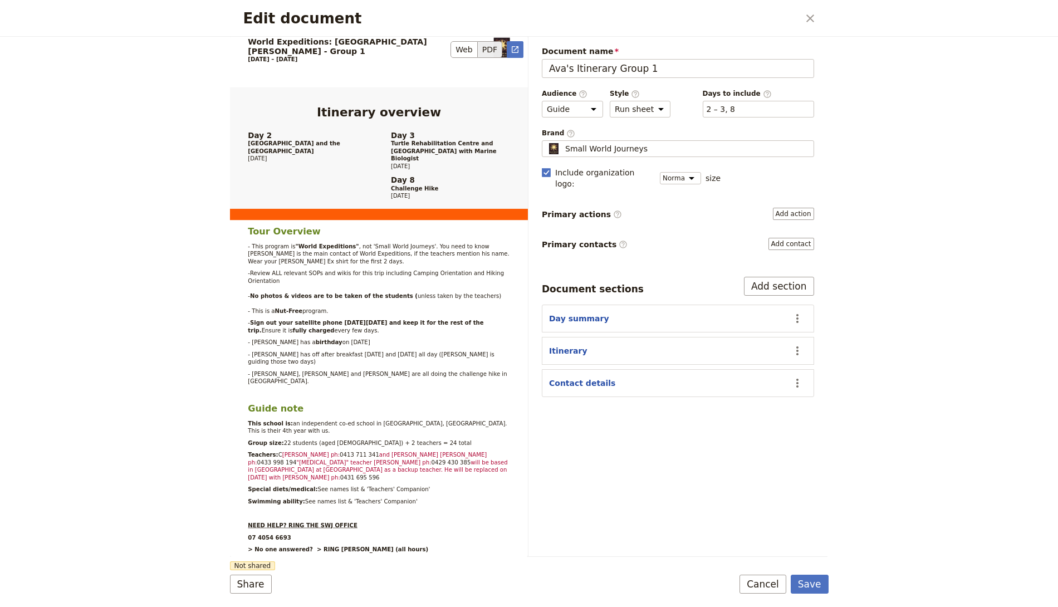
scroll to position [0, 0]
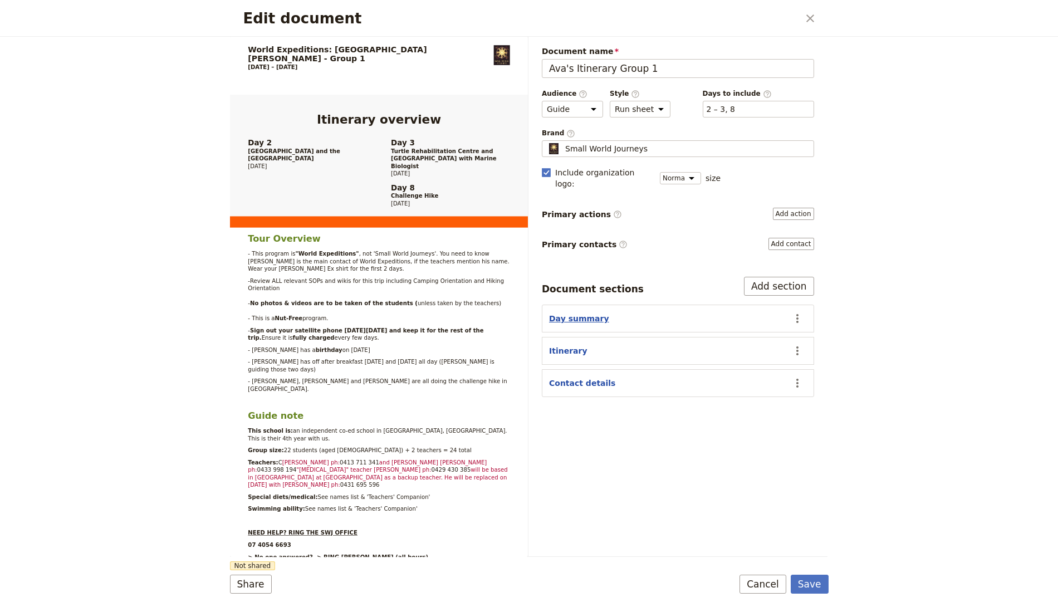
click at [585, 313] on button "Day summary" at bounding box center [579, 318] width 60 height 11
select select "DAY_SUMMARY"
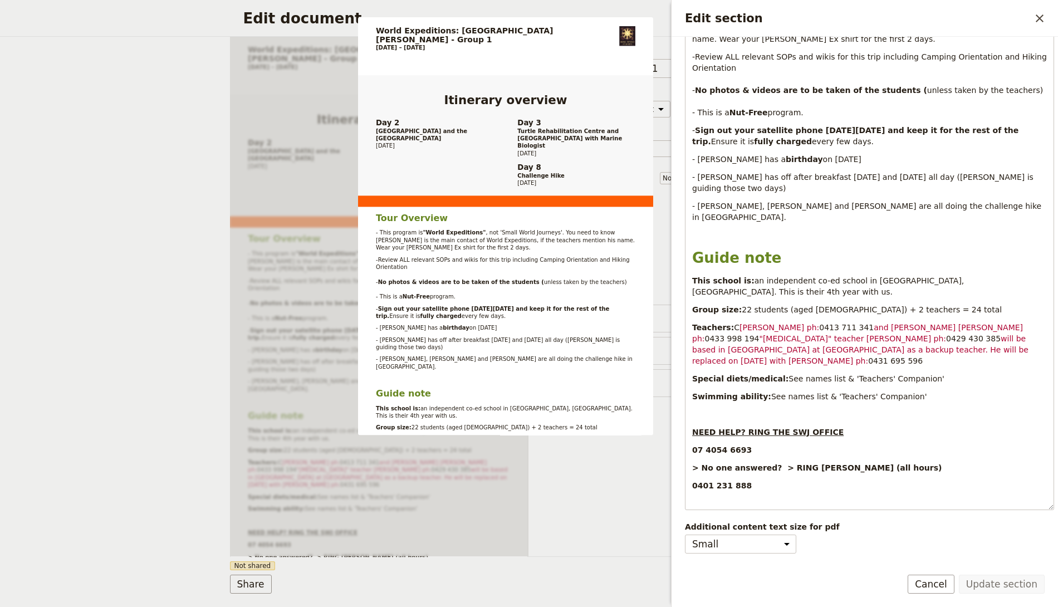
scroll to position [238, 0]
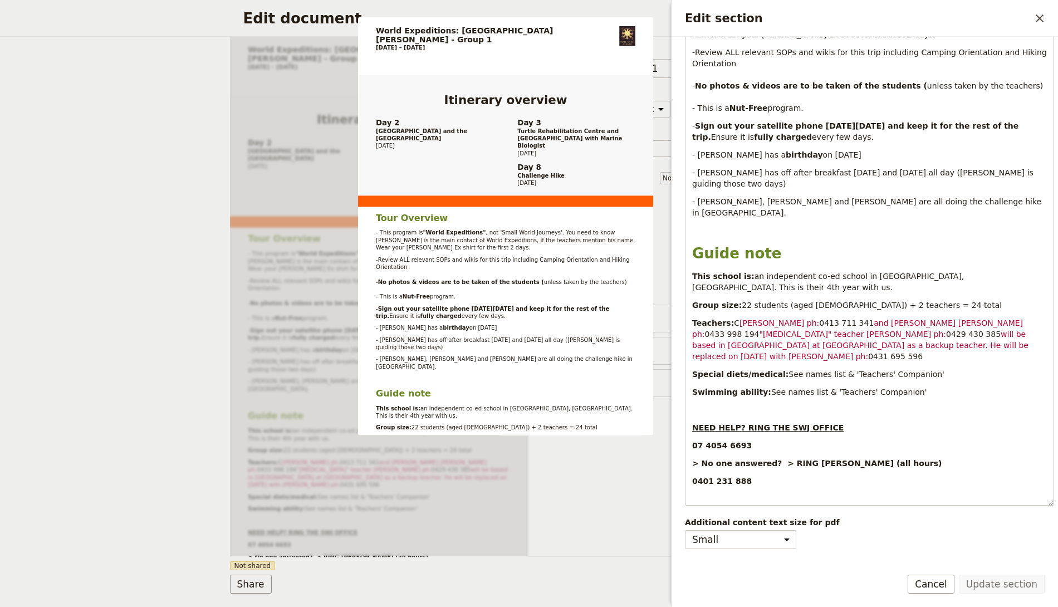
click at [723, 585] on span "Show excluded days" at bounding box center [738, 590] width 80 height 11
click at [685, 584] on input "Show excluded days" at bounding box center [684, 584] width 1 height 1
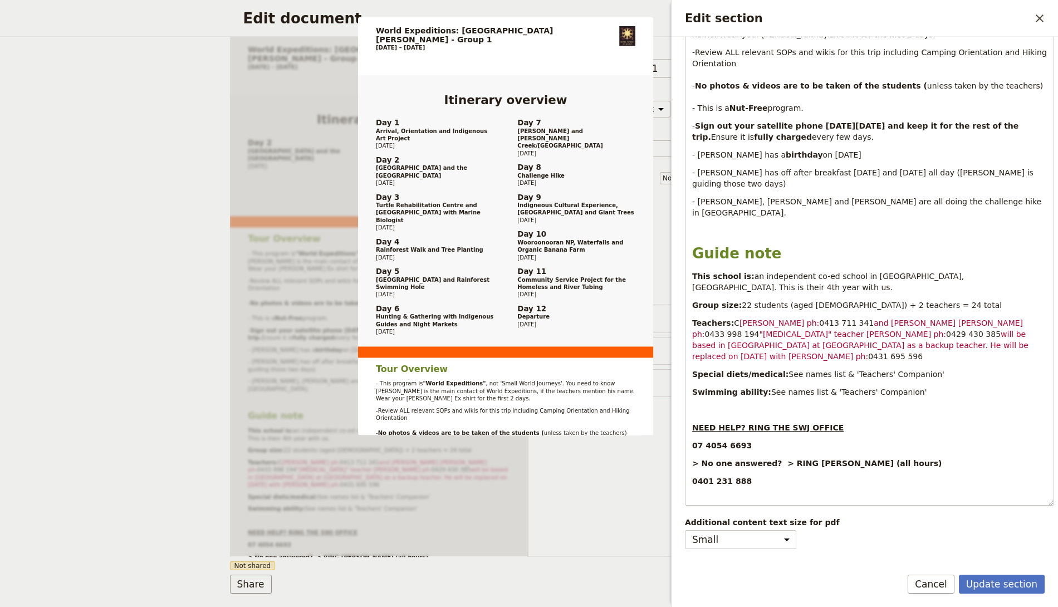
click at [723, 585] on span "Show excluded days" at bounding box center [738, 590] width 80 height 11
click at [685, 584] on input "Show excluded days" at bounding box center [684, 584] width 1 height 1
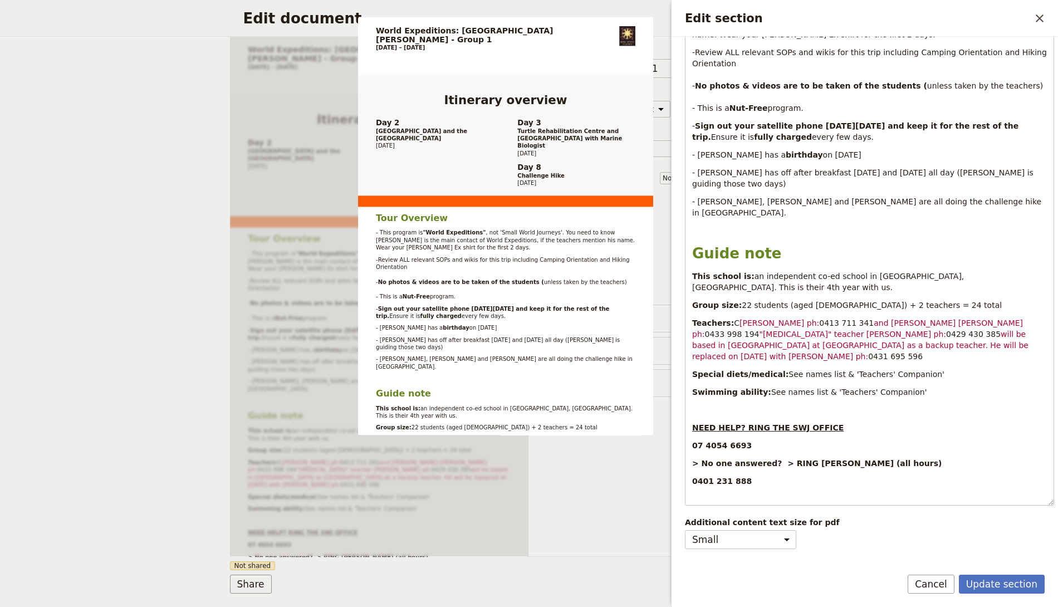
click at [723, 585] on span "Show excluded days" at bounding box center [738, 590] width 80 height 11
click at [685, 584] on input "Show excluded days" at bounding box center [684, 584] width 1 height 1
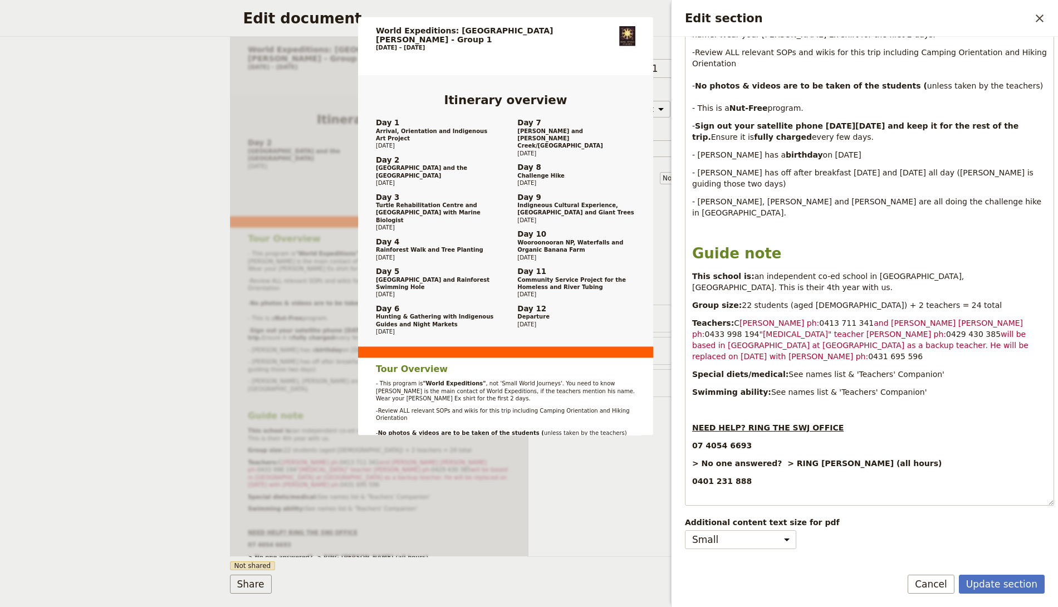
click at [724, 585] on span "Show excluded days" at bounding box center [738, 590] width 80 height 11
click at [685, 584] on input "Show excluded days" at bounding box center [684, 584] width 1 height 1
checkbox input "false"
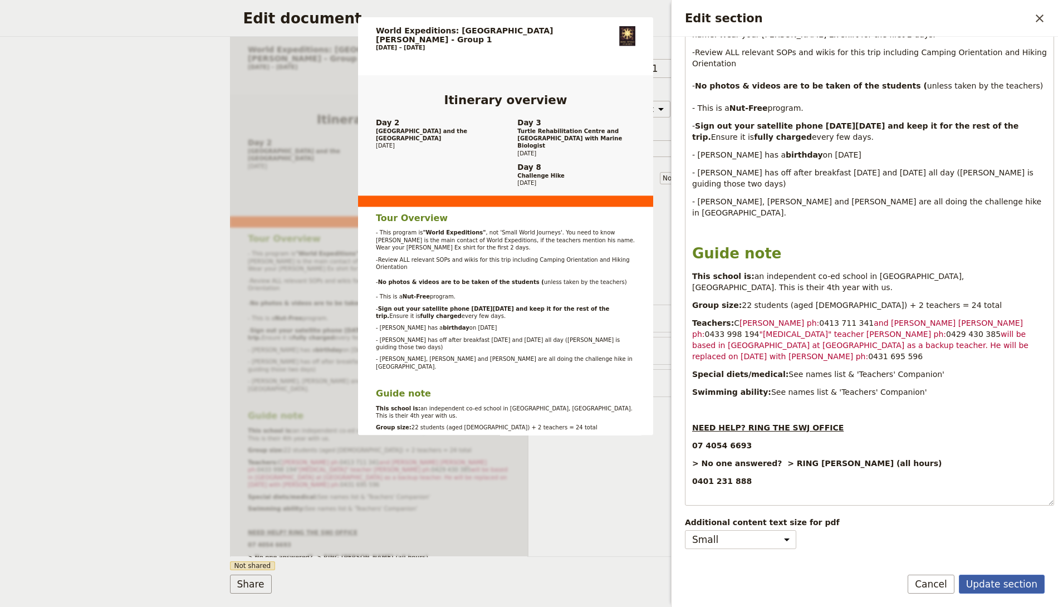
click at [990, 582] on button "Update section" at bounding box center [1002, 584] width 86 height 19
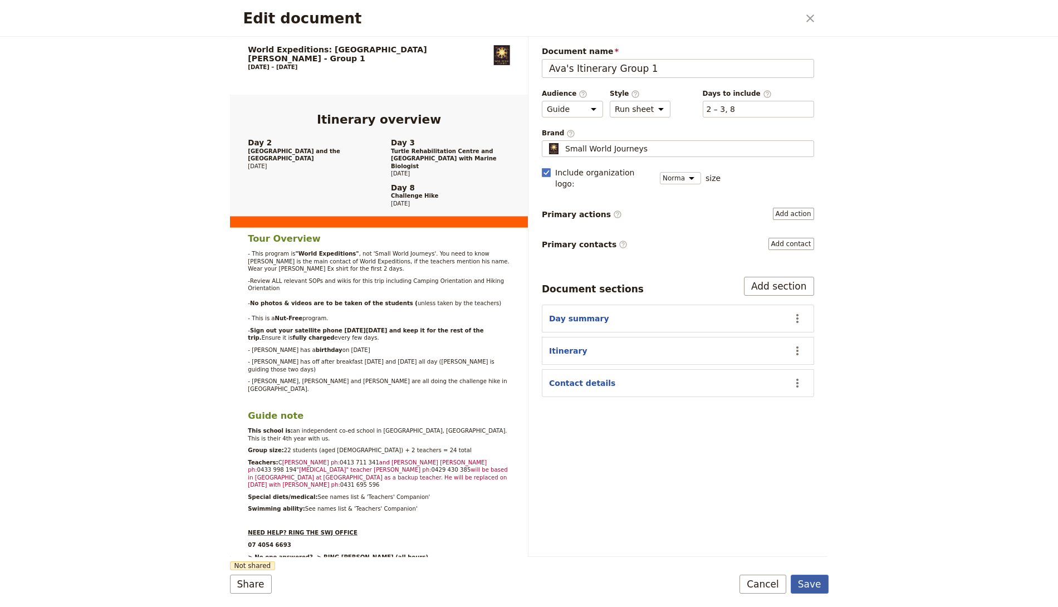
click at [807, 581] on button "Save" at bounding box center [810, 584] width 38 height 19
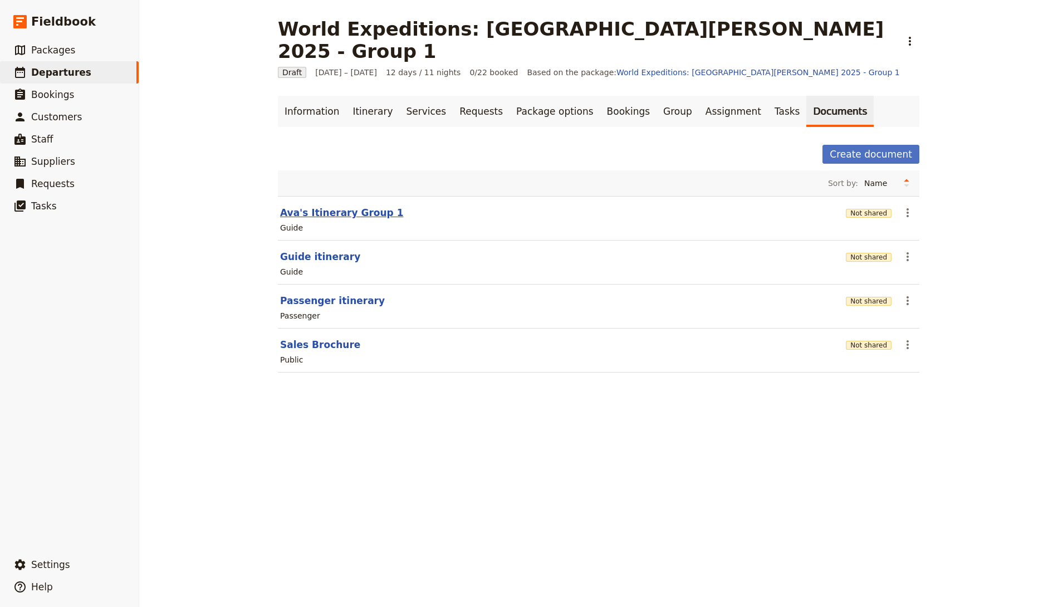
click at [332, 206] on button "Ava's Itinerary Group 1" at bounding box center [342, 212] width 124 height 13
select select "STAFF"
select select "RUN_SHEET"
select select "DEFAULT"
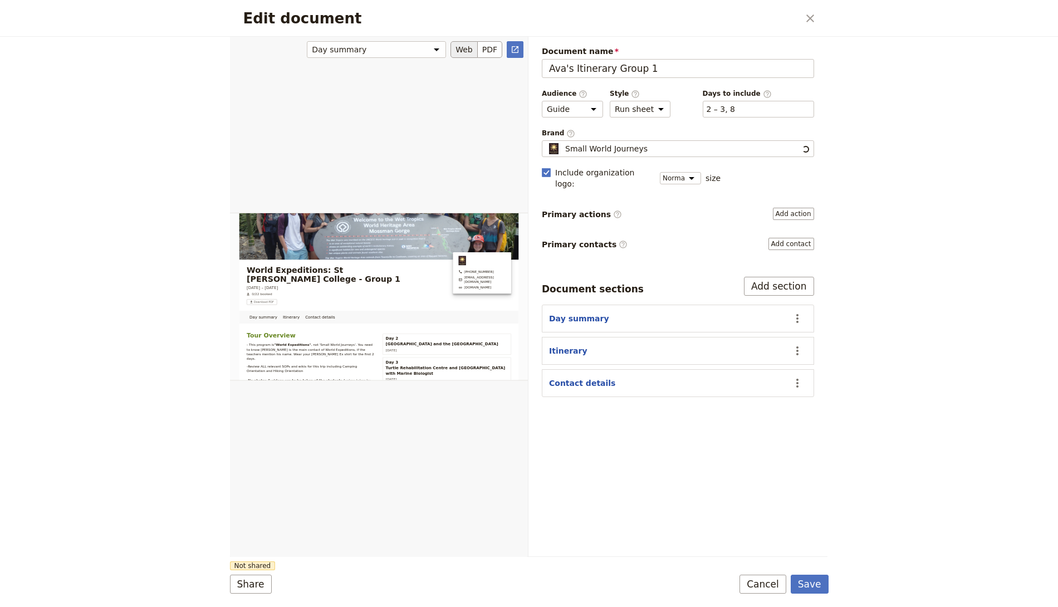
scroll to position [0, 0]
drag, startPoint x: 572, startPoint y: 65, endPoint x: 598, endPoint y: 53, distance: 29.4
click at [572, 65] on input "Ava's Itinerary Group 1" at bounding box center [678, 68] width 272 height 19
type input "Ava's Guide Itinerary"
click at [817, 582] on button "Save" at bounding box center [810, 584] width 38 height 19
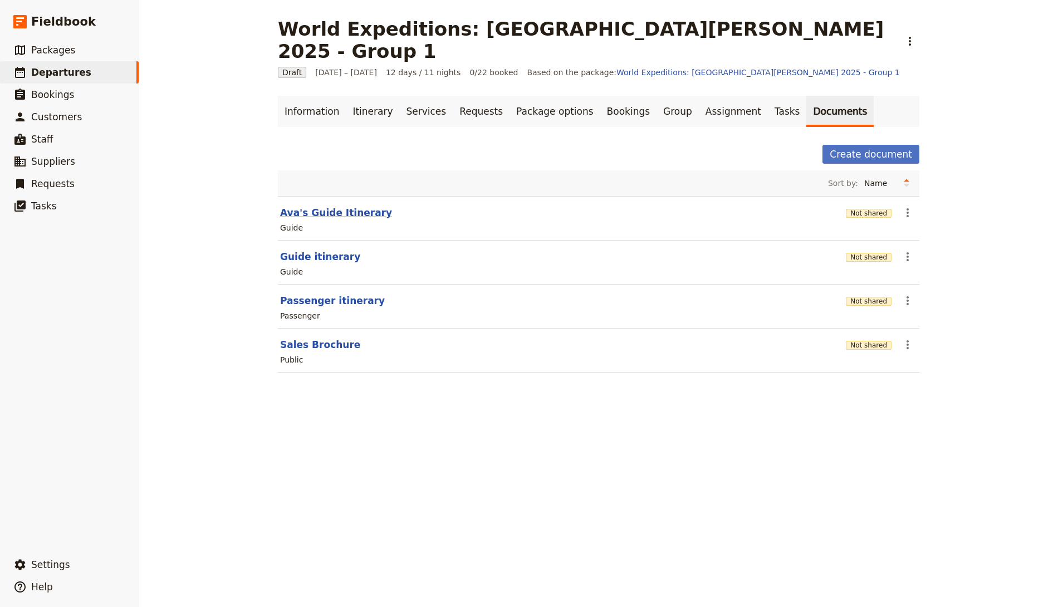
click at [336, 206] on button "Ava's Guide Itinerary" at bounding box center [336, 212] width 112 height 13
select select "STAFF"
select select "RUN_SHEET"
select select "DEFAULT"
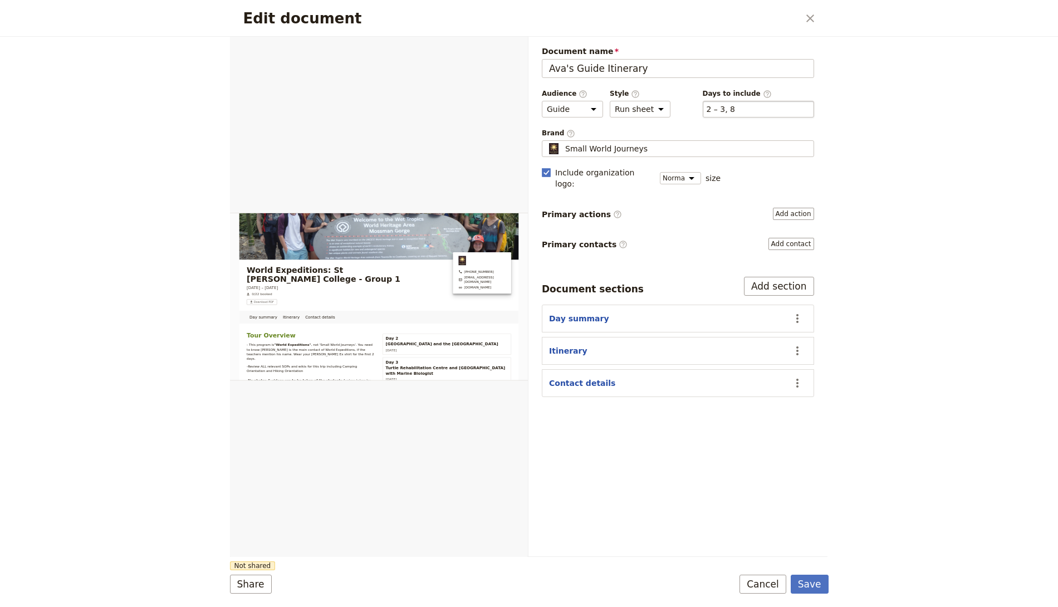
click at [744, 105] on div "​ 2 – 3, 8 2, 3, 8" at bounding box center [758, 109] width 111 height 17
click at [735, 105] on button "​ 2 – 3, 8" at bounding box center [720, 109] width 29 height 11
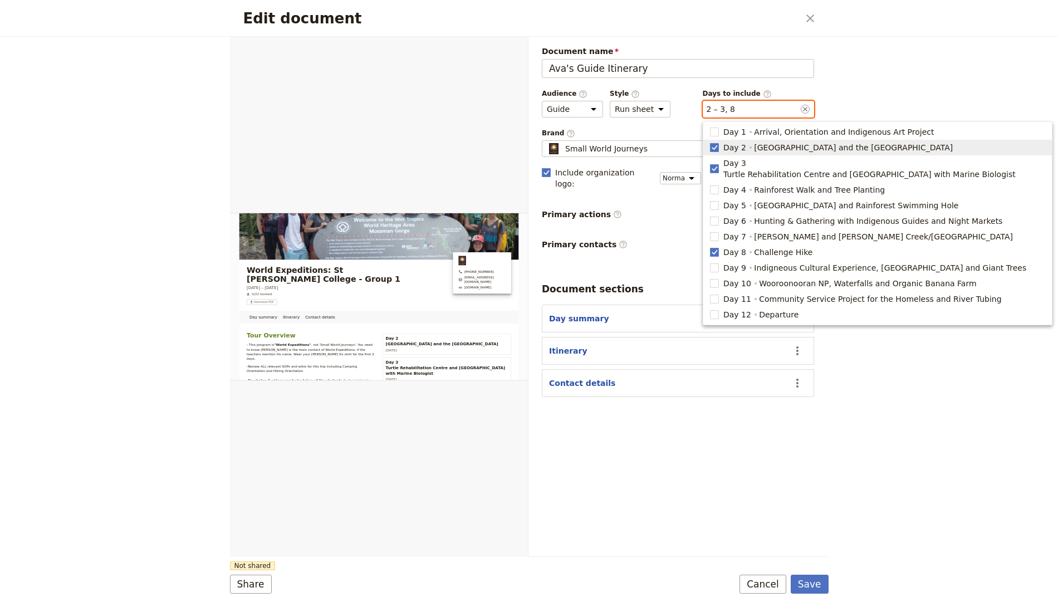
click at [750, 149] on div "Day 2 Fitzroy Island and the Great Barrier Reef" at bounding box center [838, 147] width 232 height 13
type input "3, 8"
checkbox input "false"
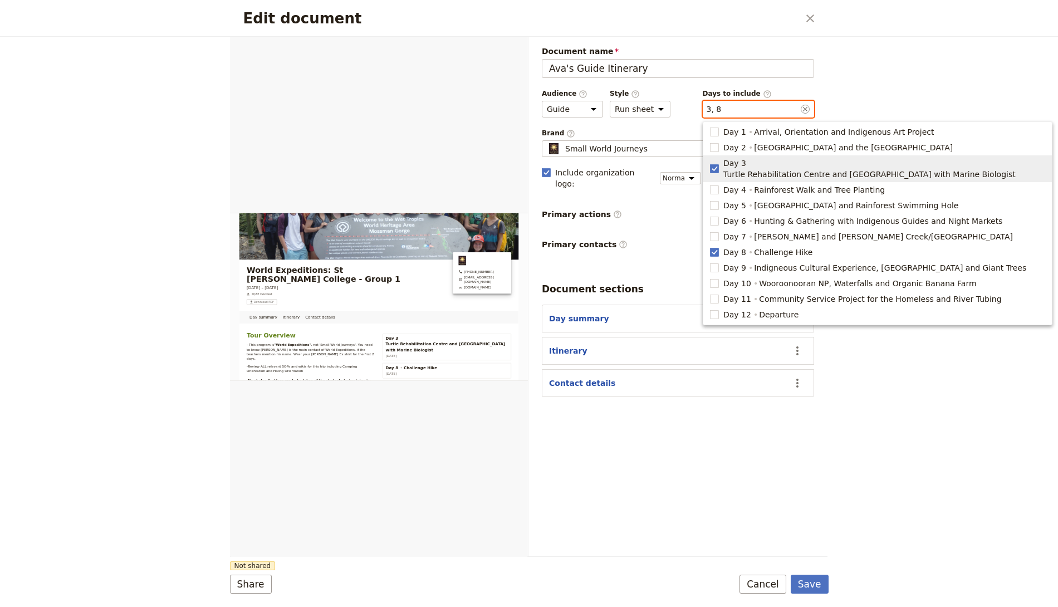
drag, startPoint x: 740, startPoint y: 158, endPoint x: 749, endPoint y: 135, distance: 24.5
click at [741, 156] on button "Day 3 Turtle Rehabilitation Centre and Outer Great Barrier Reef with Marine Bio…" at bounding box center [877, 168] width 348 height 27
type input "8"
checkbox input "false"
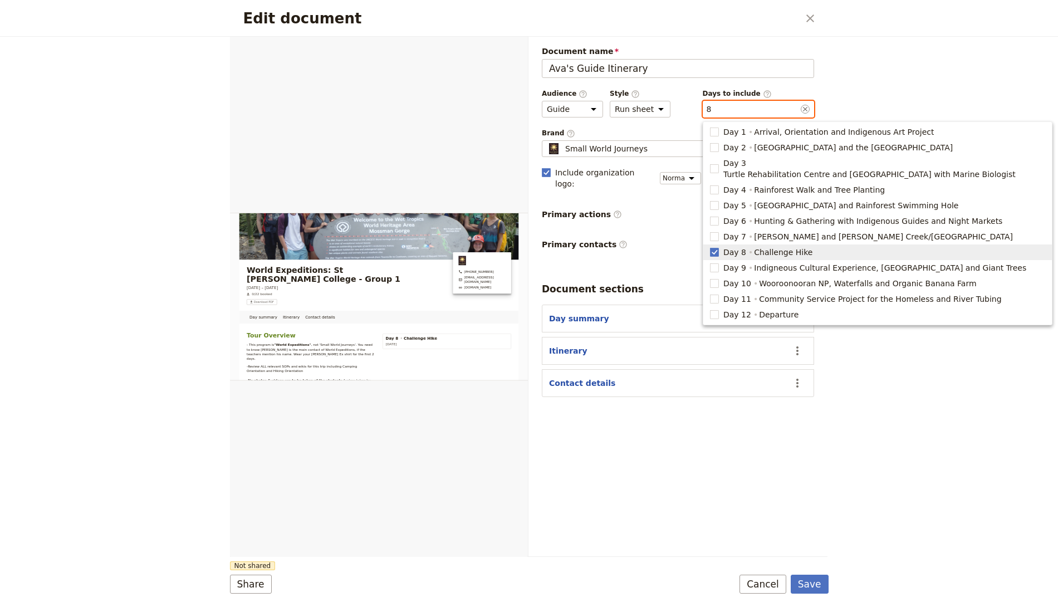
click at [754, 247] on span "Challenge Hike" at bounding box center [783, 252] width 58 height 11
checkbox input "false"
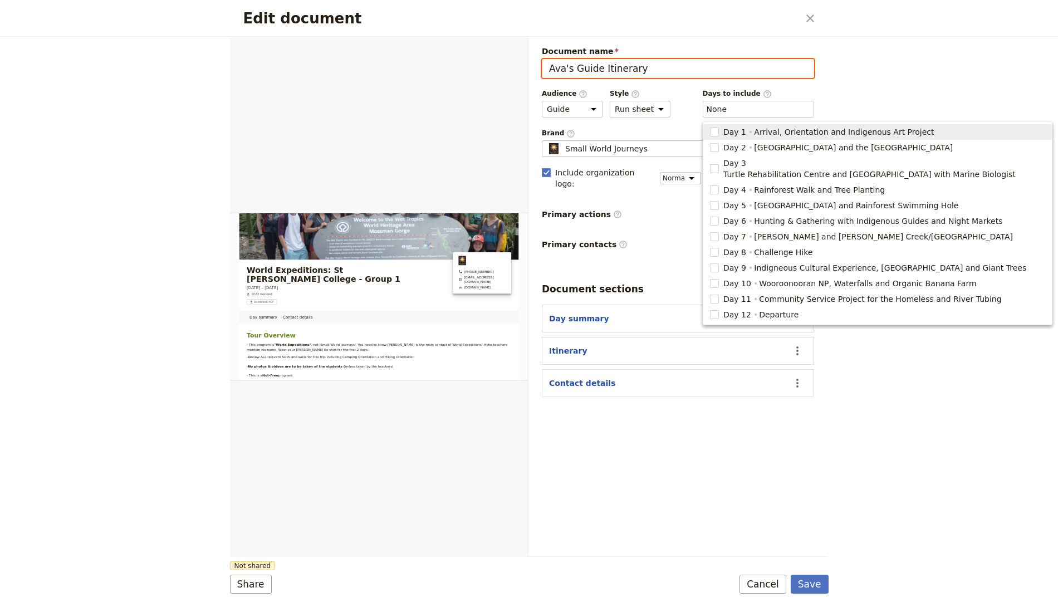
click at [558, 66] on input "Ava's Guide Itinerary" at bounding box center [678, 68] width 272 height 19
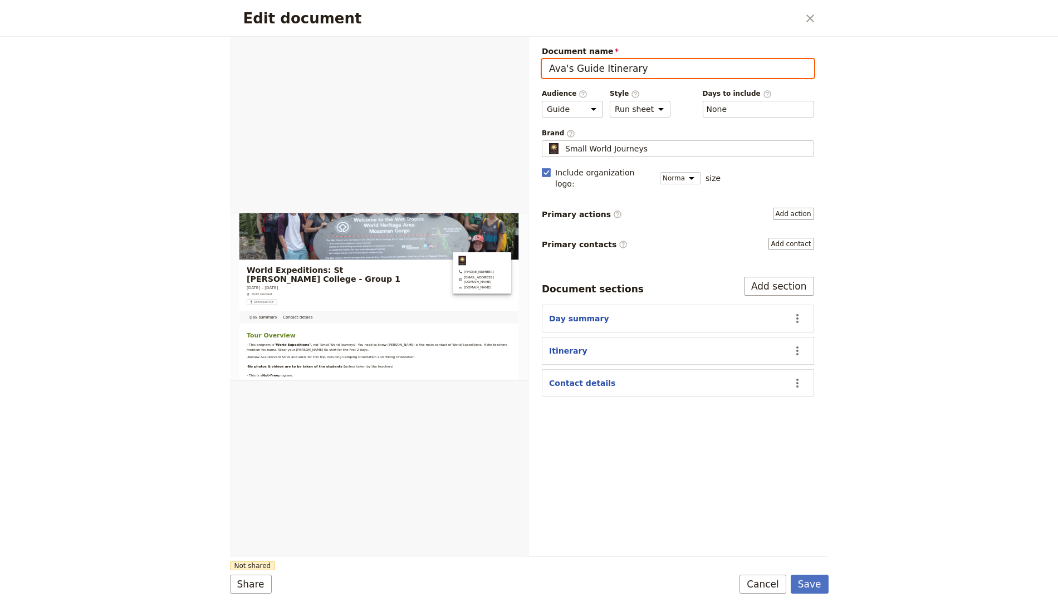
click at [564, 65] on input "Ava's Guide Itinerary" at bounding box center [678, 68] width 272 height 19
type input "Eva's Guide Itinerary"
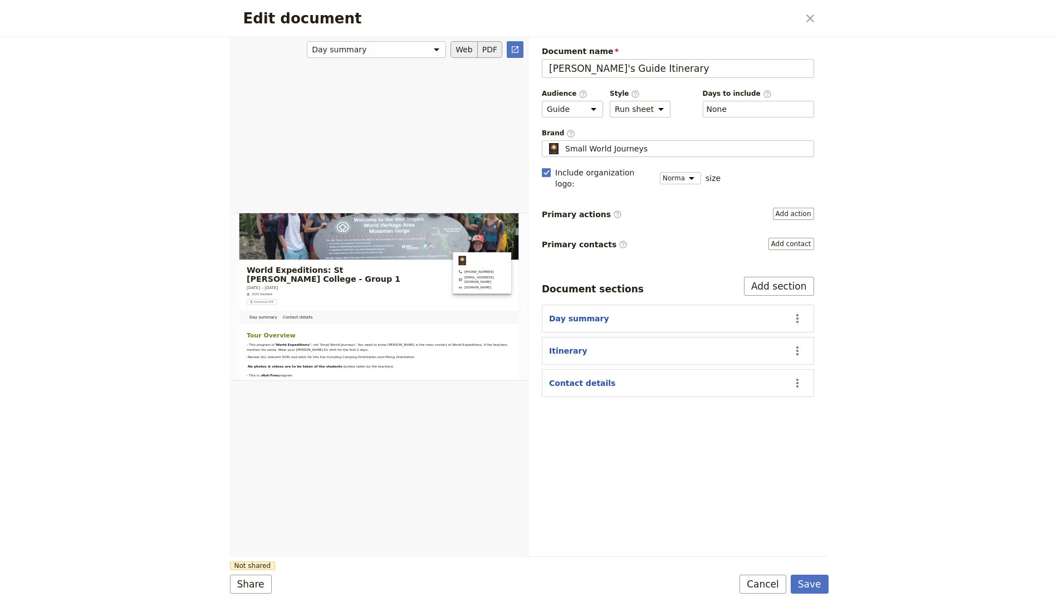
click at [490, 41] on button "PDF" at bounding box center [490, 49] width 24 height 17
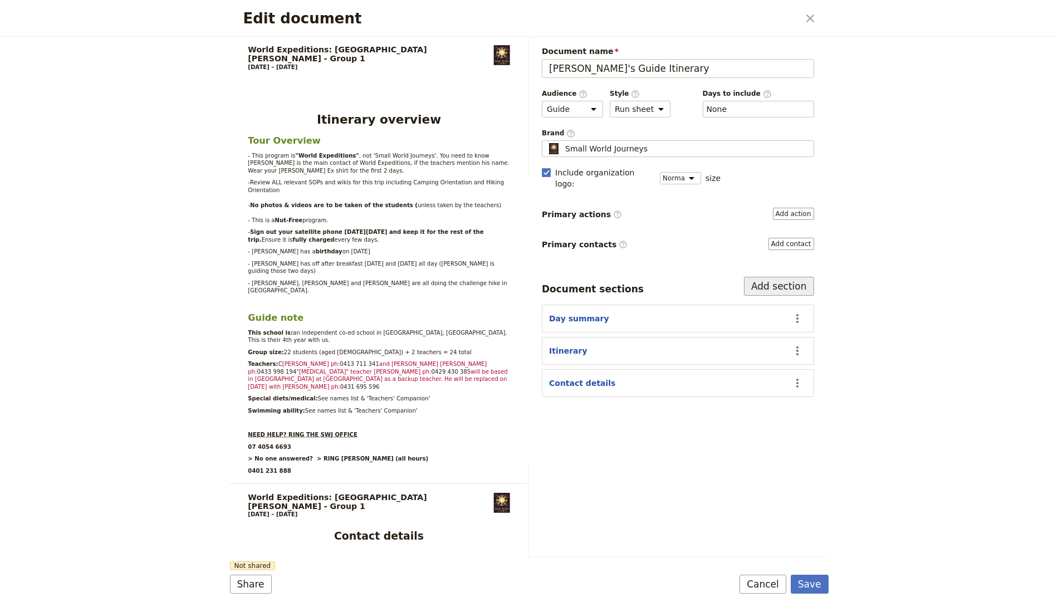
click at [785, 277] on button "Add section" at bounding box center [779, 286] width 70 height 19
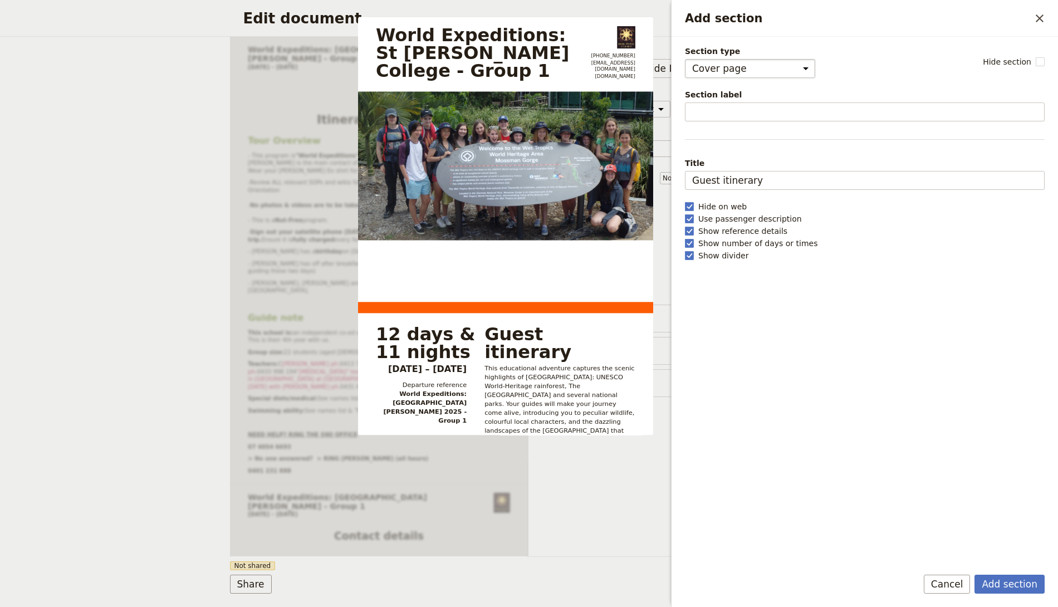
click at [729, 64] on select "Cover page Day summary Itinerary Group details Contact details Suppliers and se…" at bounding box center [750, 68] width 130 height 19
click at [685, 59] on select "Cover page Day summary Itinerary Group details Contact details Suppliers and se…" at bounding box center [750, 68] width 130 height 19
click at [1019, 580] on button "Add section" at bounding box center [1009, 584] width 70 height 19
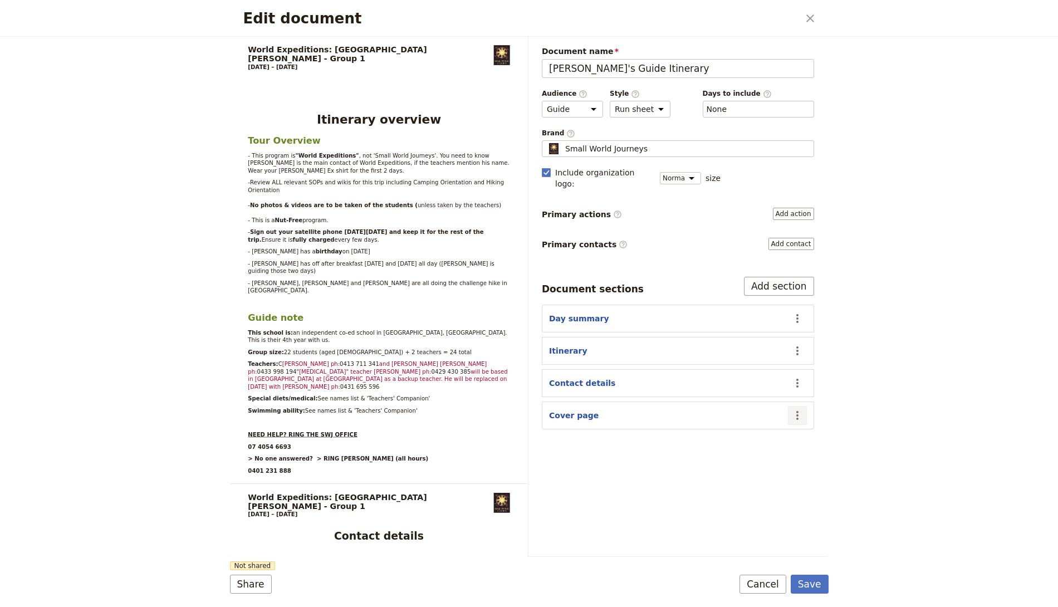
click at [789, 406] on button "​" at bounding box center [797, 415] width 19 height 19
click at [730, 108] on div "​ None" at bounding box center [758, 109] width 111 height 17
click at [727, 108] on button "​ None" at bounding box center [716, 109] width 21 height 11
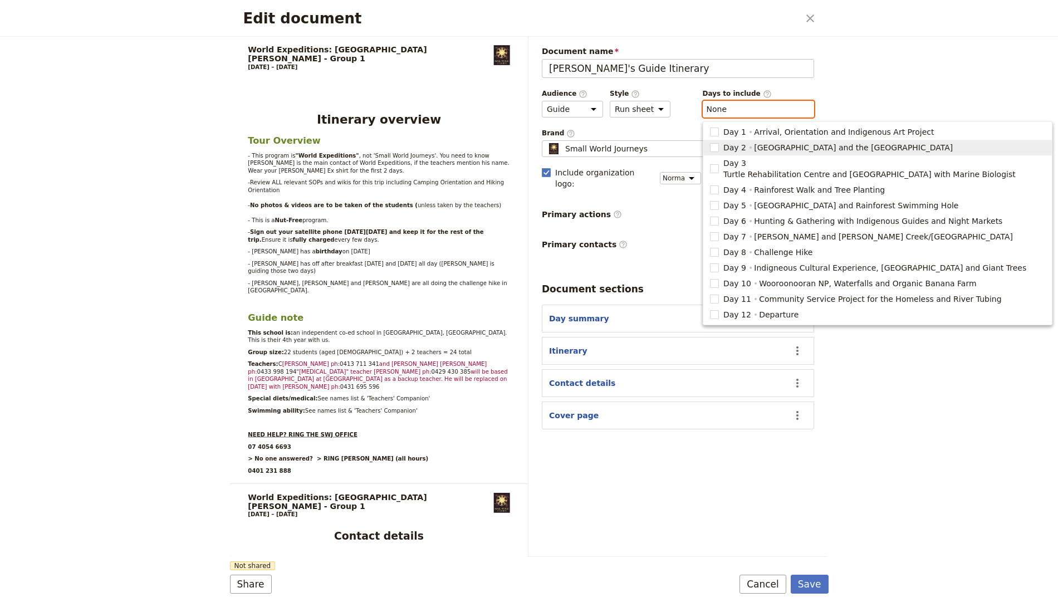
click at [754, 146] on span "Fitzroy Island and the Great Barrier Reef" at bounding box center [853, 147] width 199 height 11
type input "2"
checkbox input "true"
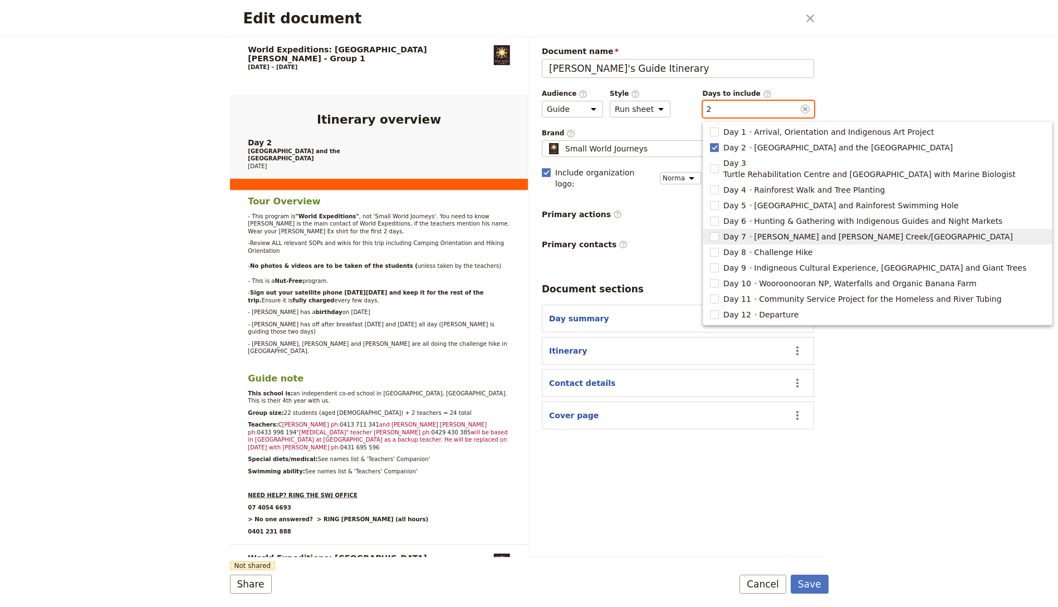
click at [768, 231] on span "Kuranda and Davies Creek/Dinden National Park" at bounding box center [883, 236] width 259 height 11
type input "2, 7"
checkbox input "true"
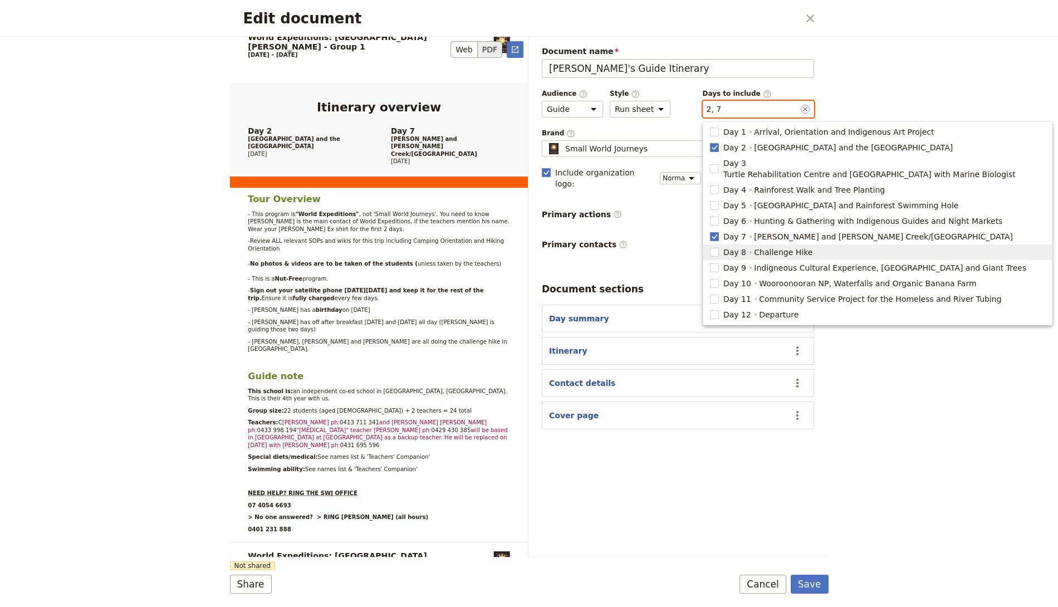
scroll to position [163, 0]
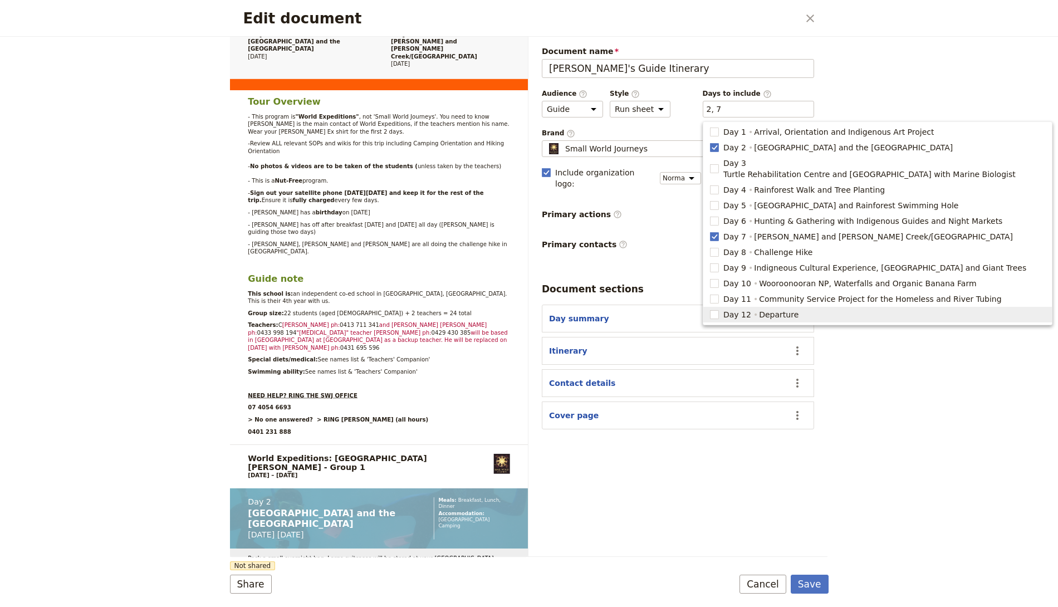
click at [915, 447] on div "Edit document ​ World Expeditions:​ St Leonard's College -​ Group 1 20 – 31 Oct…" at bounding box center [529, 303] width 1058 height 607
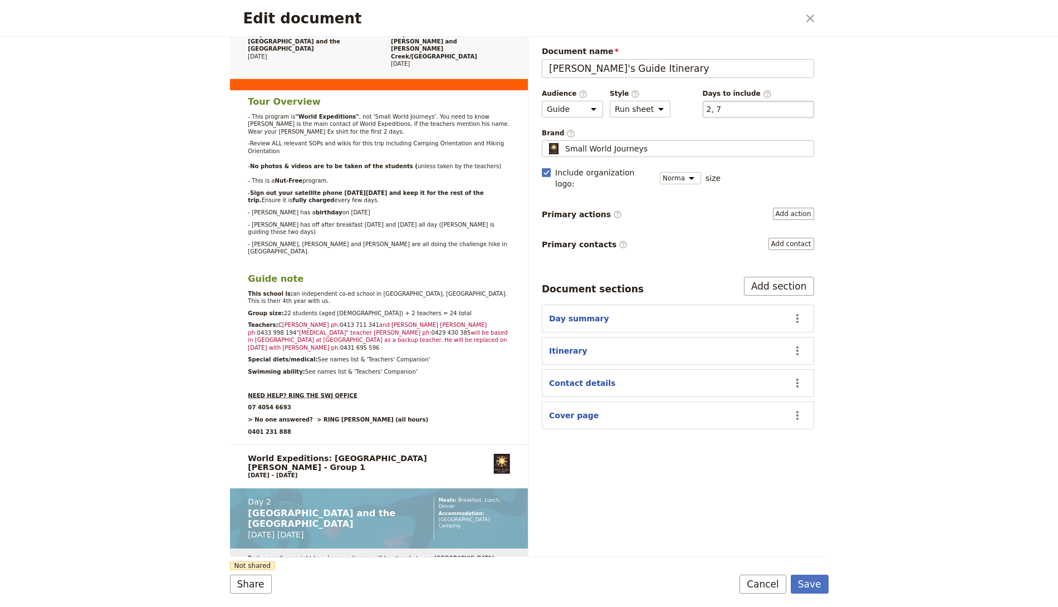
click at [725, 108] on div "​ 2, 7 2, 7" at bounding box center [758, 109] width 111 height 17
click at [721, 108] on button "​ 2, 7" at bounding box center [713, 109] width 15 height 11
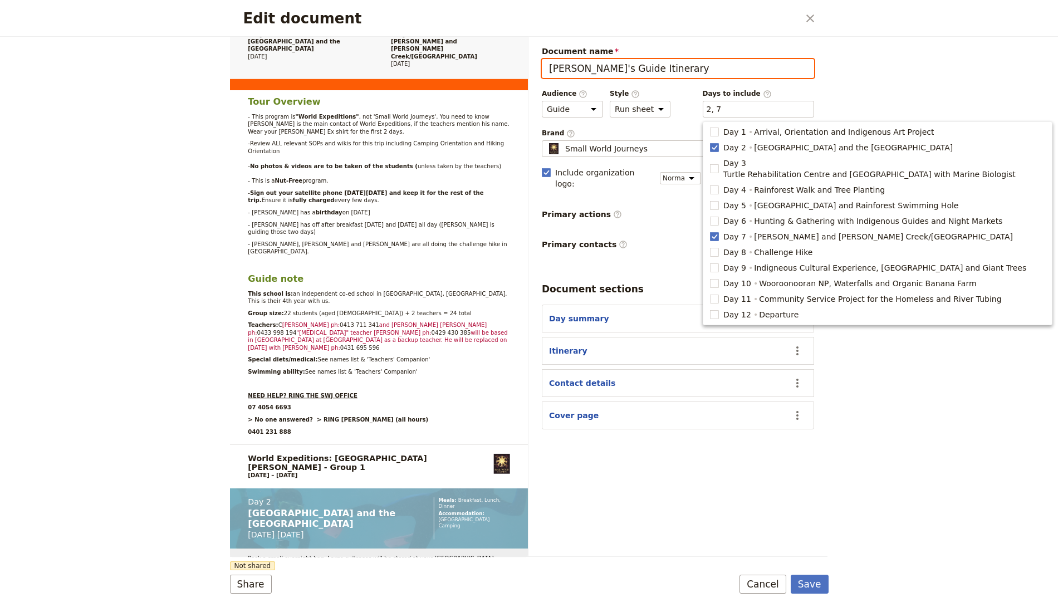
click at [665, 72] on input "Eva's Guide Itinerary" at bounding box center [678, 68] width 272 height 19
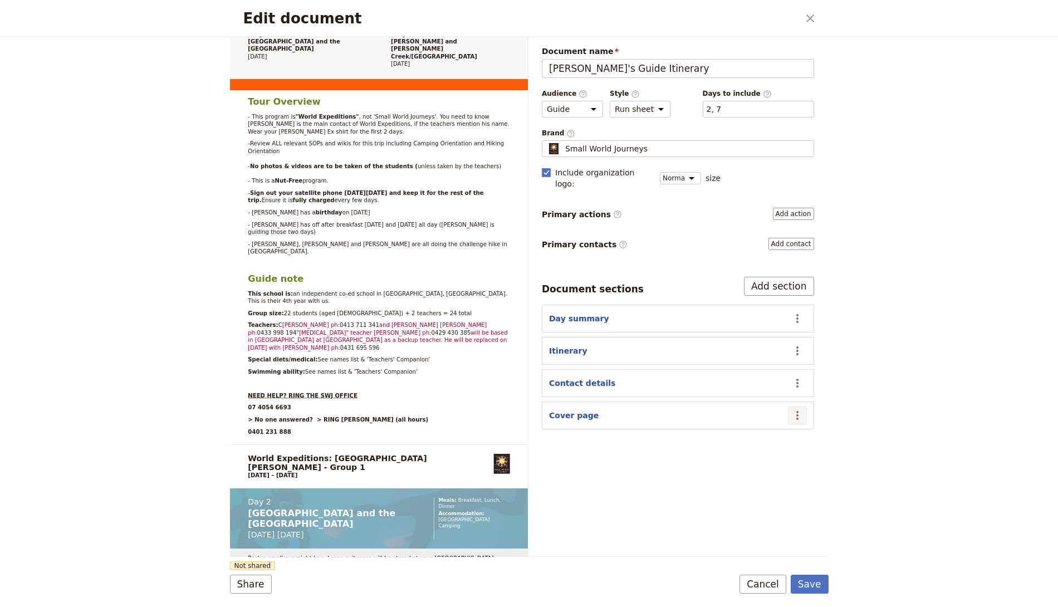
click at [794, 409] on icon "Actions" at bounding box center [797, 415] width 13 height 13
drag, startPoint x: 767, startPoint y: 450, endPoint x: 768, endPoint y: 441, distance: 9.6
click at [767, 451] on span "Move up" at bounding box center [754, 456] width 90 height 11
click at [790, 374] on button "​" at bounding box center [797, 383] width 19 height 19
click at [759, 427] on span "Move up" at bounding box center [754, 424] width 90 height 11
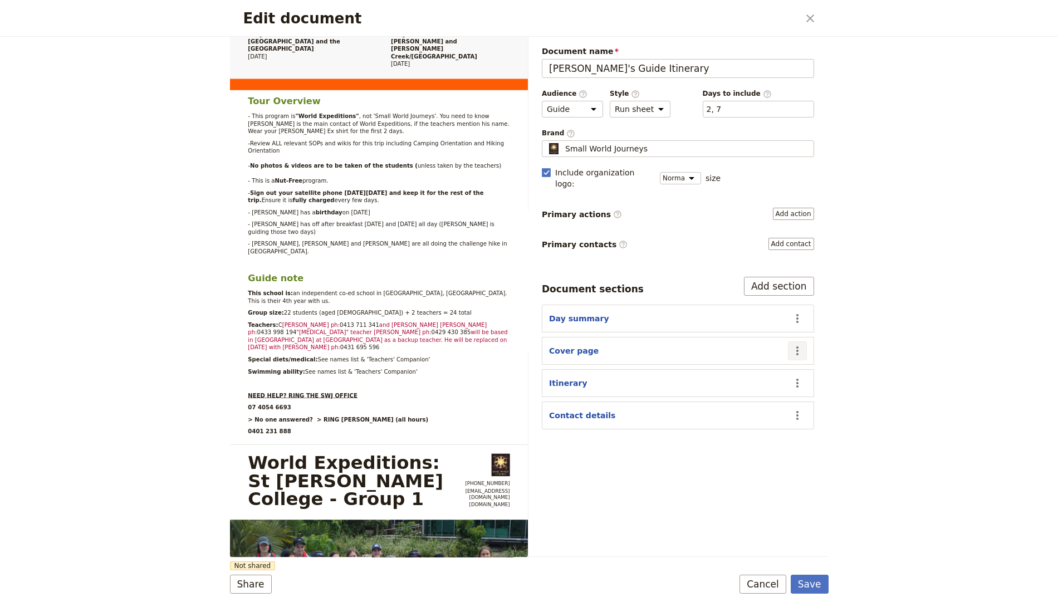
click at [797, 344] on icon "Actions" at bounding box center [797, 350] width 13 height 13
click at [769, 389] on span "Move up" at bounding box center [754, 392] width 90 height 11
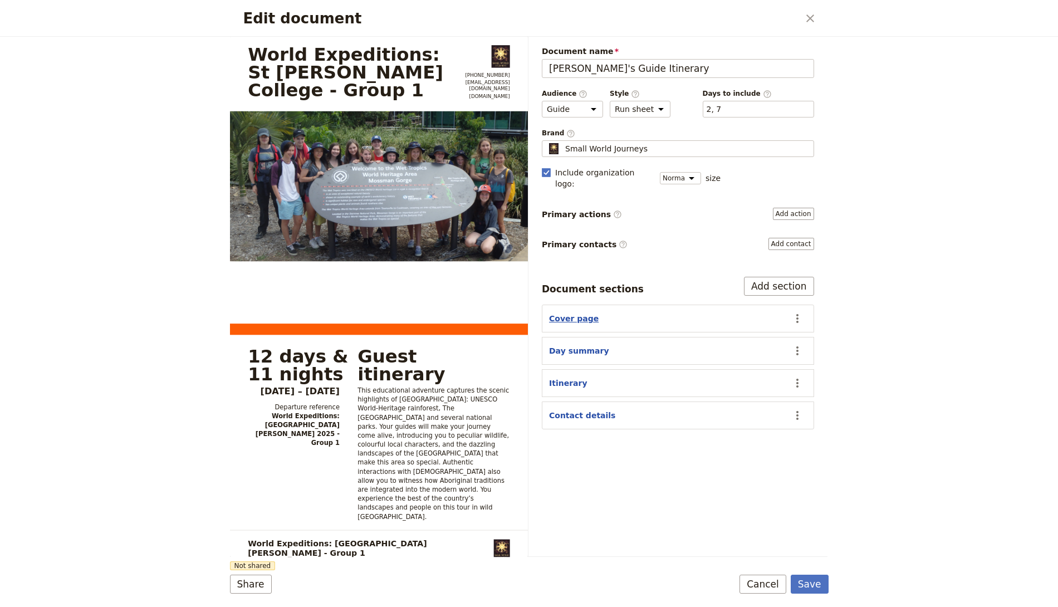
click at [583, 313] on button "Cover page" at bounding box center [574, 318] width 50 height 11
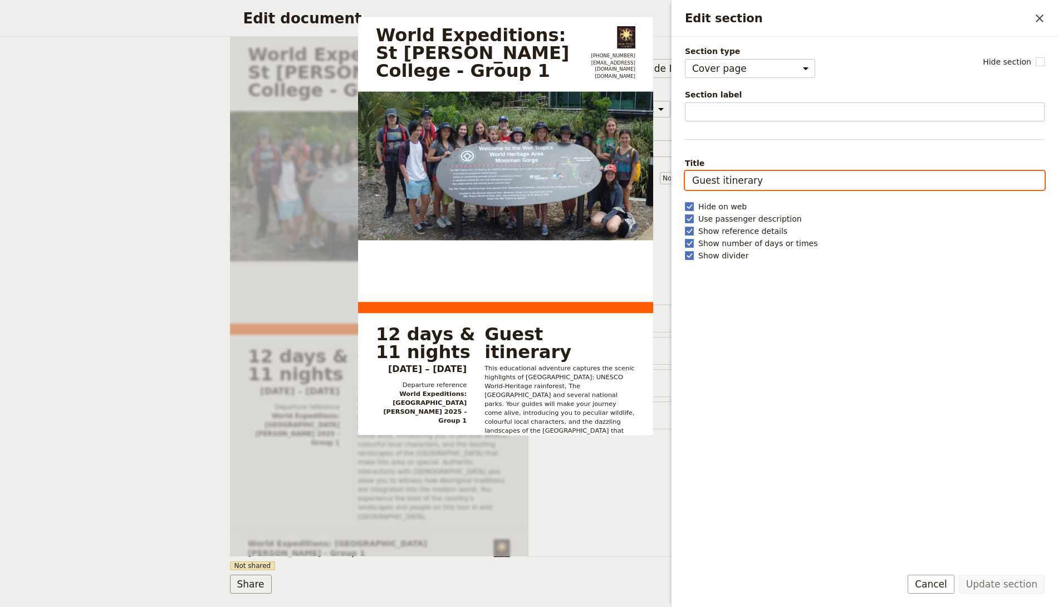
click at [742, 181] on input "Guest itinerary" at bounding box center [865, 180] width 360 height 19
click at [788, 178] on input "Guest itinerary" at bounding box center [865, 180] width 360 height 19
click at [783, 179] on input "Guest itinerary" at bounding box center [865, 180] width 360 height 19
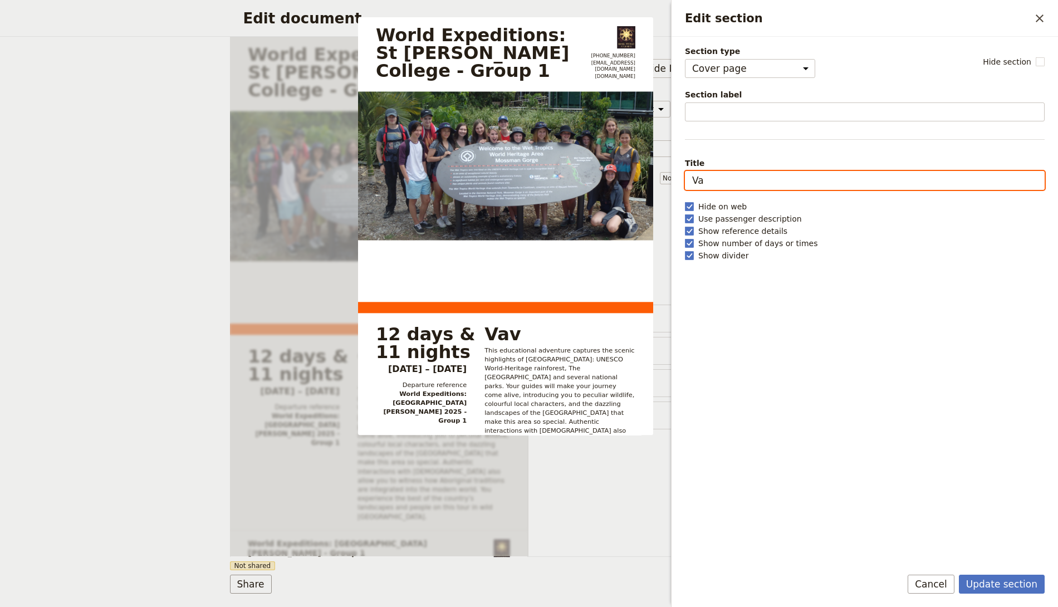
type input "V"
click at [697, 180] on input "Ava's Itinerary Group 1" at bounding box center [865, 180] width 360 height 19
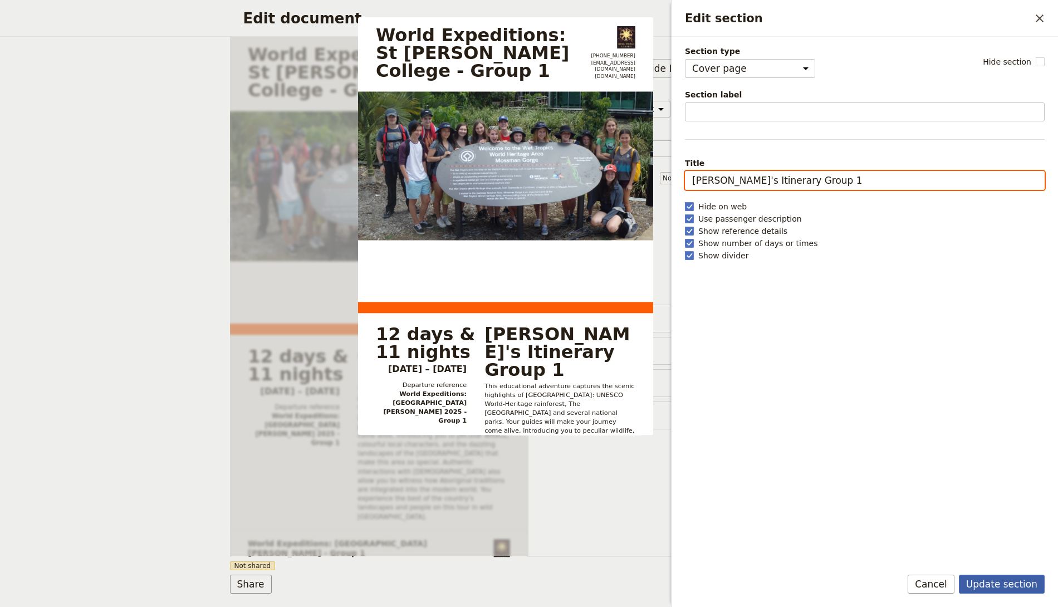
type input "Eva's Itinerary Group 1"
click at [1027, 578] on button "Update section" at bounding box center [1002, 584] width 86 height 19
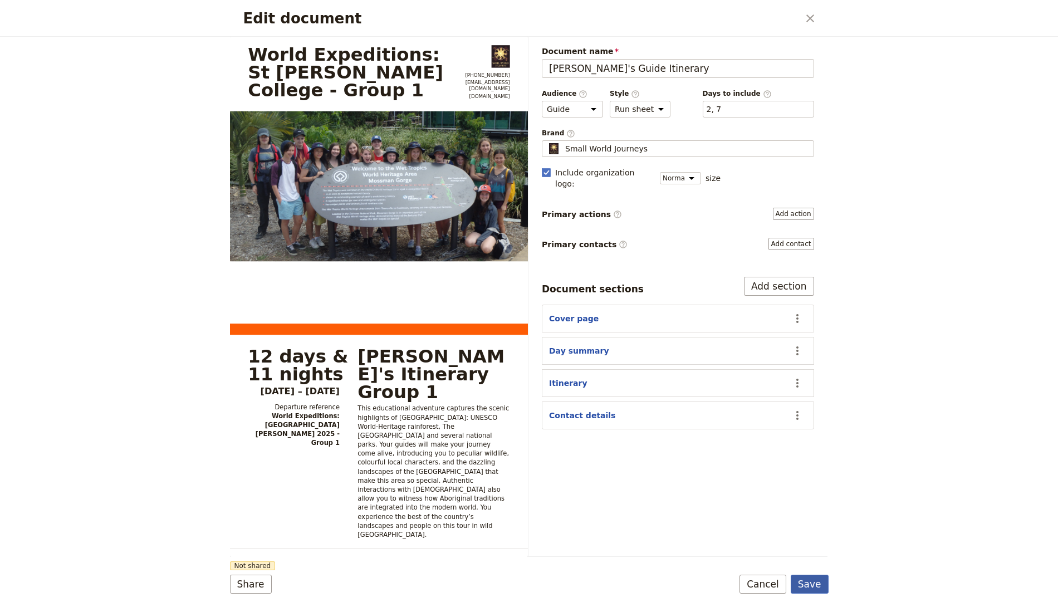
click at [813, 589] on button "Save" at bounding box center [810, 584] width 38 height 19
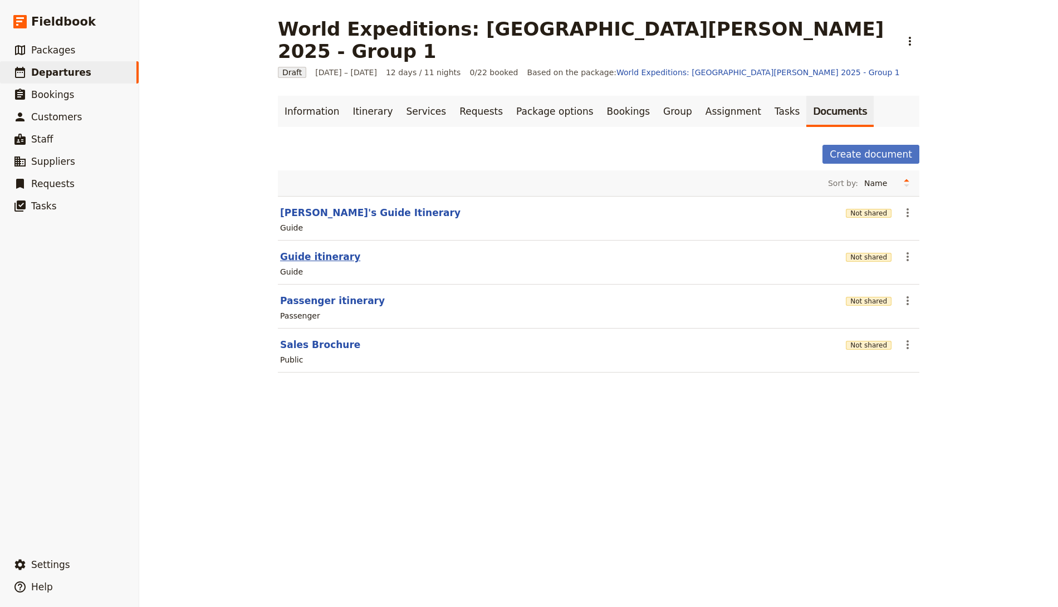
click at [310, 250] on button "Guide itinerary" at bounding box center [320, 256] width 80 height 13
select select "STAFF"
select select "RUN_SHEET"
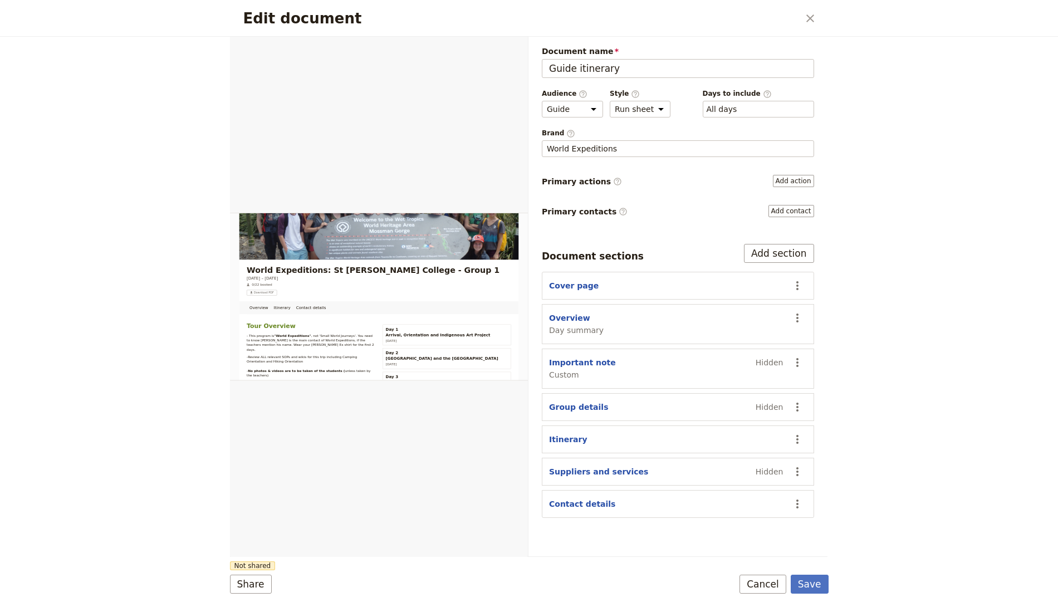
click at [740, 89] on span "Days to include ​" at bounding box center [758, 93] width 111 height 9
click at [737, 104] on button "​ All days" at bounding box center [721, 109] width 31 height 11
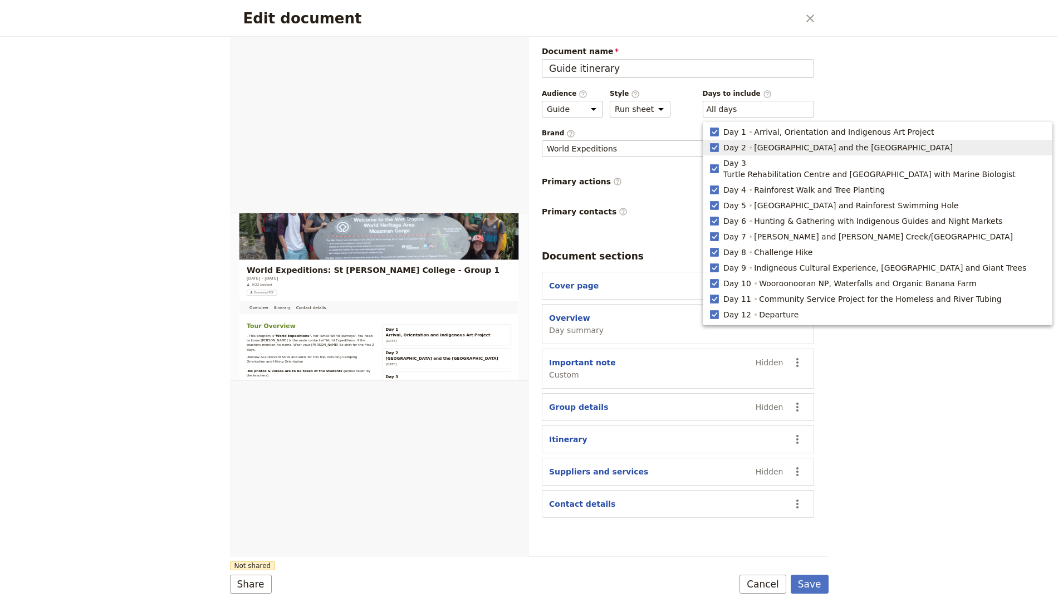
click at [860, 67] on div "Edit document ​ Overview Itinerary Contact details Web PDF ​ Document name Guid…" at bounding box center [529, 303] width 1058 height 607
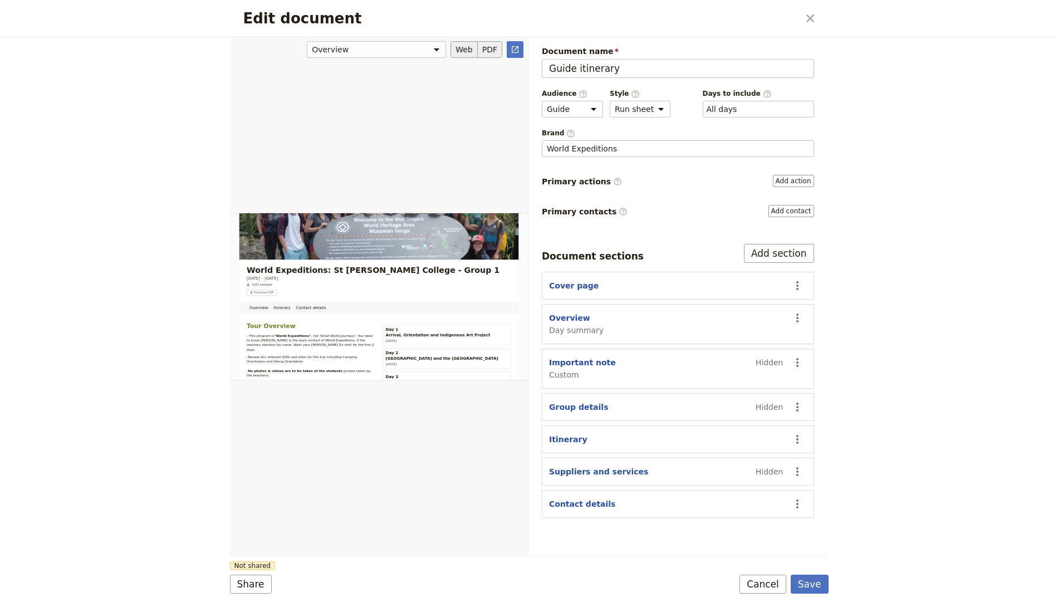
click at [492, 48] on button "PDF" at bounding box center [490, 49] width 24 height 17
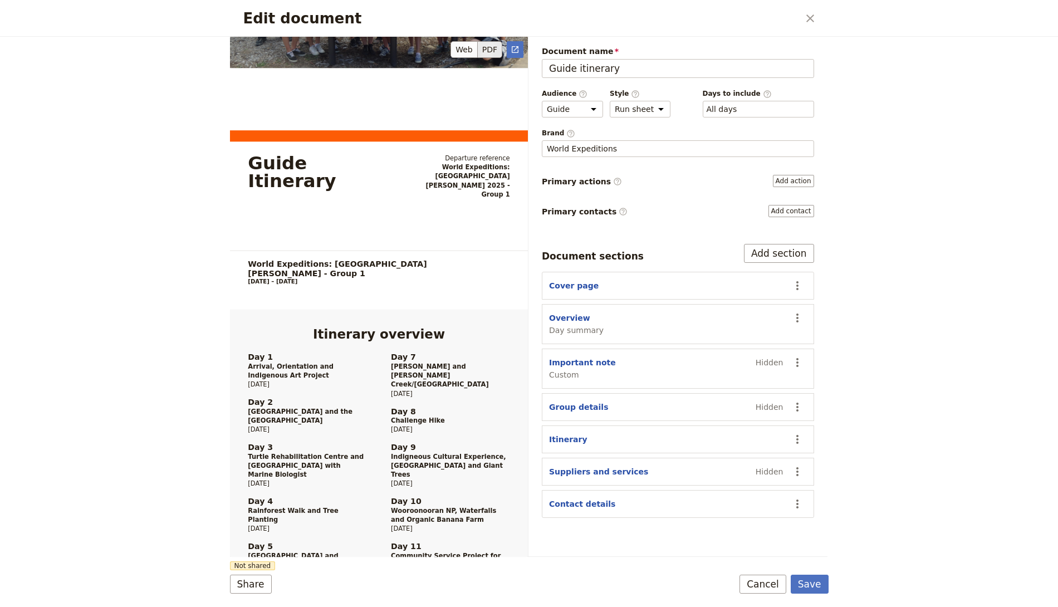
scroll to position [510, 0]
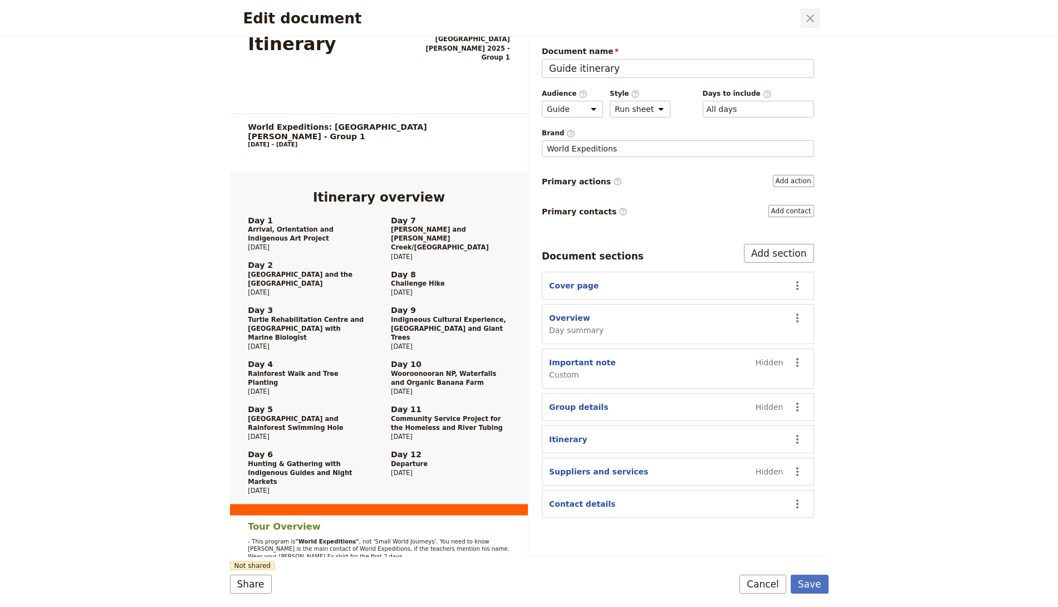
click at [808, 24] on button "​" at bounding box center [810, 18] width 19 height 19
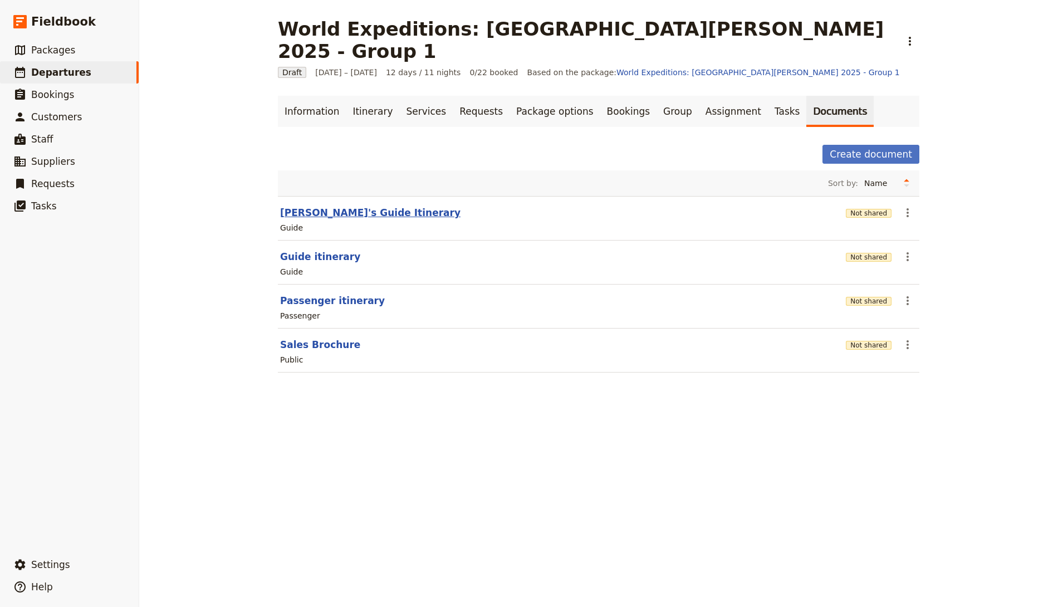
click at [311, 206] on button "Eva's Guide Itinerary" at bounding box center [370, 212] width 180 height 13
select select "STAFF"
select select "RUN_SHEET"
select select "DEFAULT"
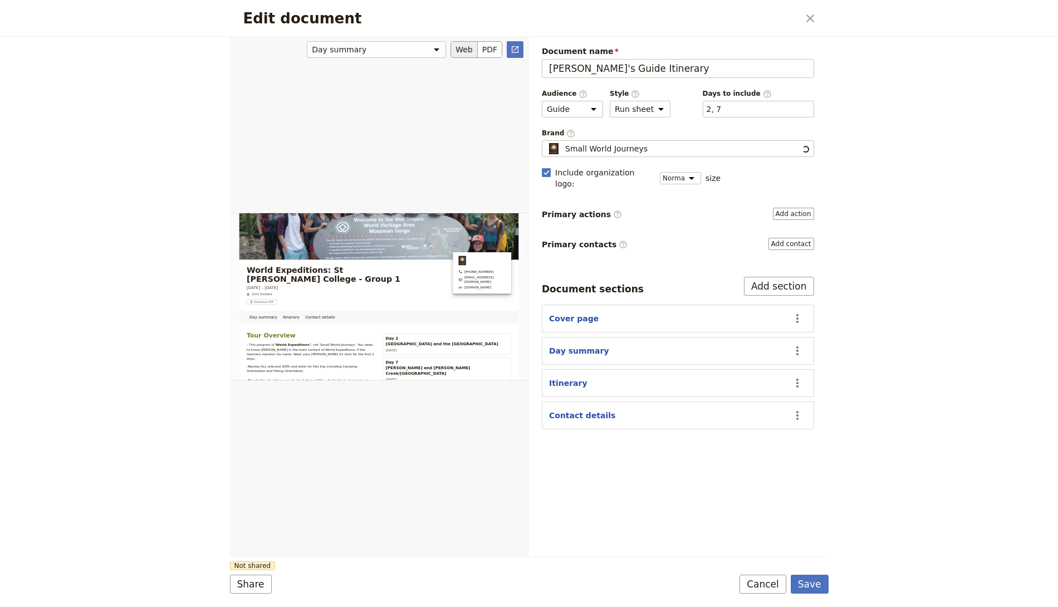
scroll to position [0, 0]
click at [490, 55] on button "PDF" at bounding box center [490, 49] width 24 height 17
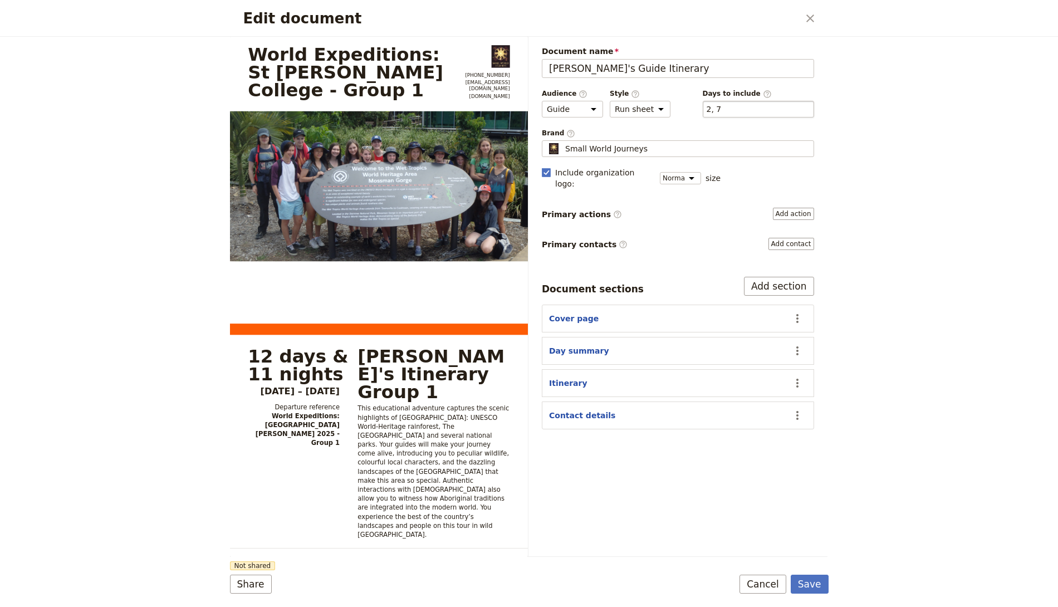
click at [731, 106] on div "​ 2, 7 2, 7" at bounding box center [758, 109] width 111 height 17
click at [721, 106] on button "​ 2, 7" at bounding box center [713, 109] width 15 height 11
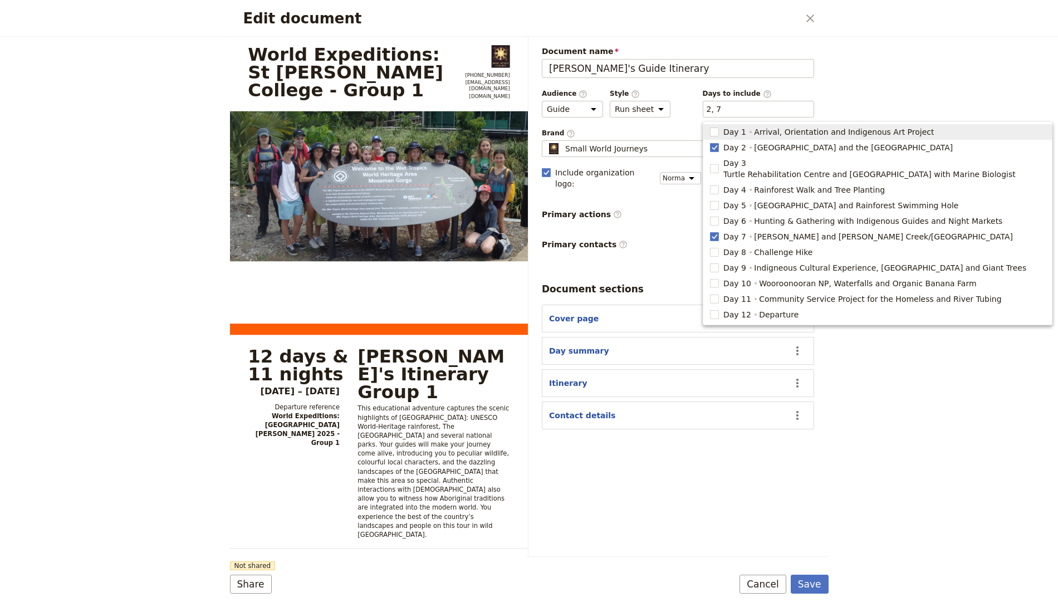
click at [930, 73] on div "Edit document ​ World Expeditions: St Leonard's College - Group 1 +61 07 4054 6…" at bounding box center [529, 303] width 1058 height 607
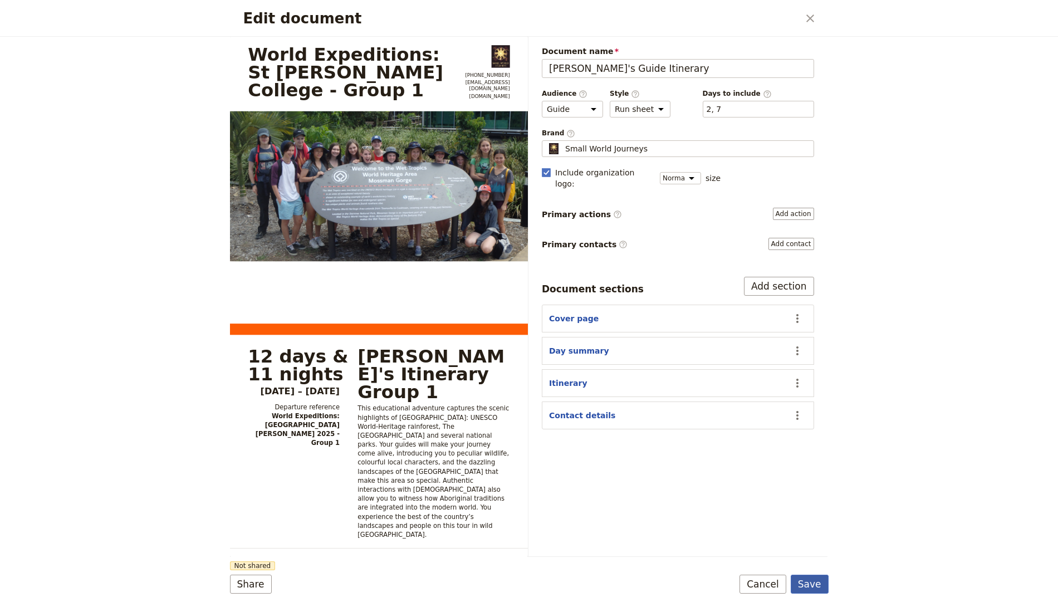
click at [809, 593] on button "Save" at bounding box center [810, 584] width 38 height 19
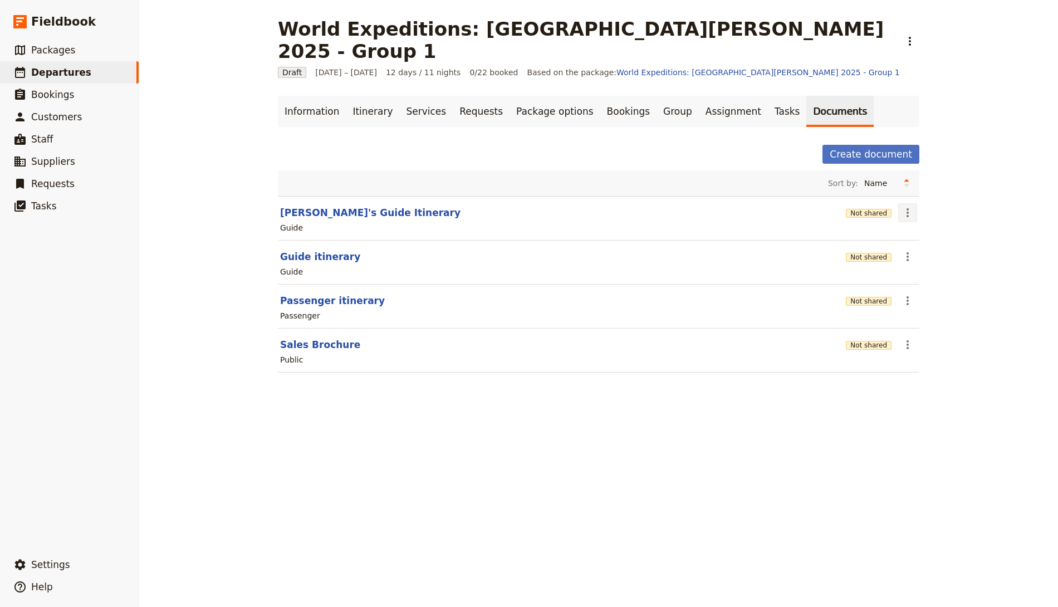
click at [904, 206] on icon "Actions" at bounding box center [907, 212] width 13 height 13
click at [337, 206] on button "Eva's Guide Itinerary" at bounding box center [370, 212] width 180 height 13
select select "STAFF"
select select "RUN_SHEET"
select select "DEFAULT"
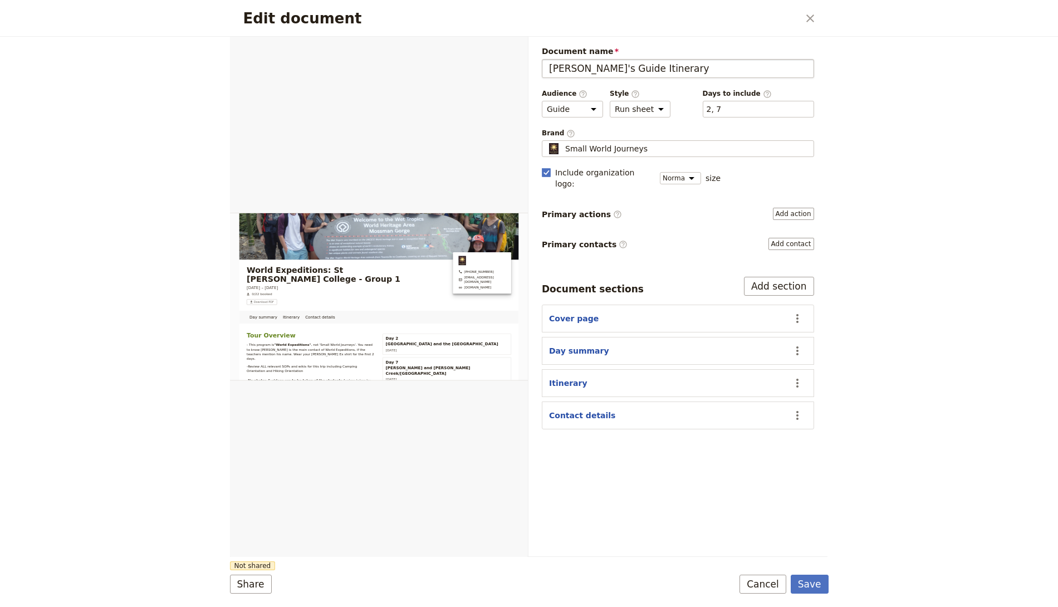
click at [662, 66] on input "Eva's Guide Itinerary" at bounding box center [678, 68] width 272 height 19
type input "Eva's Guide Itinerary - Group 1"
click at [791, 575] on button "Save" at bounding box center [810, 584] width 38 height 19
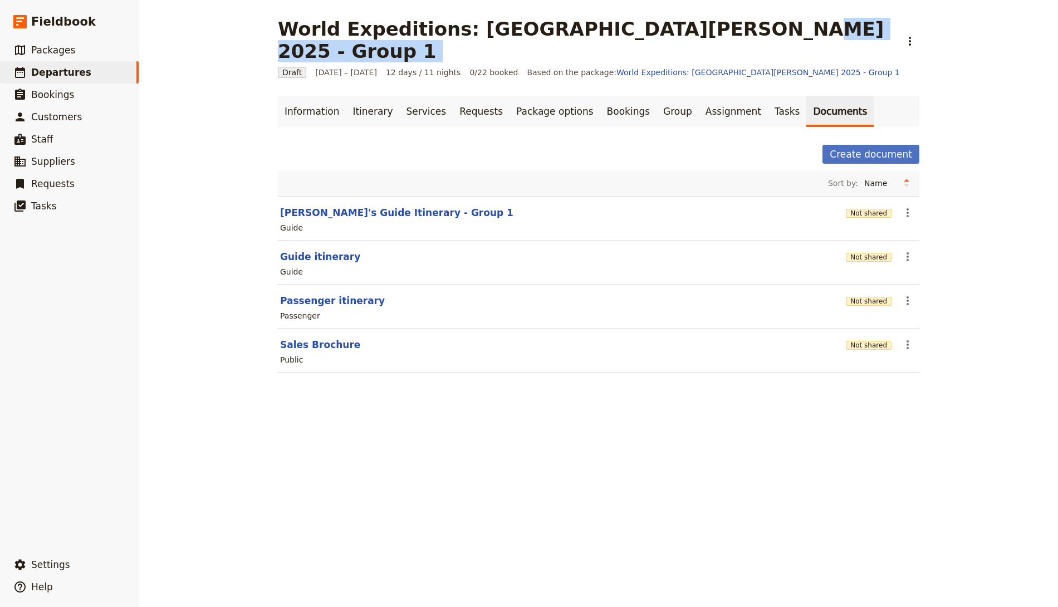
drag, startPoint x: 684, startPoint y: 26, endPoint x: 774, endPoint y: 33, distance: 89.9
click at [774, 33] on div "World Expeditions: [GEOGRAPHIC_DATA][PERSON_NAME] 2025 - Group 1 ​" at bounding box center [598, 40] width 641 height 45
click at [676, 21] on h1 "World Expeditions: [GEOGRAPHIC_DATA][PERSON_NAME] 2025 - Group 1" at bounding box center [586, 40] width 616 height 45
click at [109, 75] on link "​ Departures" at bounding box center [69, 72] width 139 height 22
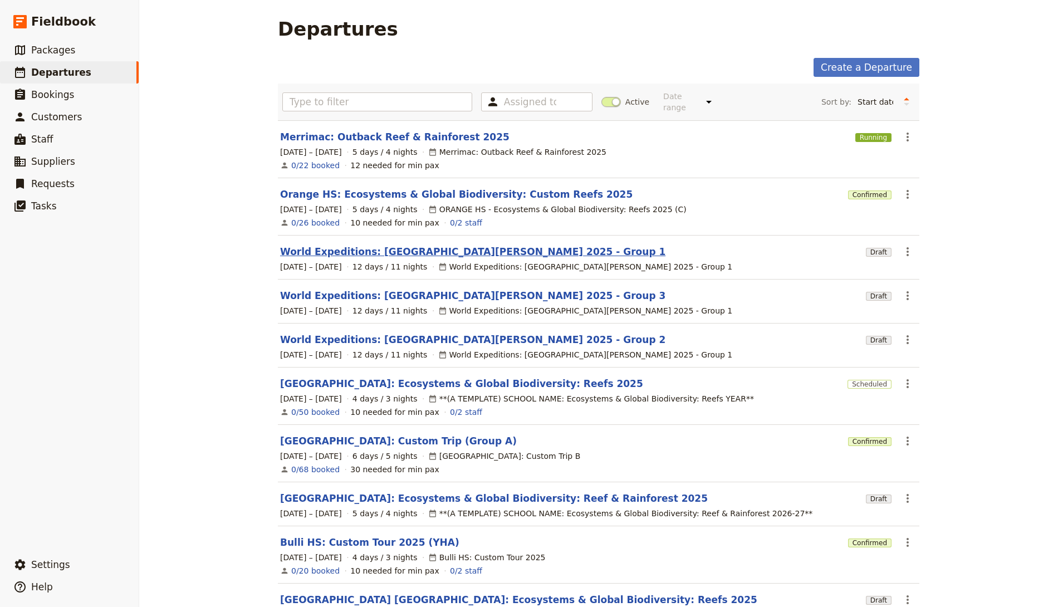
click at [451, 251] on link "World Expeditions: [GEOGRAPHIC_DATA][PERSON_NAME] 2025 - Group 1" at bounding box center [472, 251] width 385 height 13
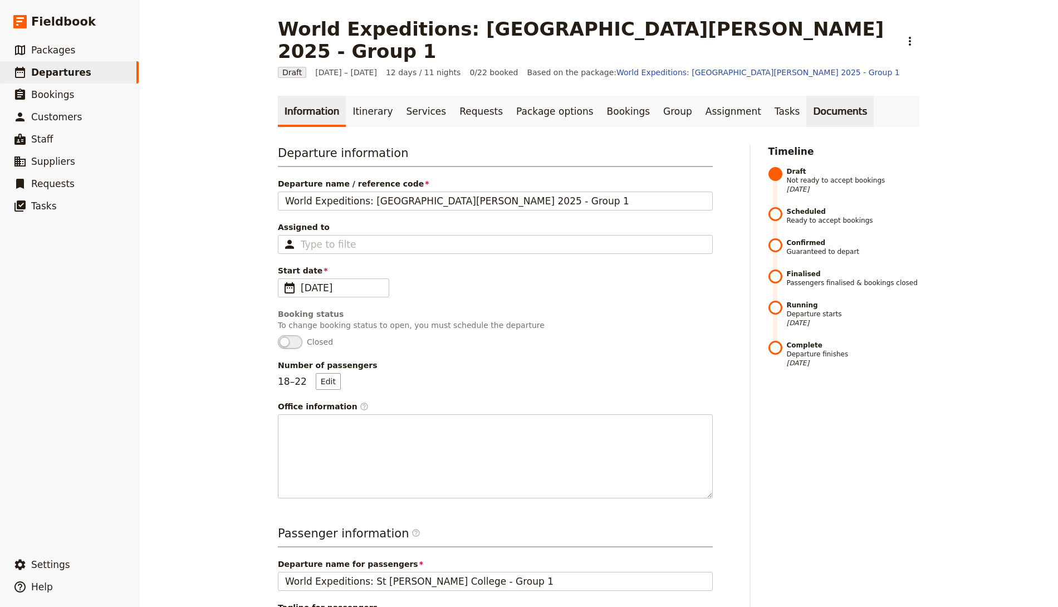
click at [806, 96] on link "Documents" at bounding box center [839, 111] width 67 height 31
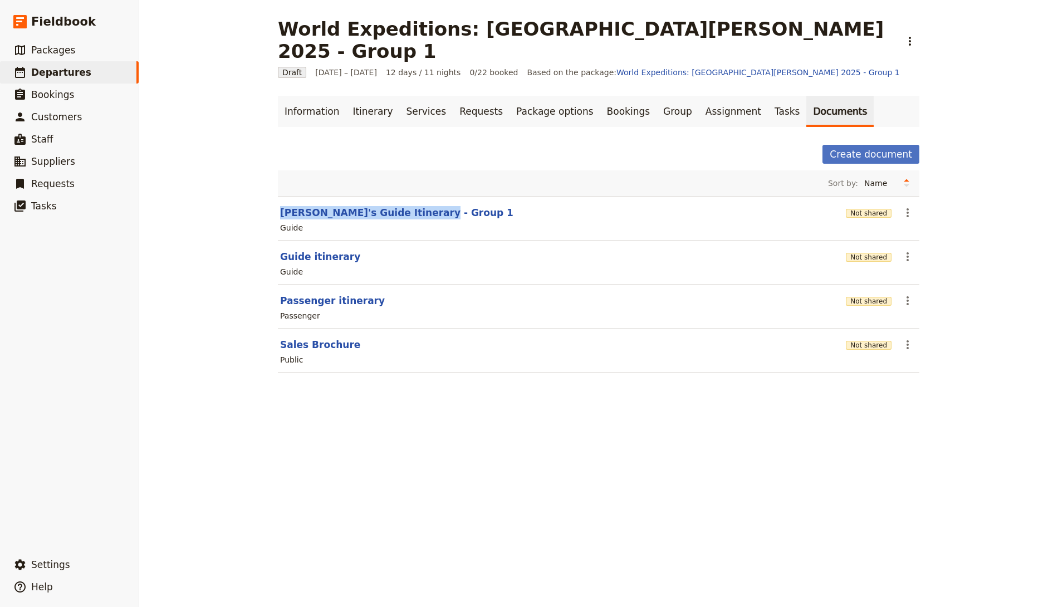
drag, startPoint x: 421, startPoint y: 189, endPoint x: 227, endPoint y: 184, distance: 194.3
click at [227, 184] on div "World Expeditions: [GEOGRAPHIC_DATA][PERSON_NAME] 2025 - Group 1 ​ Draft [DATE]…" at bounding box center [598, 303] width 919 height 607
copy button "[PERSON_NAME]'s Guide Itinerary - Group 1"
click at [373, 206] on button "[PERSON_NAME]'s Guide Itinerary - Group 1" at bounding box center [396, 212] width 233 height 13
select select "STAFF"
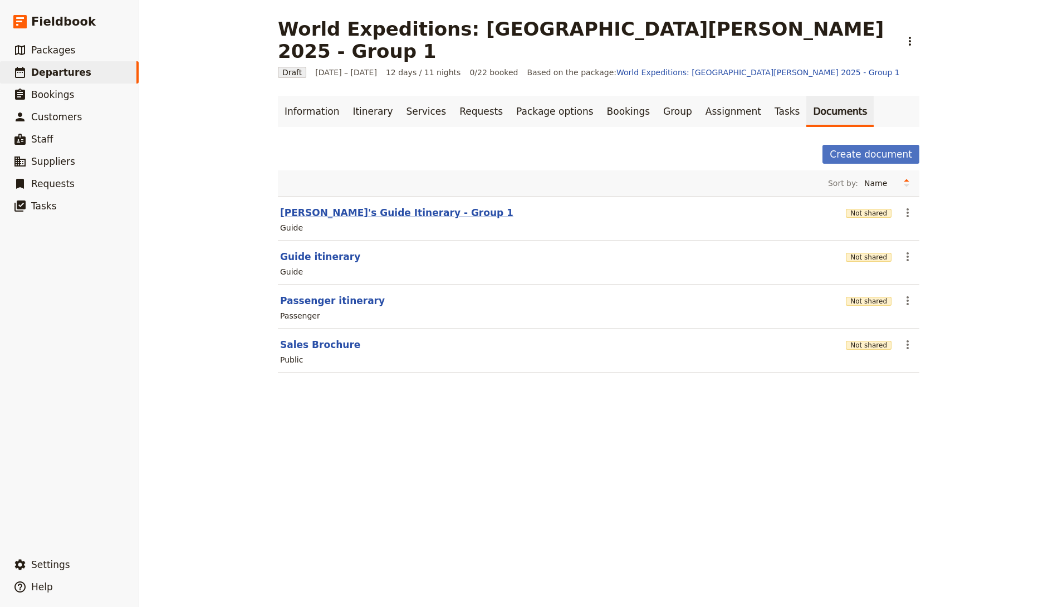
select select "RUN_SHEET"
select select "DEFAULT"
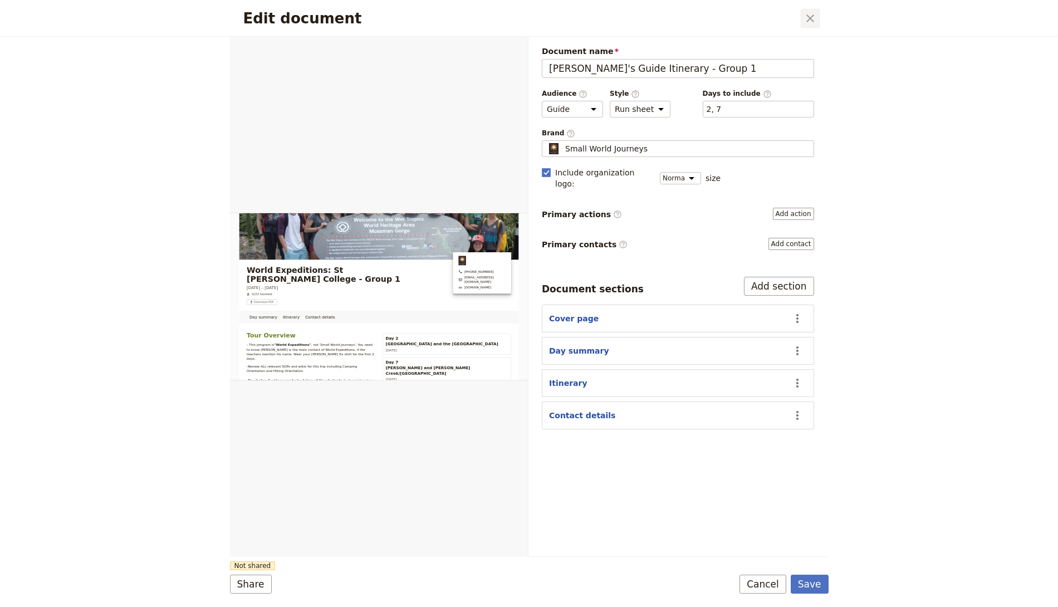
click at [810, 12] on icon "Close dialog" at bounding box center [809, 18] width 13 height 13
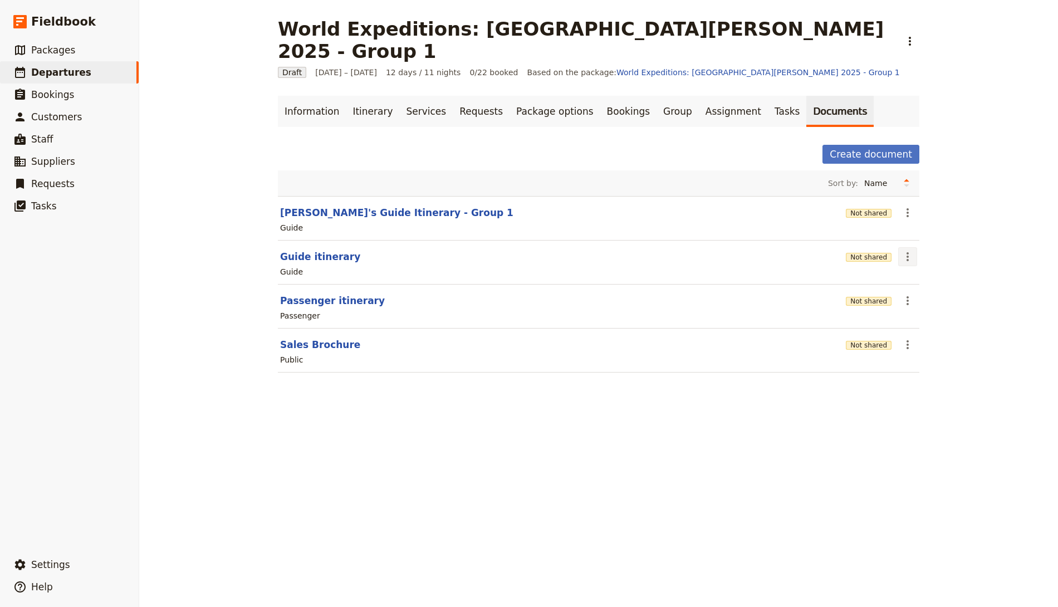
click at [909, 250] on icon "Actions" at bounding box center [907, 256] width 13 height 13
click at [726, 476] on div "World Expeditions: [GEOGRAPHIC_DATA][PERSON_NAME] 2025 - Group 1 ​ Draft [DATE]…" at bounding box center [598, 303] width 919 height 607
click at [338, 196] on section "[PERSON_NAME]'s Guide Itinerary - Group 1 Not shared ​ Guide" at bounding box center [598, 218] width 641 height 45
click at [337, 206] on button "[PERSON_NAME]'s Guide Itinerary - Group 1" at bounding box center [396, 212] width 233 height 13
select select "STAFF"
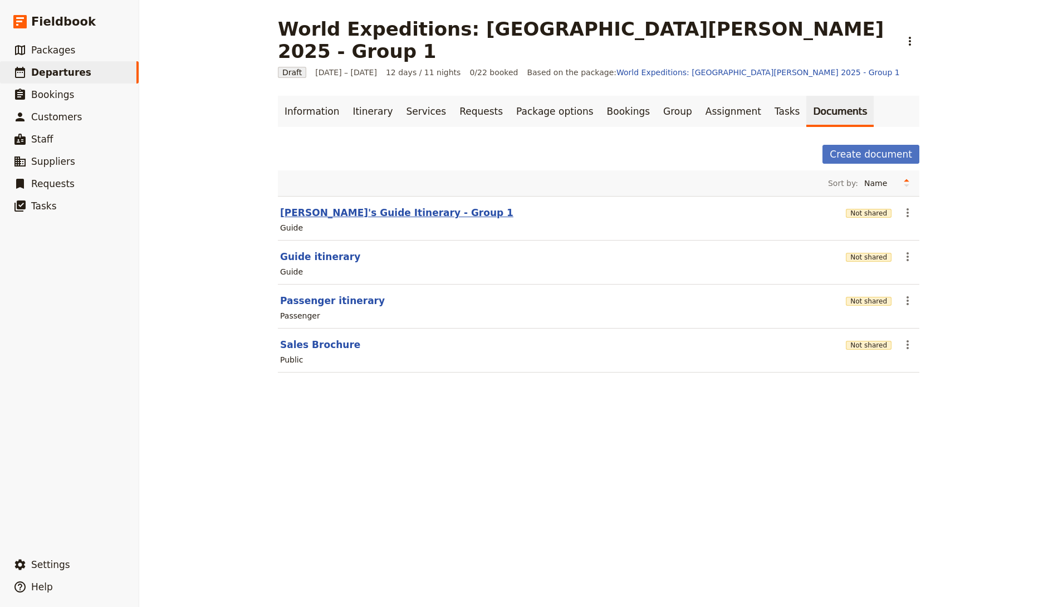
select select "RUN_SHEET"
select select "DEFAULT"
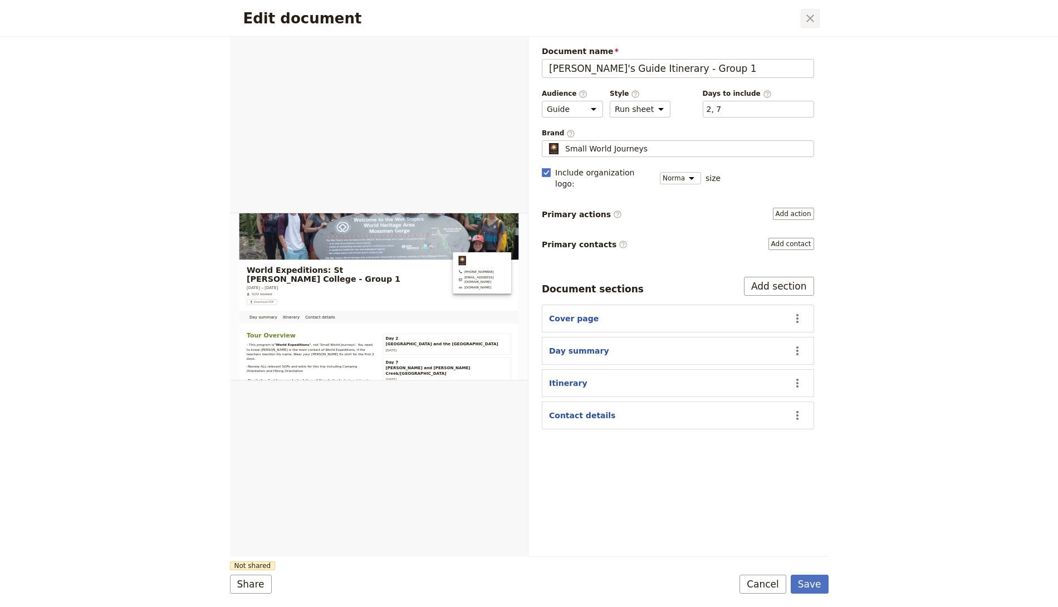
click at [801, 12] on button "​" at bounding box center [810, 18] width 19 height 19
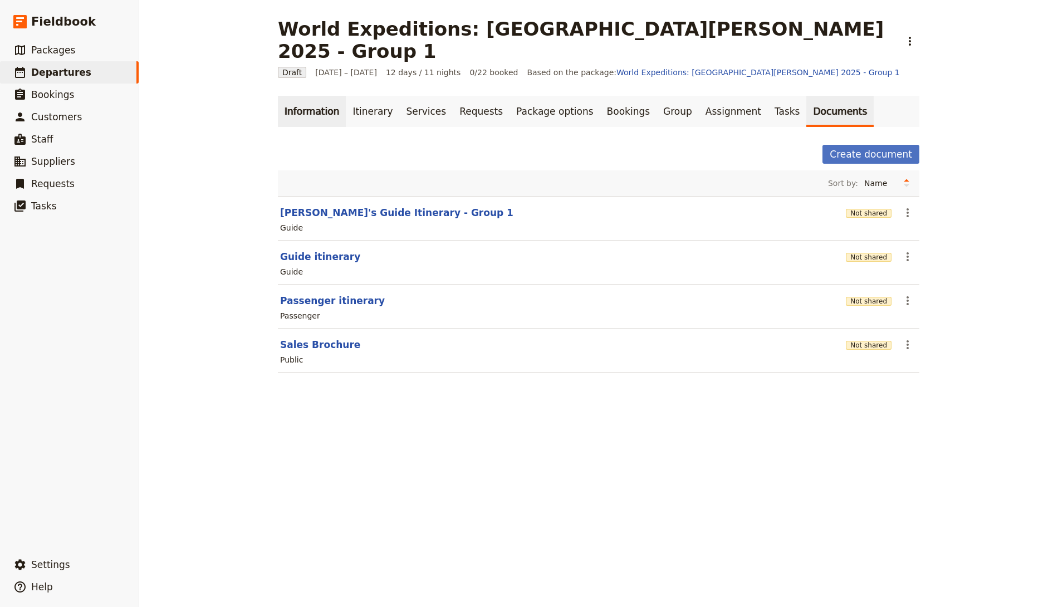
click at [334, 96] on link "Information" at bounding box center [312, 111] width 68 height 31
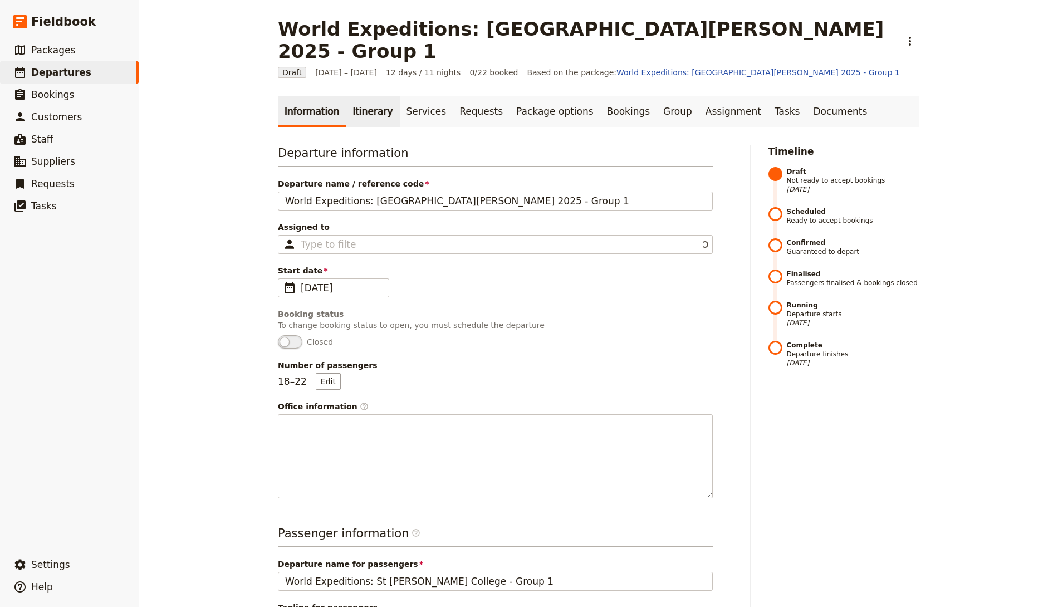
click at [363, 96] on link "Itinerary" at bounding box center [372, 111] width 53 height 31
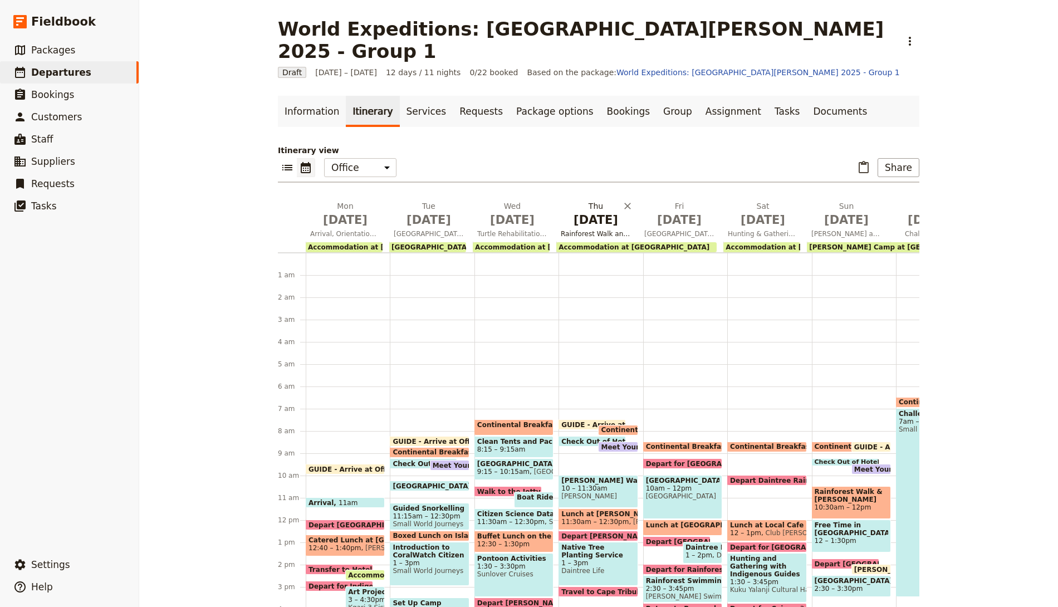
scroll to position [134, 0]
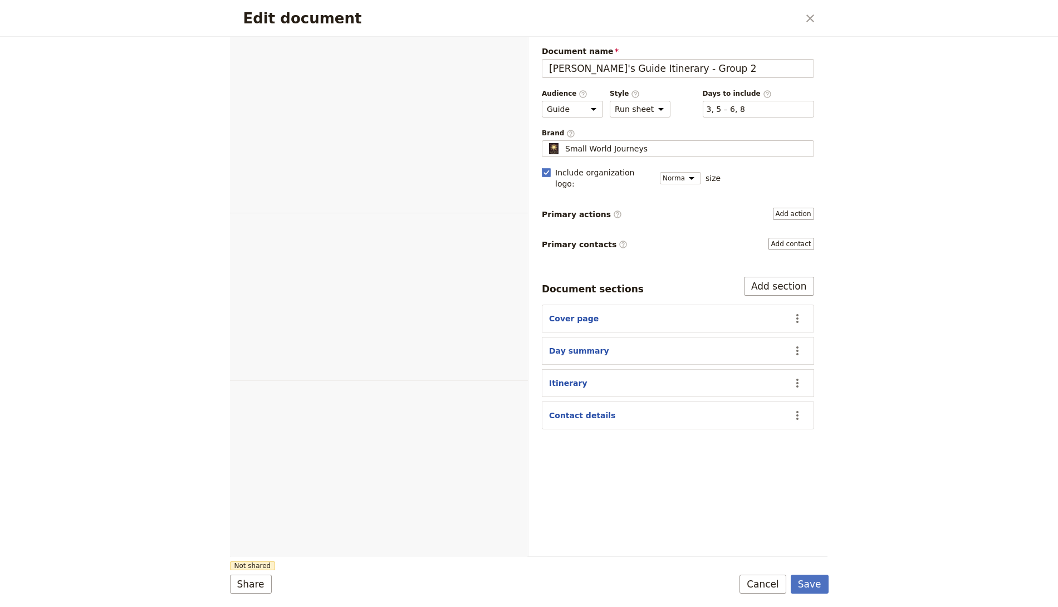
select select "STAFF"
select select "RUN_SHEET"
select select "DEFAULT"
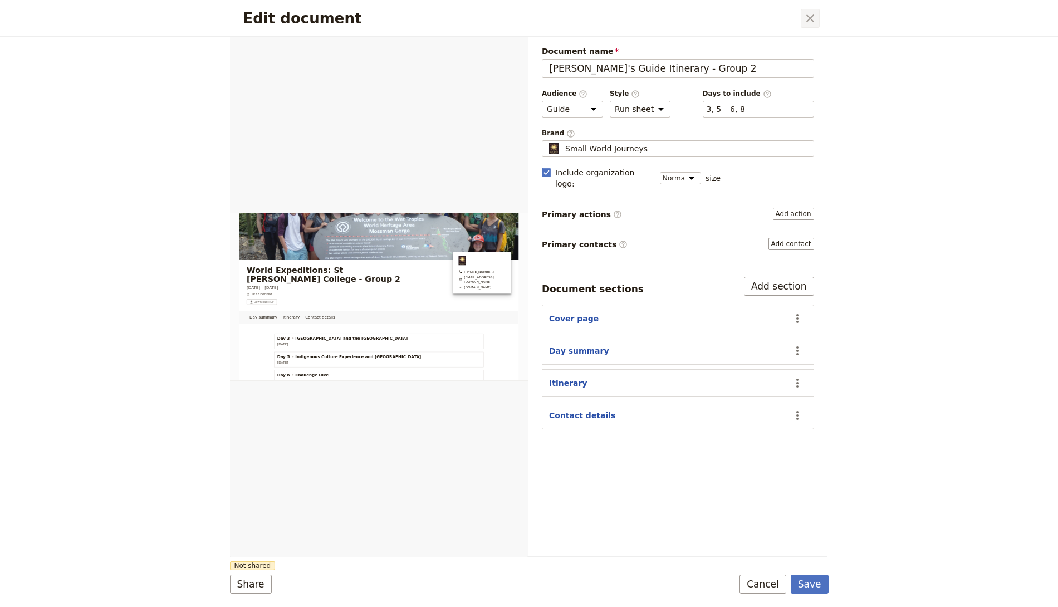
click at [809, 17] on icon "Close dialog" at bounding box center [810, 18] width 8 height 8
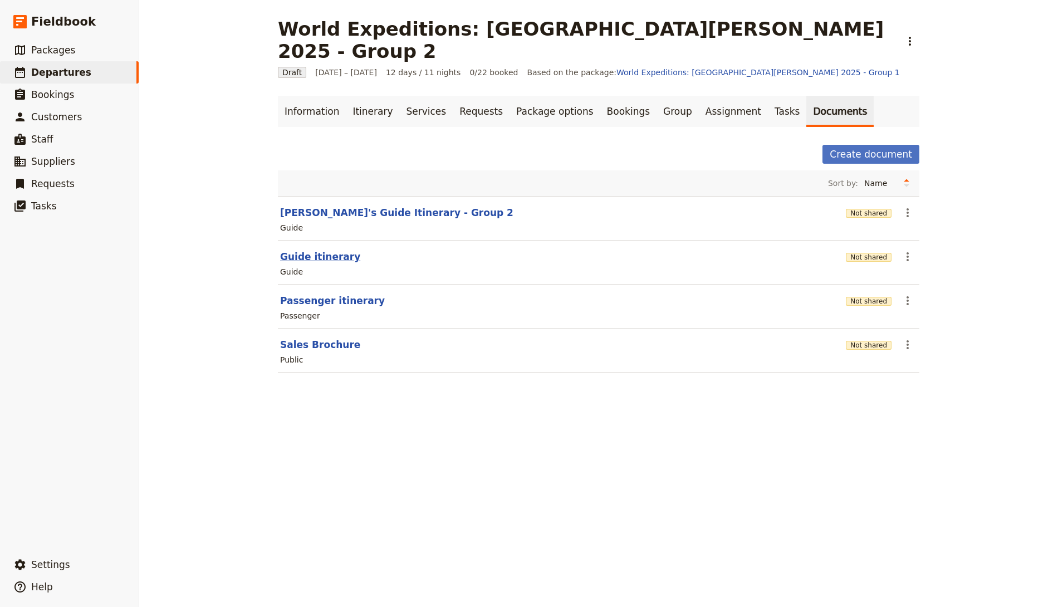
click at [322, 250] on button "Guide itinerary" at bounding box center [320, 256] width 80 height 13
select select "STAFF"
select select "RUN_SHEET"
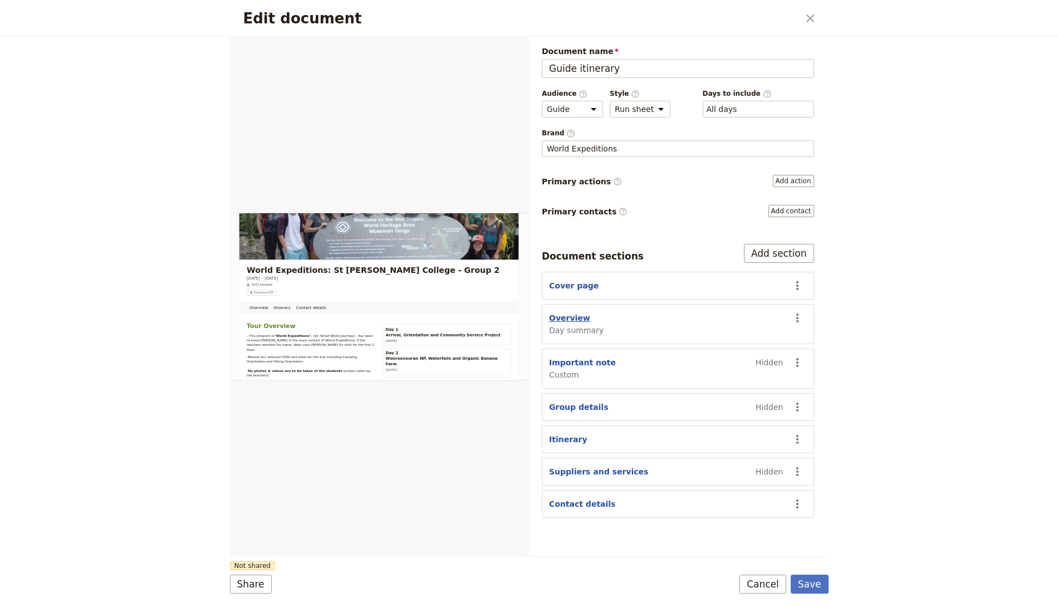
click at [567, 315] on button "Overview" at bounding box center [569, 317] width 41 height 11
select select "DAY_SUMMARY"
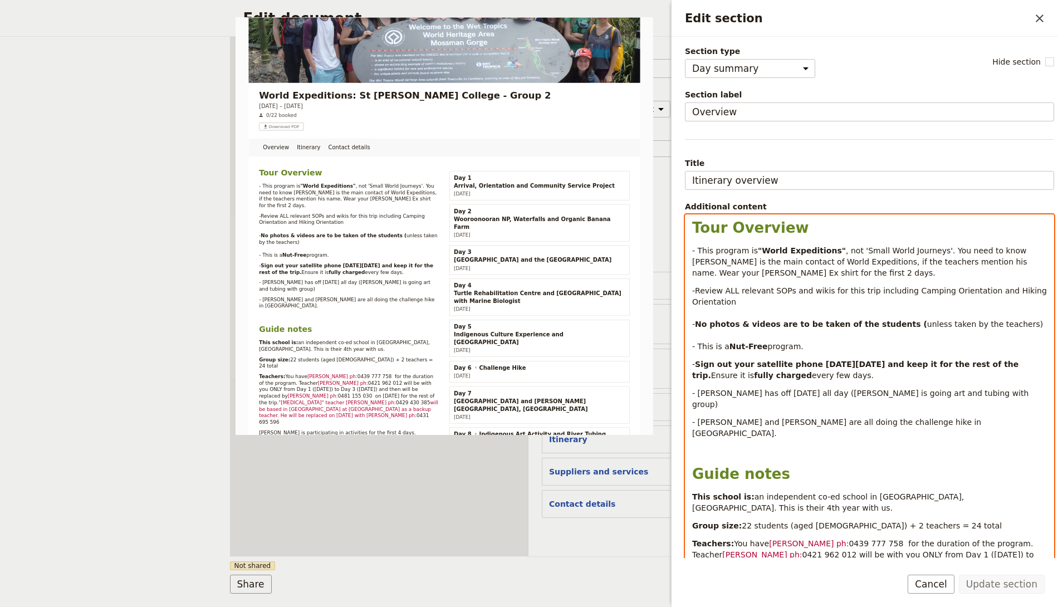
click at [787, 264] on p "- This program is "World Expeditions" , not 'Small World Journeys'. You need to…" at bounding box center [869, 261] width 355 height 33
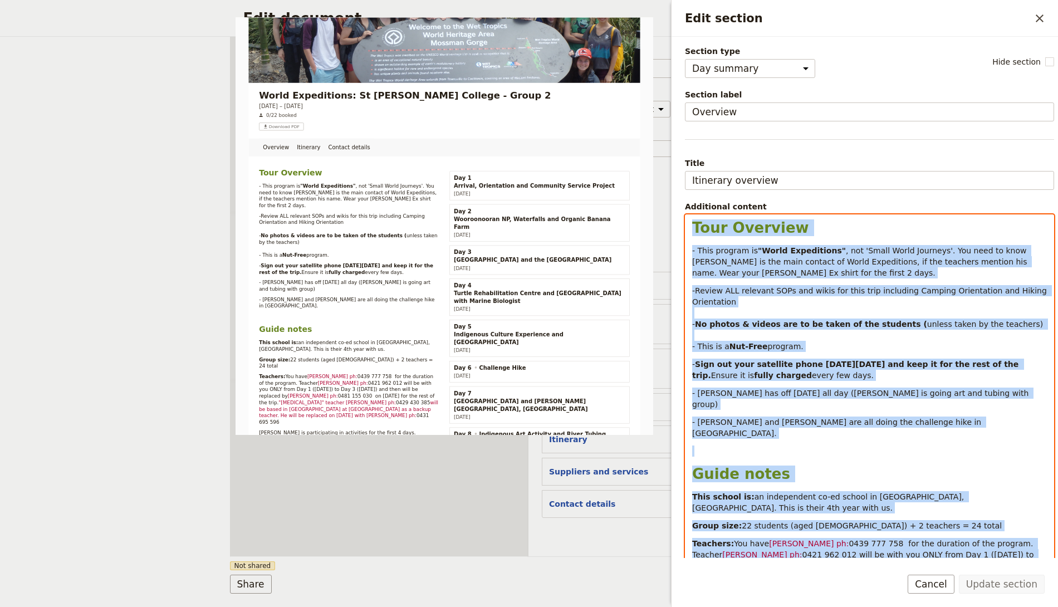
copy div "Lore Ipsumdol - Sita consect ad "Elits Doeiusmodte" , inc 'Utlab Etdol Magnaali…"
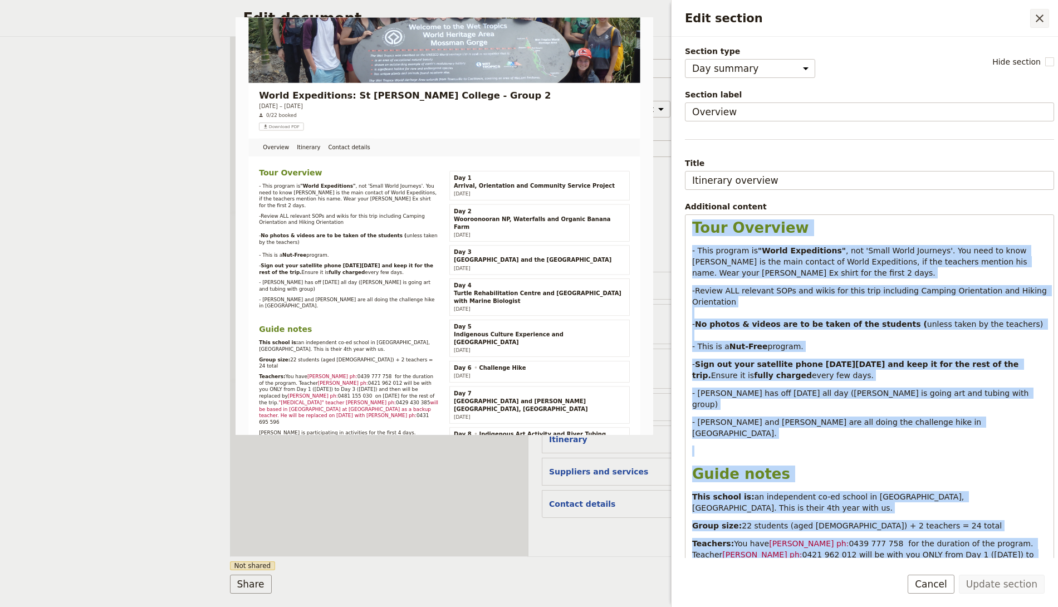
click at [1047, 16] on button "​" at bounding box center [1039, 18] width 19 height 19
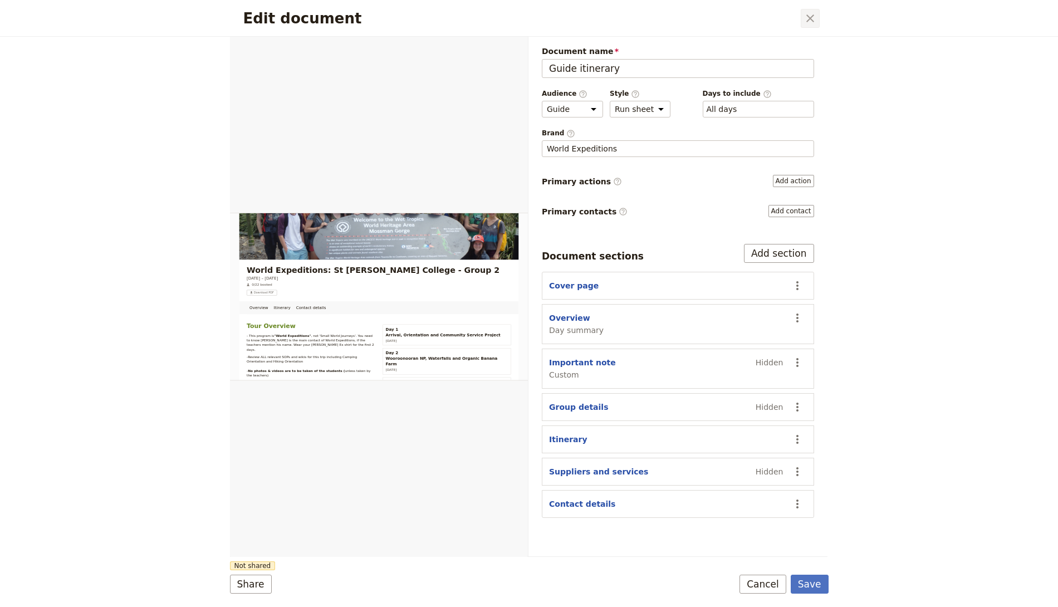
click at [812, 16] on icon "Close dialog" at bounding box center [809, 18] width 13 height 13
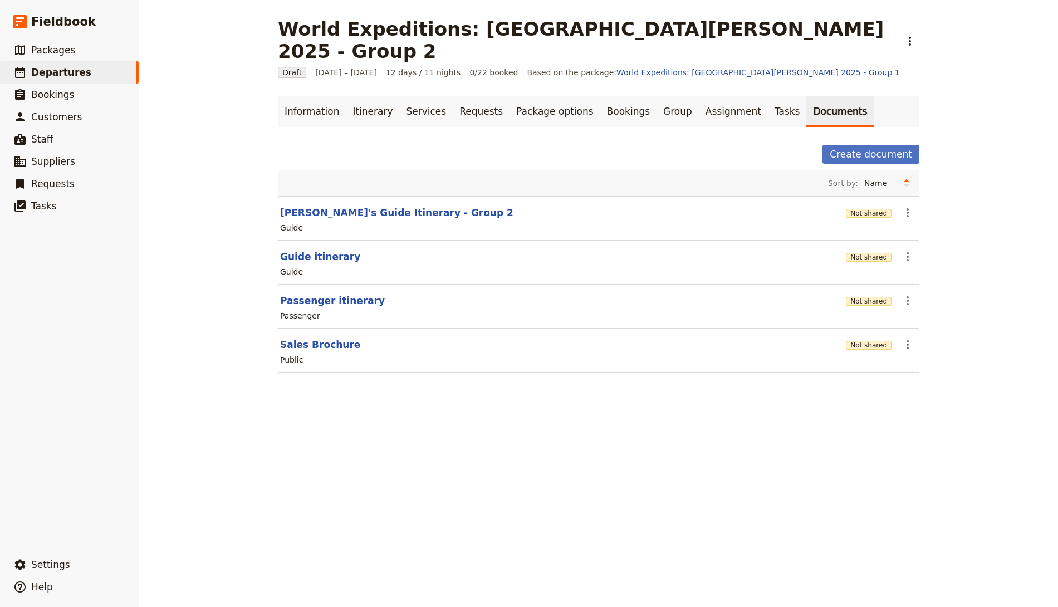
click at [324, 250] on button "Guide itinerary" at bounding box center [320, 256] width 80 height 13
select select "STAFF"
select select "RUN_SHEET"
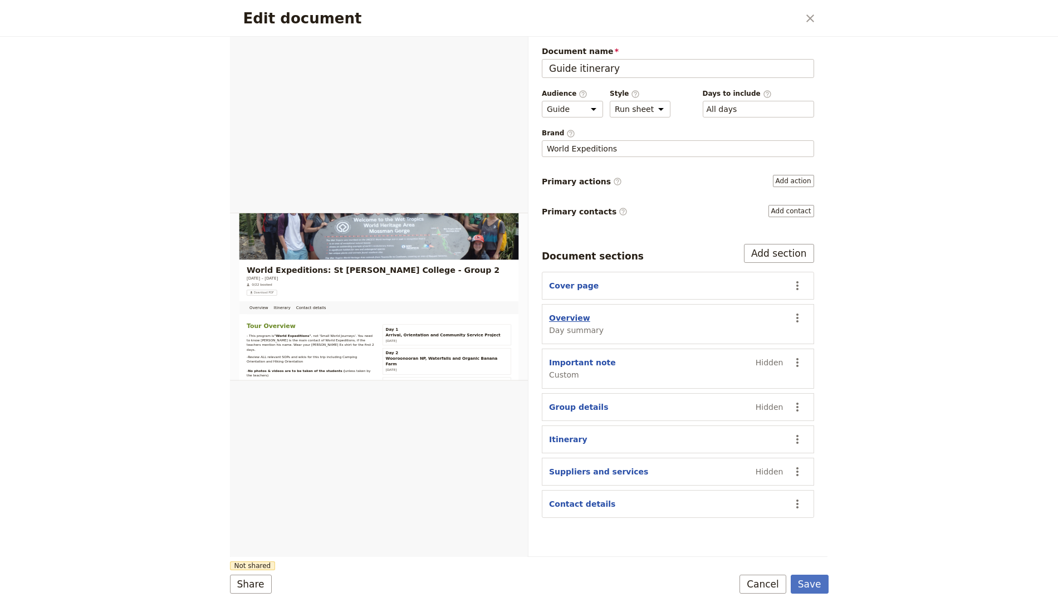
click at [558, 312] on button "Overview" at bounding box center [569, 317] width 41 height 11
select select "DAY_SUMMARY"
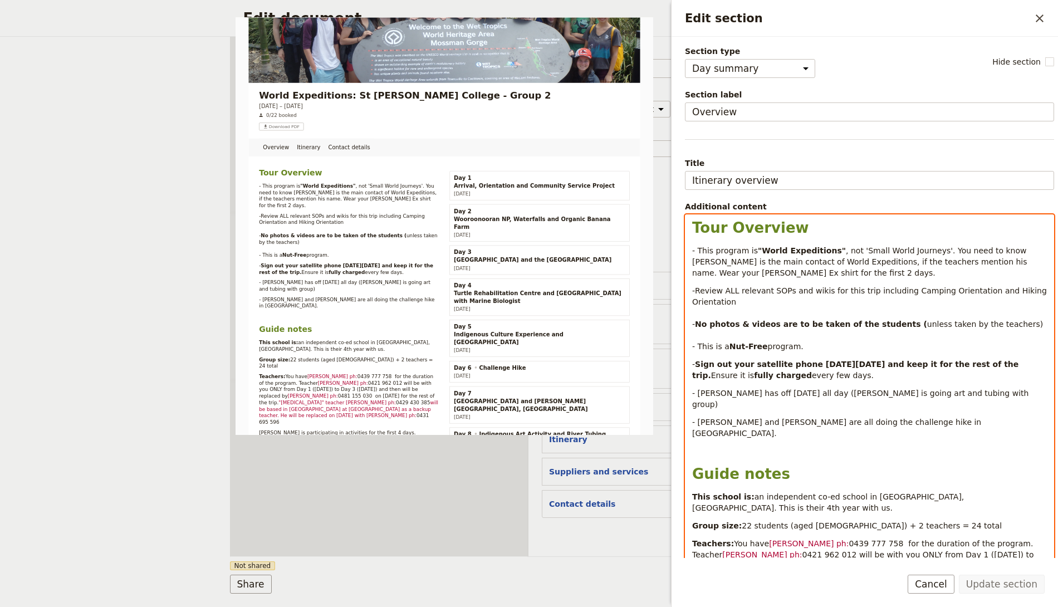
click at [710, 265] on p "- This program is "World Expeditions" , not 'Small World Journeys'. You need to…" at bounding box center [869, 261] width 355 height 33
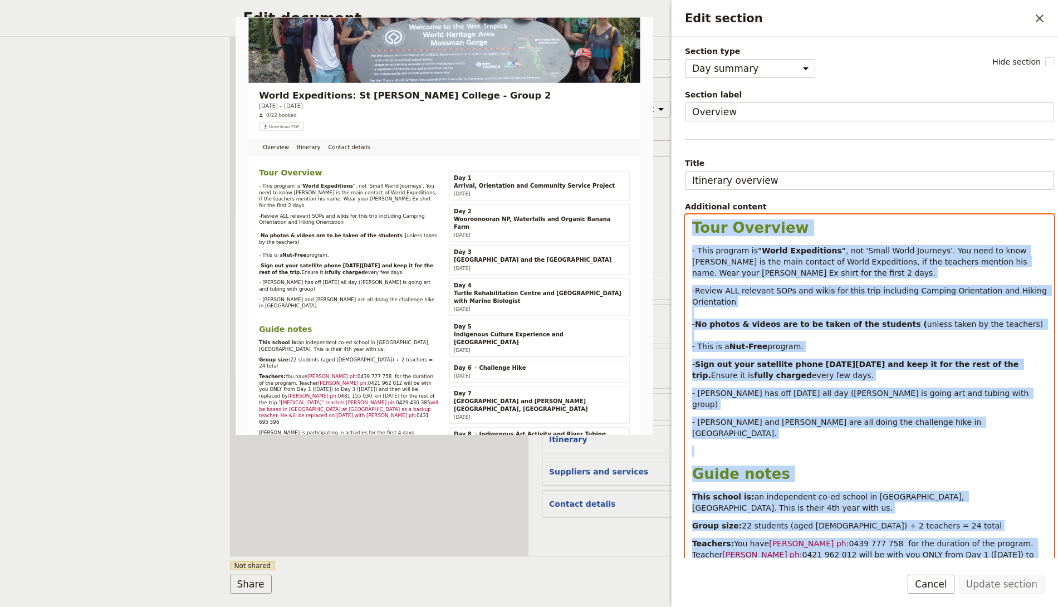
copy div "Lore Ipsumdol - Sita consect ad "Elits Doeiusmodte" , inc 'Utlab Etdol Magnaali…"
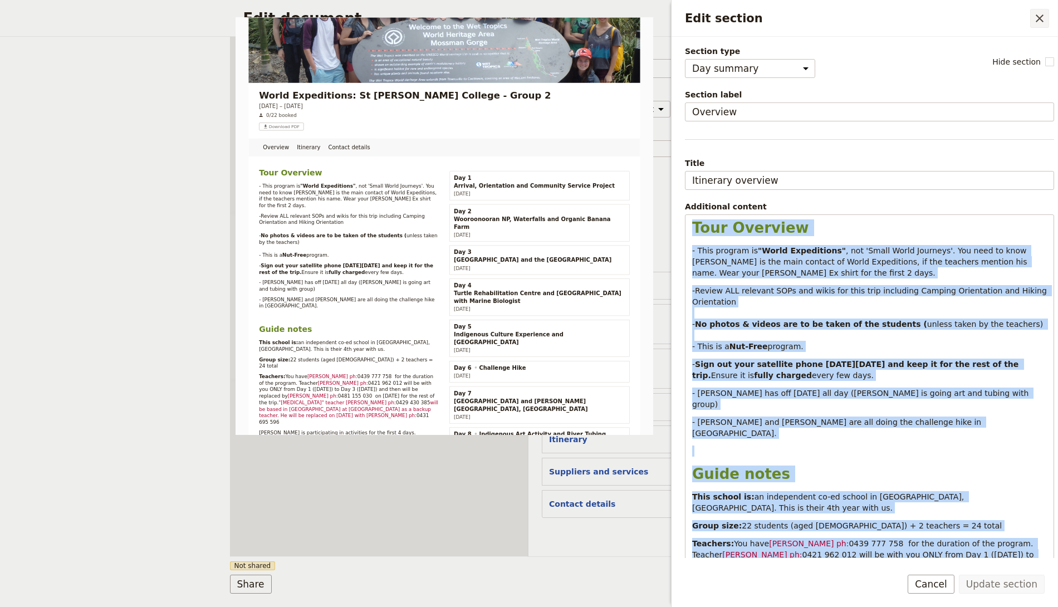
click at [1037, 12] on icon "Close drawer" at bounding box center [1039, 18] width 13 height 13
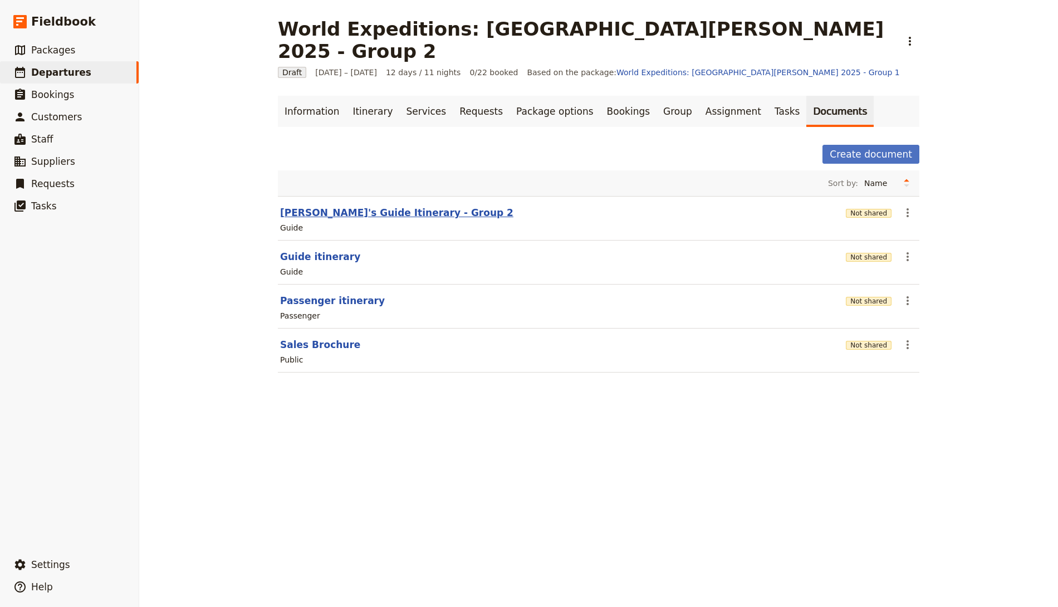
click at [369, 206] on button "[PERSON_NAME]'s Guide Itinerary - Group 2" at bounding box center [396, 212] width 233 height 13
select select "STAFF"
select select "RUN_SHEET"
select select "DEFAULT"
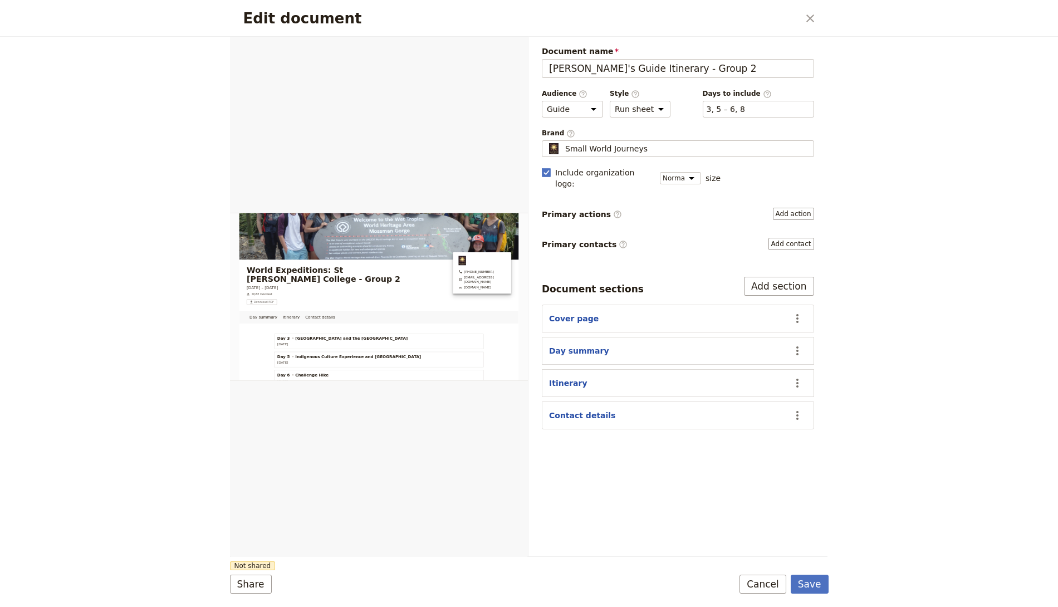
click at [562, 337] on section "Day summary ​" at bounding box center [678, 351] width 272 height 28
drag, startPoint x: 566, startPoint y: 332, endPoint x: 660, endPoint y: 276, distance: 109.6
click at [566, 345] on button "Day summary" at bounding box center [579, 350] width 60 height 11
select select "DAY_SUMMARY"
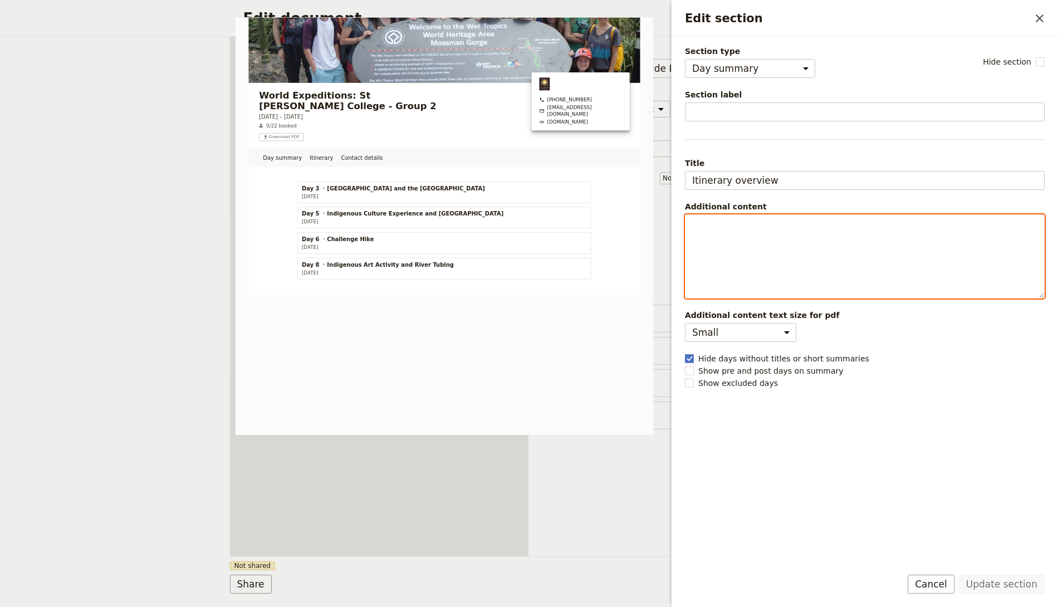
click at [709, 247] on div "Edit section" at bounding box center [864, 256] width 359 height 83
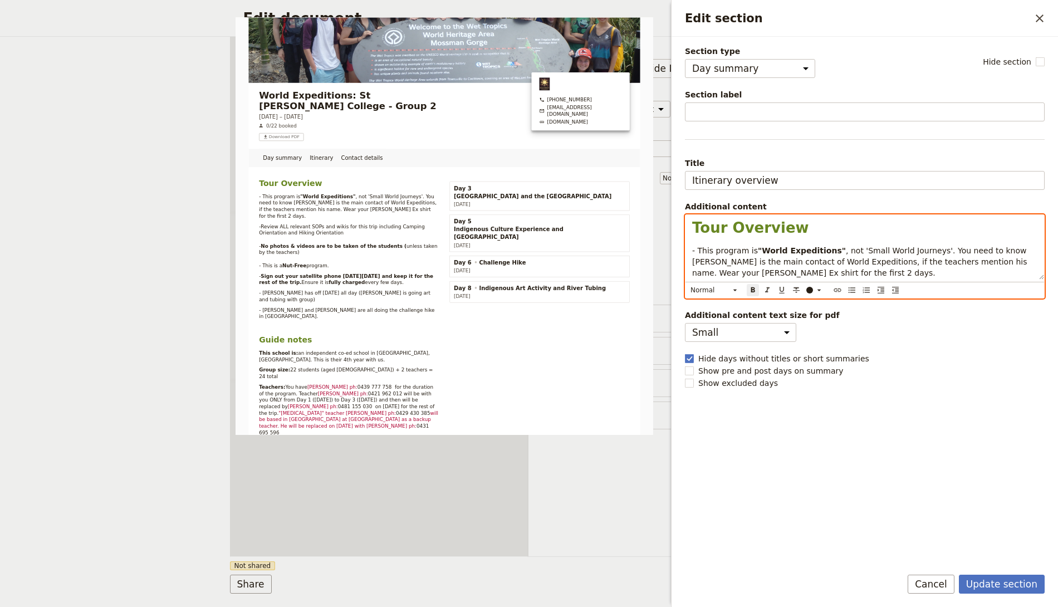
scroll to position [433, 0]
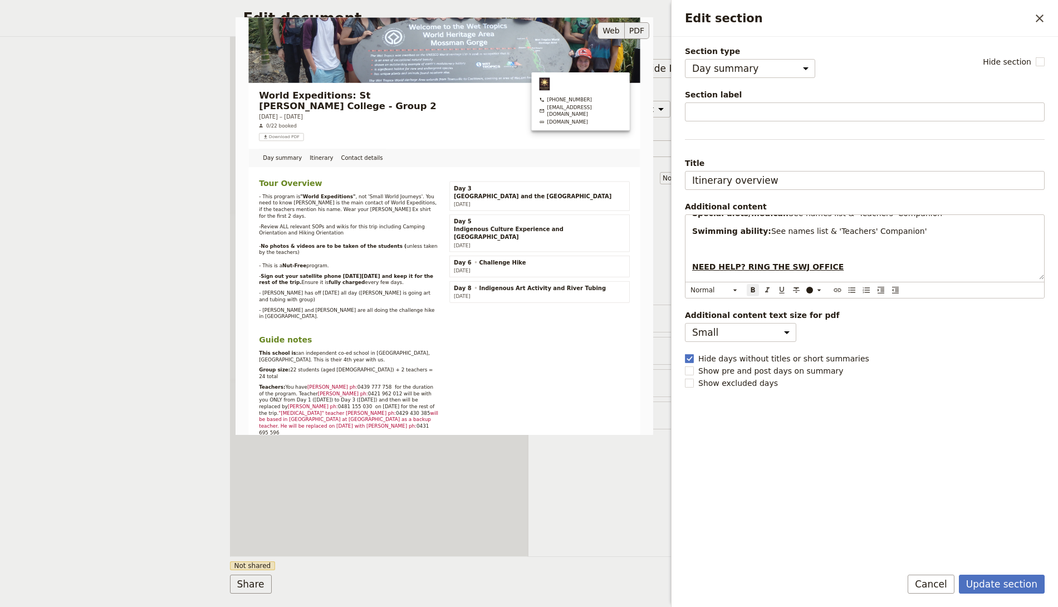
click at [632, 27] on button "PDF" at bounding box center [637, 30] width 24 height 17
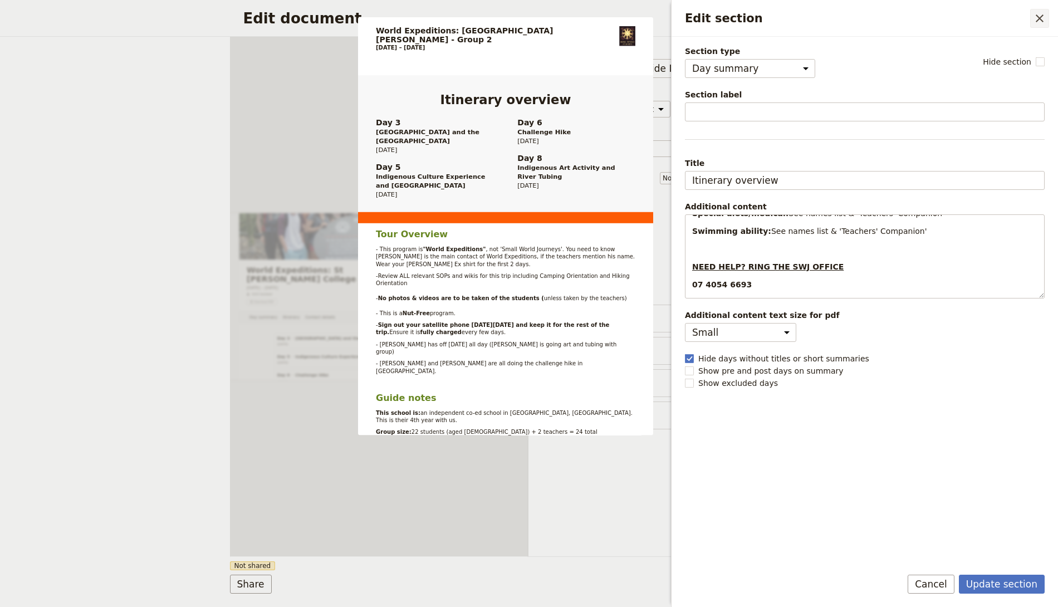
click at [1038, 13] on icon "Close drawer" at bounding box center [1039, 18] width 13 height 13
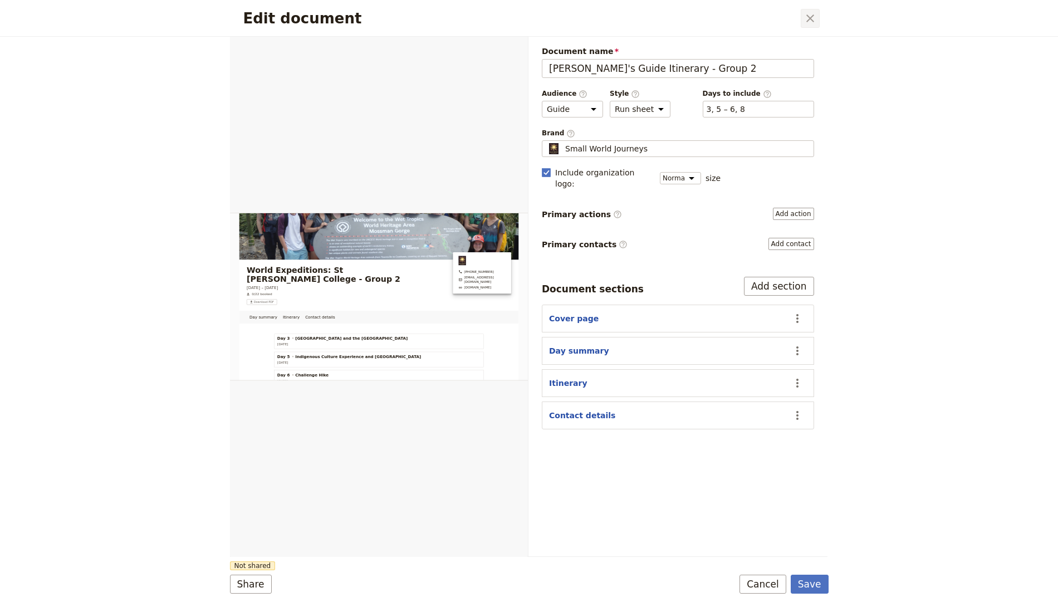
click at [812, 12] on icon "Close dialog" at bounding box center [809, 18] width 13 height 13
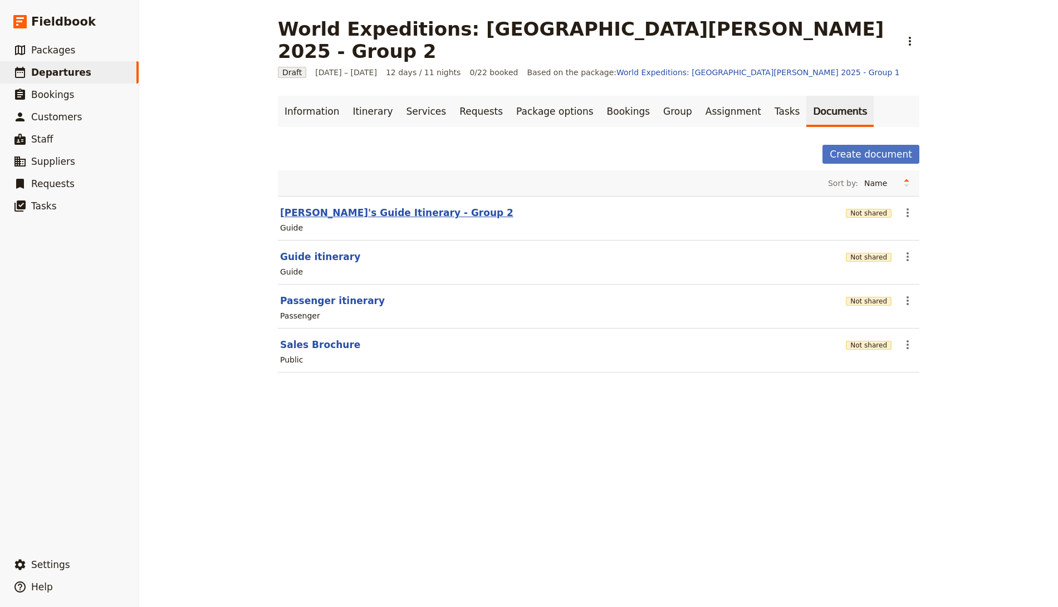
click at [360, 206] on button "[PERSON_NAME]'s Guide Itinerary - Group 2" at bounding box center [396, 212] width 233 height 13
select select "STAFF"
select select "RUN_SHEET"
select select "DEFAULT"
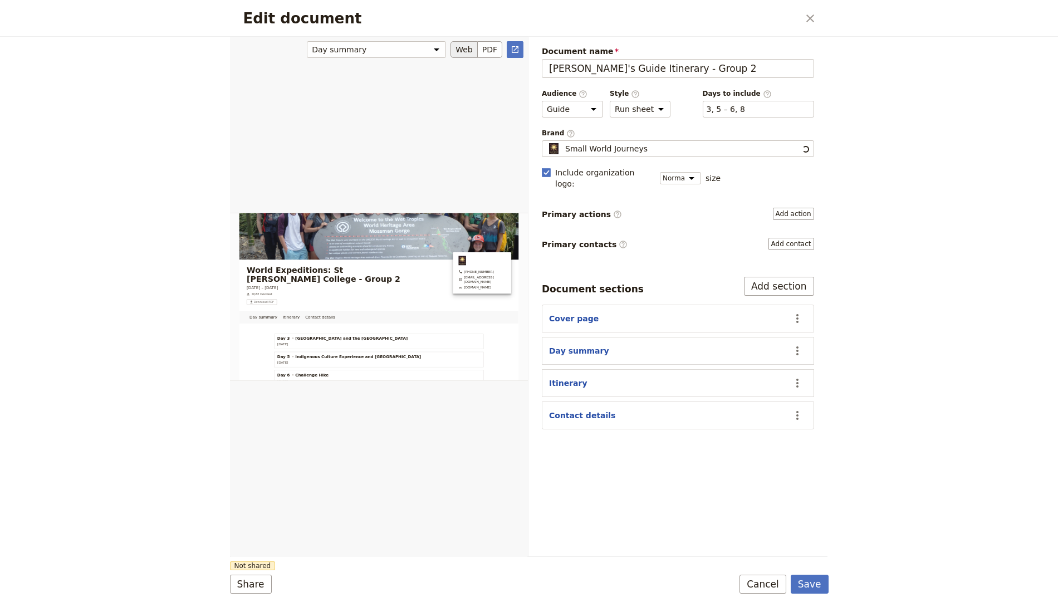
scroll to position [0, 0]
click at [498, 47] on button "PDF" at bounding box center [490, 49] width 24 height 17
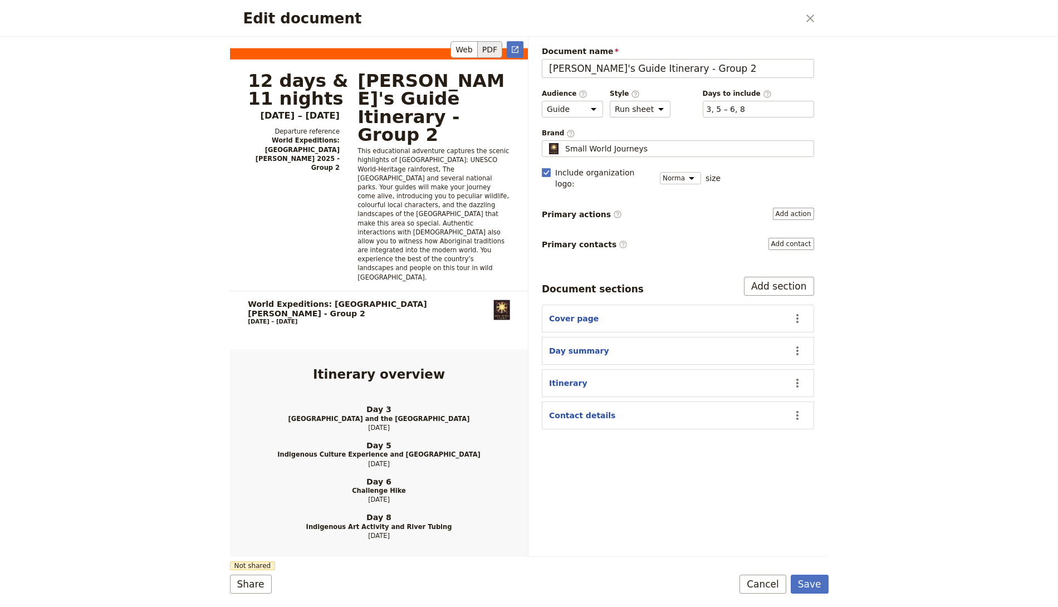
scroll to position [676, 0]
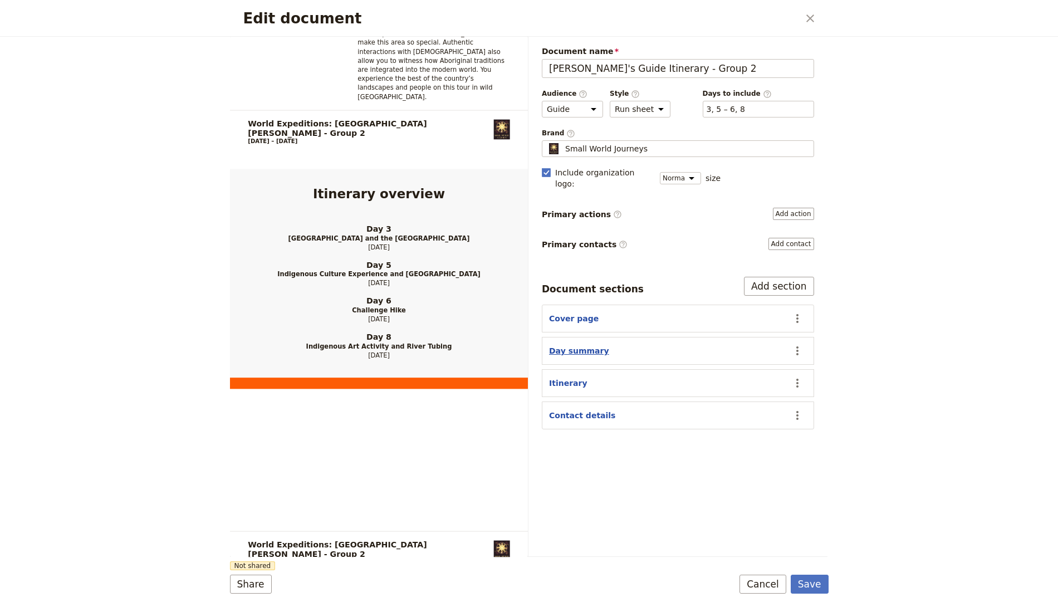
click at [587, 345] on button "Day summary" at bounding box center [579, 350] width 60 height 11
select select "DAY_SUMMARY"
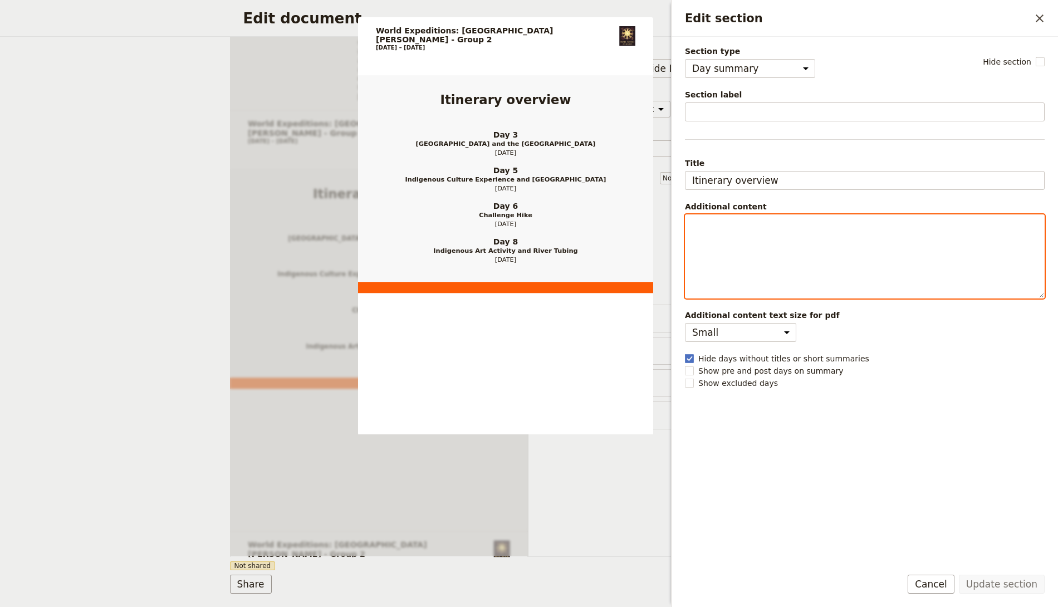
click at [762, 233] on div "Edit section" at bounding box center [864, 256] width 359 height 83
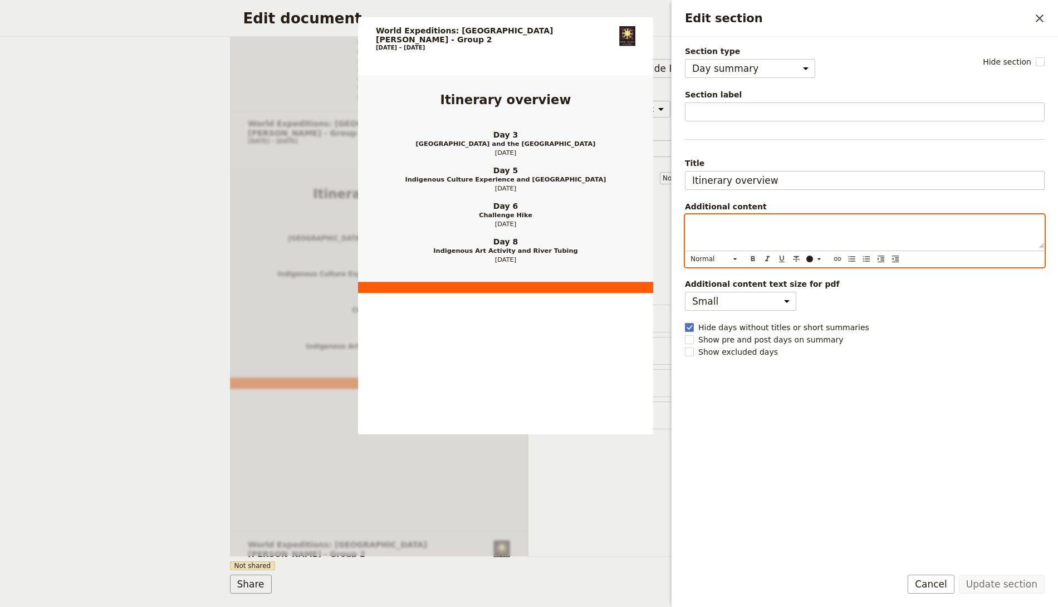
scroll to position [433, 0]
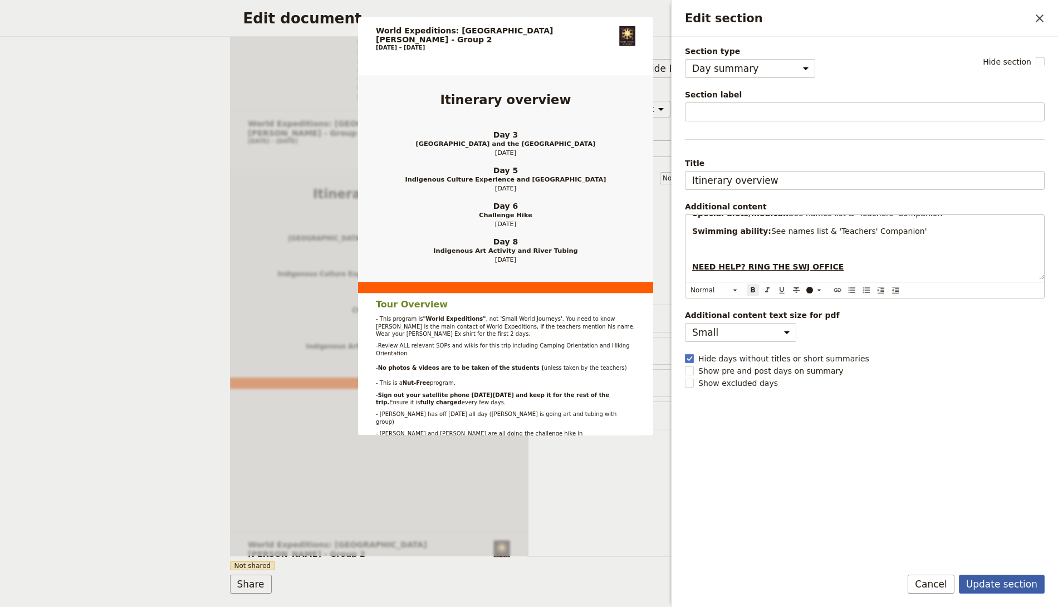
click at [994, 588] on button "Update section" at bounding box center [1002, 584] width 86 height 19
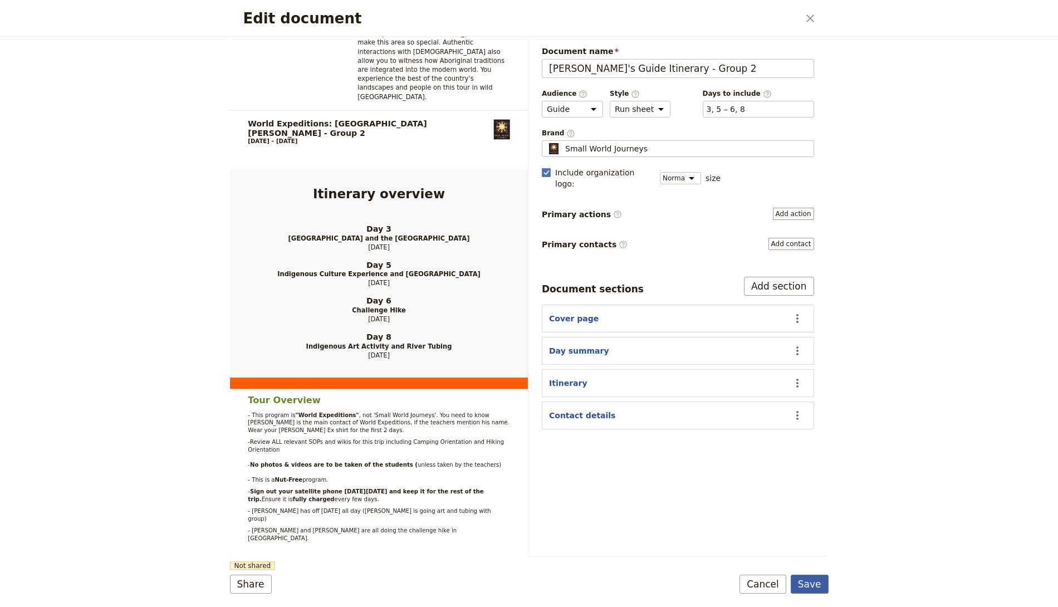
click at [806, 582] on button "Save" at bounding box center [810, 584] width 38 height 19
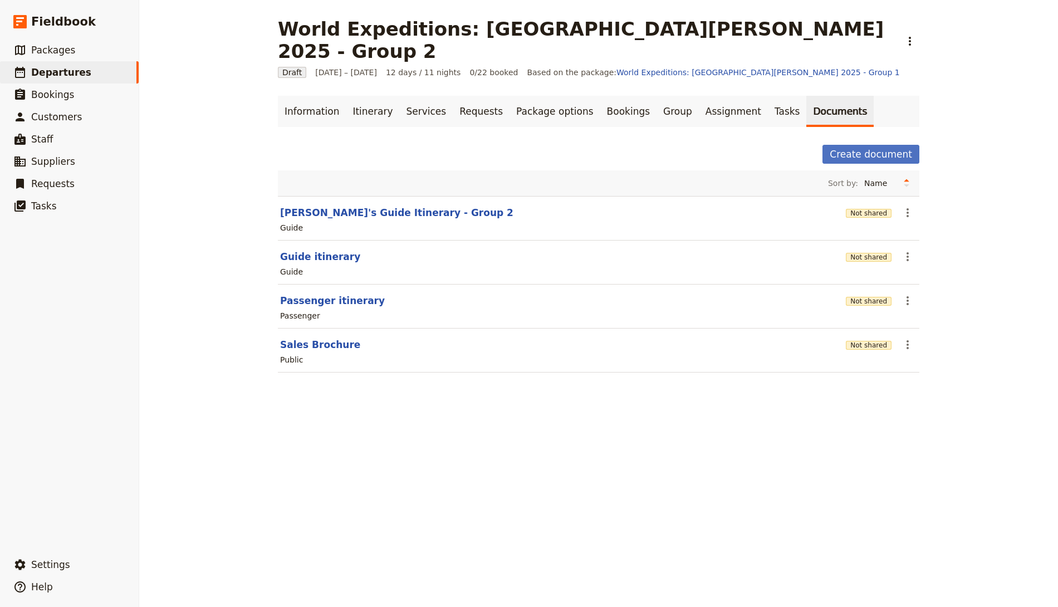
click at [266, 217] on main "World Expeditions: [GEOGRAPHIC_DATA][PERSON_NAME] 2025 - Group 2 ​ Draft [DATE]…" at bounding box center [598, 202] width 668 height 404
click at [292, 222] on div "Guide" at bounding box center [291, 227] width 23 height 11
click at [315, 206] on button "[PERSON_NAME]'s Guide Itinerary - Group 2" at bounding box center [396, 212] width 233 height 13
select select "STAFF"
select select "RUN_SHEET"
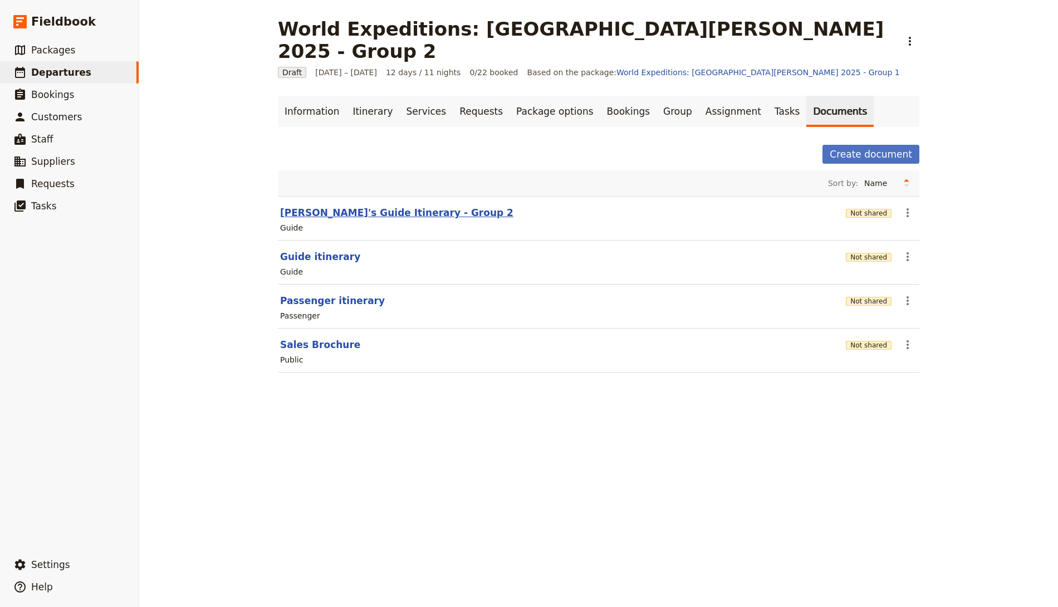
select select "DEFAULT"
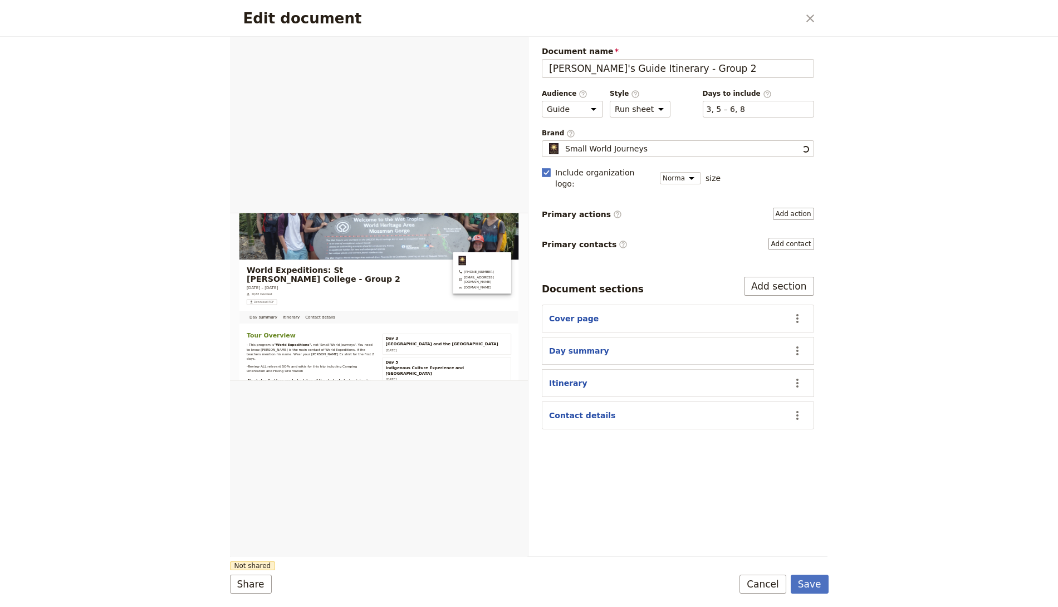
scroll to position [0, 0]
click at [578, 313] on button "Cover page" at bounding box center [574, 318] width 50 height 11
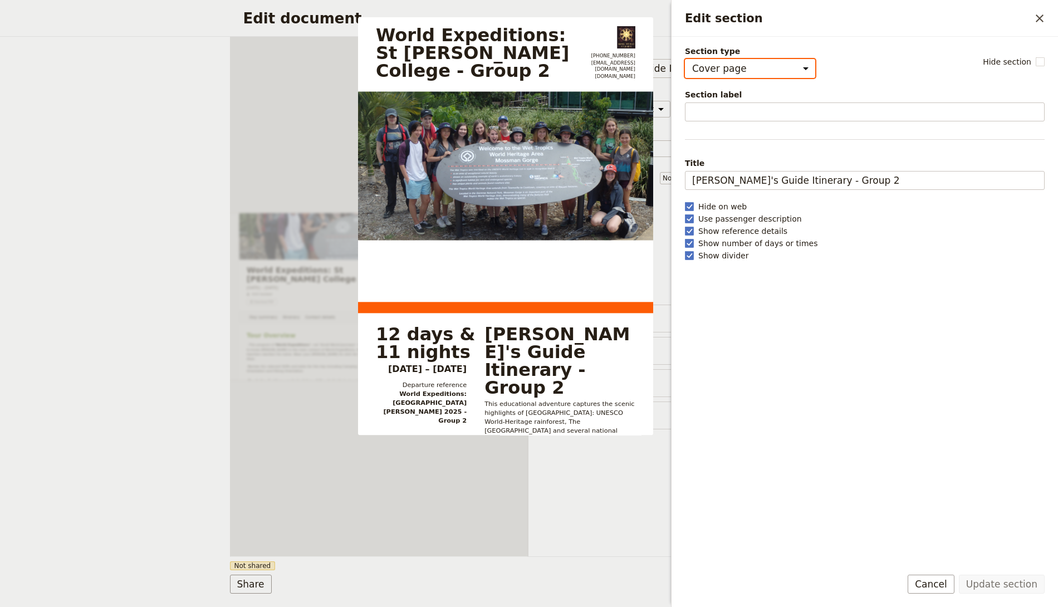
drag, startPoint x: 608, startPoint y: 500, endPoint x: 632, endPoint y: 444, distance: 60.6
click at [608, 500] on div "Document name [PERSON_NAME]'s Guide Itinerary - Group 2 Preview Audience ​ Publ…" at bounding box center [677, 296] width 299 height 519
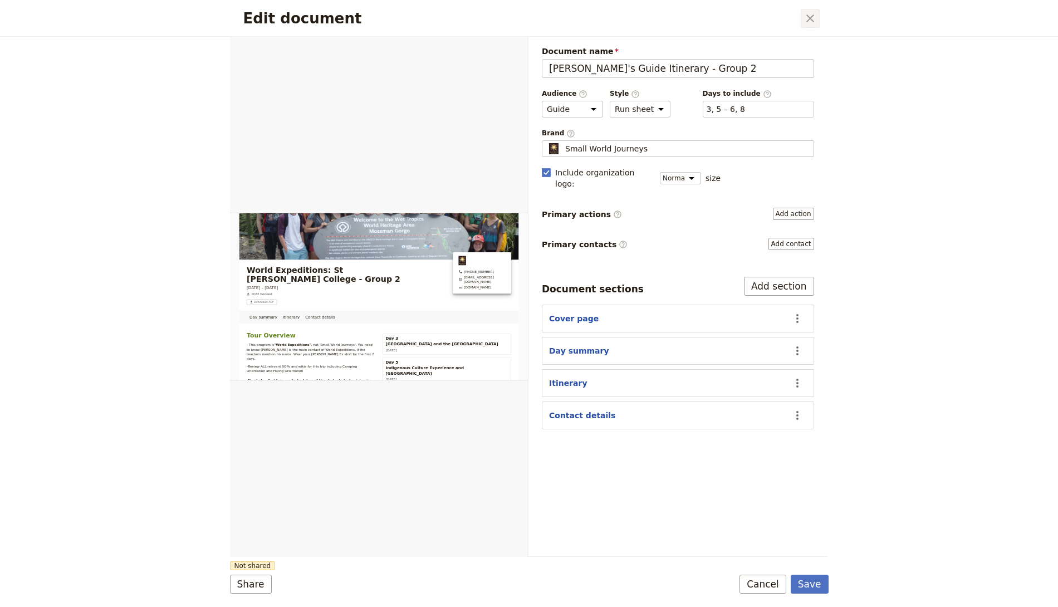
click at [814, 17] on icon "Close dialog" at bounding box center [809, 18] width 13 height 13
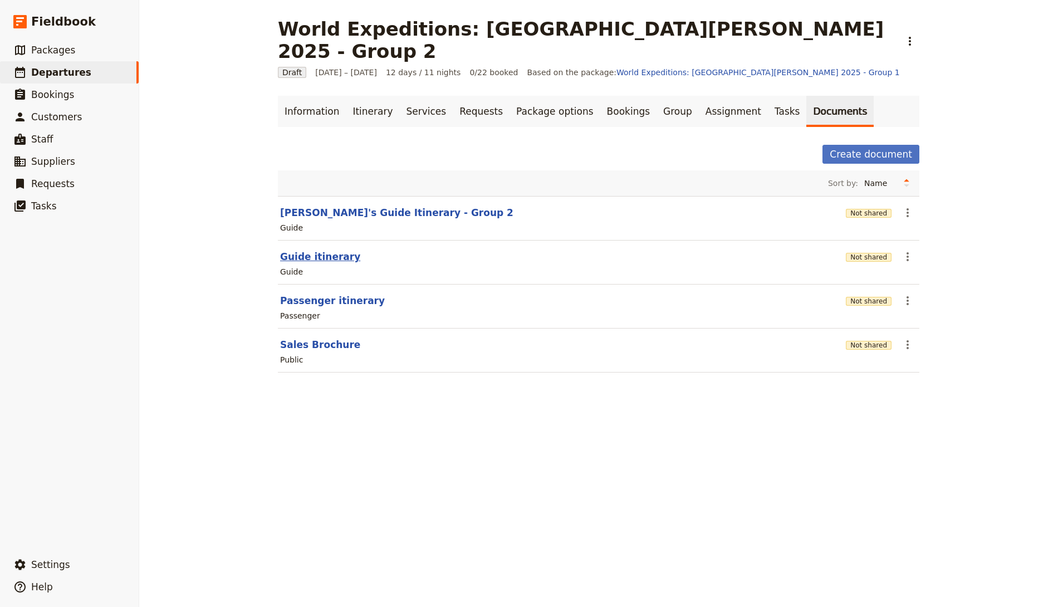
click at [292, 250] on button "Guide itinerary" at bounding box center [320, 256] width 80 height 13
select select "STAFF"
select select "RUN_SHEET"
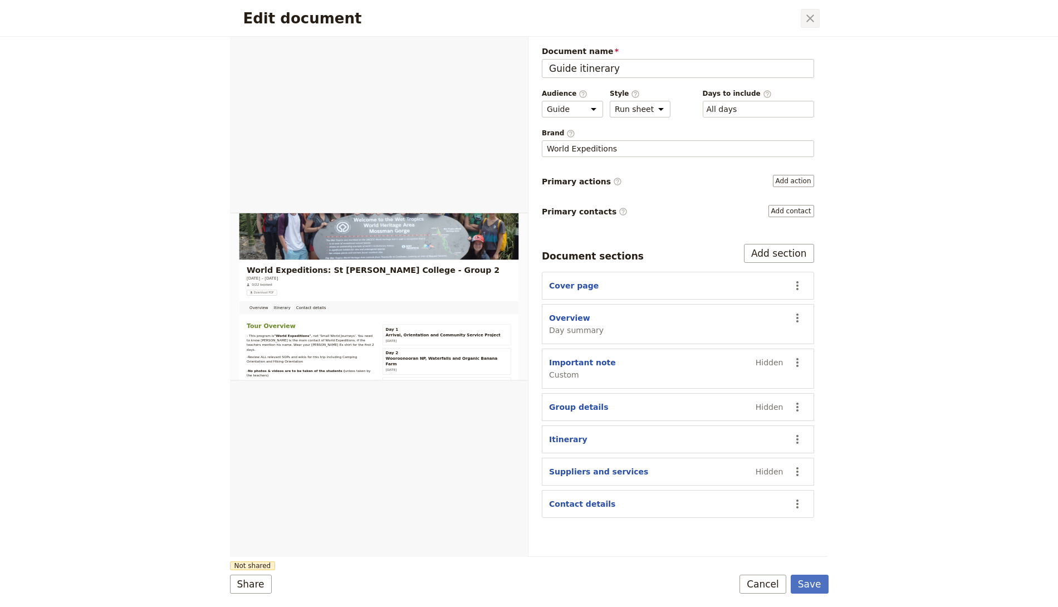
click at [813, 24] on icon "Close dialog" at bounding box center [809, 18] width 13 height 13
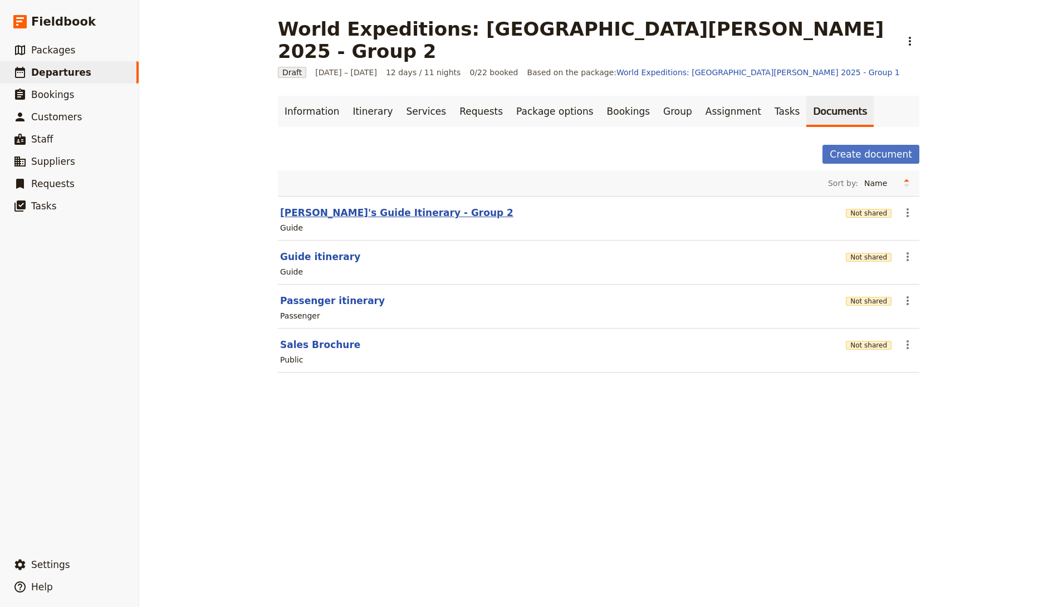
click at [352, 206] on button "[PERSON_NAME]'s Guide Itinerary - Group 2" at bounding box center [396, 212] width 233 height 13
select select "STAFF"
select select "RUN_SHEET"
select select "DEFAULT"
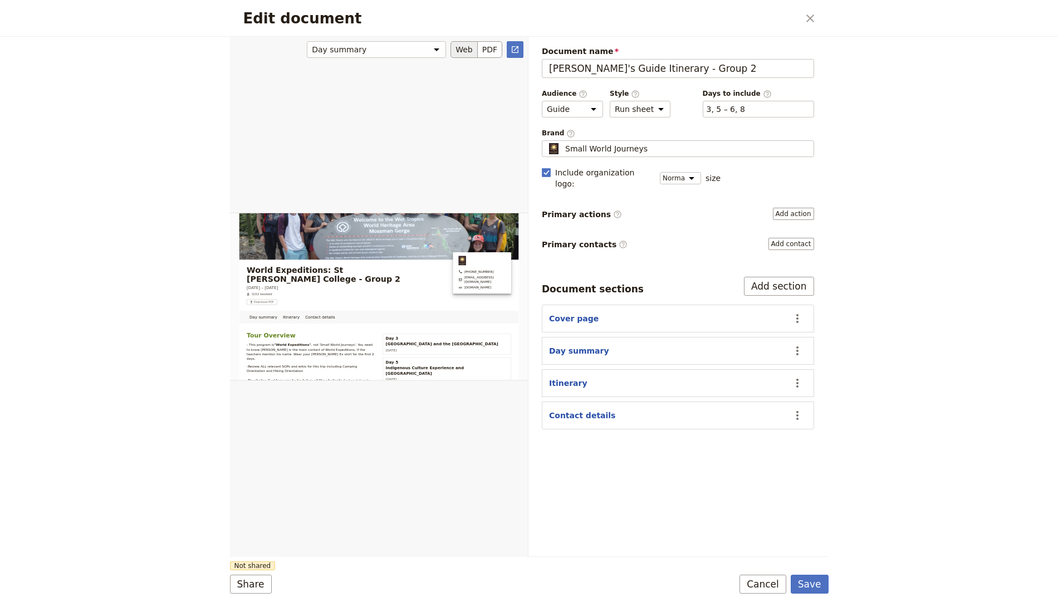
click at [414, 183] on div "Edit document" at bounding box center [379, 296] width 298 height 521
click at [805, 17] on icon "Close dialog" at bounding box center [809, 18] width 13 height 13
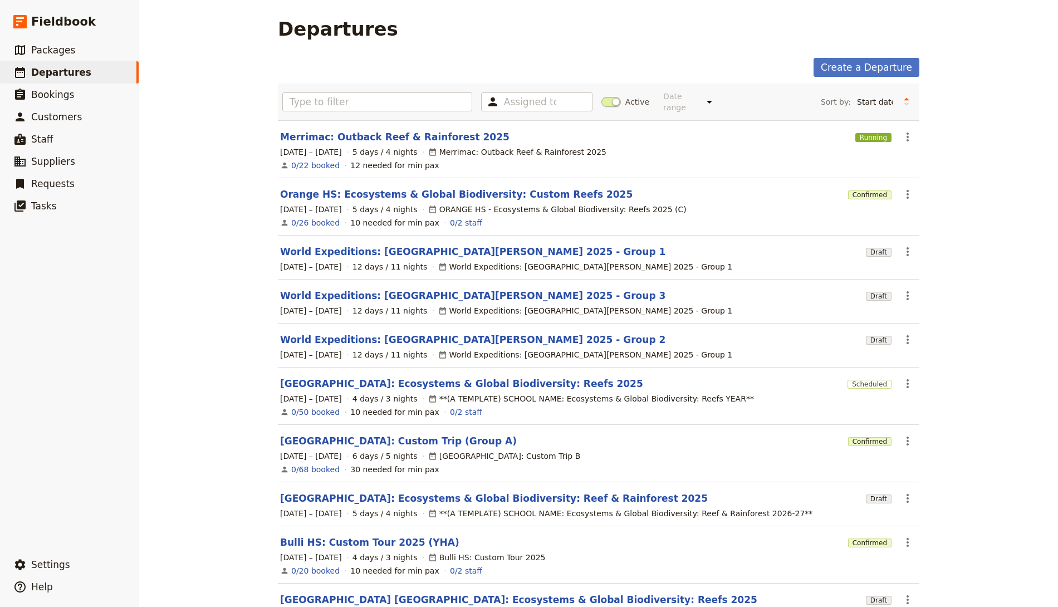
click at [462, 42] on main "Departures Create a Departure Assigned to Active Date range This week Next week…" at bounding box center [598, 341] width 668 height 682
click at [431, 188] on link "Orange HS: Ecosystems & Global Biodiversity: Custom Reefs 2025" at bounding box center [456, 194] width 352 height 13
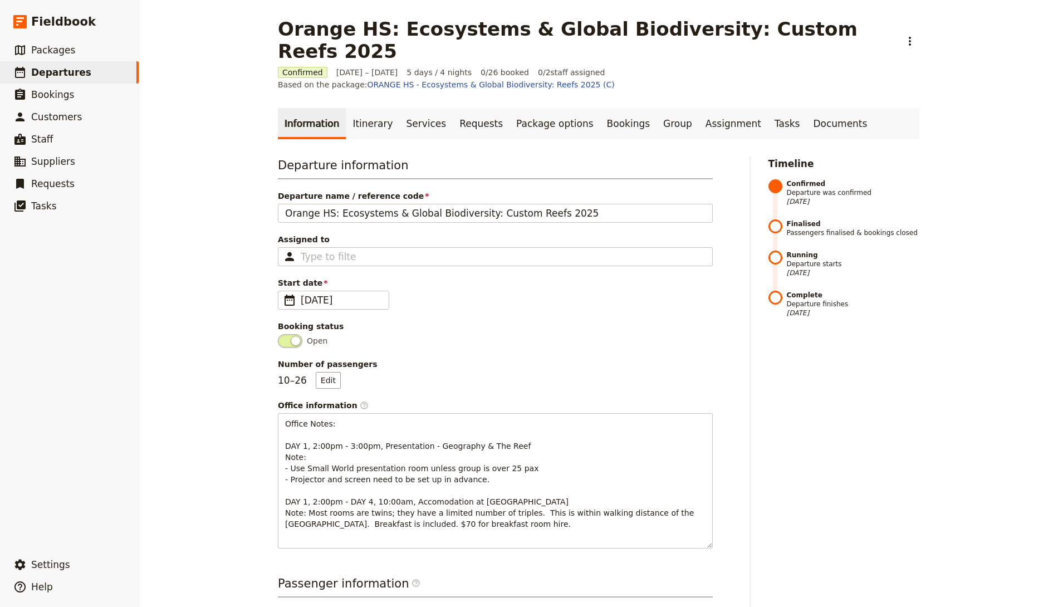
click at [213, 219] on div "Orange HS: Ecosystems & Global Biodiversity: Custom Reefs 2025 ​ Confirmed [DAT…" at bounding box center [598, 303] width 919 height 607
